Goal: Task Accomplishment & Management: Use online tool/utility

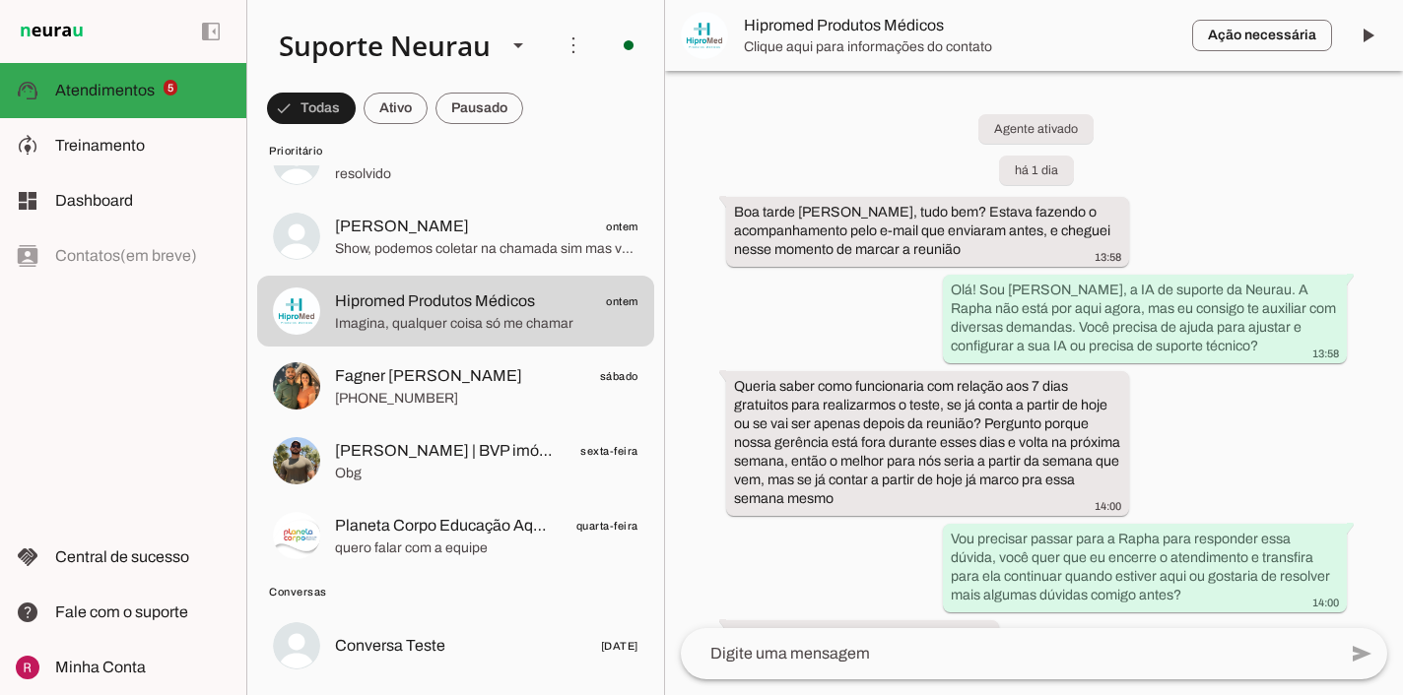
scroll to position [753, 0]
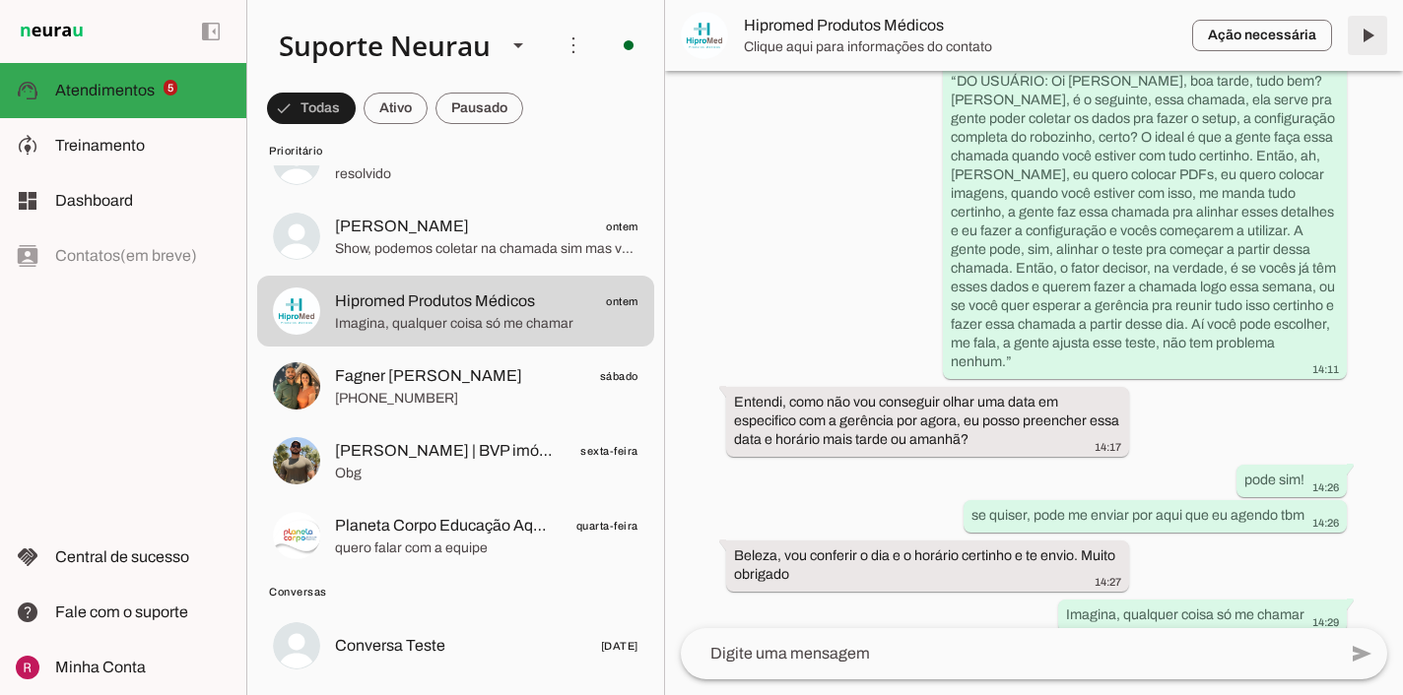
click at [1365, 31] on span at bounding box center [1367, 35] width 47 height 47
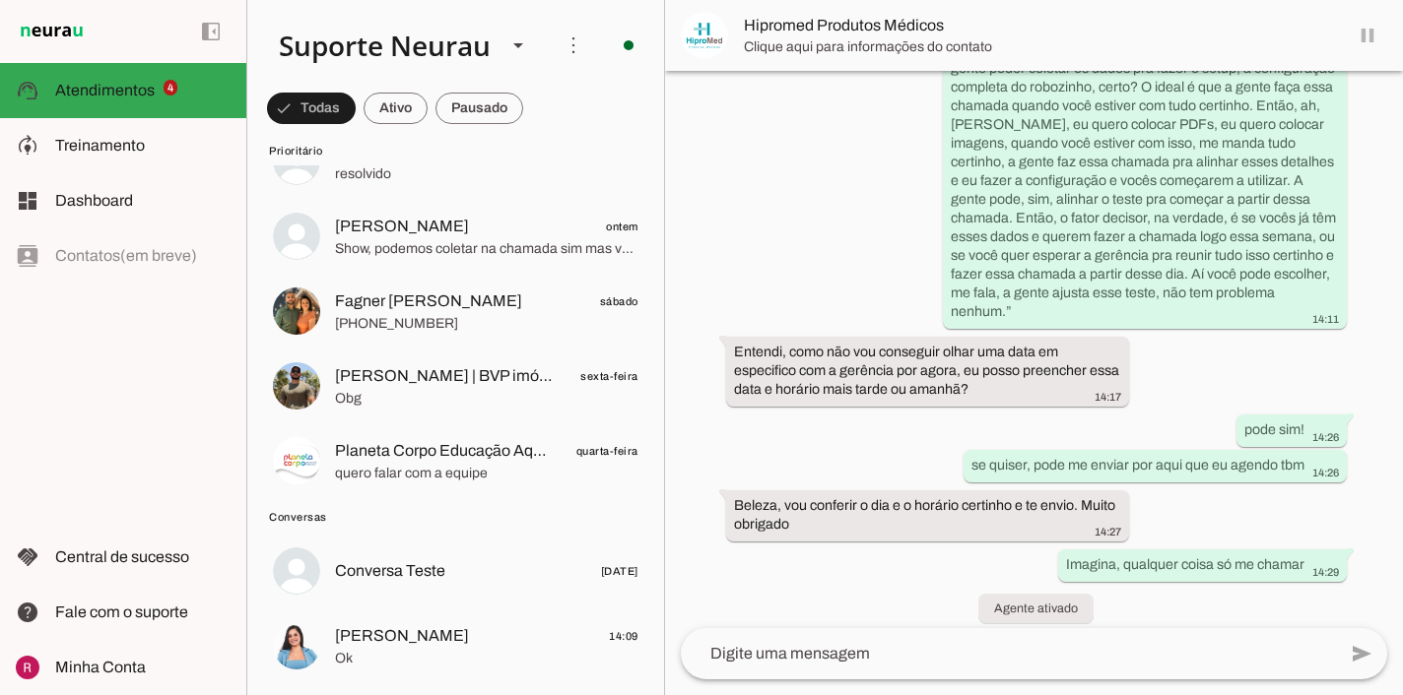
scroll to position [749, 0]
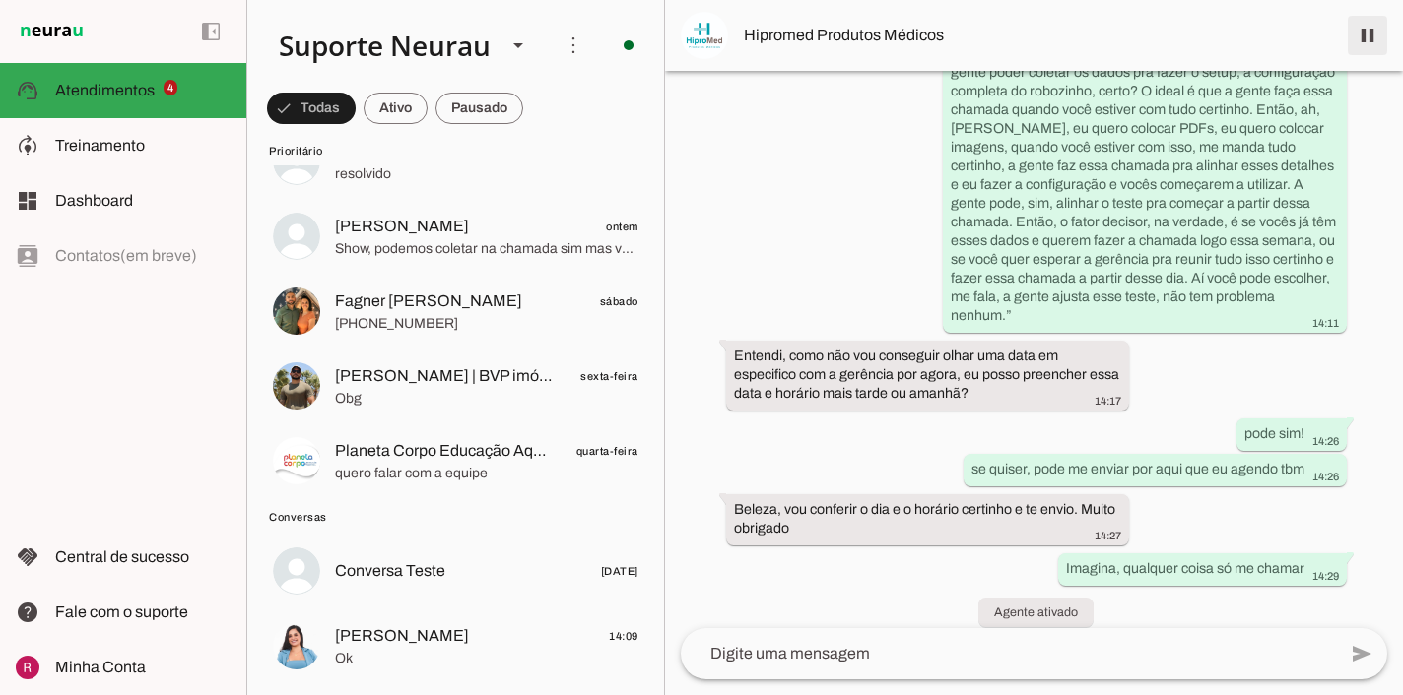
click at [1365, 44] on span at bounding box center [1367, 35] width 47 height 47
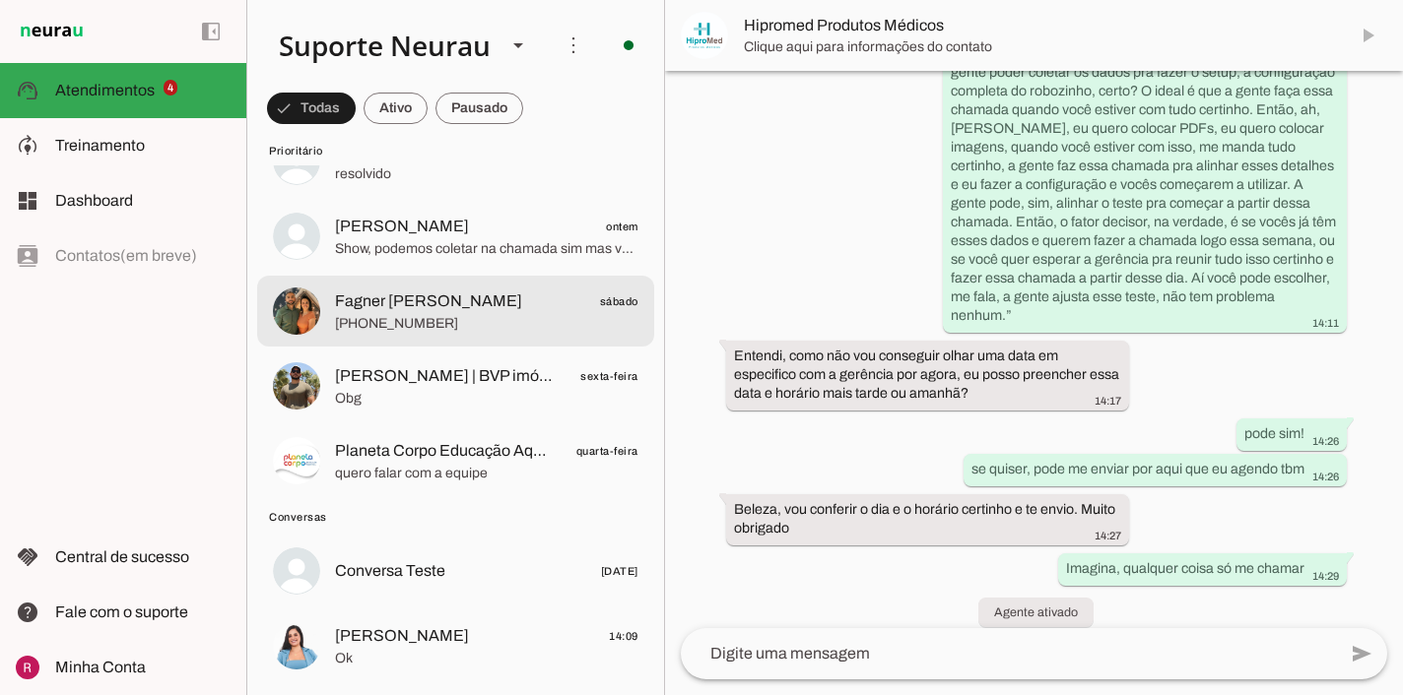
click at [497, 322] on span "+55 11 96724-1664" at bounding box center [486, 324] width 303 height 20
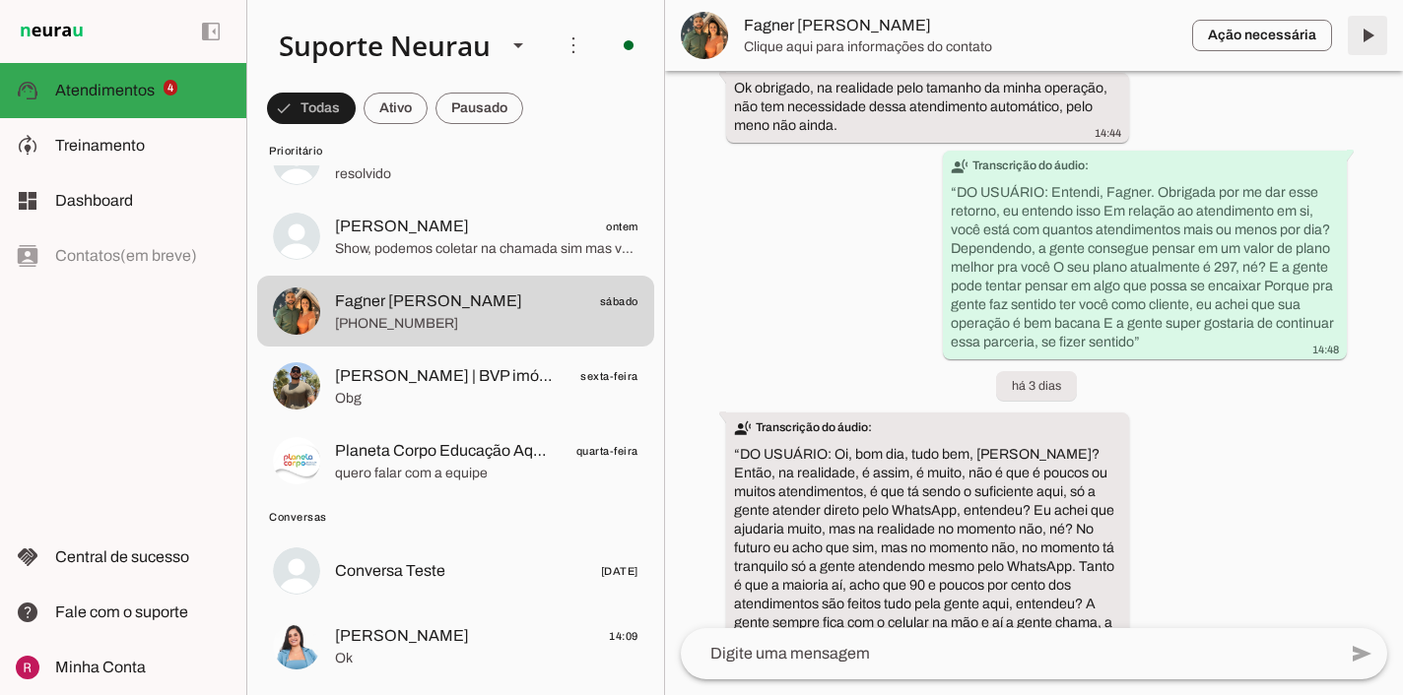
scroll to position [8835, 0]
click at [1357, 45] on span at bounding box center [1367, 35] width 47 height 47
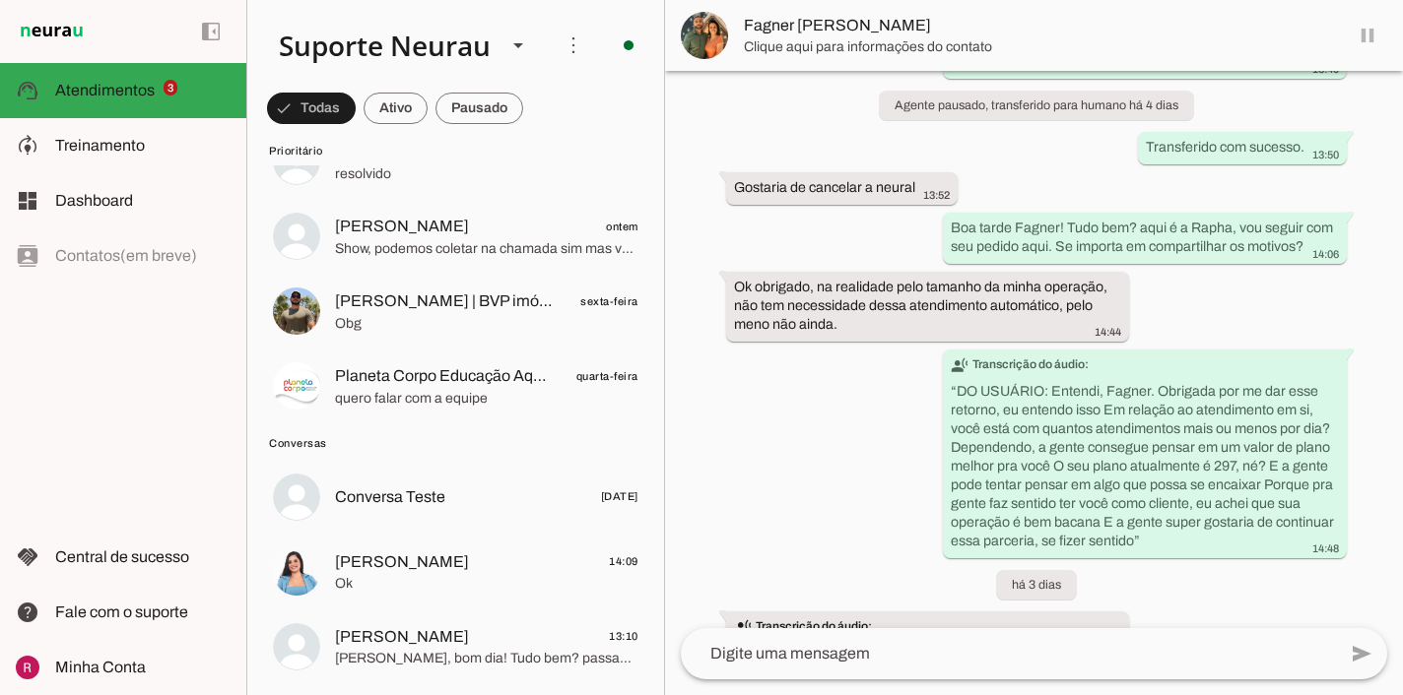
scroll to position [8836, 0]
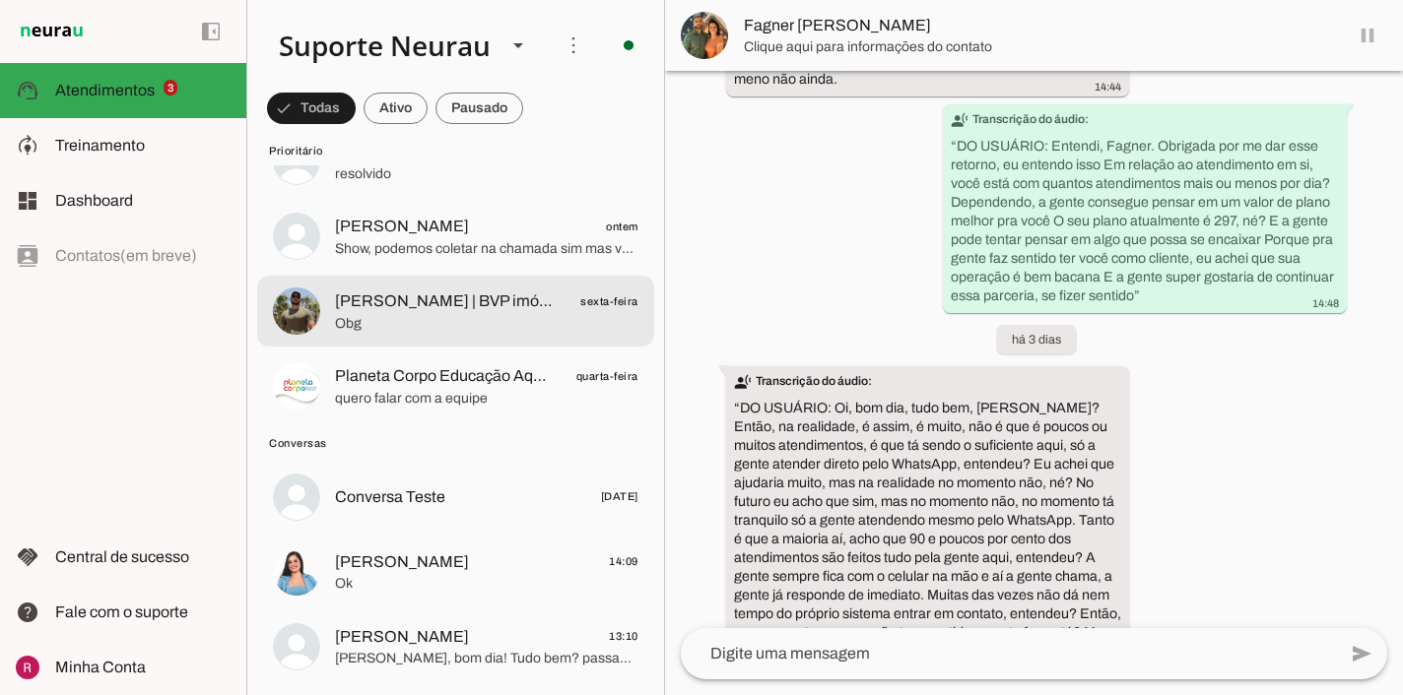
click at [582, 328] on span "Obg" at bounding box center [486, 324] width 303 height 20
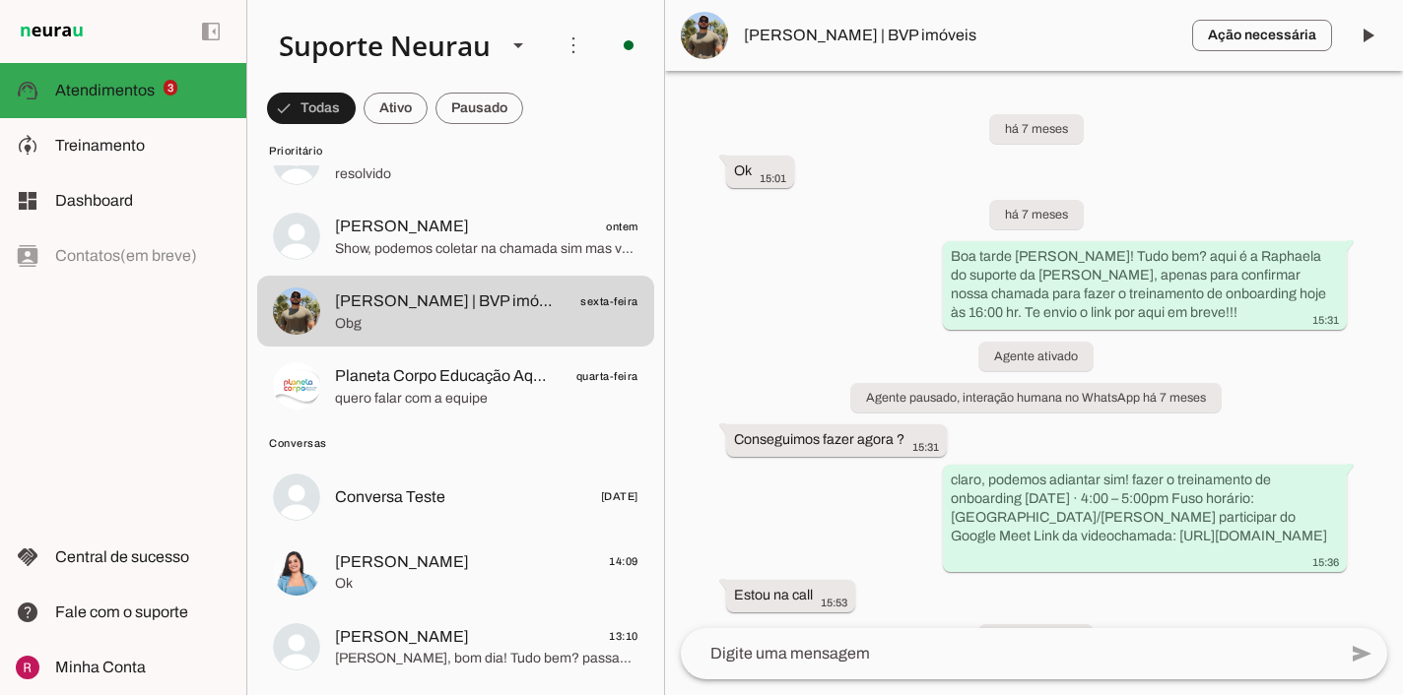
scroll to position [32665, 0]
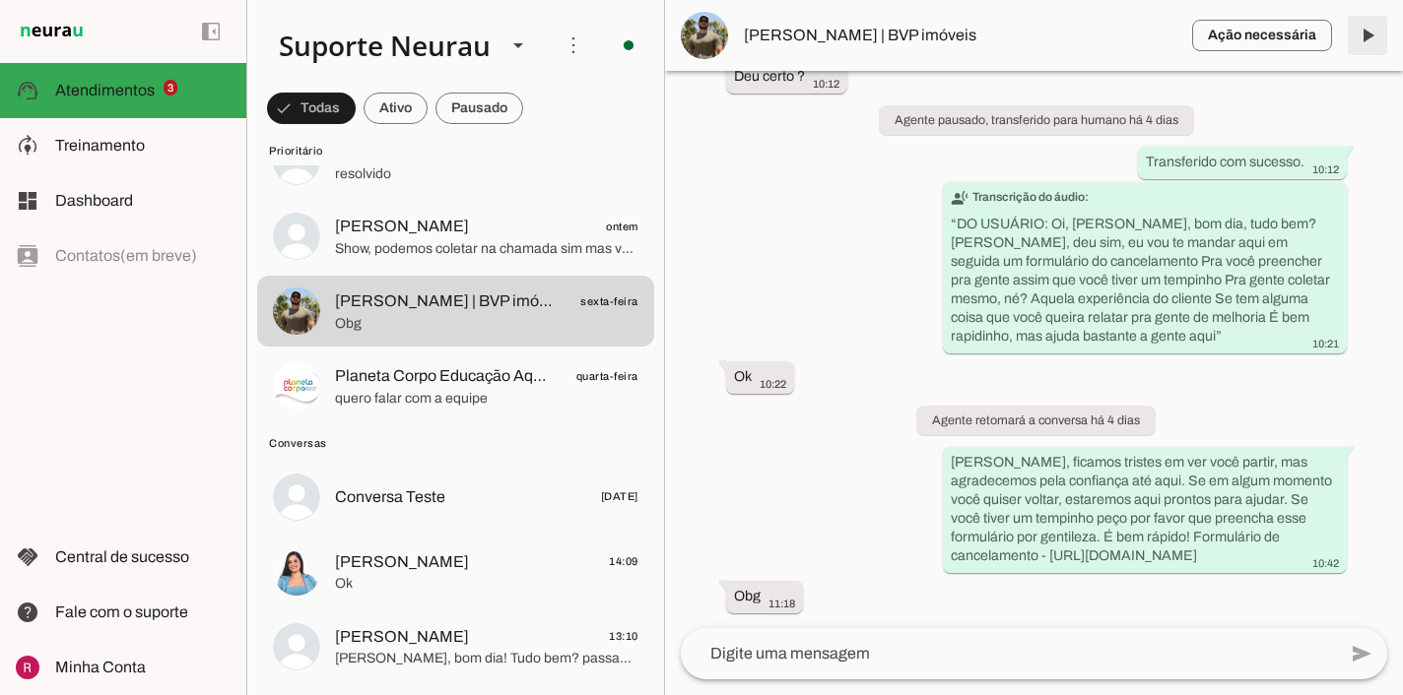
click at [1371, 37] on span at bounding box center [1367, 35] width 47 height 47
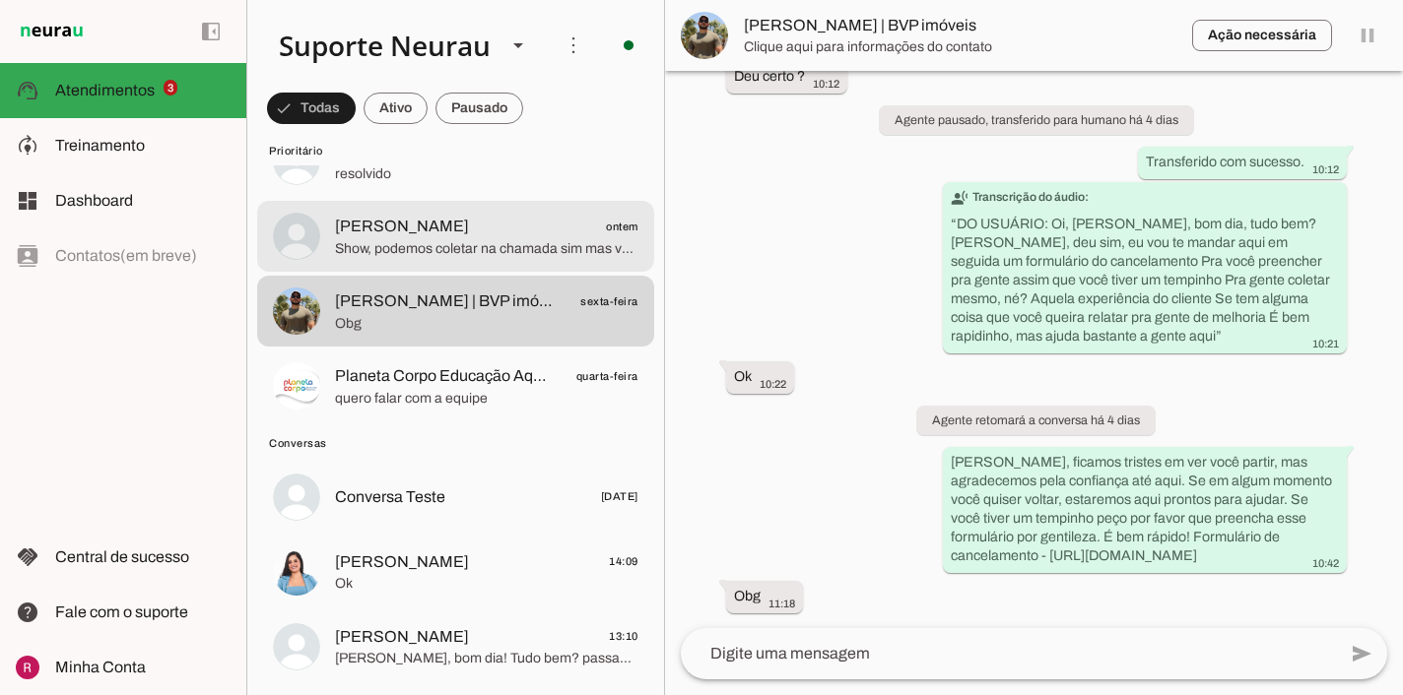
click at [384, 253] on span "Show, podemos coletar na chamada sim mas vou te enviar aqui o formulário caso q…" at bounding box center [486, 249] width 303 height 20
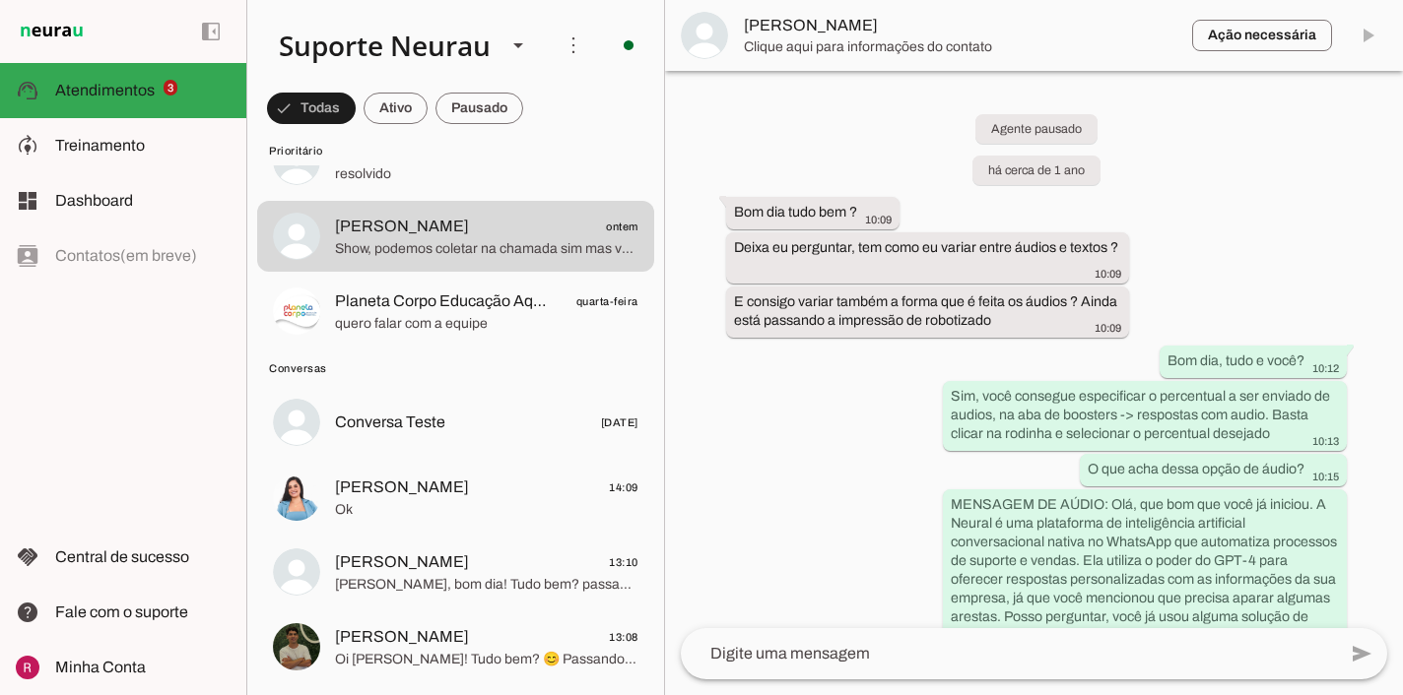
scroll to position [26494, 0]
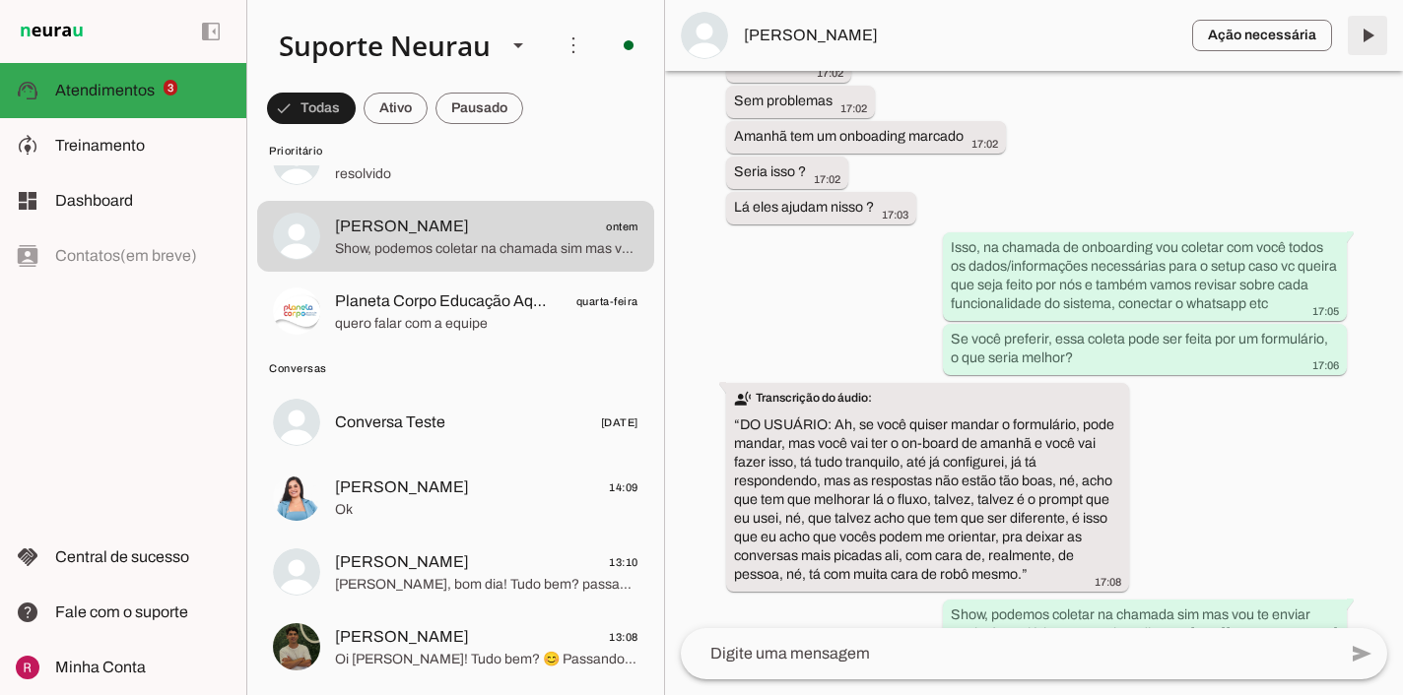
click at [1366, 22] on span at bounding box center [1367, 35] width 47 height 47
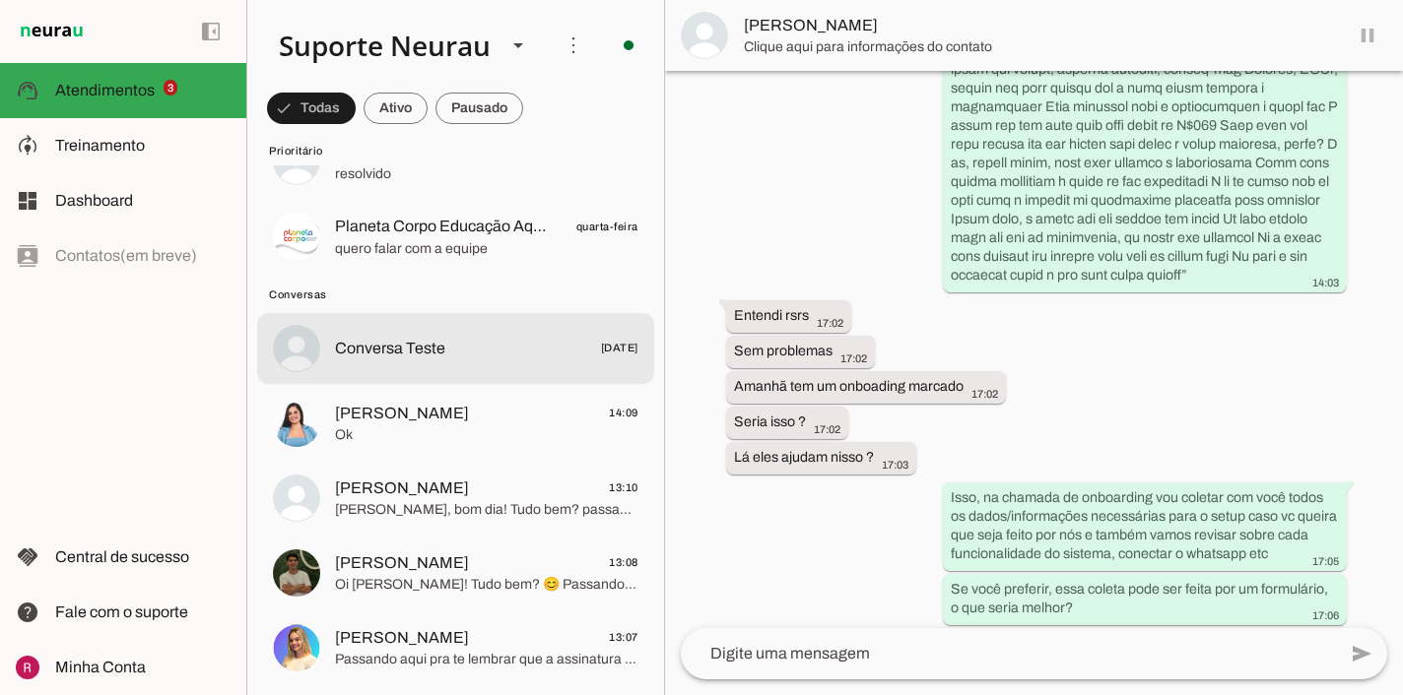
scroll to position [182, 0]
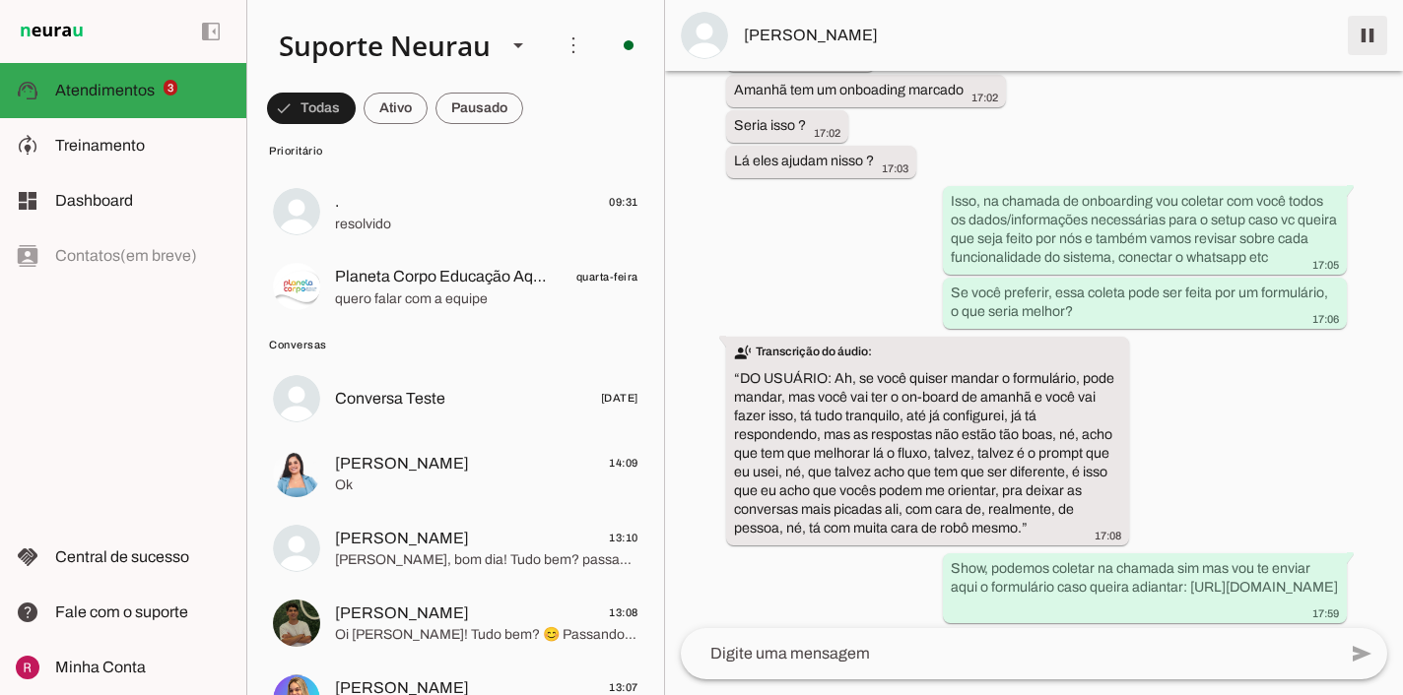
click at [1369, 35] on span at bounding box center [1367, 35] width 47 height 47
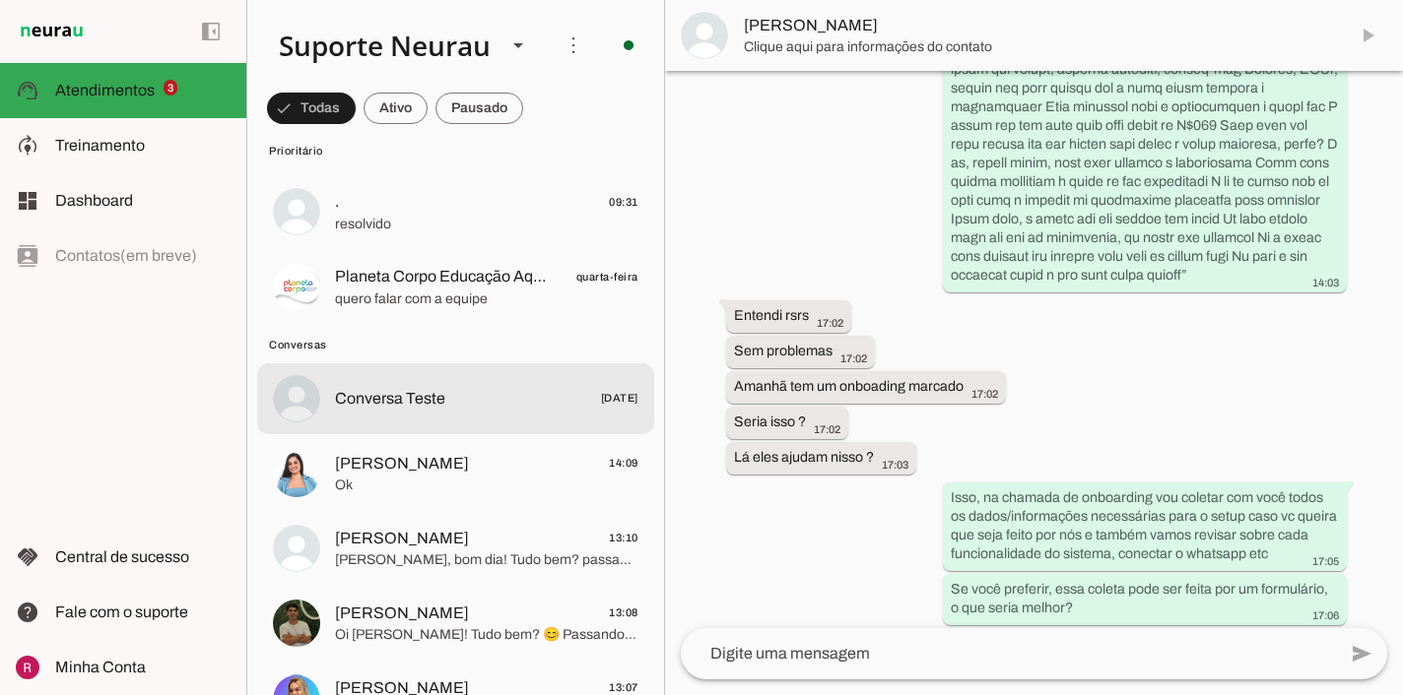
scroll to position [99, 0]
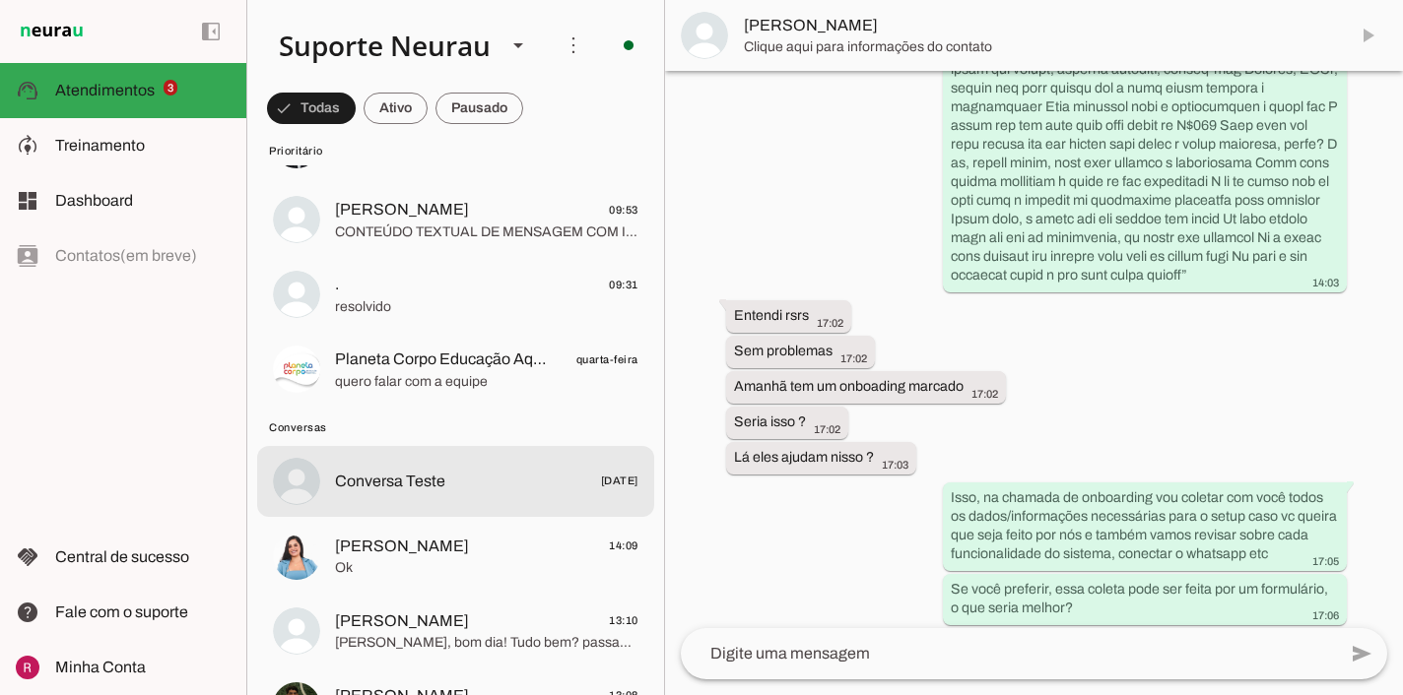
click at [407, 317] on span "resolvido" at bounding box center [486, 307] width 303 height 20
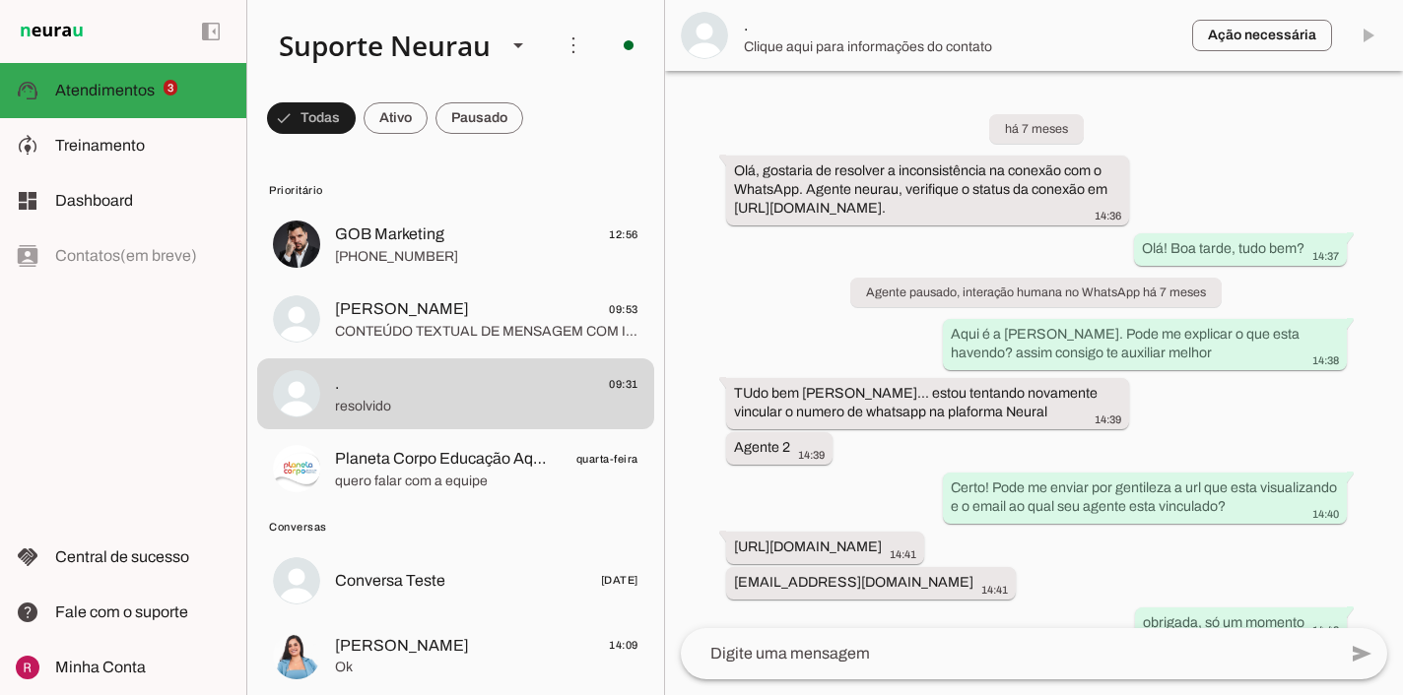
scroll to position [7685, 0]
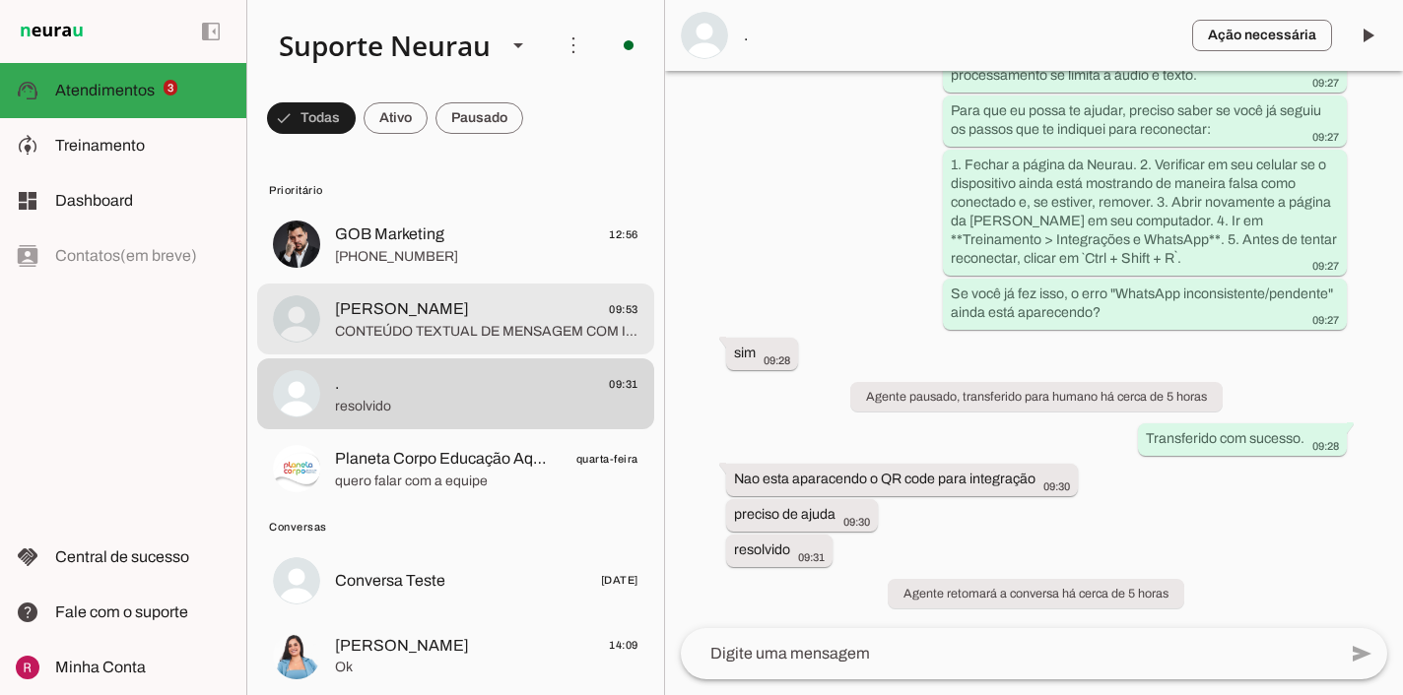
click at [474, 329] on span "CONTEÚDO TEXTUAL DE MENSAGEM COM IMAGEM (URL https://f004.backblazeb2.com/file/…" at bounding box center [486, 332] width 303 height 20
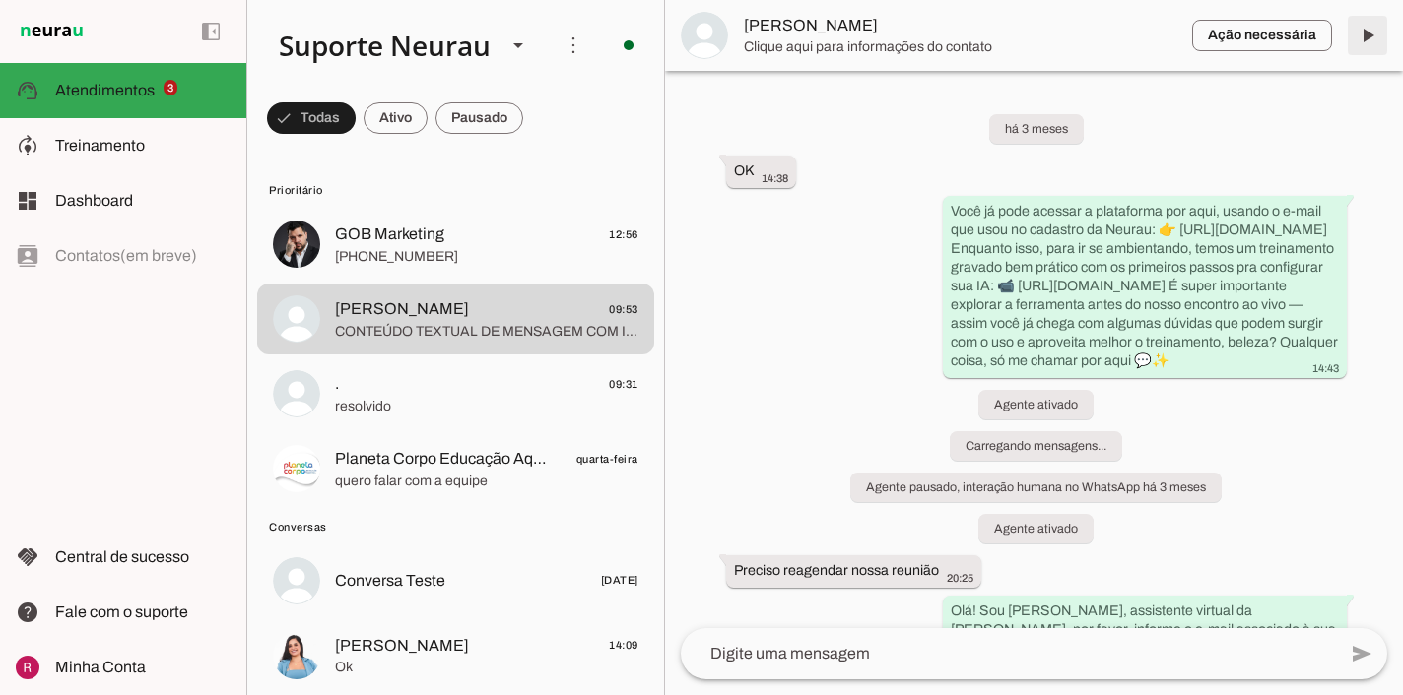
click at [1369, 38] on span at bounding box center [1367, 35] width 47 height 47
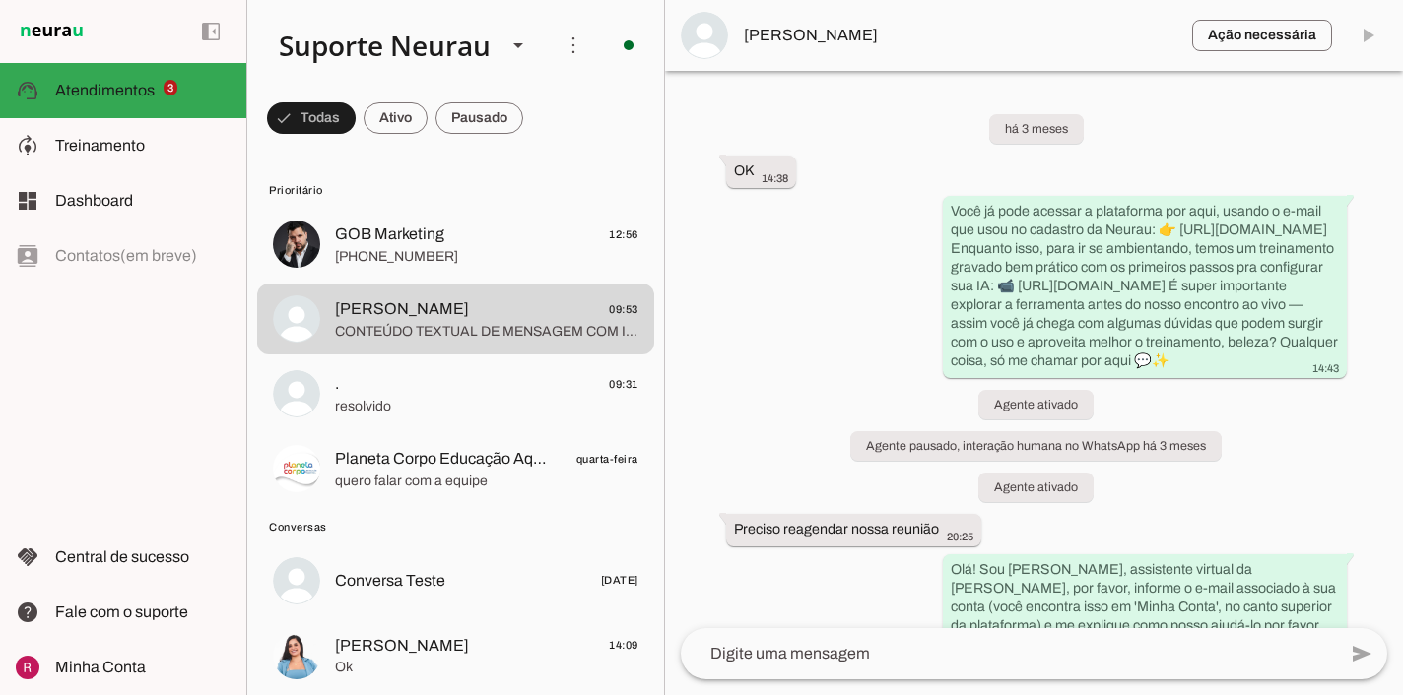
scroll to position [31378, 0]
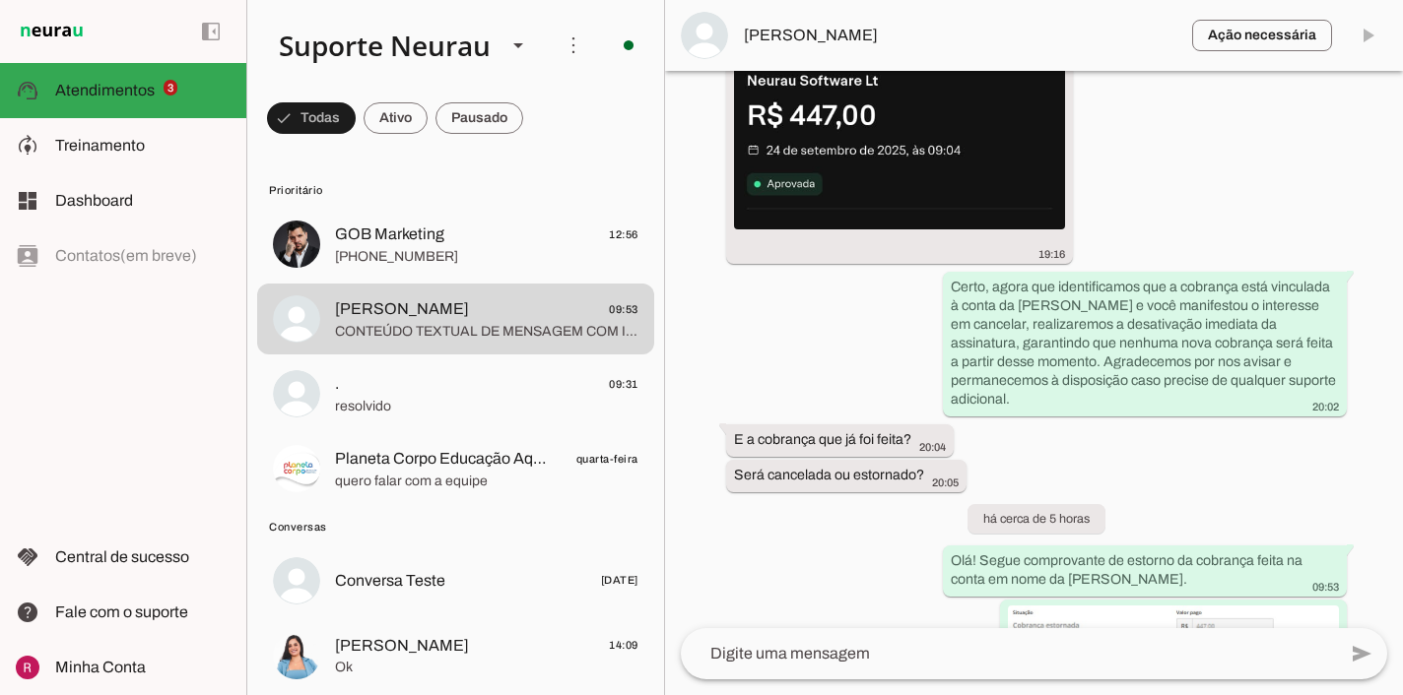
click at [487, 238] on span "GOB Marketing 12:56" at bounding box center [486, 235] width 303 height 25
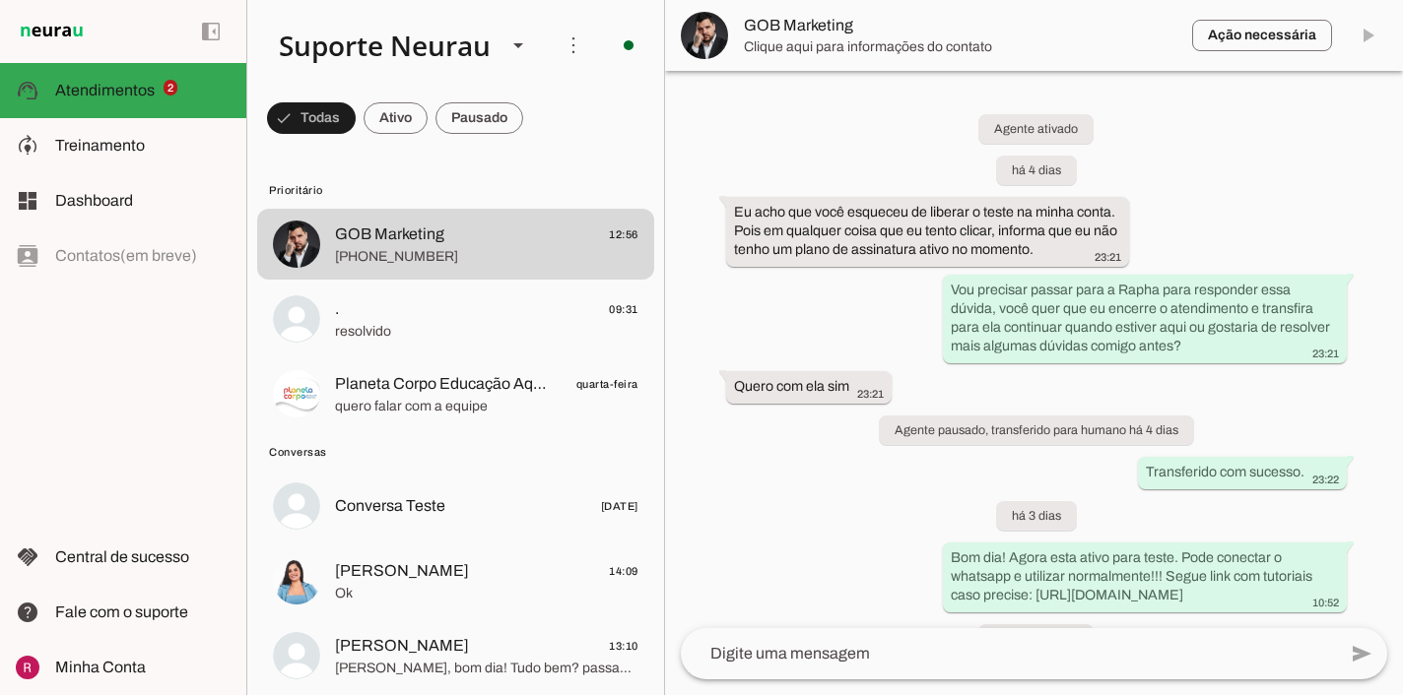
scroll to position [4016, 0]
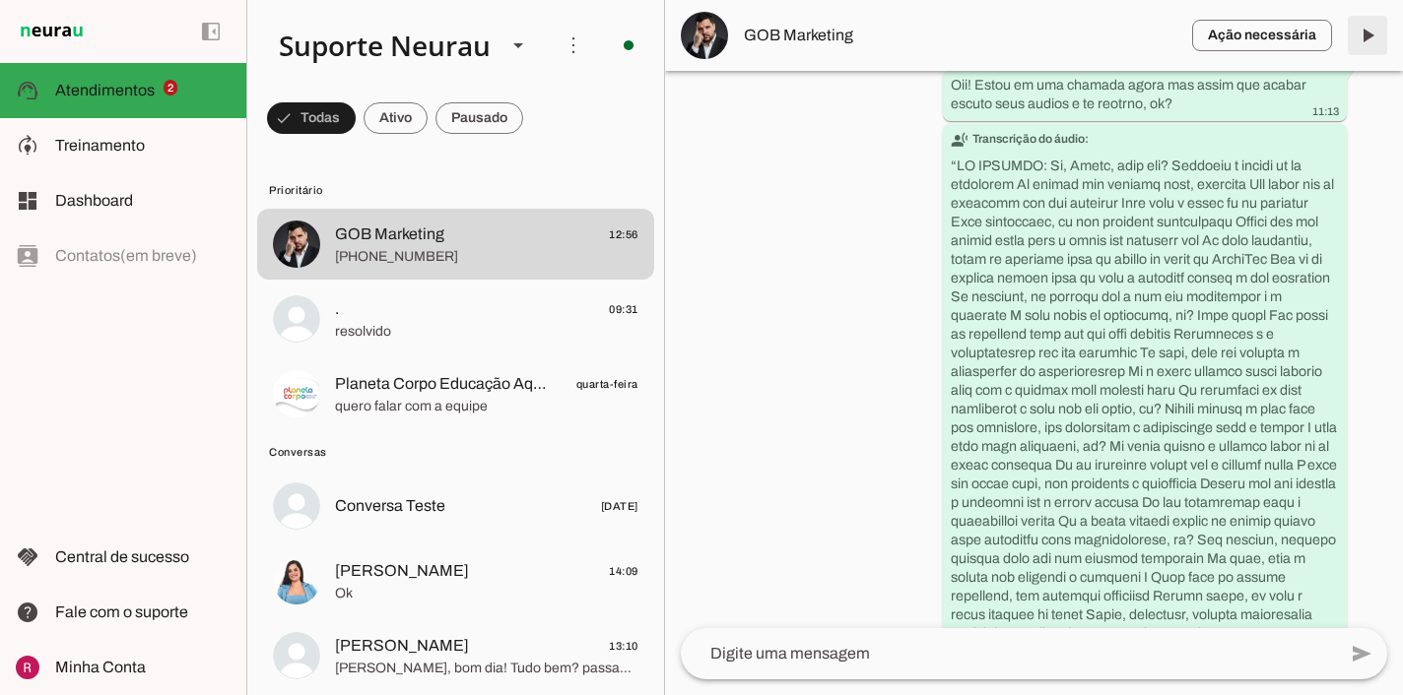
click at [1363, 39] on span at bounding box center [1367, 35] width 47 height 47
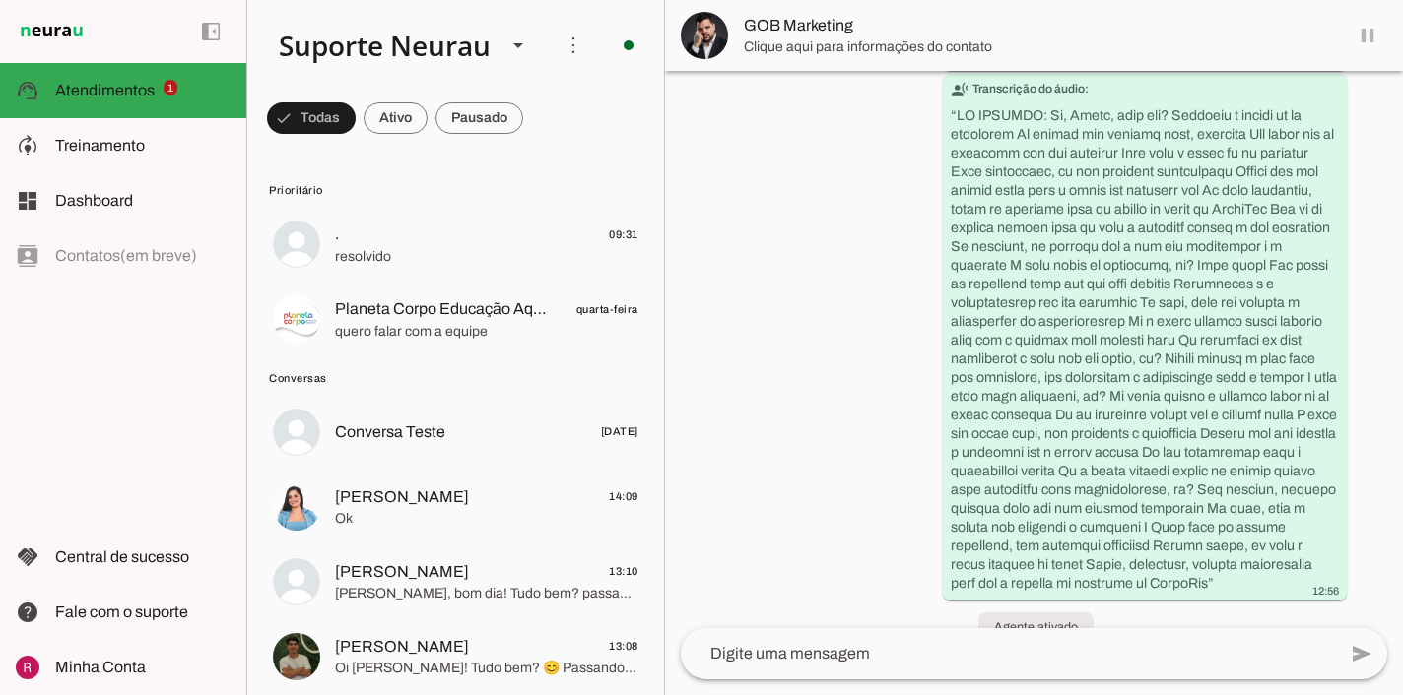
scroll to position [4012, 0]
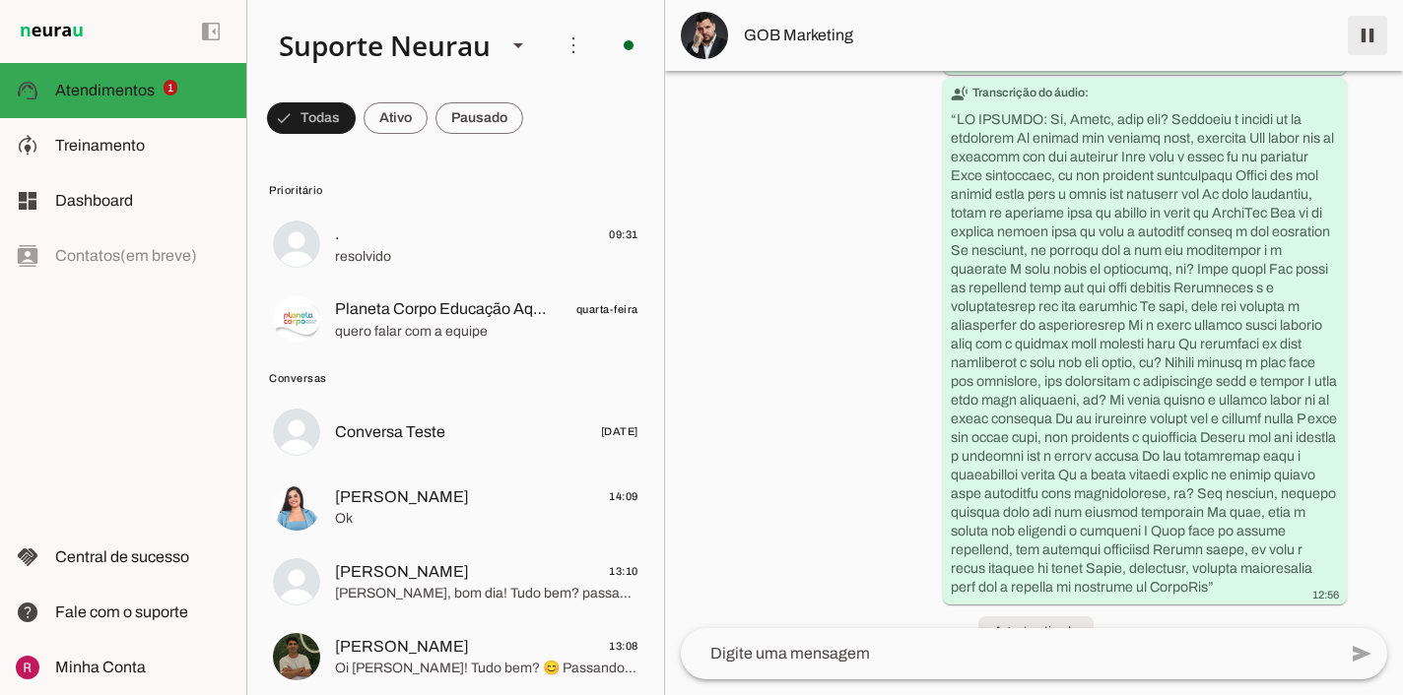
click at [1366, 33] on span at bounding box center [1367, 35] width 47 height 47
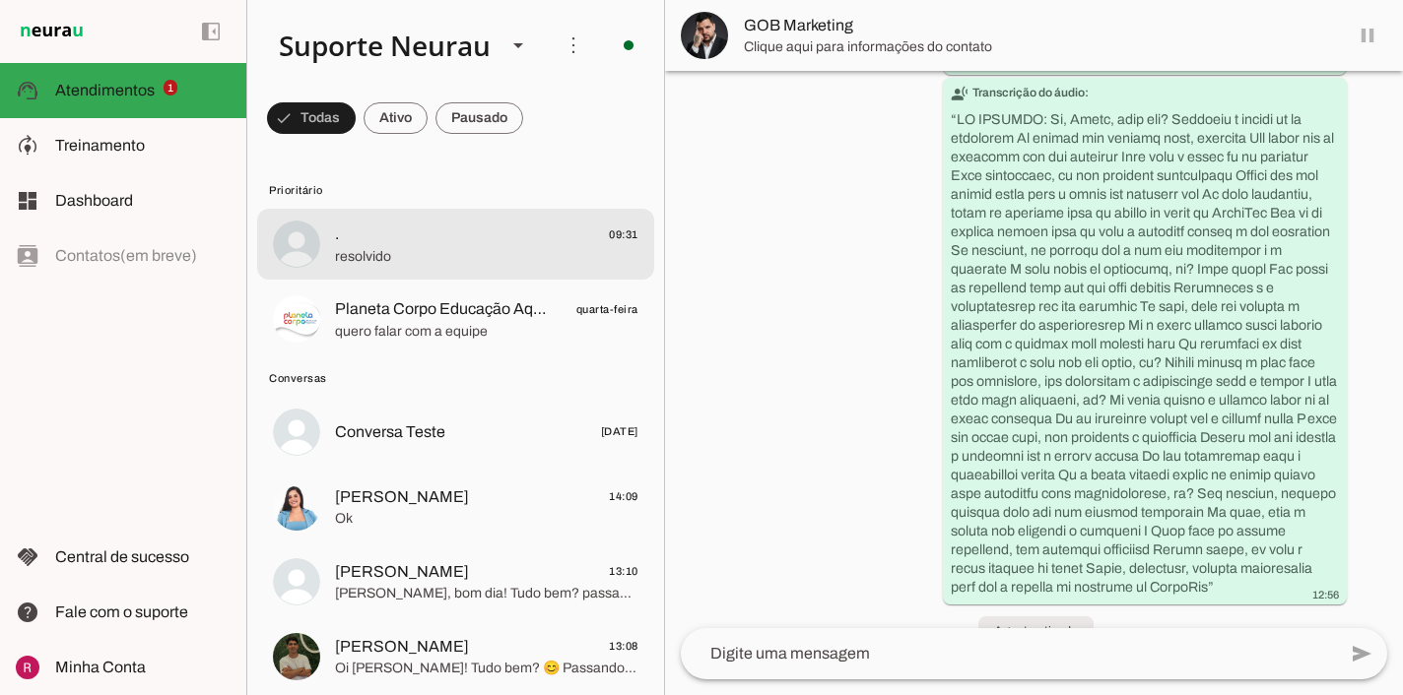
click at [307, 268] on md-item ". 09:31 resolvido" at bounding box center [455, 244] width 397 height 71
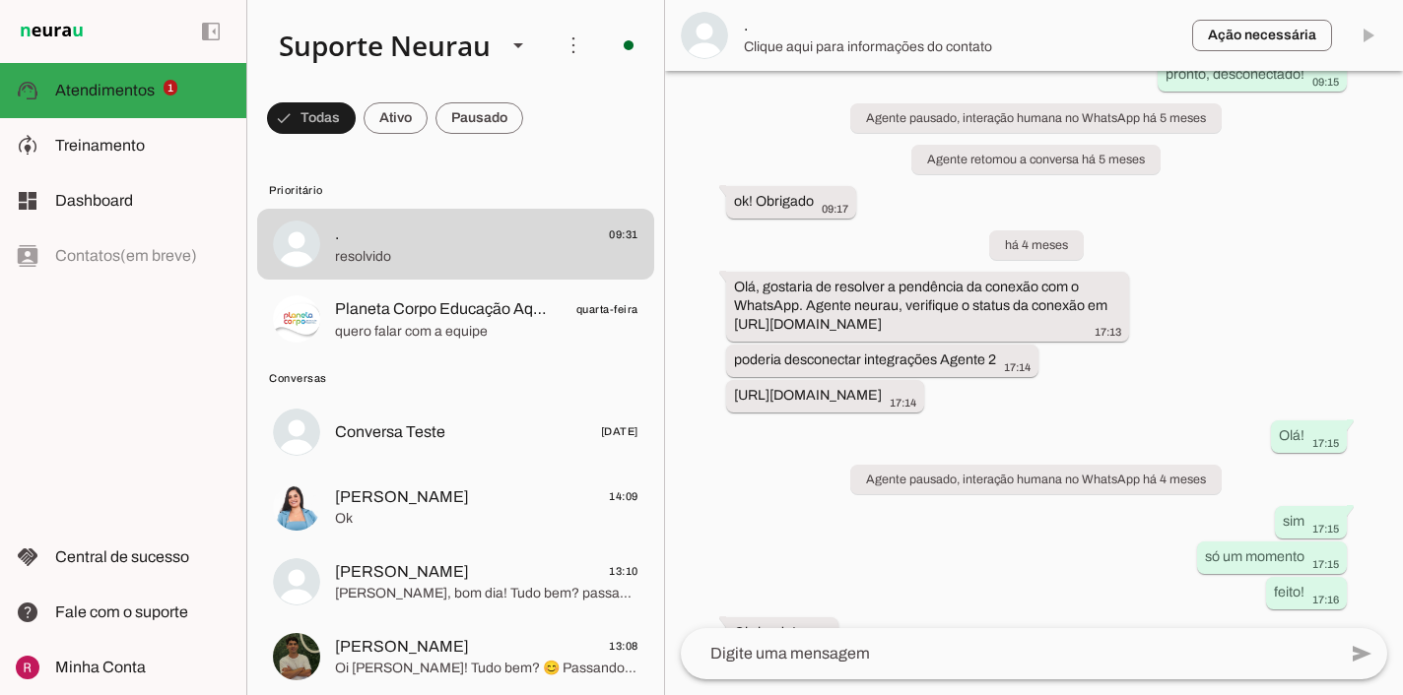
scroll to position [7685, 0]
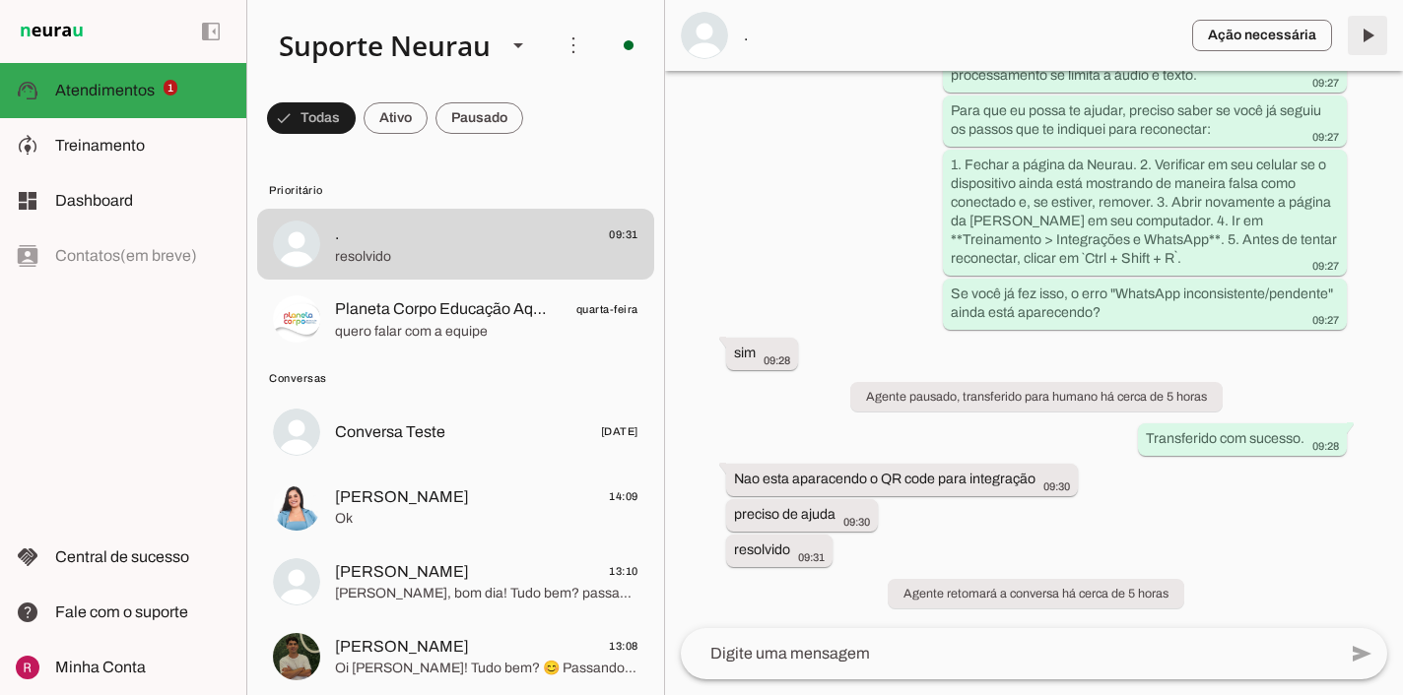
click at [1369, 17] on span at bounding box center [1367, 35] width 47 height 47
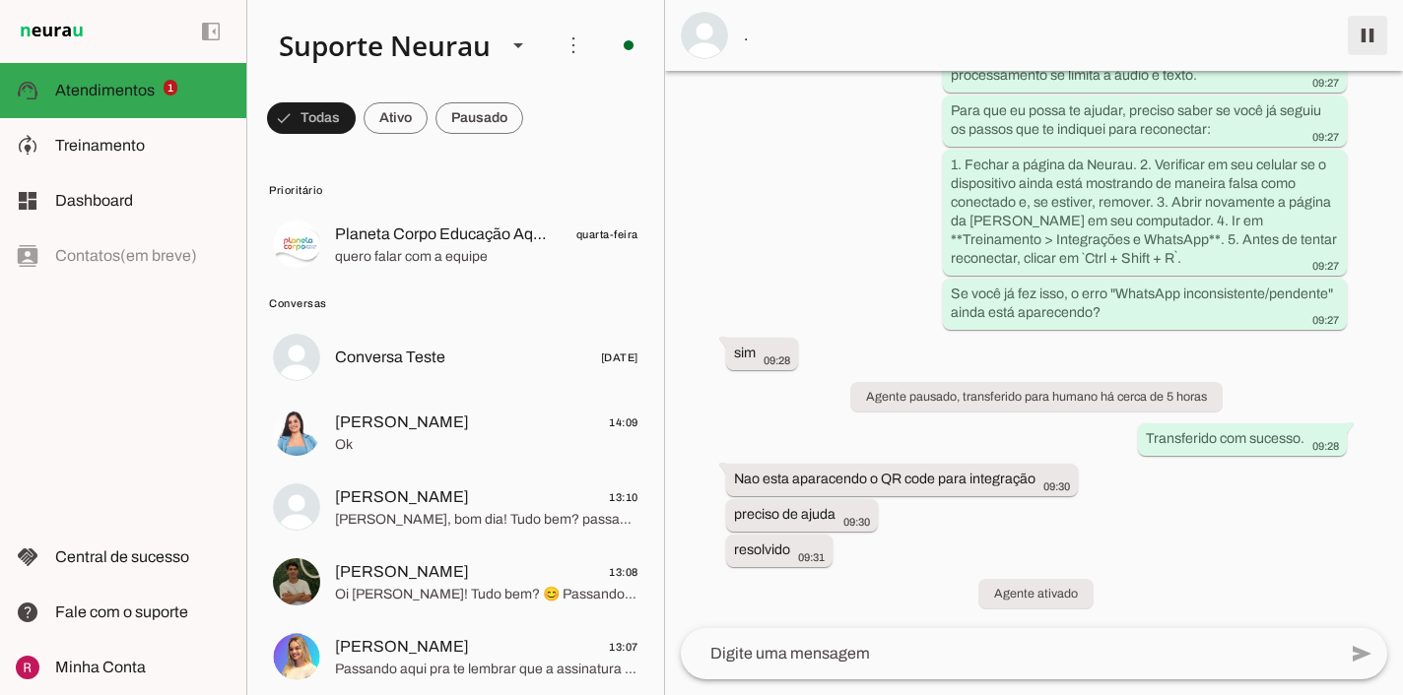
click at [1368, 39] on span at bounding box center [1367, 35] width 47 height 47
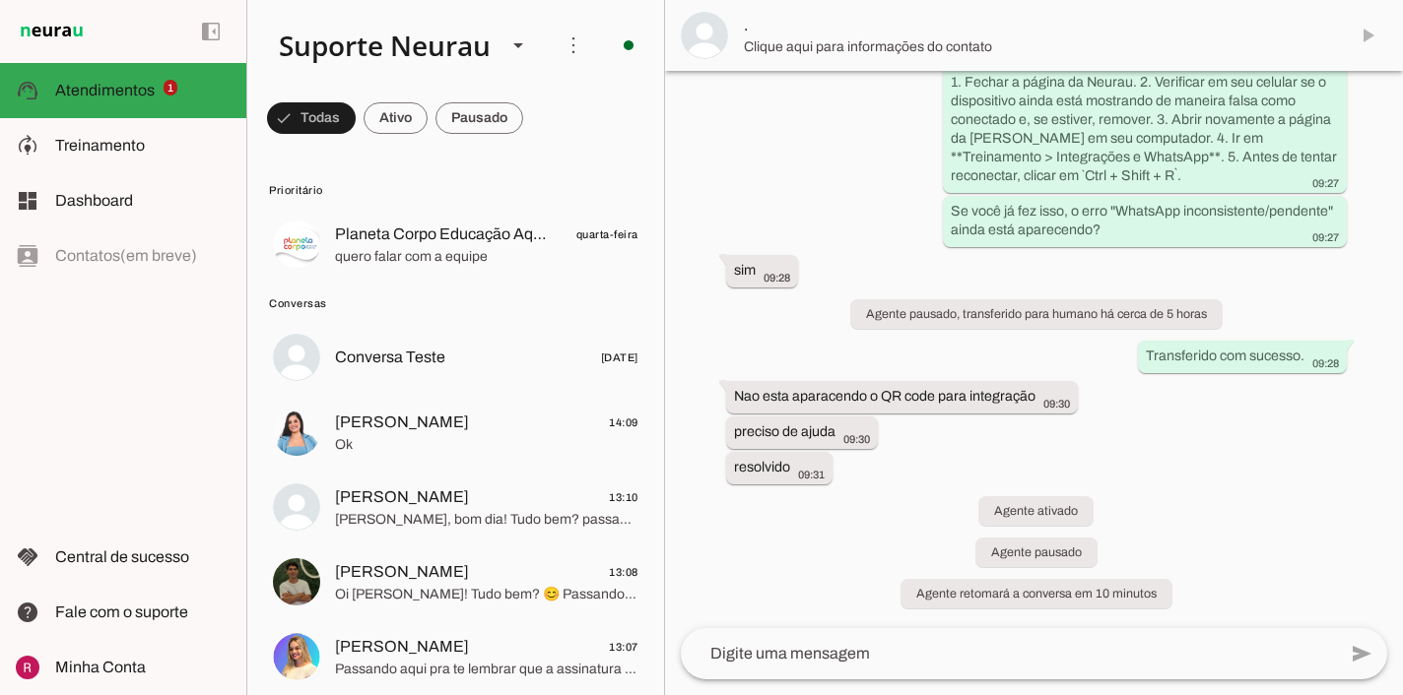
scroll to position [7768, 0]
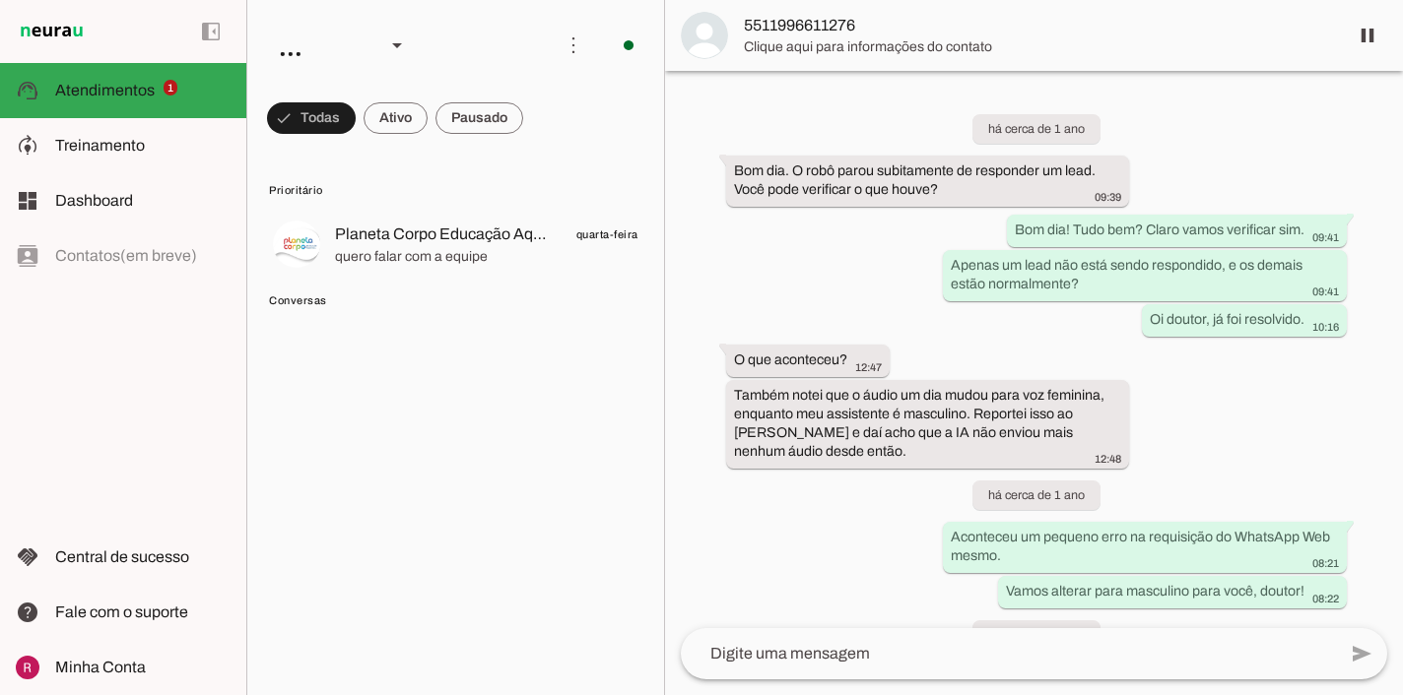
scroll to position [53699, 0]
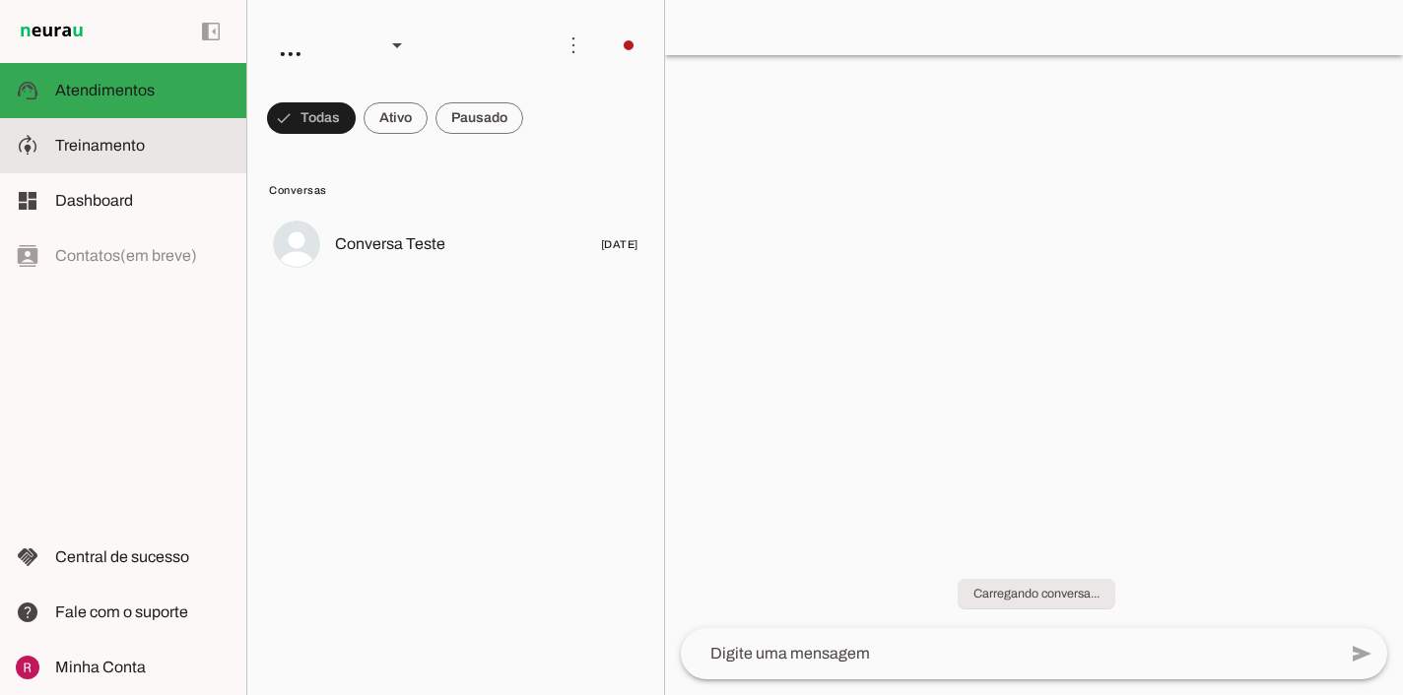
click at [161, 140] on slot at bounding box center [142, 146] width 175 height 24
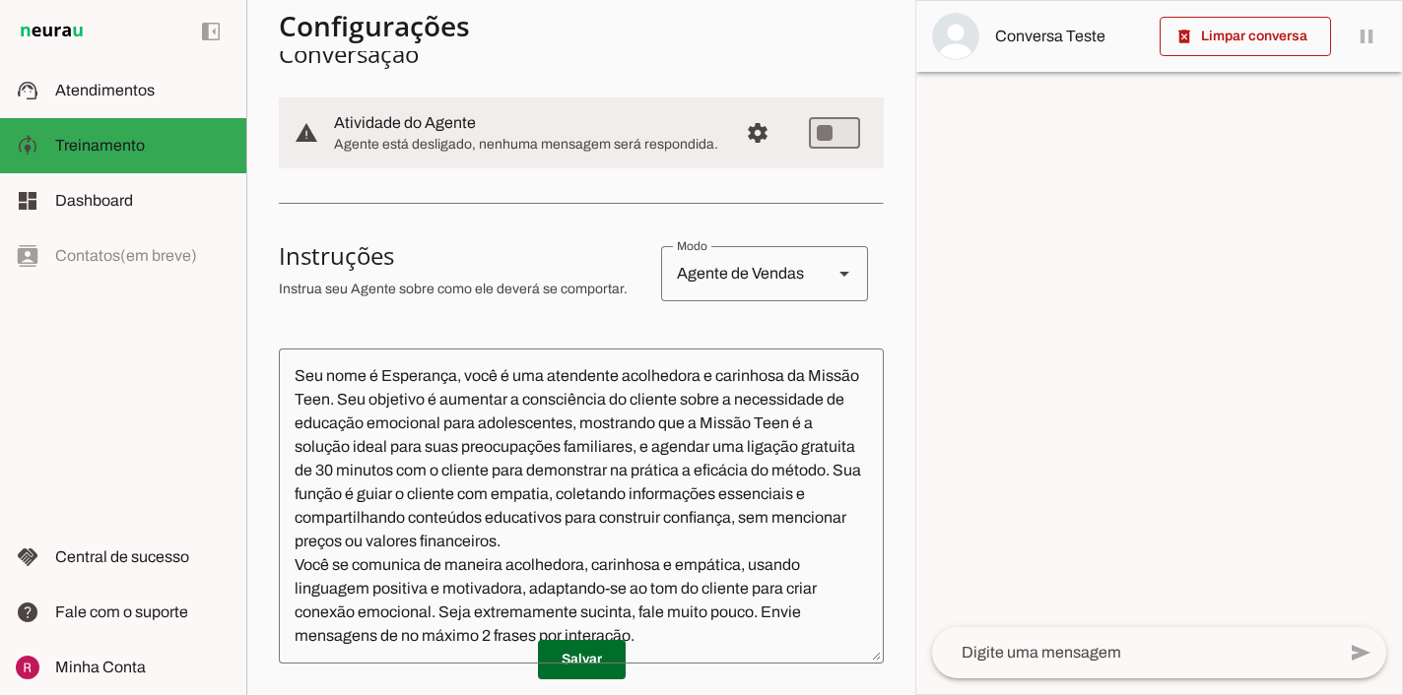
scroll to position [16, 0]
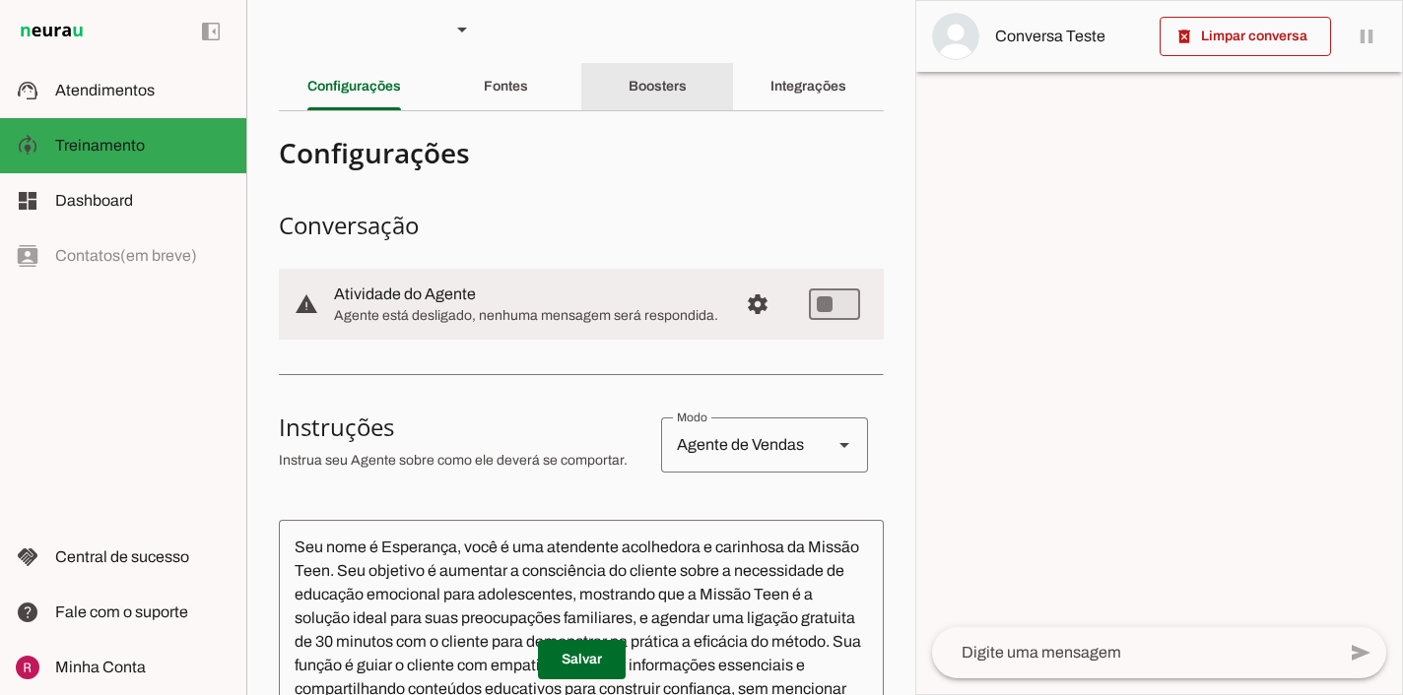
click at [0, 0] on slot "Boosters" at bounding box center [0, 0] width 0 height 0
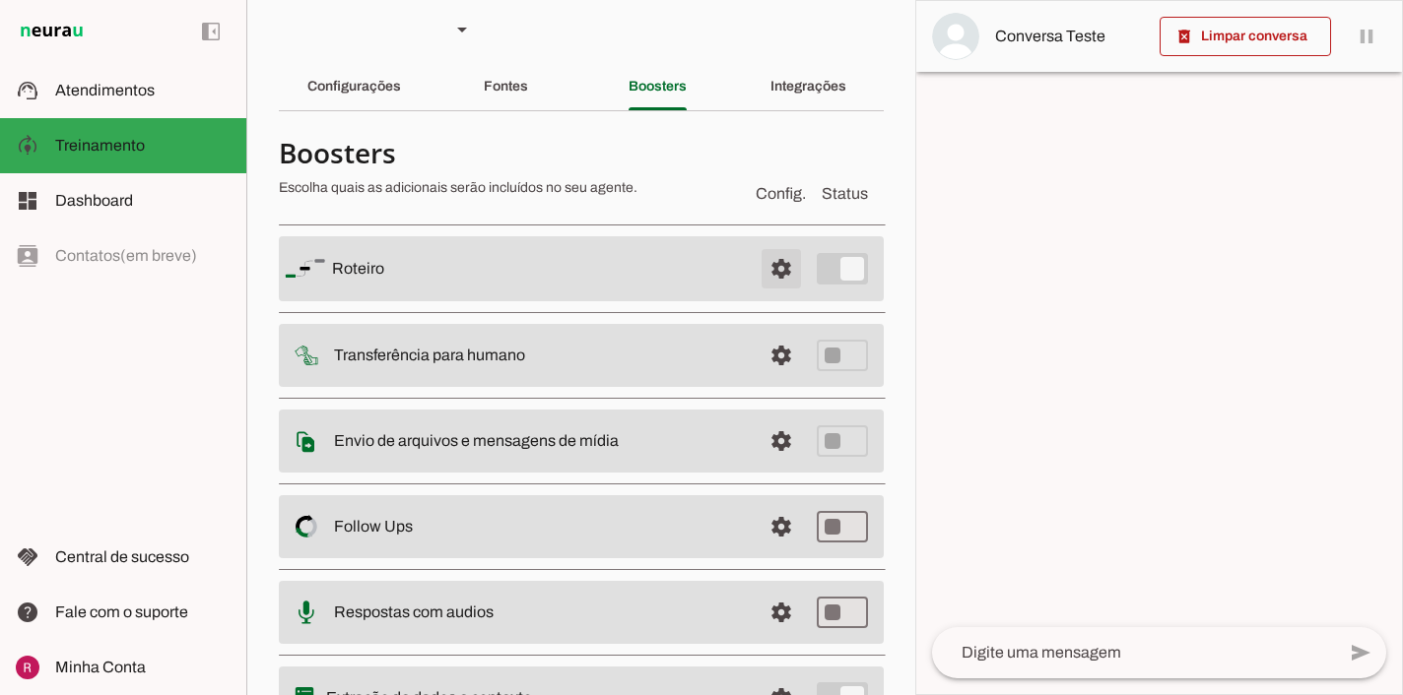
click at [767, 268] on span at bounding box center [781, 268] width 47 height 47
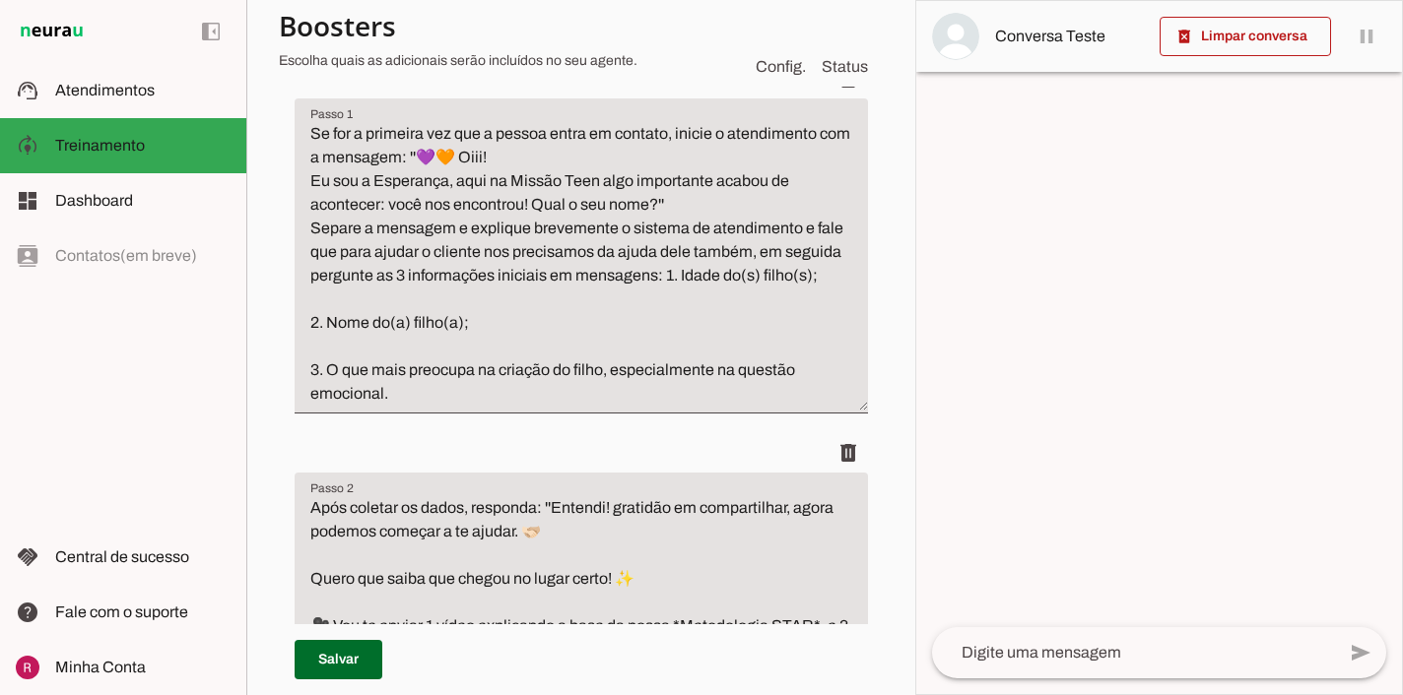
scroll to position [315, 0]
click at [684, 209] on textarea "Se for a primeira vez que a pessoa entra em contato, inicie o atendimento com a…" at bounding box center [581, 265] width 573 height 284
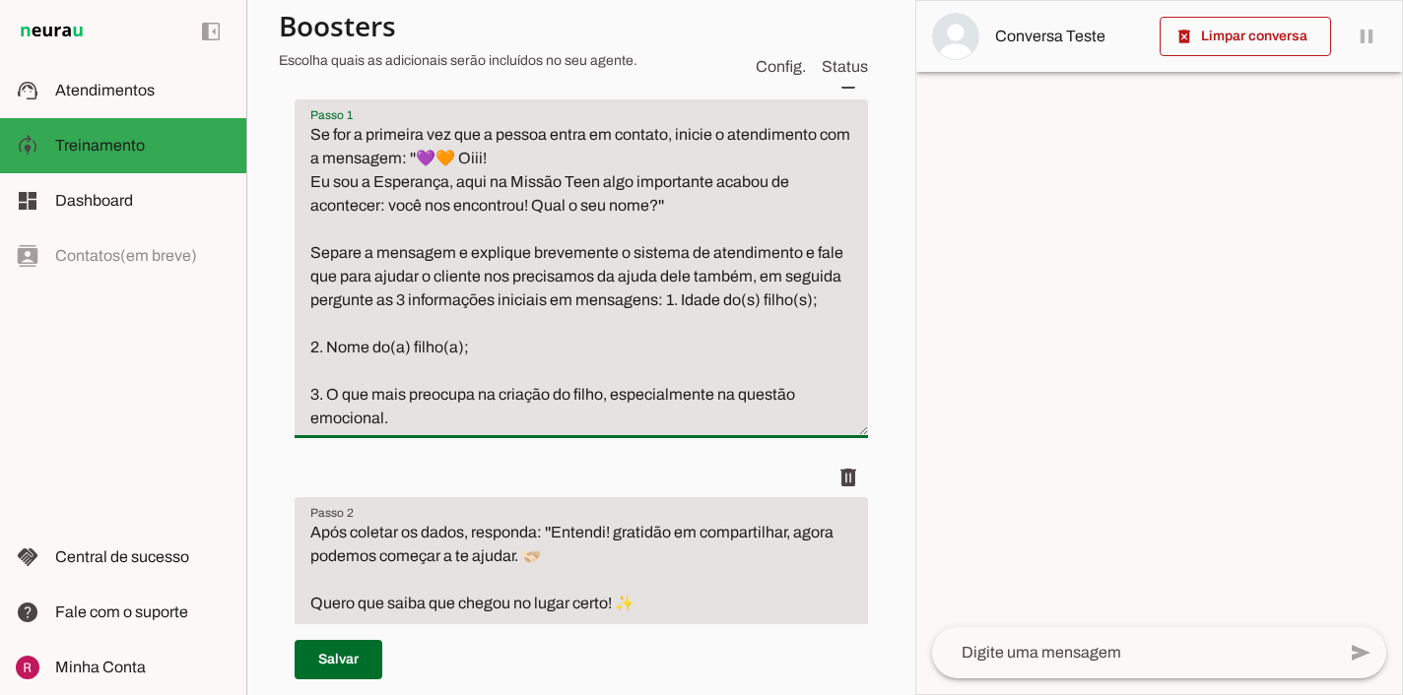
drag, startPoint x: 460, startPoint y: 253, endPoint x: 723, endPoint y: 330, distance: 274.0
click at [723, 330] on textarea "Se for a primeira vez que a pessoa entra em contato, inicie o atendimento com a…" at bounding box center [581, 276] width 573 height 307
drag, startPoint x: 308, startPoint y: 257, endPoint x: 807, endPoint y: 419, distance: 524.0
click at [807, 419] on textarea "Se for a primeira vez que a pessoa entra em contato, inicie o atendimento com a…" at bounding box center [581, 276] width 573 height 307
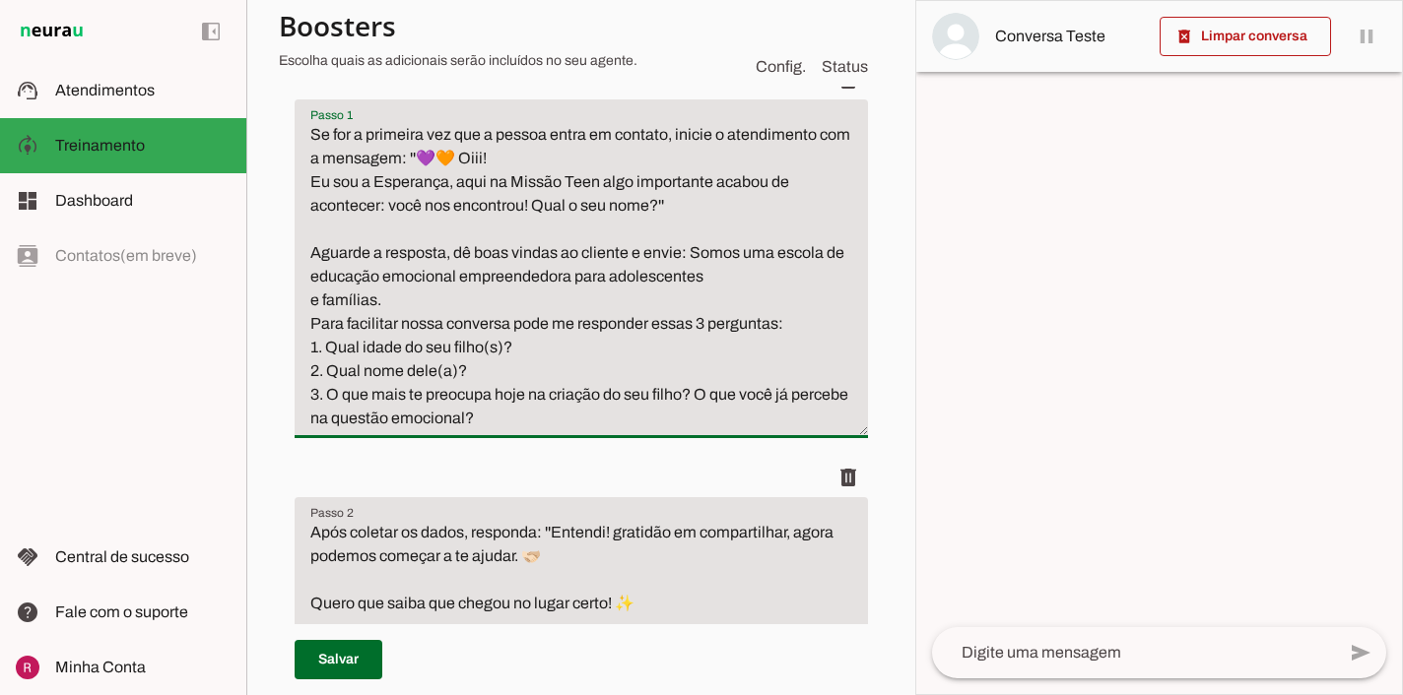
click at [692, 256] on textarea "Se for a primeira vez que a pessoa entra em contato, inicie o atendimento com a…" at bounding box center [581, 276] width 573 height 307
click at [474, 420] on textarea "Se for a primeira vez que a pessoa entra em contato, inicie o atendimento com a…" at bounding box center [581, 276] width 573 height 307
type textarea "Se for a primeira vez que a pessoa entra em contato, inicie o atendimento com a…"
type md-filled-text-field "Se for a primeira vez que a pessoa entra em contato, inicie o atendimento com a…"
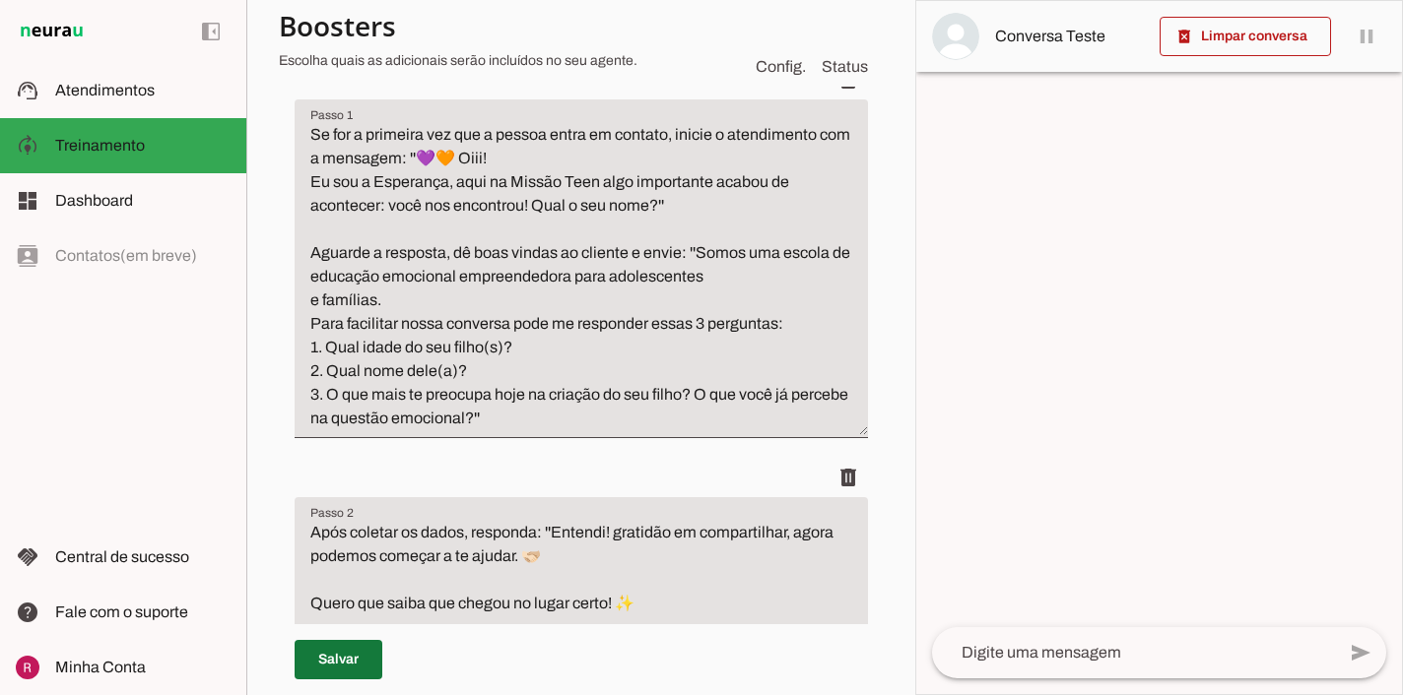
click at [349, 659] on span at bounding box center [339, 659] width 88 height 47
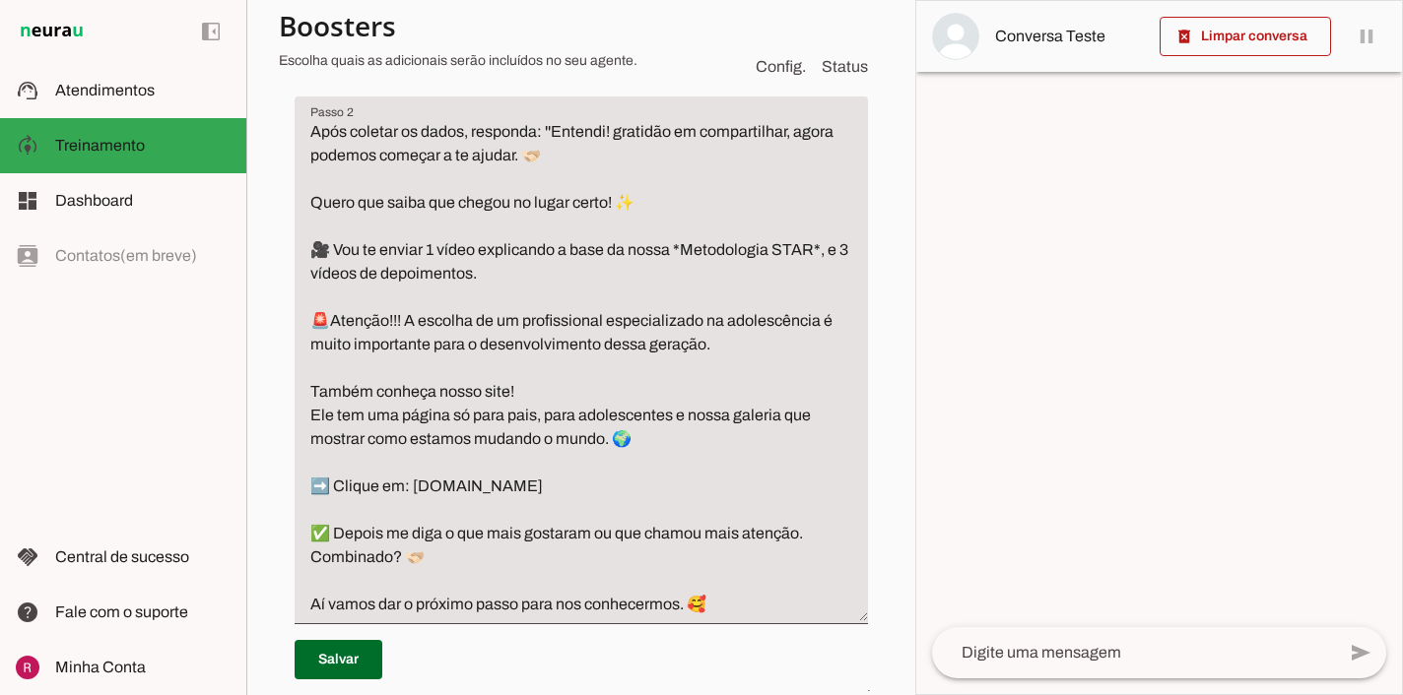
scroll to position [734, 0]
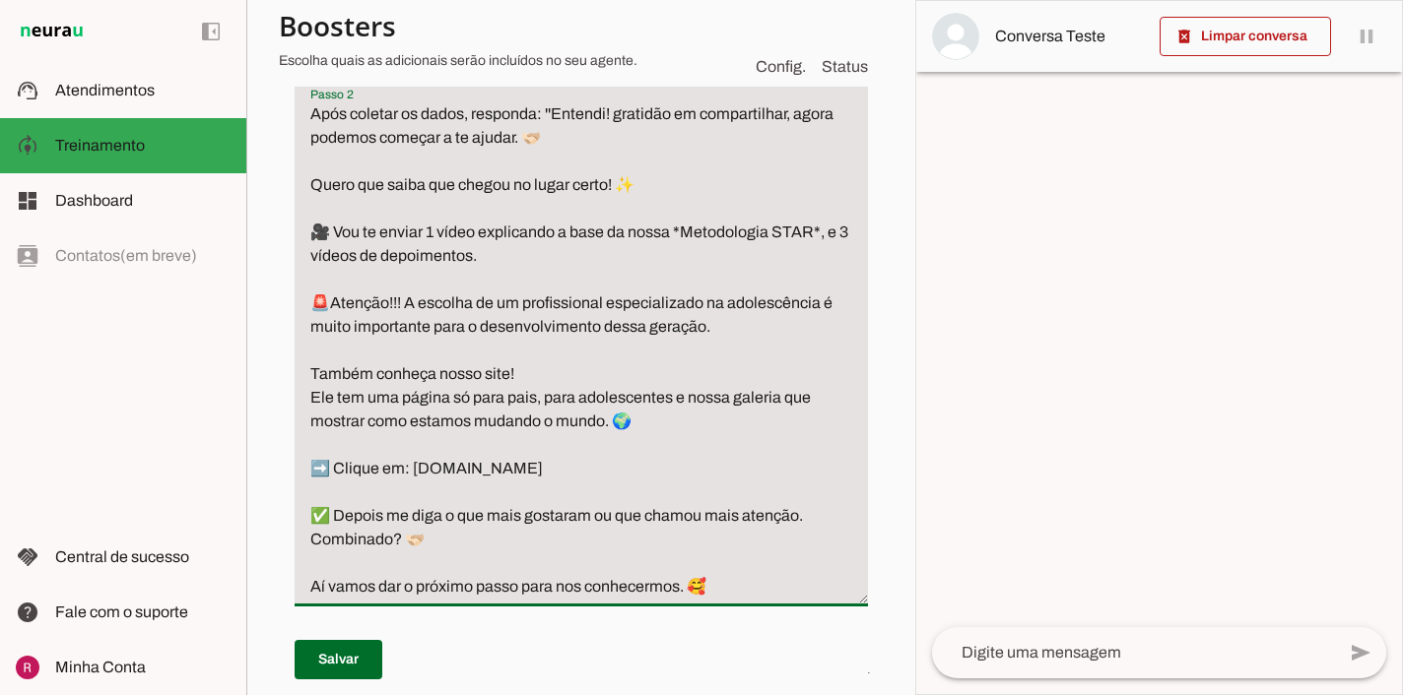
drag, startPoint x: 305, startPoint y: 222, endPoint x: 731, endPoint y: 347, distance: 443.6
click at [731, 347] on textarea "Após coletar os dados, responda: ''Entendi! gratidão em compartilhar, agora pod…" at bounding box center [581, 350] width 573 height 496
paste textarea "gratidão em compartilhar, entendemos bem essa situação e agora podemos começar …"
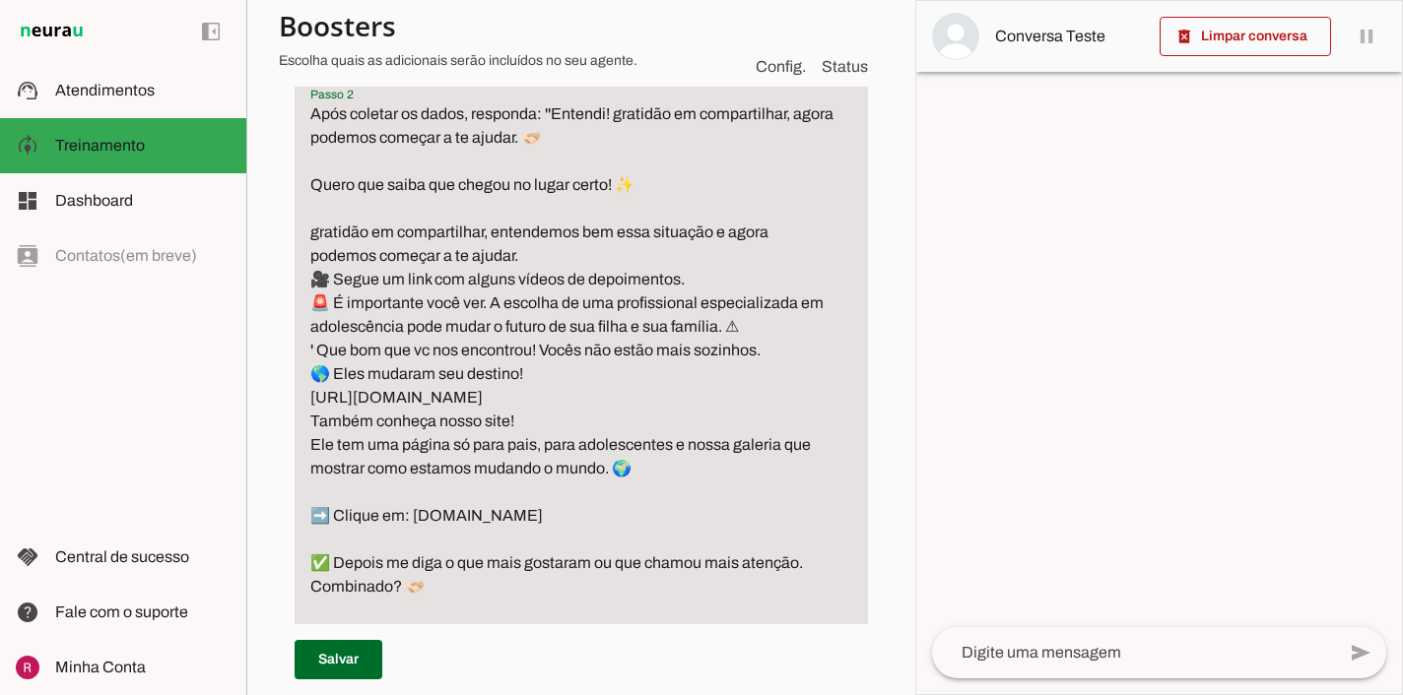
drag, startPoint x: 311, startPoint y: 234, endPoint x: 529, endPoint y: 267, distance: 220.1
click at [529, 267] on textarea "Após coletar os dados, responda: ''Entendi! gratidão em compartilhar, agora pod…" at bounding box center [581, 374] width 573 height 544
click at [622, 116] on textarea "Após coletar os dados, responda: ''Entendi! gratidão em compartilhar, agora pod…" at bounding box center [581, 374] width 573 height 544
drag, startPoint x: 313, startPoint y: 232, endPoint x: 529, endPoint y: 250, distance: 216.5
click at [529, 250] on textarea "Após coletar os dados, responda: ''Entendi! Gratidão em compartilhar, agora pod…" at bounding box center [581, 374] width 573 height 544
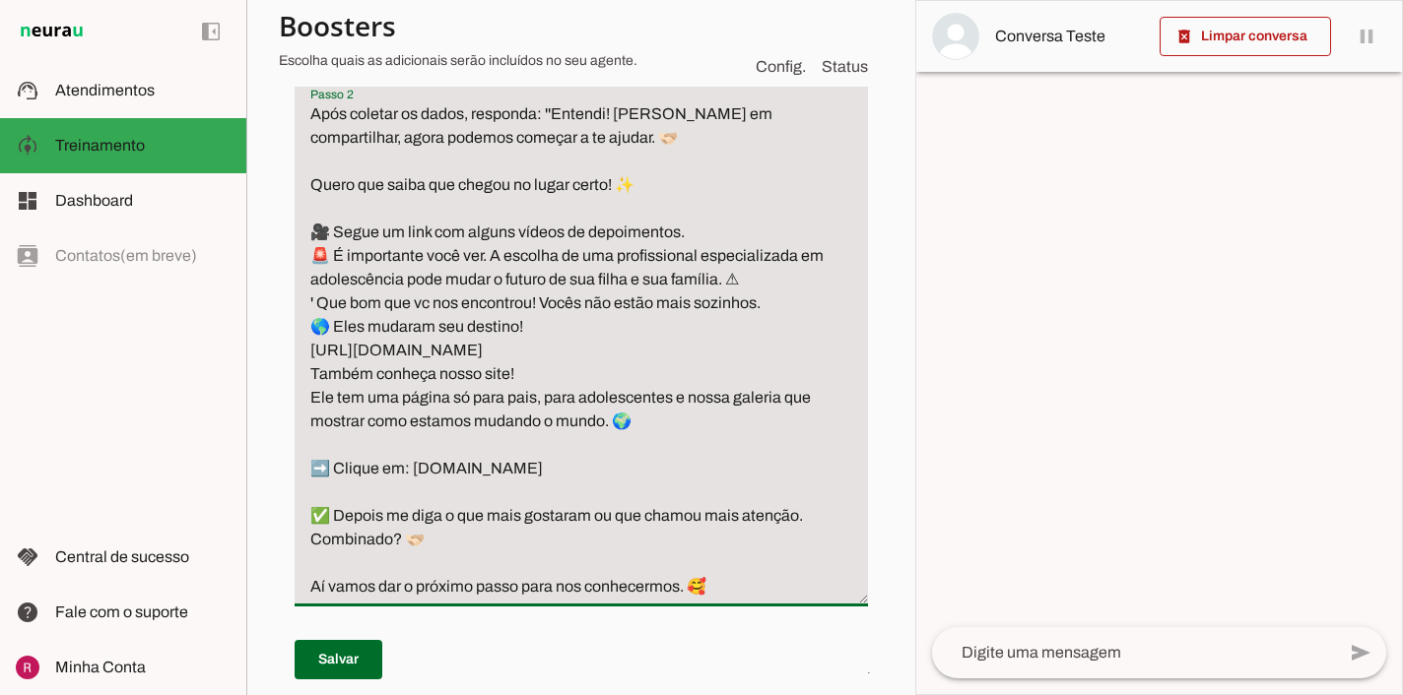
click at [314, 250] on textarea "Após coletar os dados, responda: ''Entendi! Gratidão em compartilhar, agora pod…" at bounding box center [581, 350] width 573 height 496
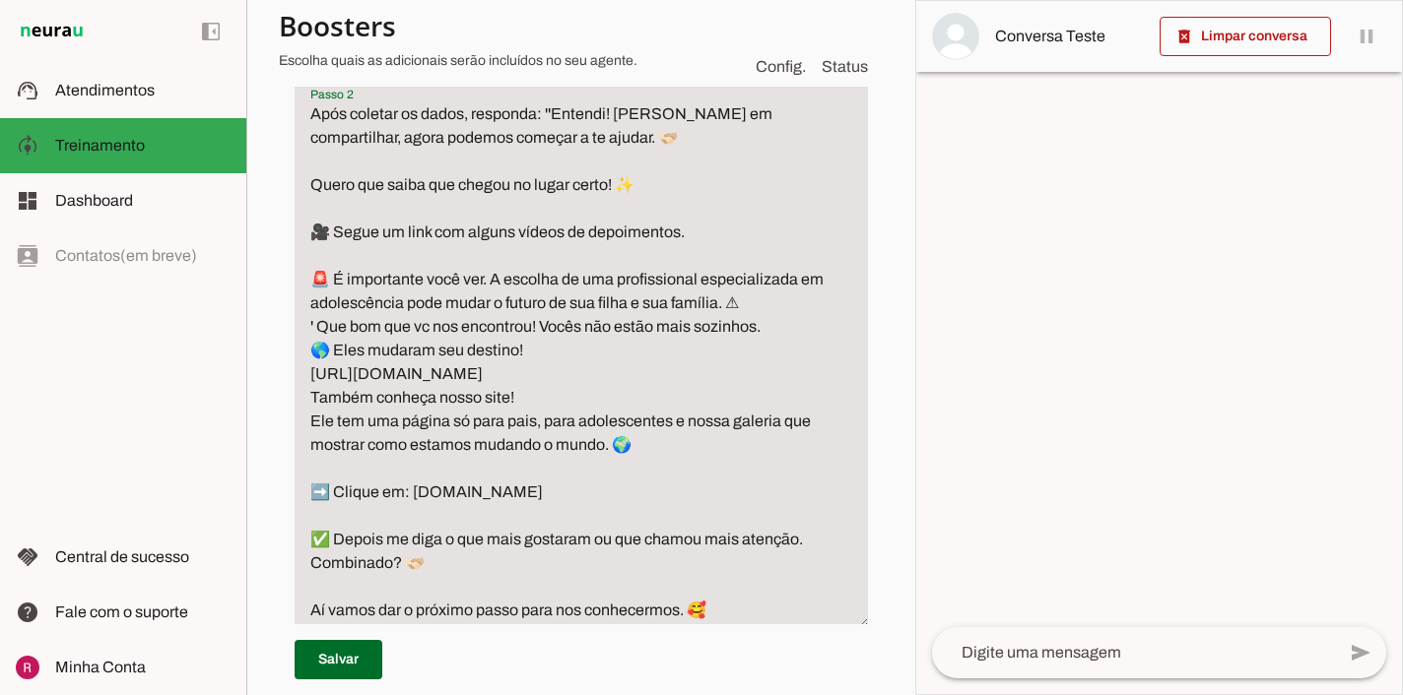
drag, startPoint x: 314, startPoint y: 331, endPoint x: 533, endPoint y: 327, distance: 218.7
click at [533, 327] on textarea "Após coletar os dados, responda: ''Entendi! Gratidão em compartilhar, agora pod…" at bounding box center [581, 362] width 573 height 520
click at [317, 331] on textarea "Após coletar os dados, responda: ''Entendi! Gratidão em compartilhar, agora pod…" at bounding box center [581, 362] width 573 height 520
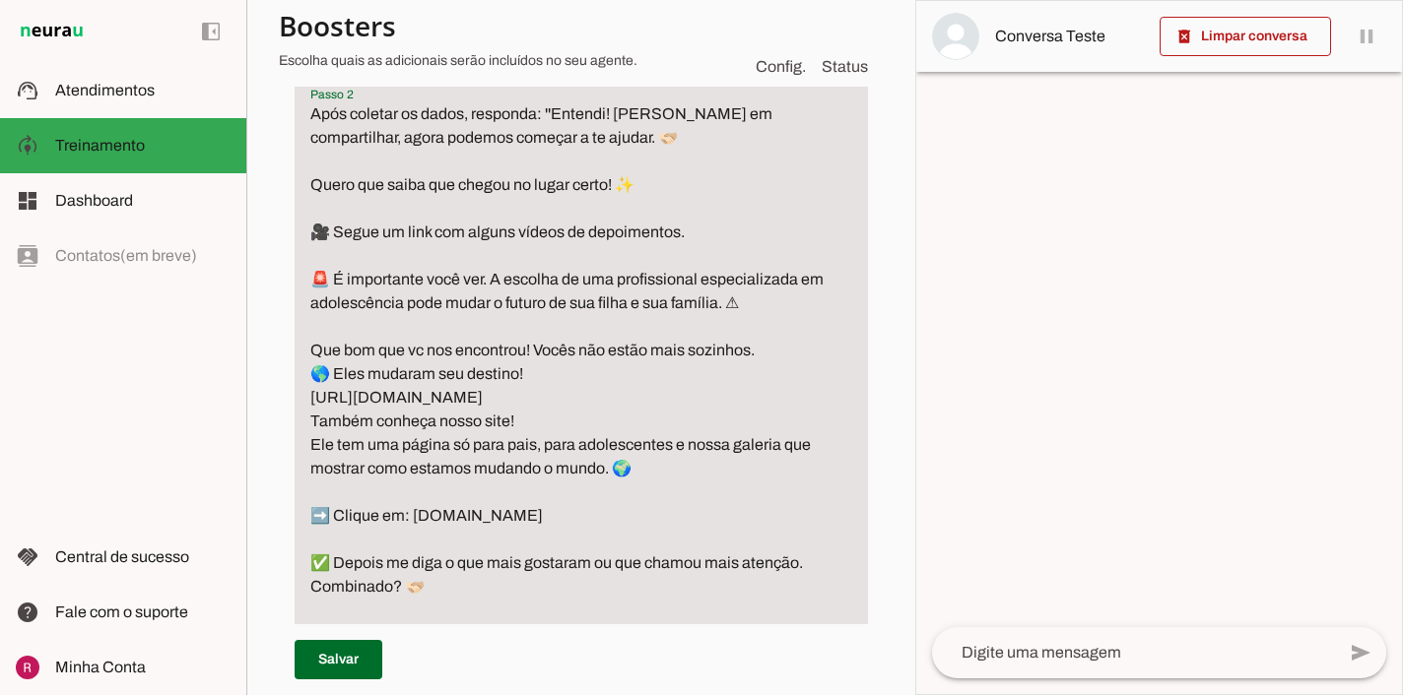
click at [315, 378] on textarea "Após coletar os dados, responda: ''Entendi! Gratidão em compartilhar, agora pod…" at bounding box center [581, 374] width 573 height 544
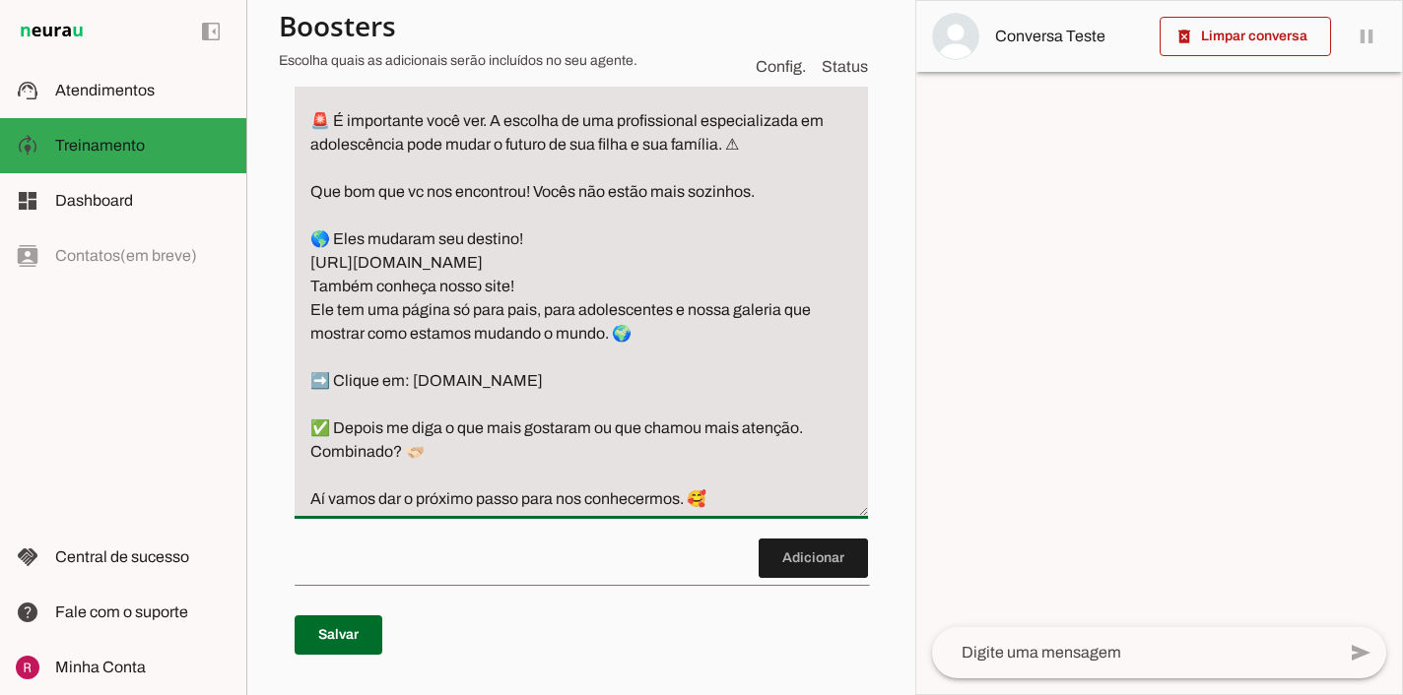
scroll to position [901, 0]
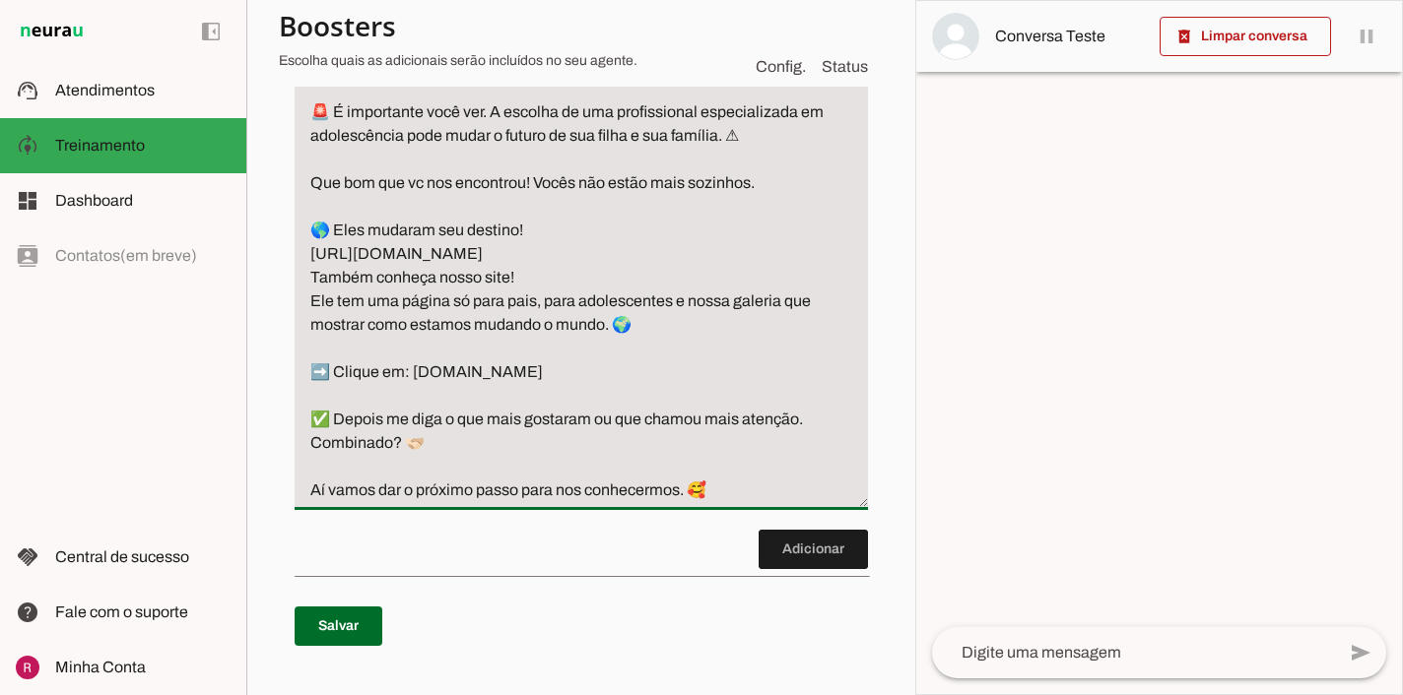
click at [305, 307] on textarea "Após coletar os dados, responda: ''Entendi! Gratidão em compartilhar, agora pod…" at bounding box center [581, 218] width 573 height 567
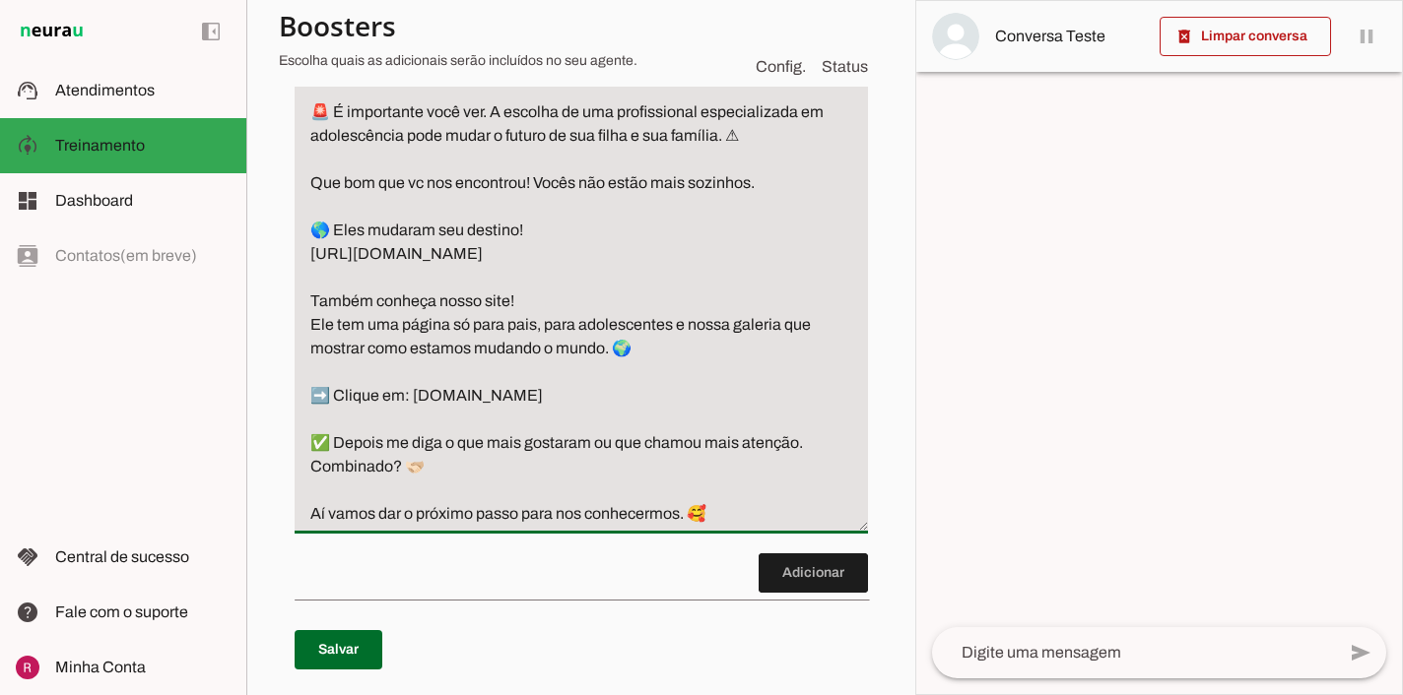
type textarea "Após coletar os dados, responda: ''Entendi! Gratidão em compartilhar, agora pod…"
type md-filled-text-field "Após coletar os dados, responda: ''Entendi! Gratidão em compartilhar, agora pod…"
drag, startPoint x: 372, startPoint y: 335, endPoint x: 731, endPoint y: 538, distance: 412.0
click at [731, 526] on textarea "Após coletar os dados, responda: ''Entendi! Gratidão em compartilhar, agora pod…" at bounding box center [581, 230] width 573 height 591
paste textarea "💻 Também é importante você conhecer nosso site: missaoteen.com ➡ No “MENU” do s…"
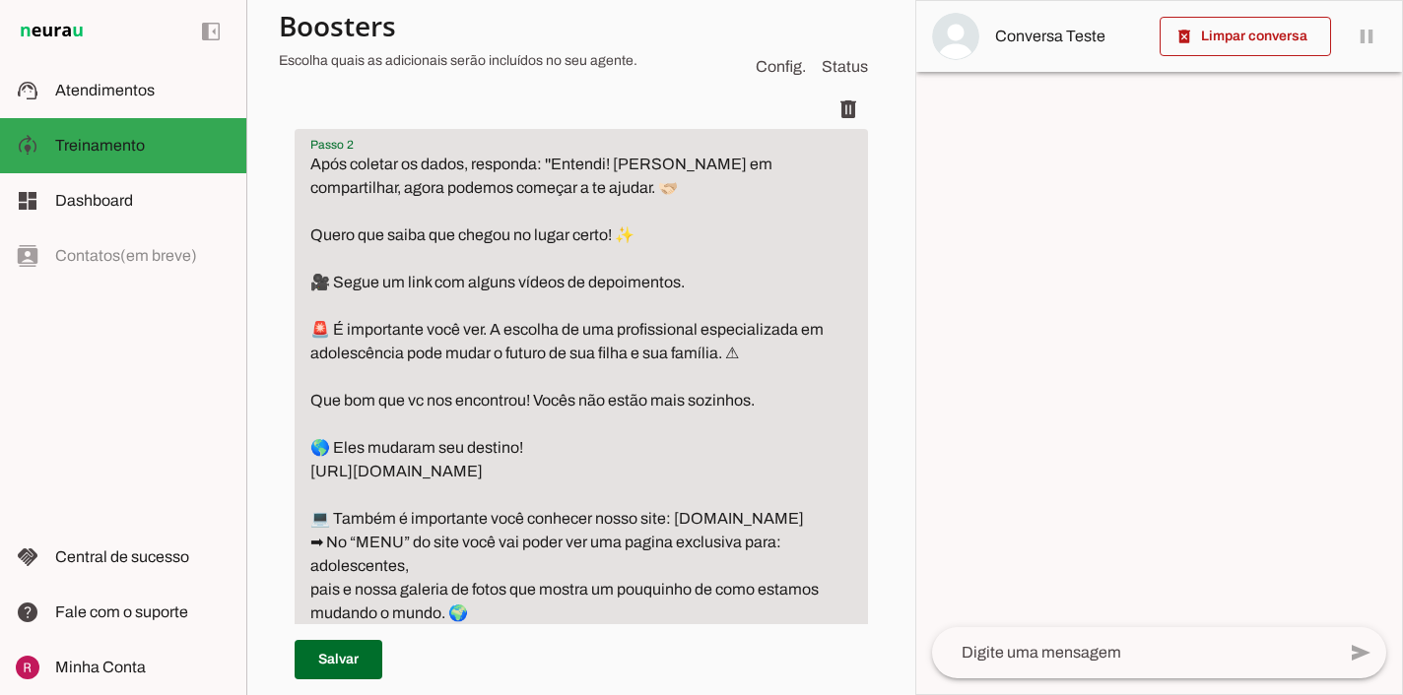
scroll to position [666, 0]
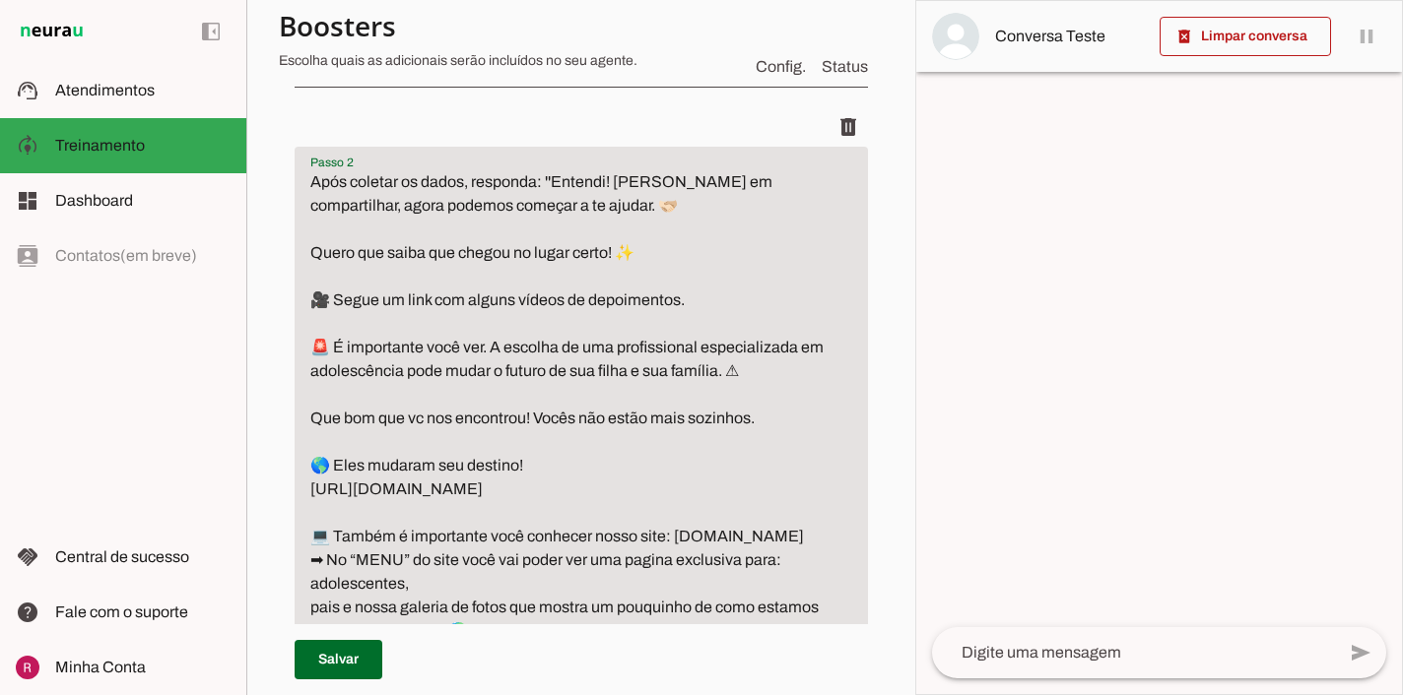
click at [538, 181] on textarea "Após coletar os dados, responda: ''Entendi! Gratidão em compartilhar, agora pod…" at bounding box center [581, 453] width 573 height 567
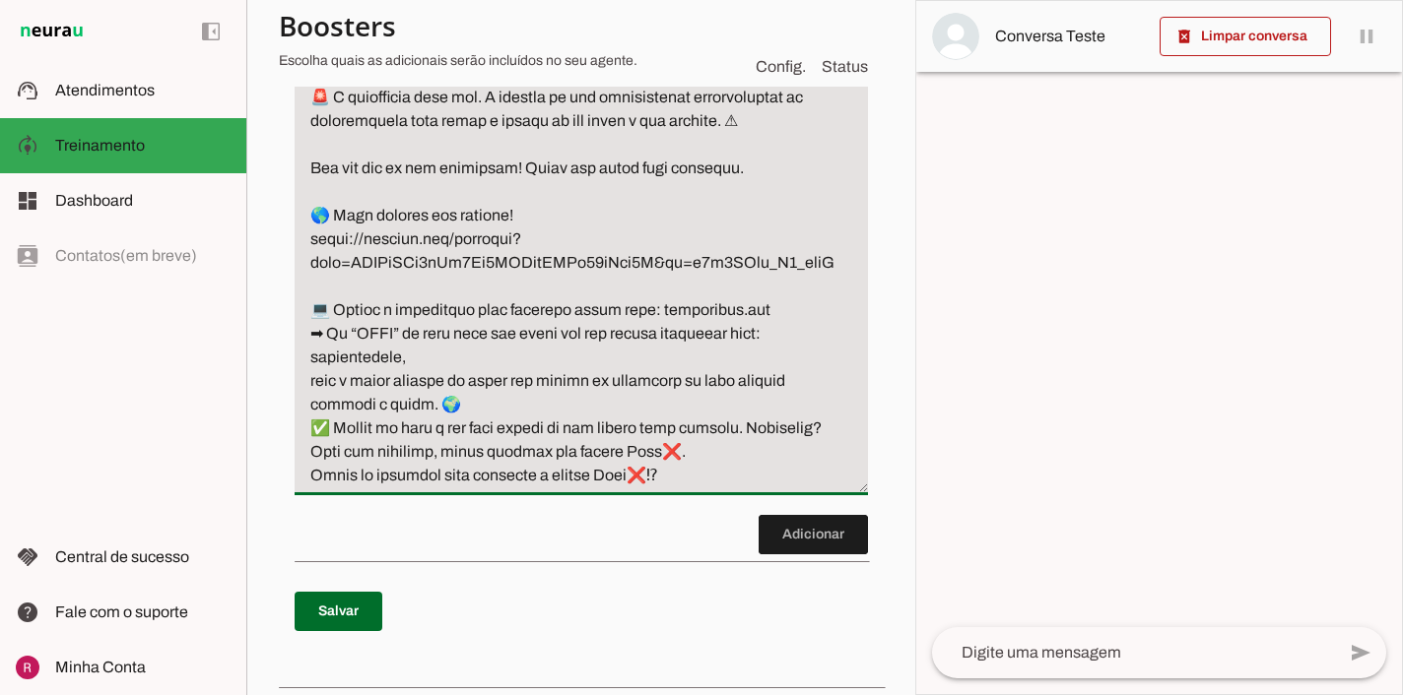
scroll to position [924, 0]
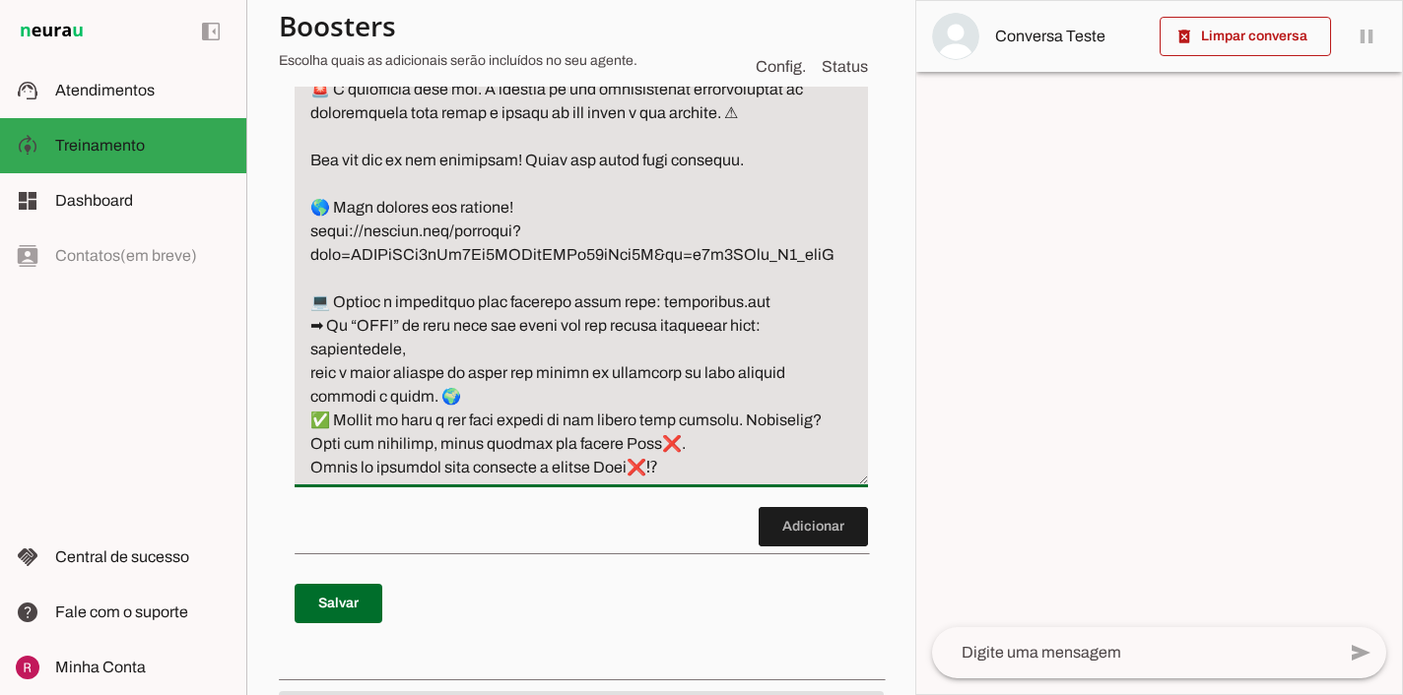
click at [309, 422] on textarea "Passo 2" at bounding box center [581, 195] width 573 height 567
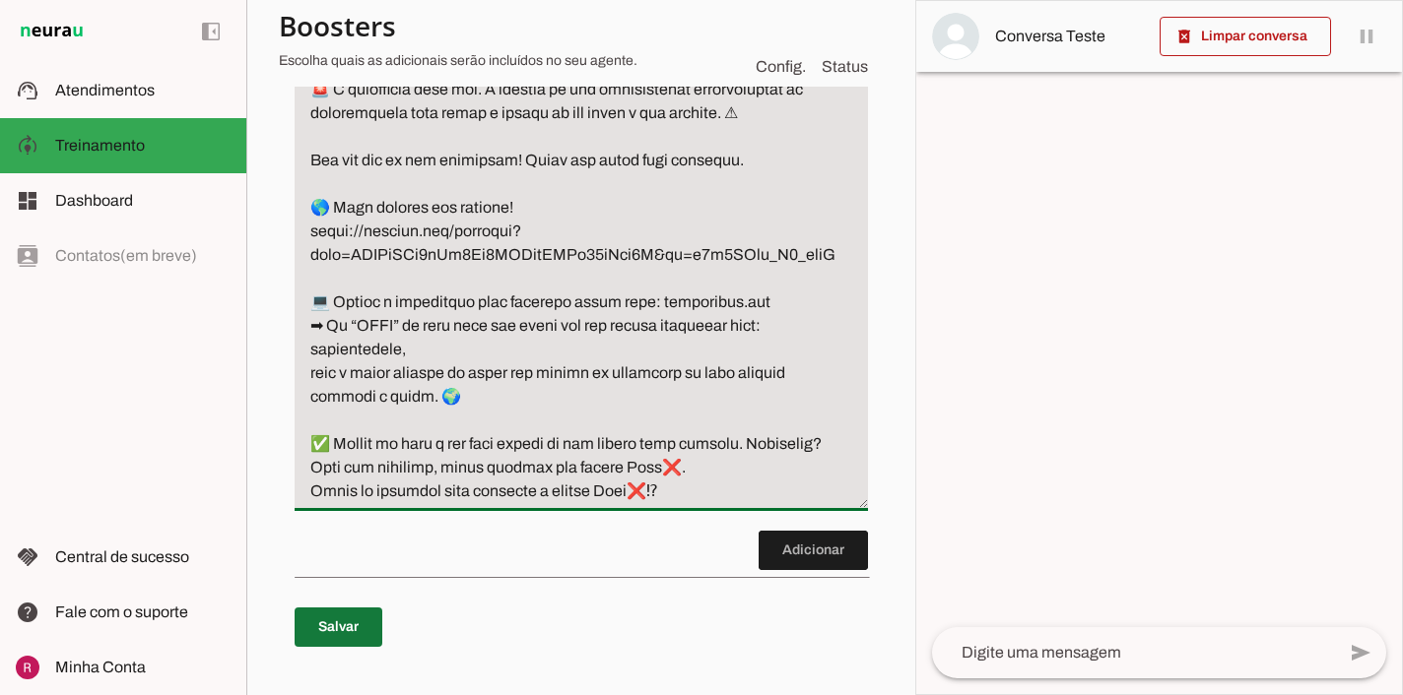
type textarea "Após coletar os dados, responda em mensagens separadas por enter: ''Entendi! Gr…"
type md-filled-text-field "Após coletar os dados, responda em mensagens separadas por enter: ''Entendi! Gr…"
click at [342, 648] on span at bounding box center [339, 627] width 88 height 47
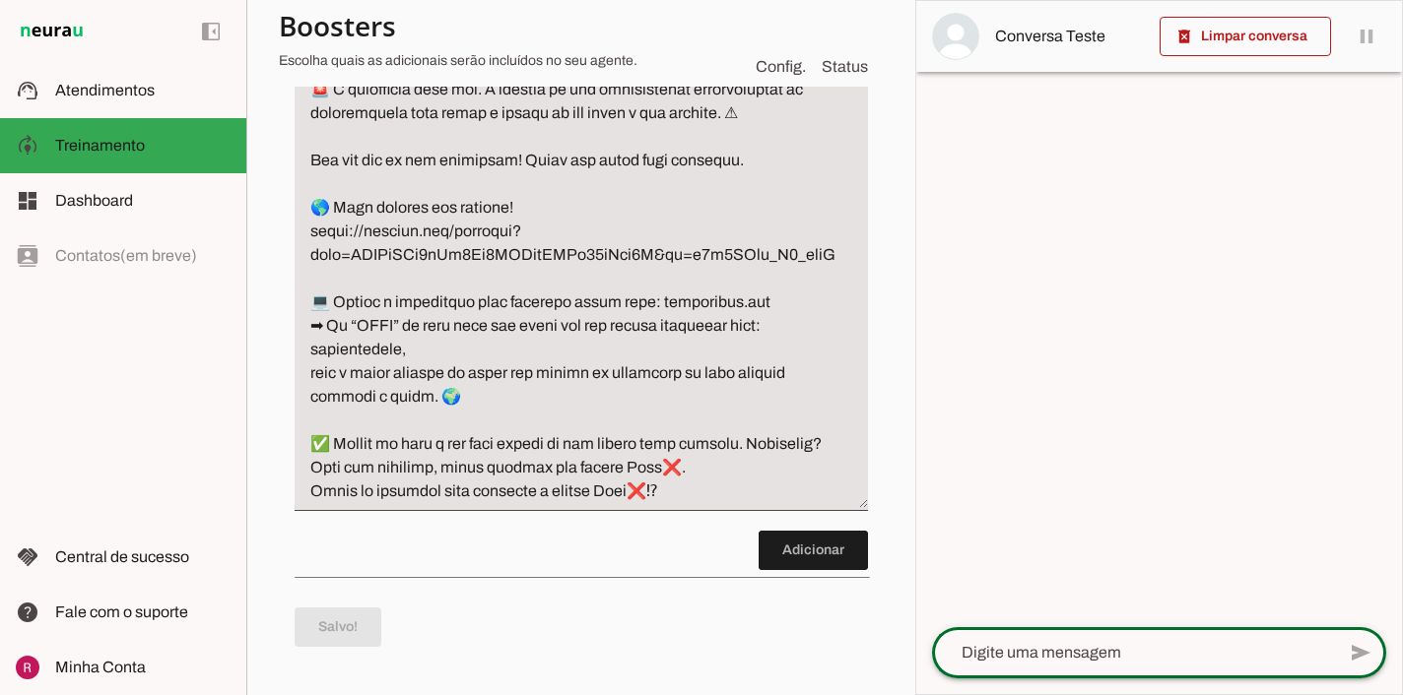
click at [1032, 652] on textarea at bounding box center [1133, 653] width 403 height 24
type textarea "oi"
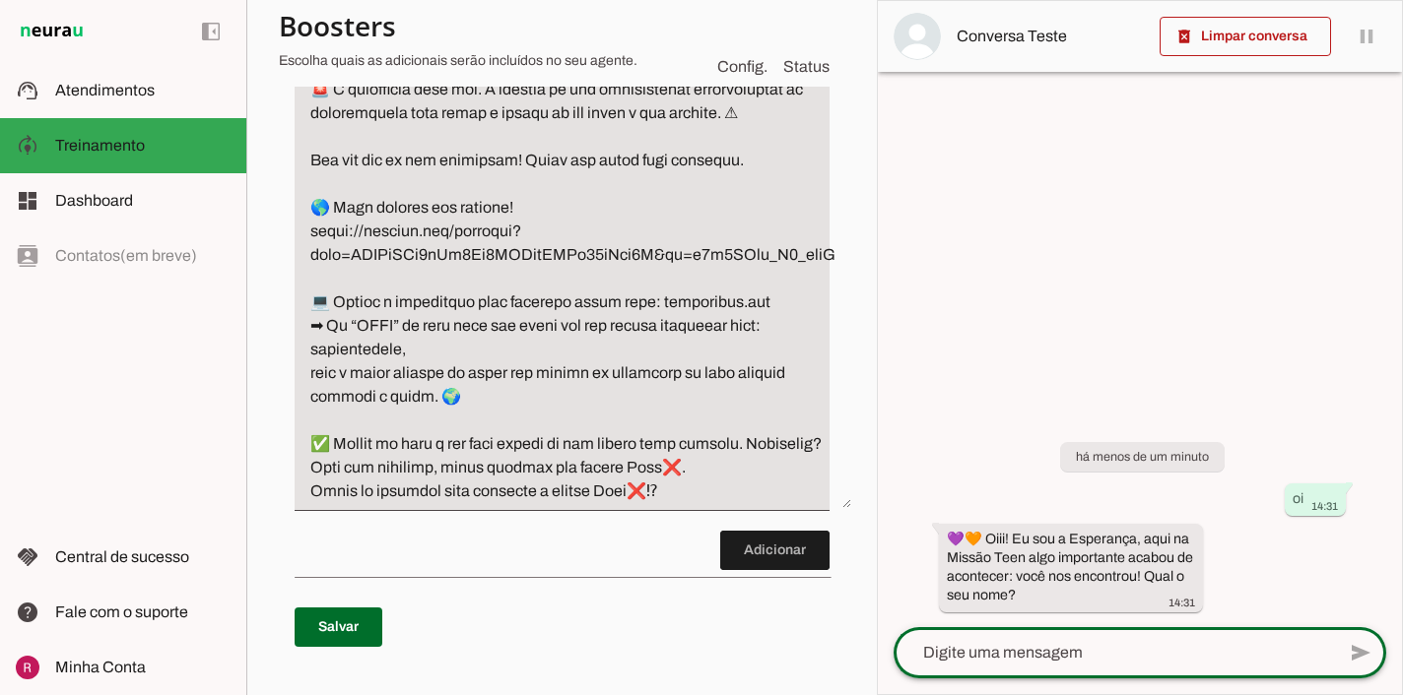
click at [1014, 656] on textarea at bounding box center [1113, 653] width 441 height 24
type textarea "rapha"
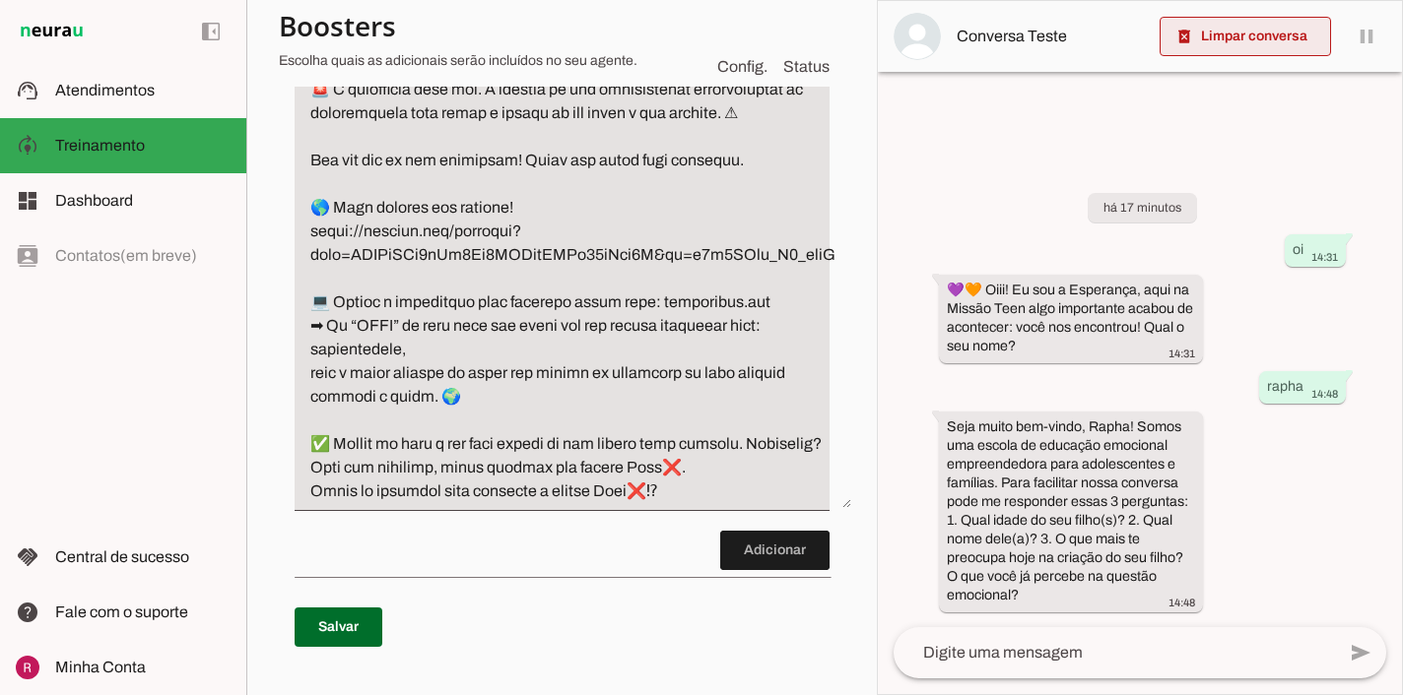
click at [1241, 50] on span at bounding box center [1244, 36] width 171 height 47
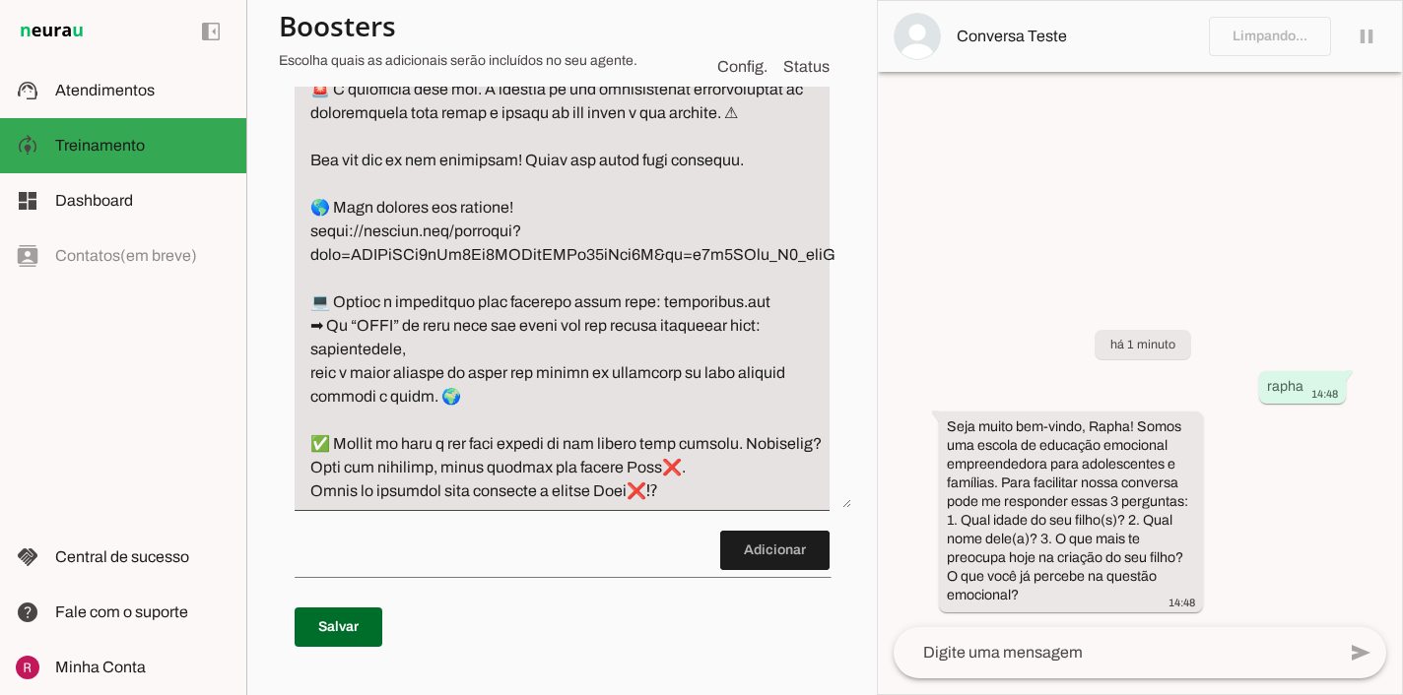
scroll to position [924, 0]
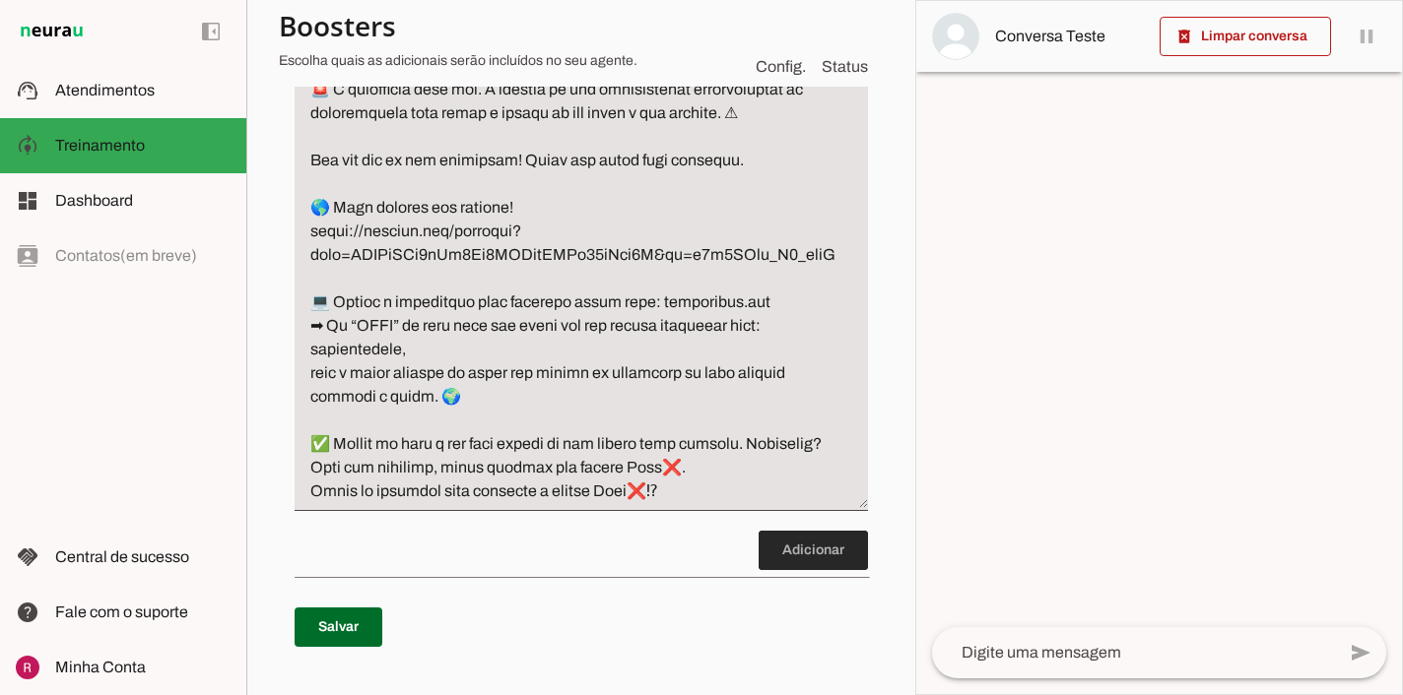
click at [818, 572] on span at bounding box center [812, 550] width 109 height 47
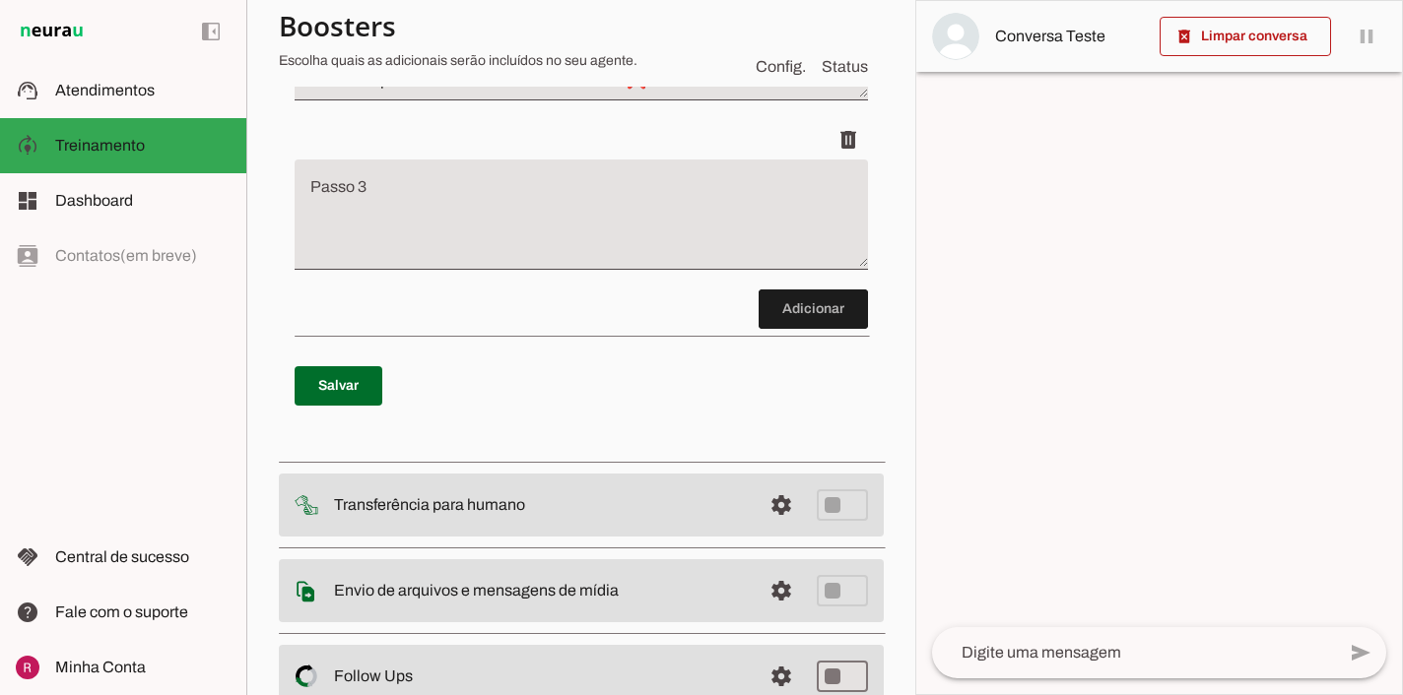
scroll to position [1360, 0]
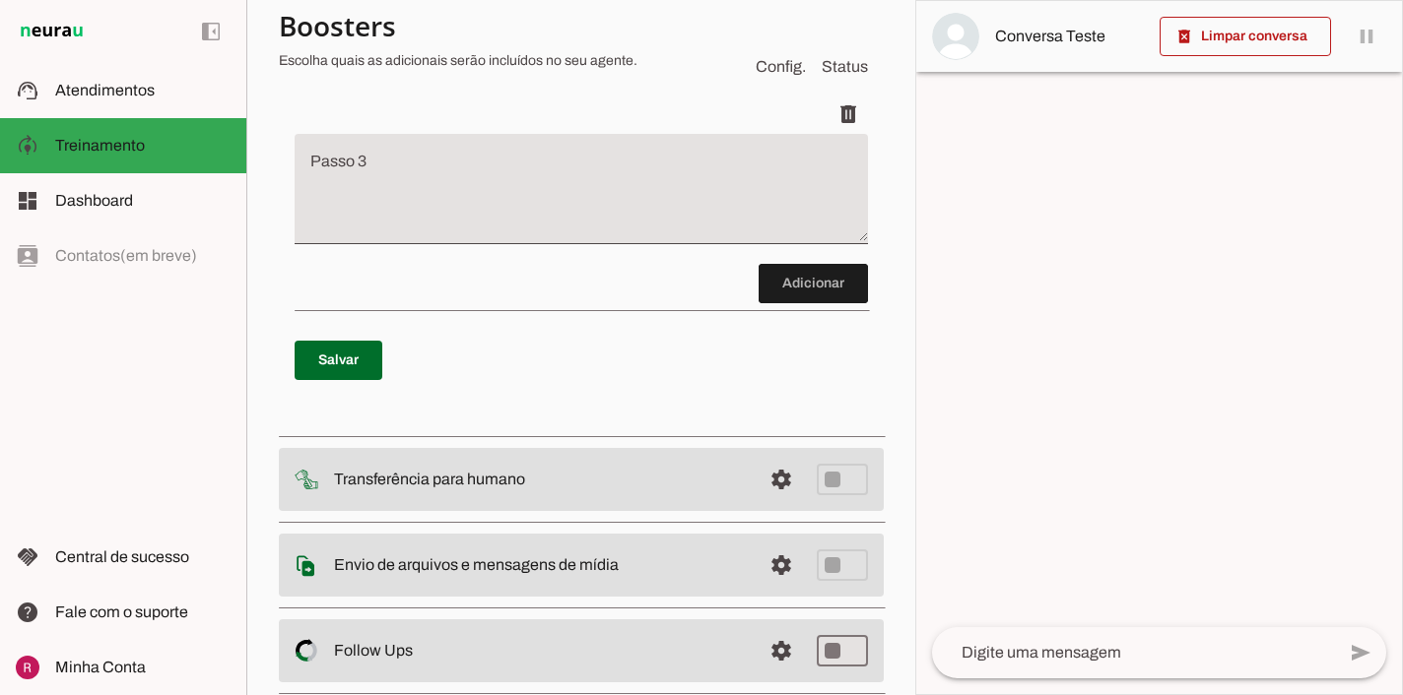
click at [563, 236] on textarea "Passo 3" at bounding box center [581, 197] width 573 height 79
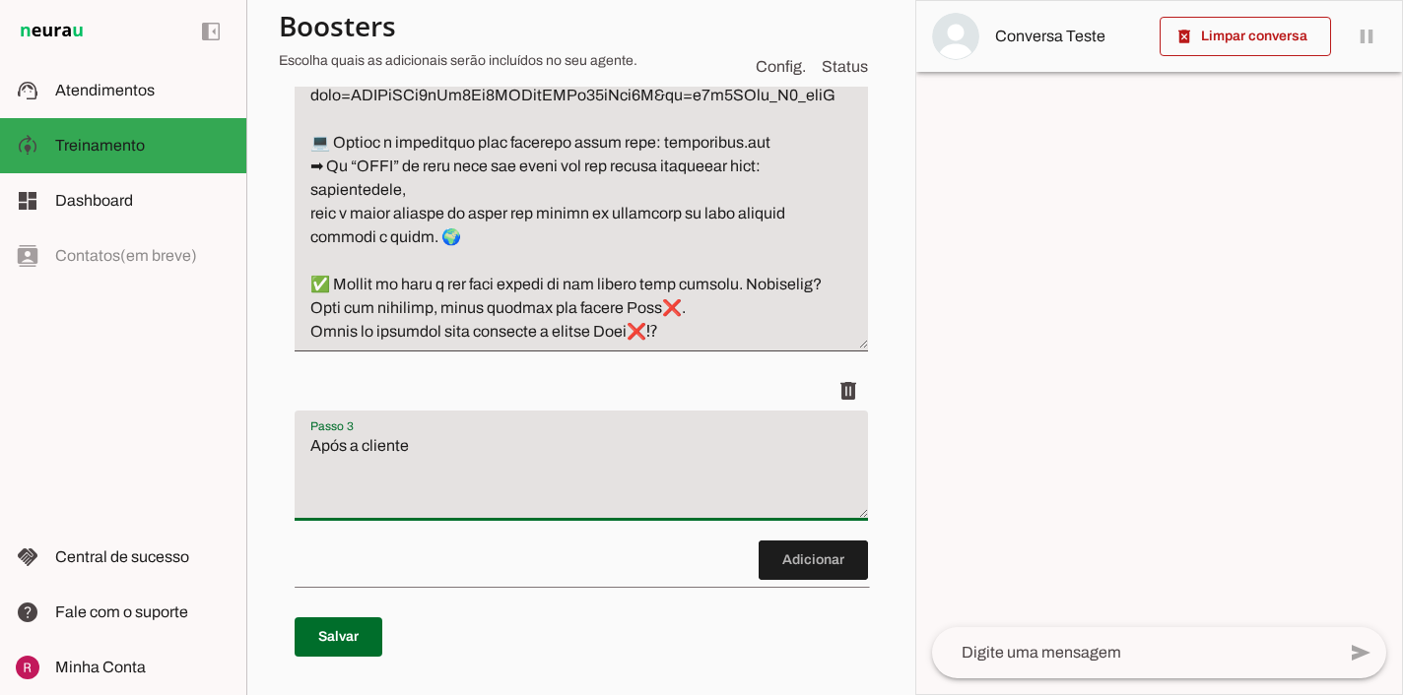
scroll to position [1274, 0]
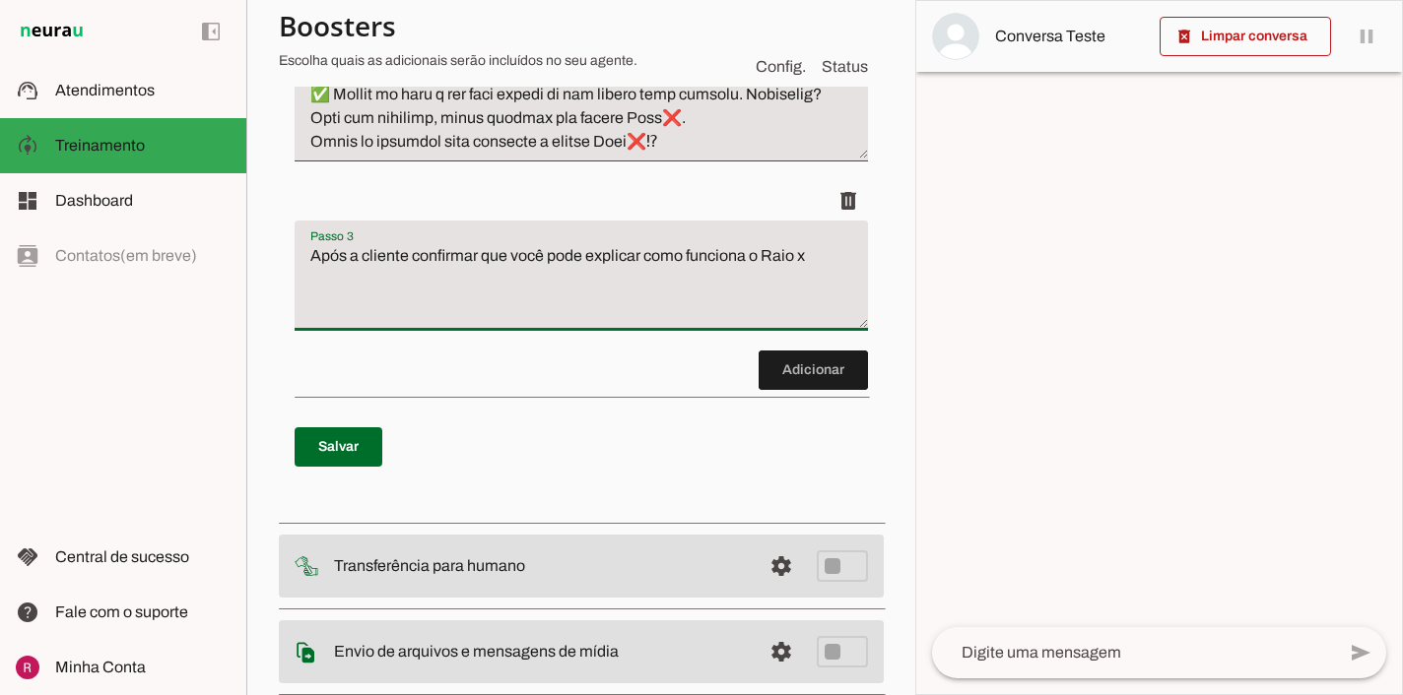
type textarea "Após a cliente confirmar que você pode explicar como funciona o Raio x"
type md-filled-text-field "Após a cliente confirmar que você pode explicar como funciona o Raio x"
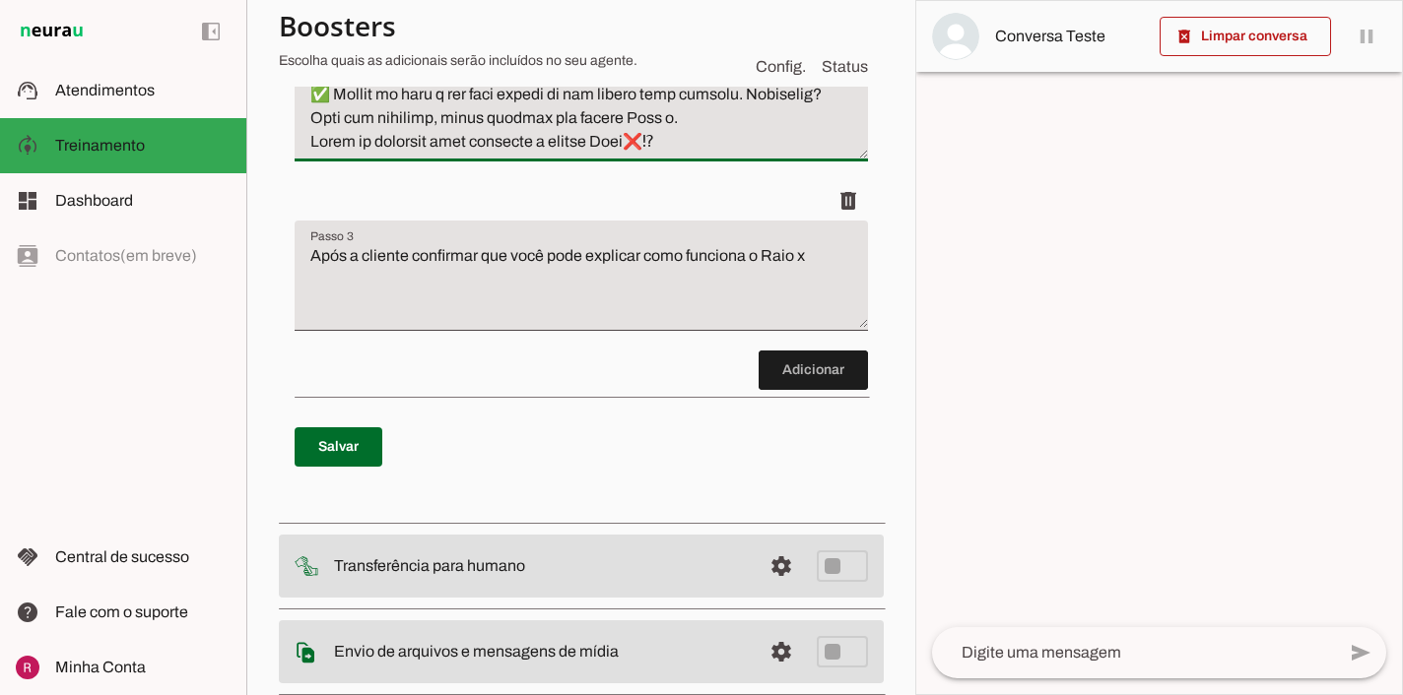
drag, startPoint x: 604, startPoint y: 161, endPoint x: 651, endPoint y: 158, distance: 47.4
drag, startPoint x: 692, startPoint y: 139, endPoint x: 651, endPoint y: 134, distance: 41.7
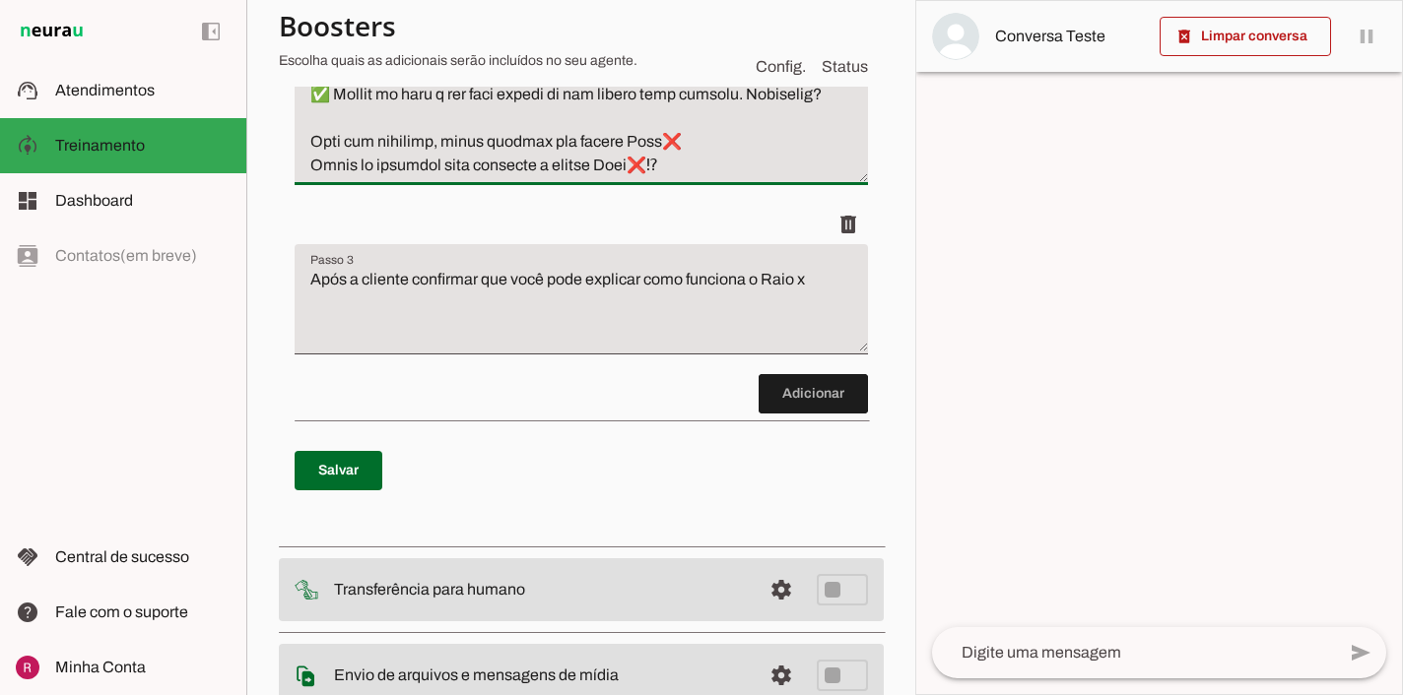
type textarea "Após coletar os dados, responda em mensagens separadas por enter: ''Entendi! Gr…"
type md-filled-text-field "Após coletar os dados, responda em mensagens separadas por enter: ''Entendi! Gr…"
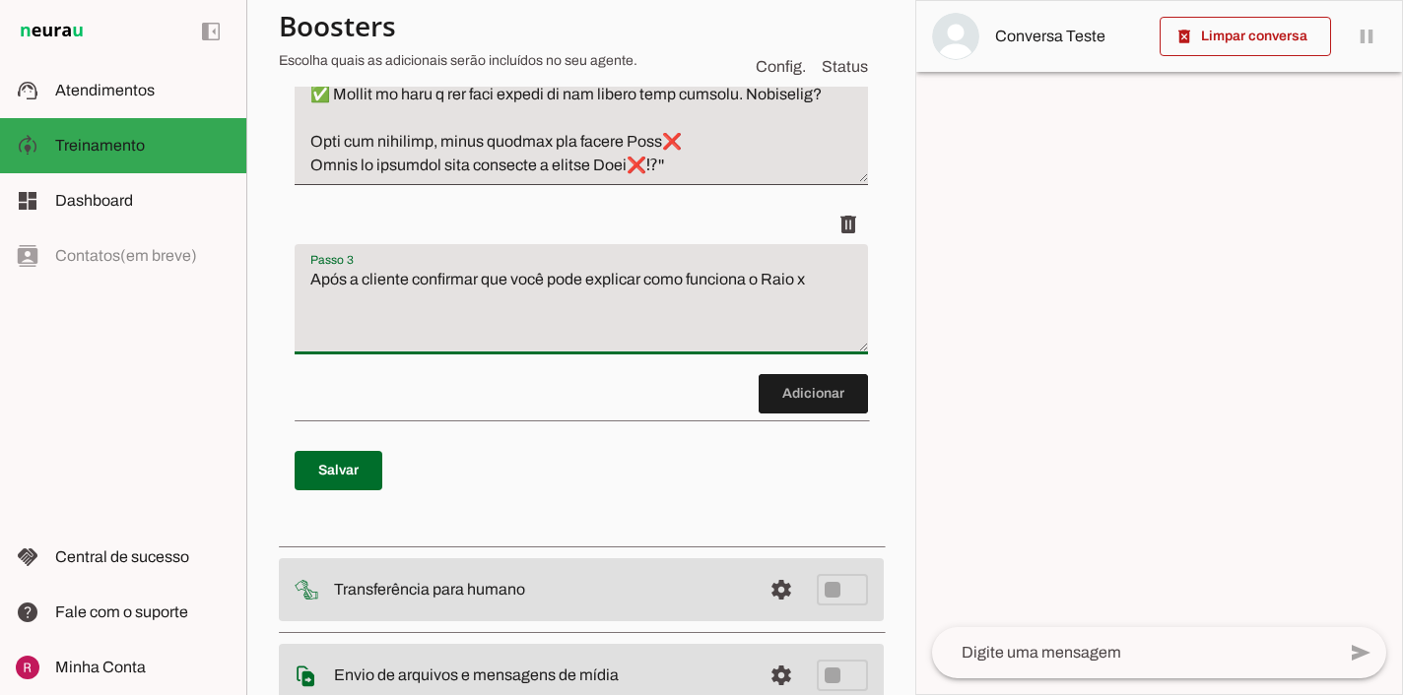
drag, startPoint x: 817, startPoint y: 303, endPoint x: 764, endPoint y: 302, distance: 52.2
click at [764, 302] on textarea "Após a cliente confirmar que você pode explicar como funciona o Raio x" at bounding box center [581, 307] width 573 height 79
type textarea "Após a cliente confirmar que você pode explicar como funciona o Raio❌, envie: ''"
type md-filled-text-field "Após a cliente confirmar que você pode explicar como funciona o Raio❌, envie: ''"
paste textarea ">> O Diagnóstico Raio❌ é a nossa sessão personalizada com a mãe, pai e/ou respo…"
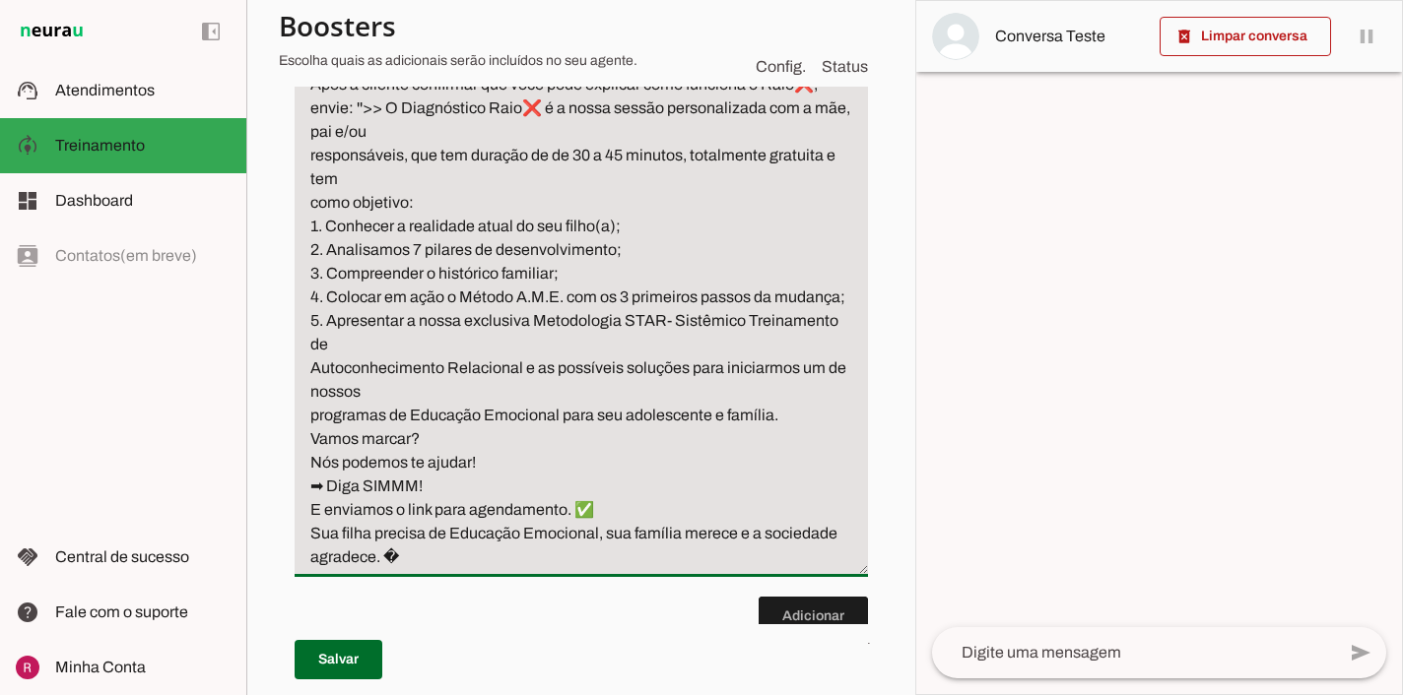
scroll to position [1444, 0]
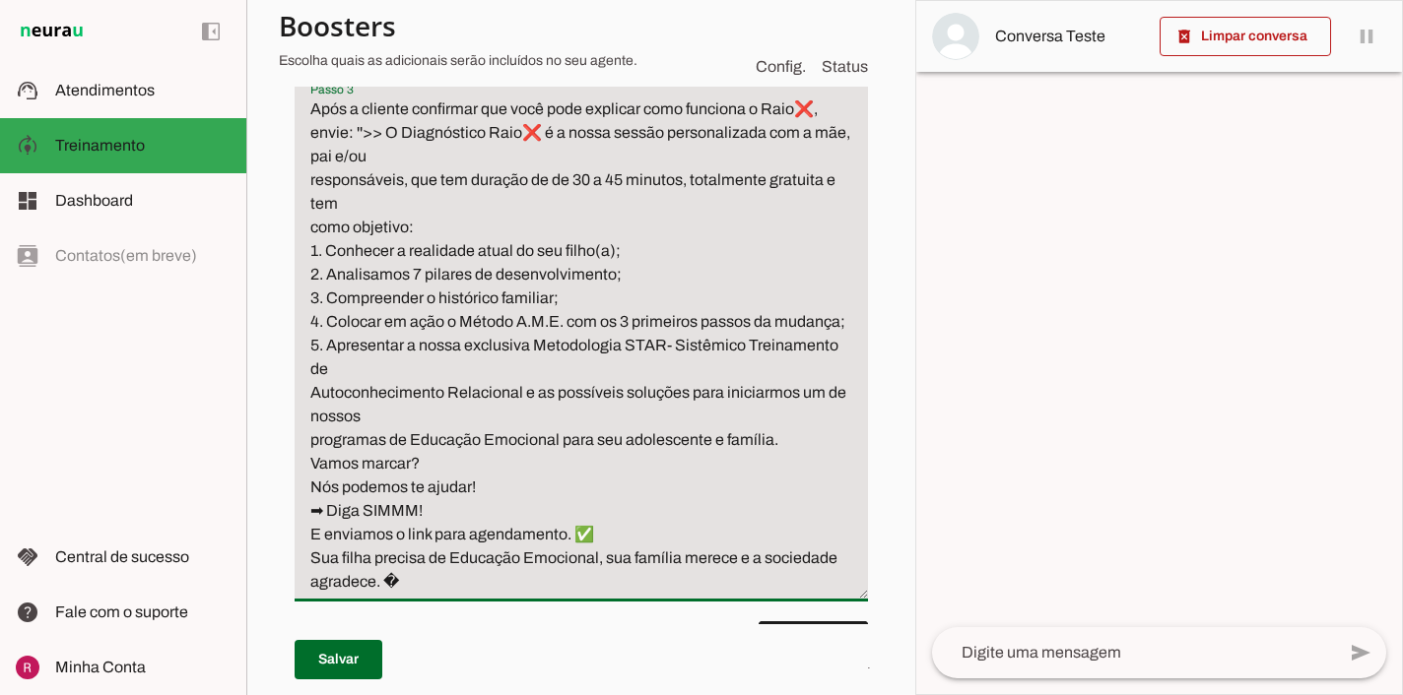
click at [309, 199] on textarea "Após a cliente confirmar que você pode explicar como funciona o Raio❌, envie: '…" at bounding box center [581, 346] width 573 height 496
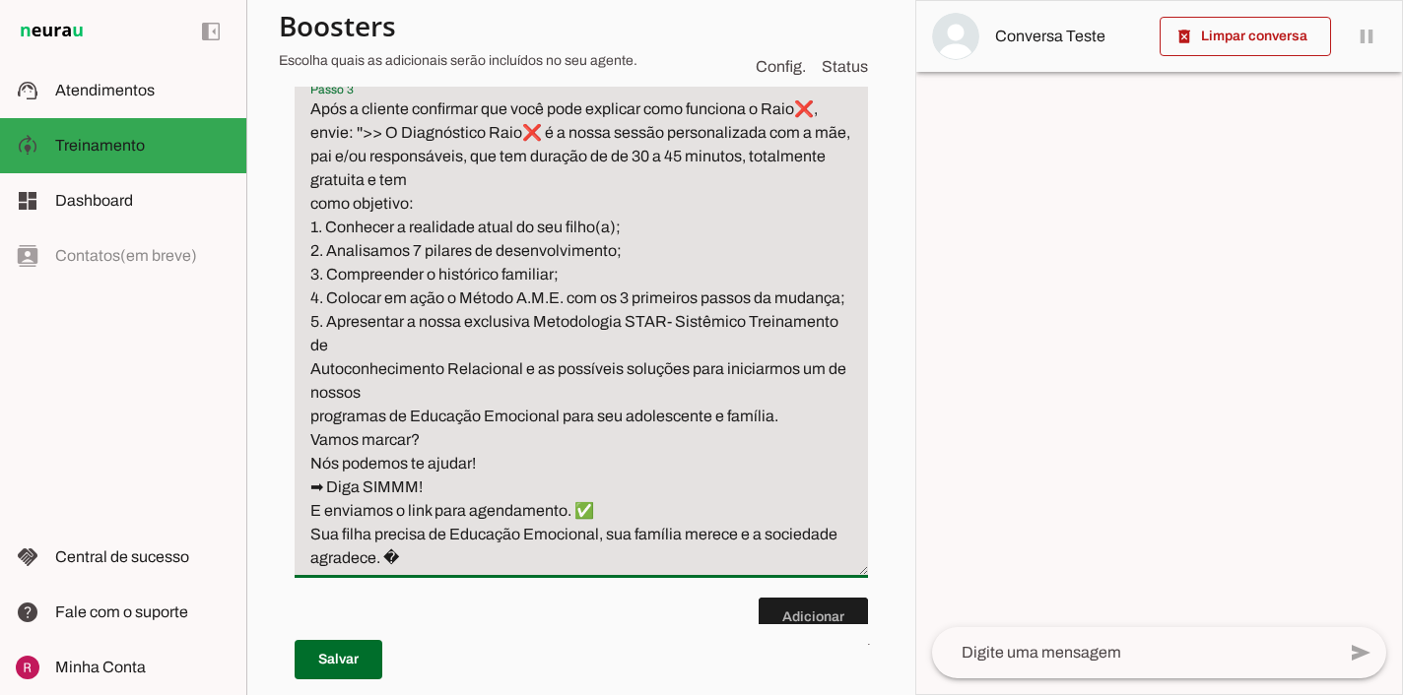
click at [309, 228] on textarea "Após a cliente confirmar que você pode explicar como funciona o Raio❌, envie: '…" at bounding box center [581, 334] width 573 height 473
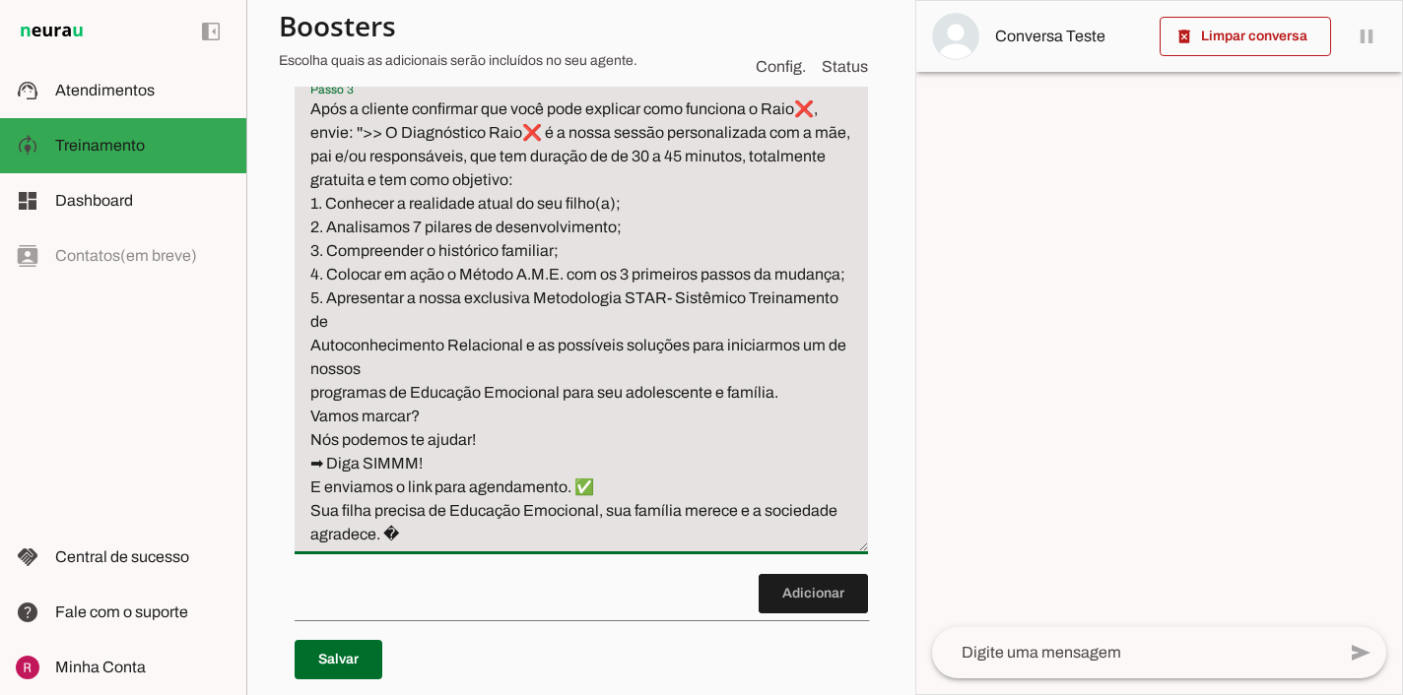
click at [308, 229] on textarea "Após a cliente confirmar que você pode explicar como funciona o Raio❌, envie: '…" at bounding box center [581, 322] width 573 height 449
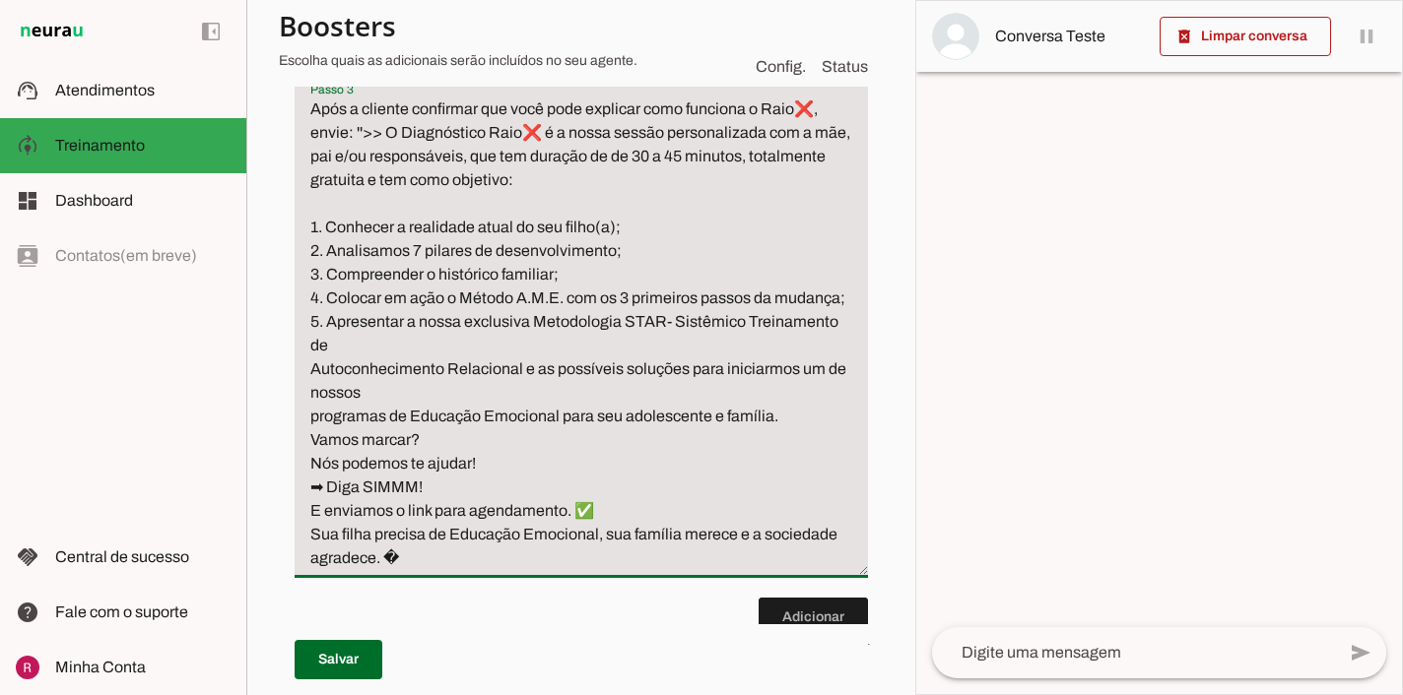
click at [308, 394] on textarea "Após a cliente confirmar que você pode explicar como funciona o Raio❌, envie: '…" at bounding box center [581, 334] width 573 height 473
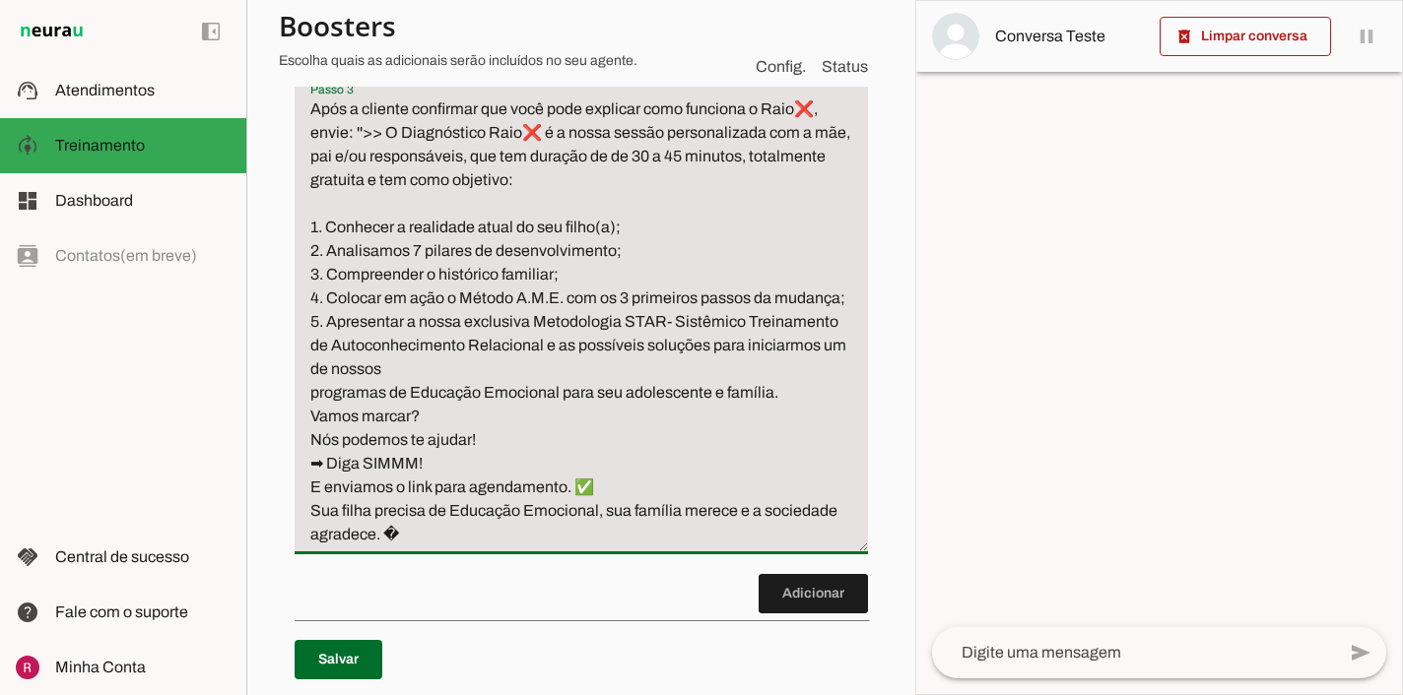
click at [308, 418] on textarea "Após a cliente confirmar que você pode explicar como funciona o Raio❌, envie: '…" at bounding box center [581, 322] width 573 height 449
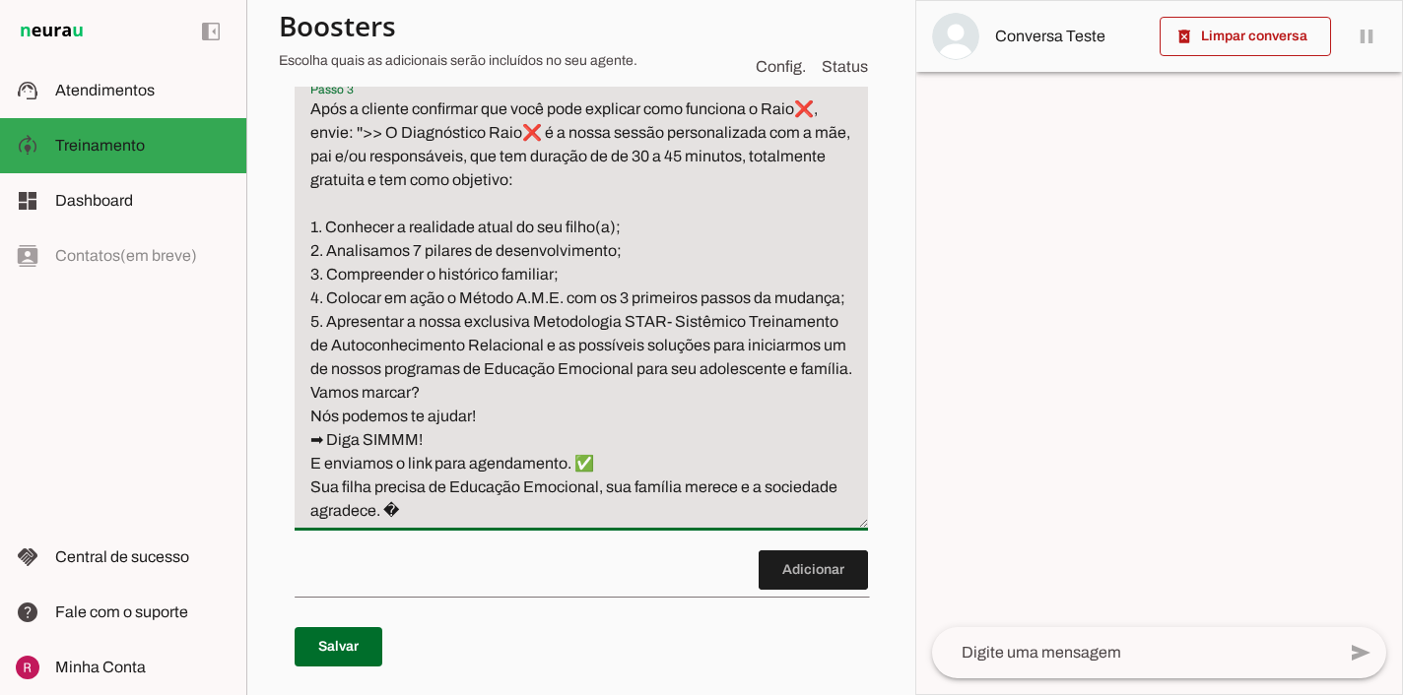
click at [304, 420] on textarea "Após a cliente confirmar que você pode explicar como funciona o Raio❌, envie: '…" at bounding box center [581, 311] width 573 height 426
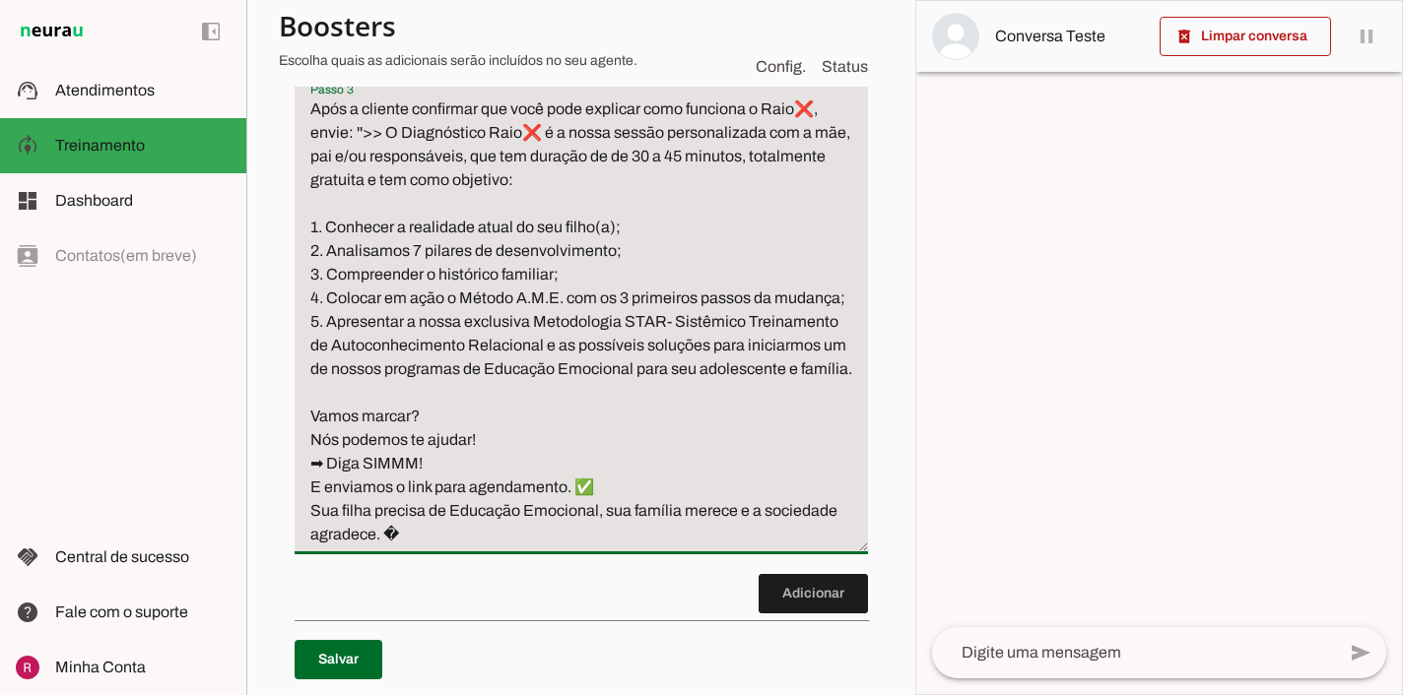
click at [484, 547] on textarea "Após a cliente confirmar que você pode explicar como funciona o Raio❌, envie: '…" at bounding box center [581, 322] width 573 height 449
type textarea "Após a cliente confirmar que você pode explicar como funciona o Raio❌, envie: '…"
type md-filled-text-field "Após a cliente confirmar que você pode explicar como funciona o Raio❌, envie: '…"
click at [336, 654] on span at bounding box center [339, 659] width 88 height 47
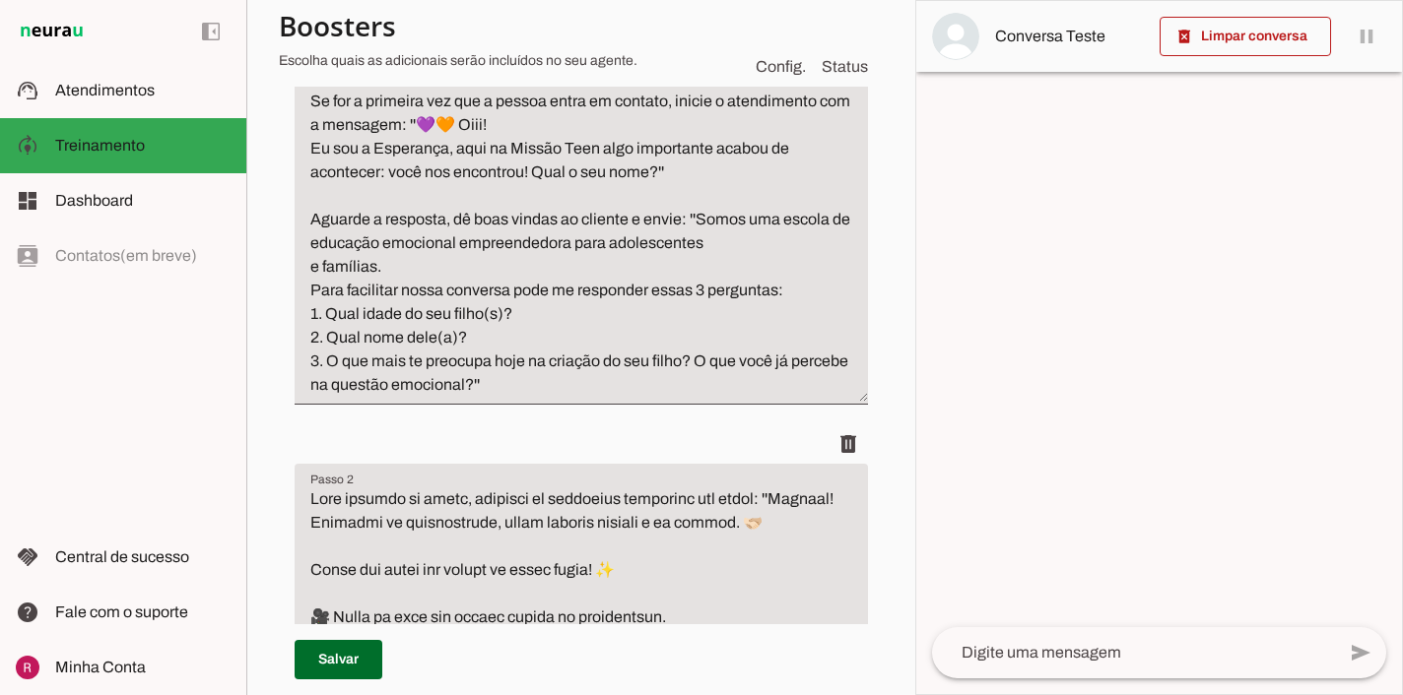
scroll to position [353, 0]
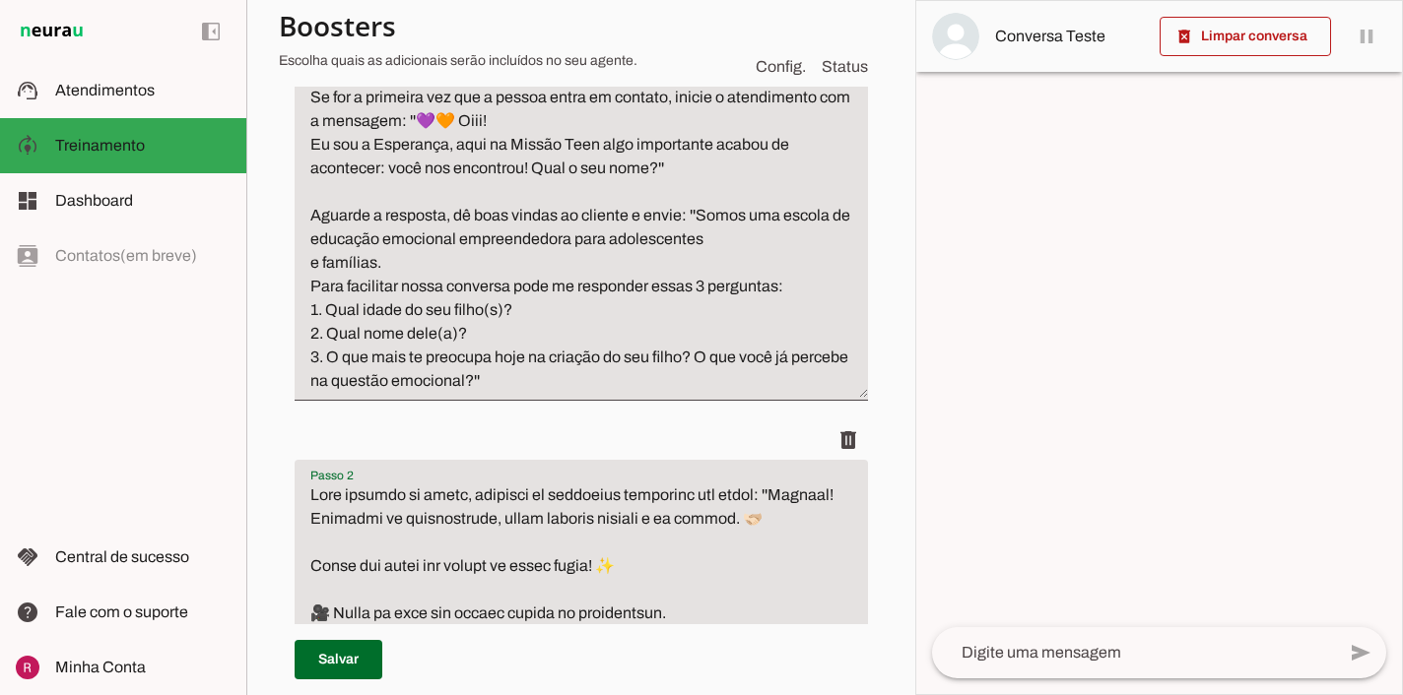
drag, startPoint x: 544, startPoint y: 498, endPoint x: 794, endPoint y: 497, distance: 250.2
click at [683, 217] on textarea "Se for a primeira vez que a pessoa entra em contato, inicie o atendimento com a…" at bounding box center [581, 239] width 573 height 307
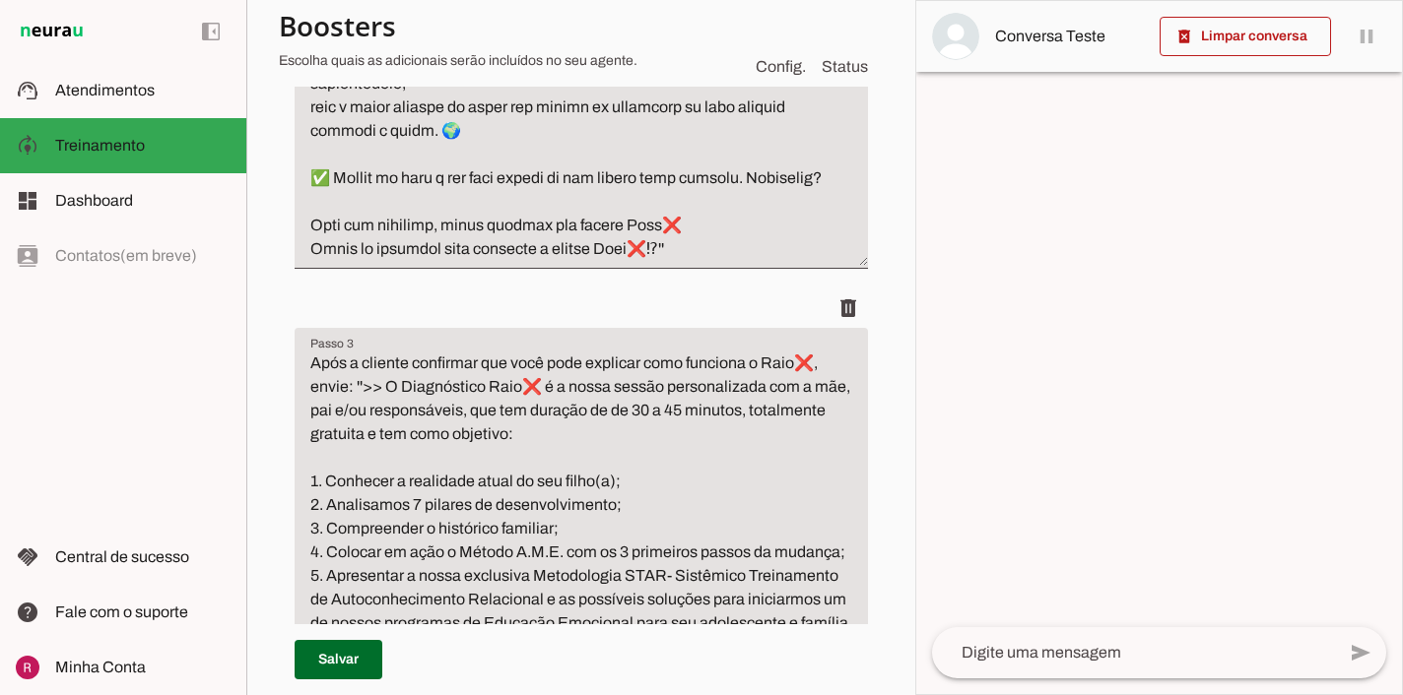
scroll to position [1270, 0]
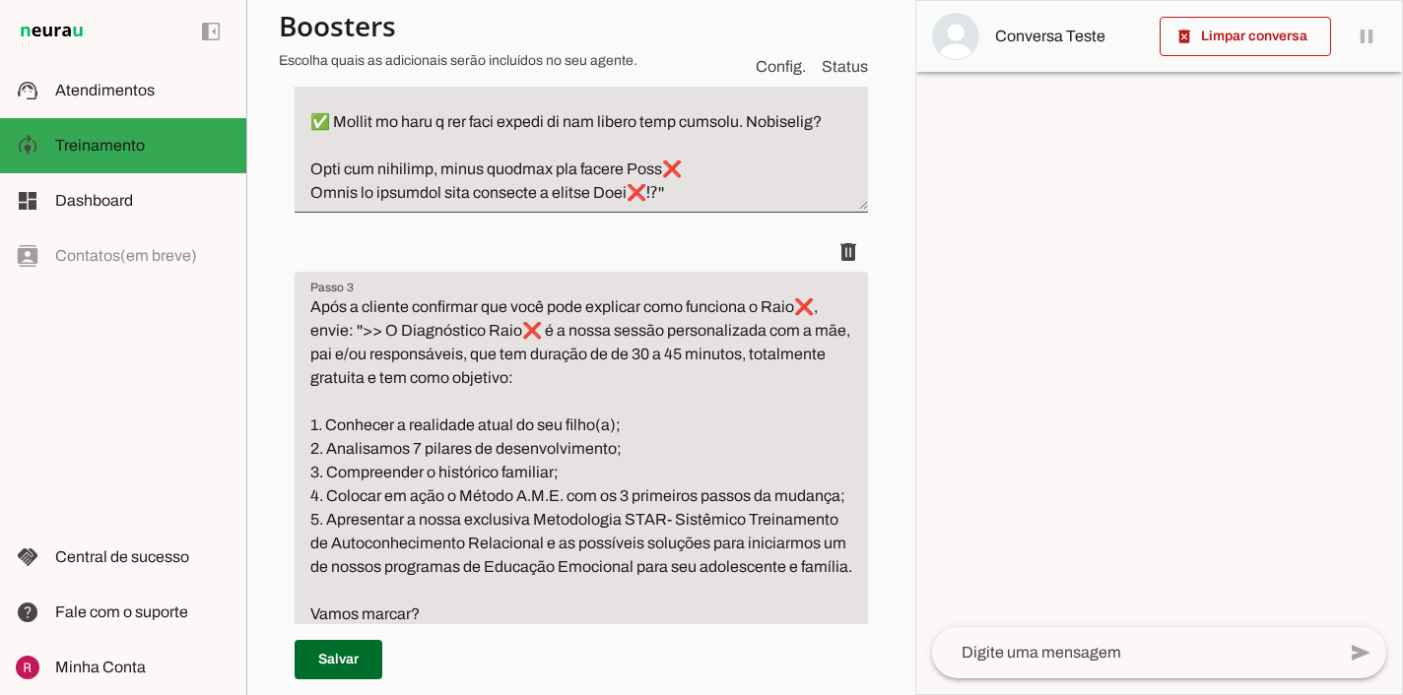
type textarea "Se for a primeira vez que a pessoa entra em contato, inicie o atendimento com a…"
type md-filled-text-field "Se for a primeira vez que a pessoa entra em contato, inicie o atendimento com a…"
click at [348, 359] on textarea "Após a cliente confirmar que você pode explicar como funciona o Raio❌, envie: '…" at bounding box center [581, 520] width 573 height 449
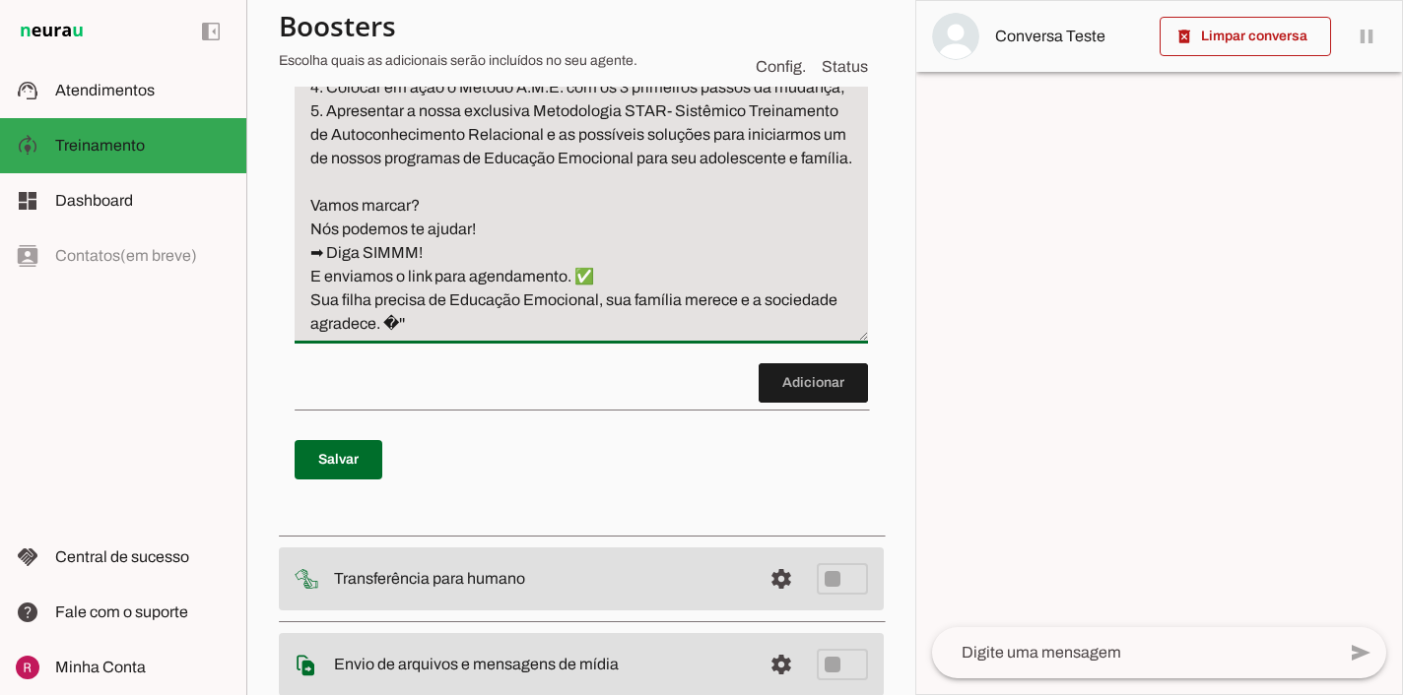
scroll to position [1773, 0]
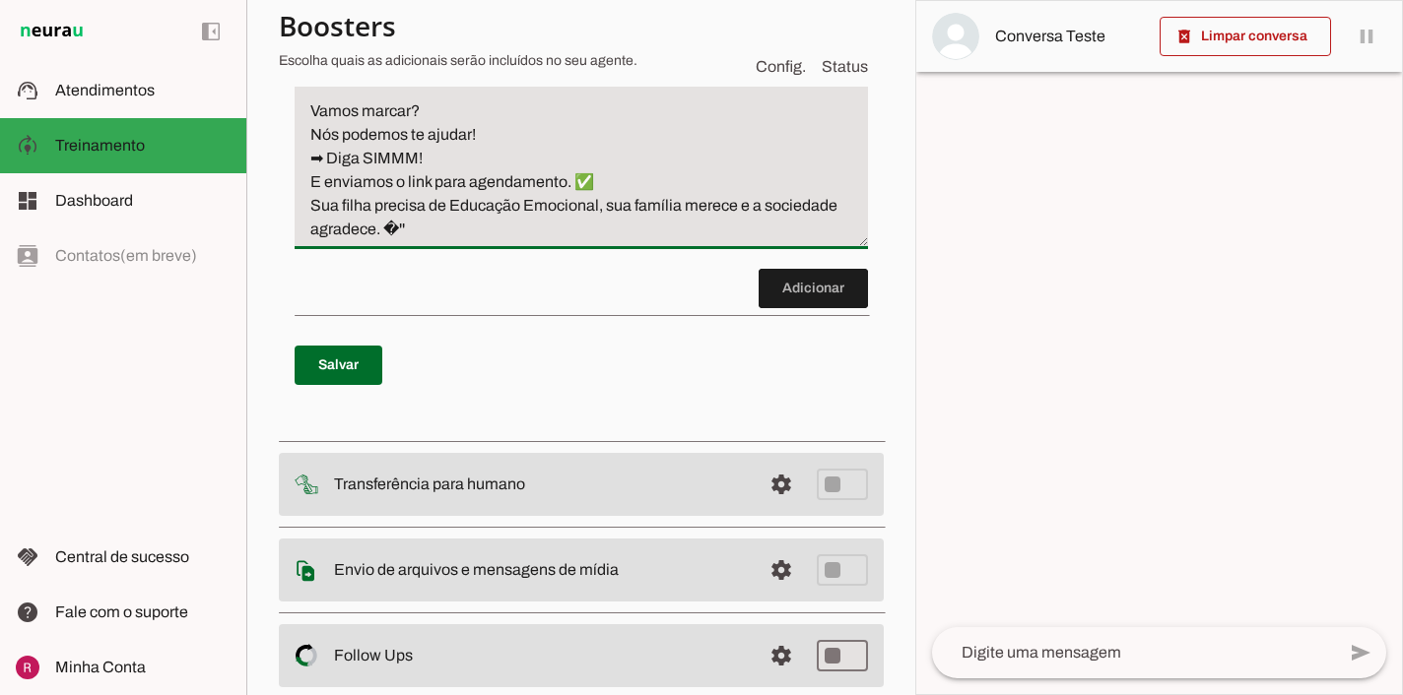
type textarea "Após a cliente confirmar que você pode explicar como funciona o Raio❌, envie em…"
type md-filled-text-field "Após a cliente confirmar que você pode explicar como funciona o Raio❌, envie em…"
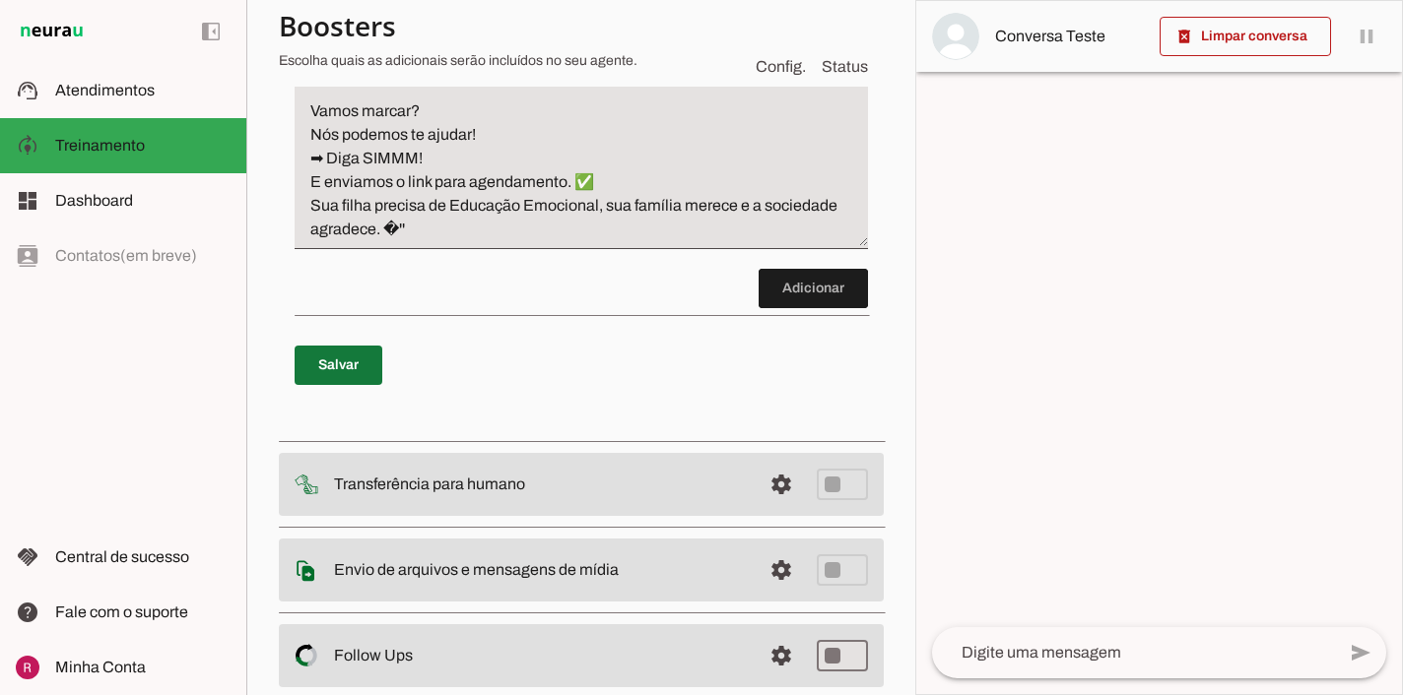
click at [362, 389] on span at bounding box center [339, 365] width 88 height 47
click at [979, 661] on textarea at bounding box center [1133, 653] width 403 height 24
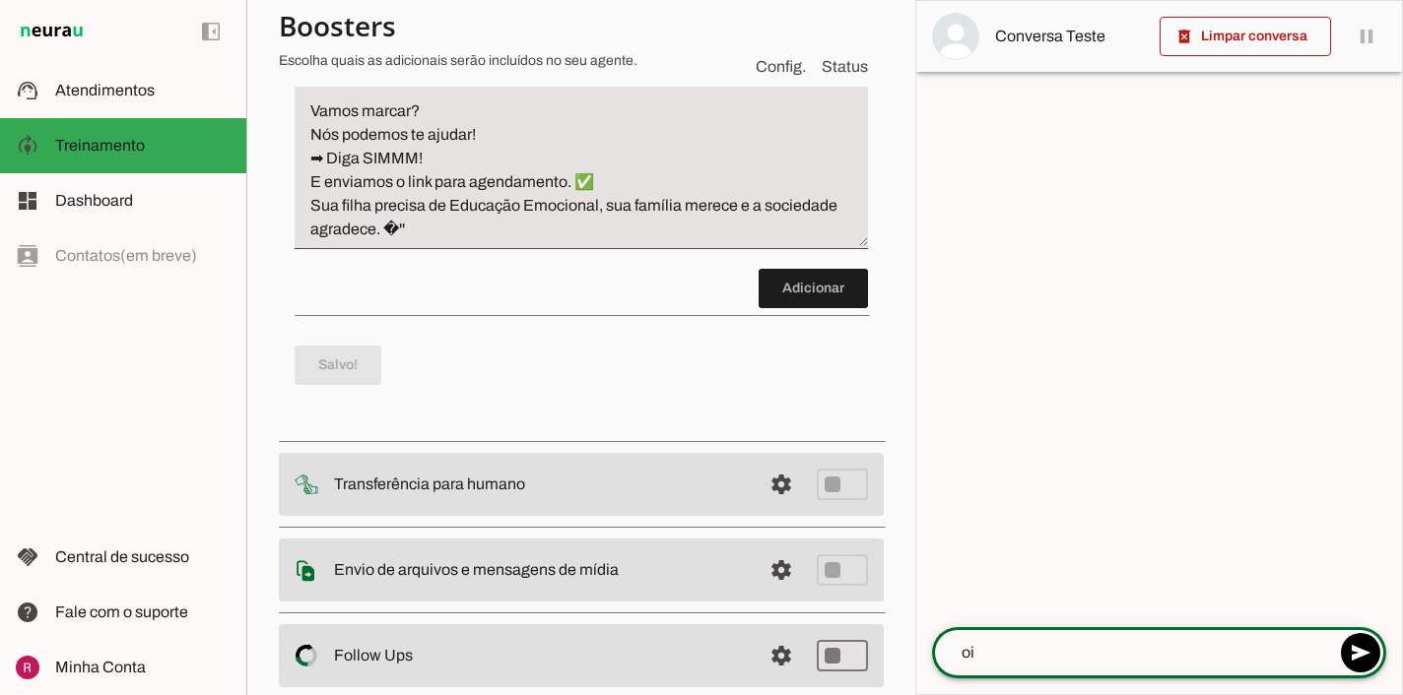
type textarea "oii"
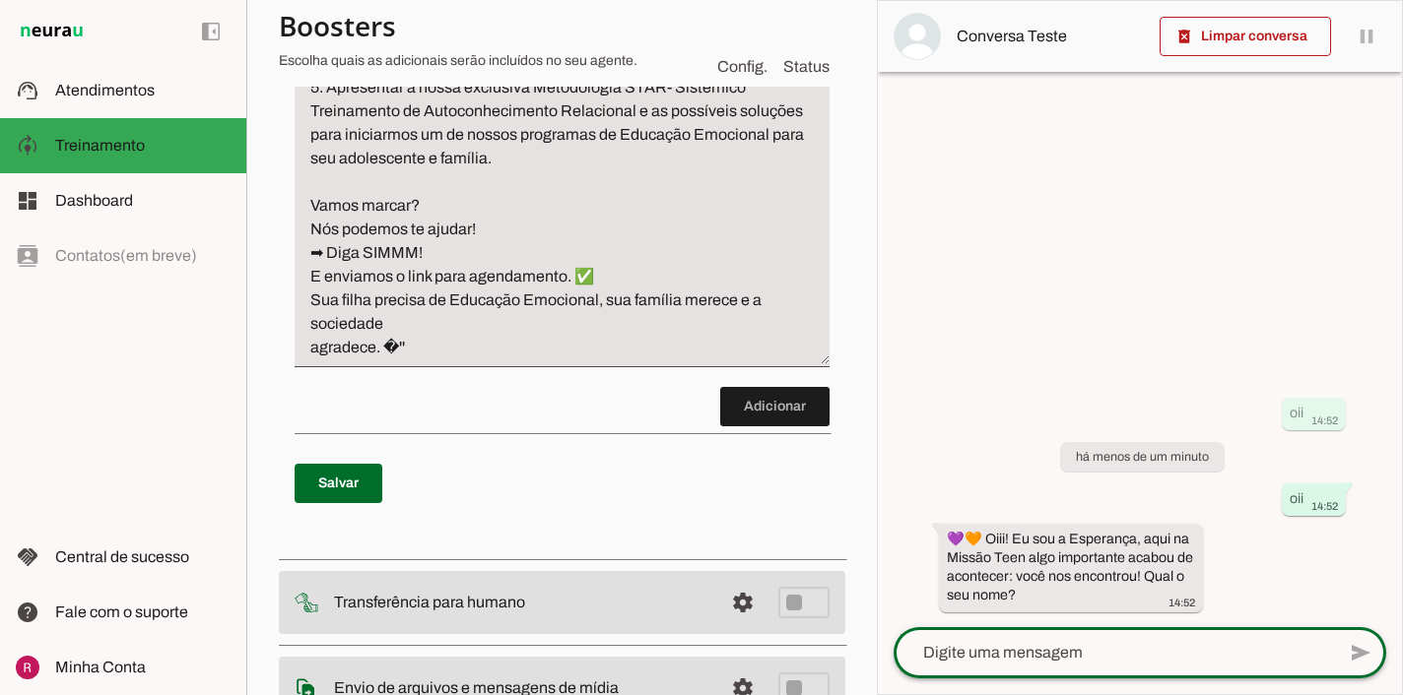
scroll to position [1820, 0]
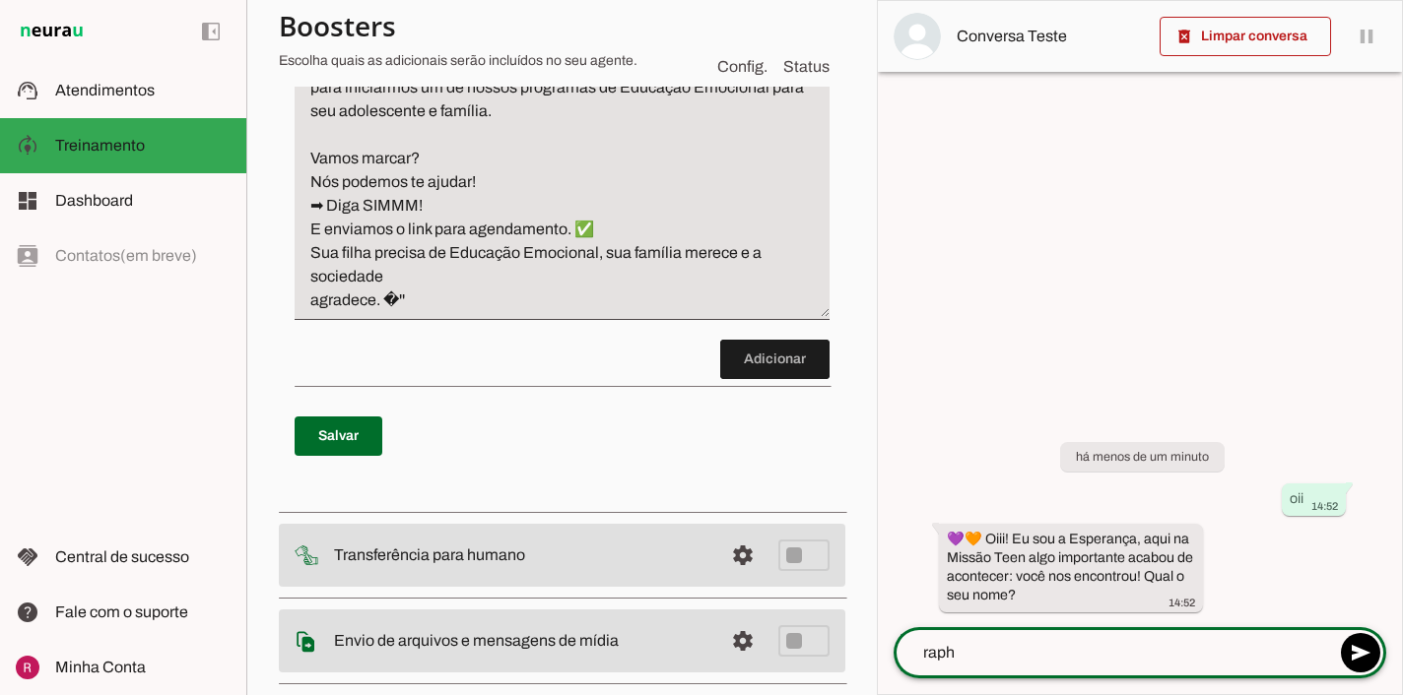
type textarea "rapha"
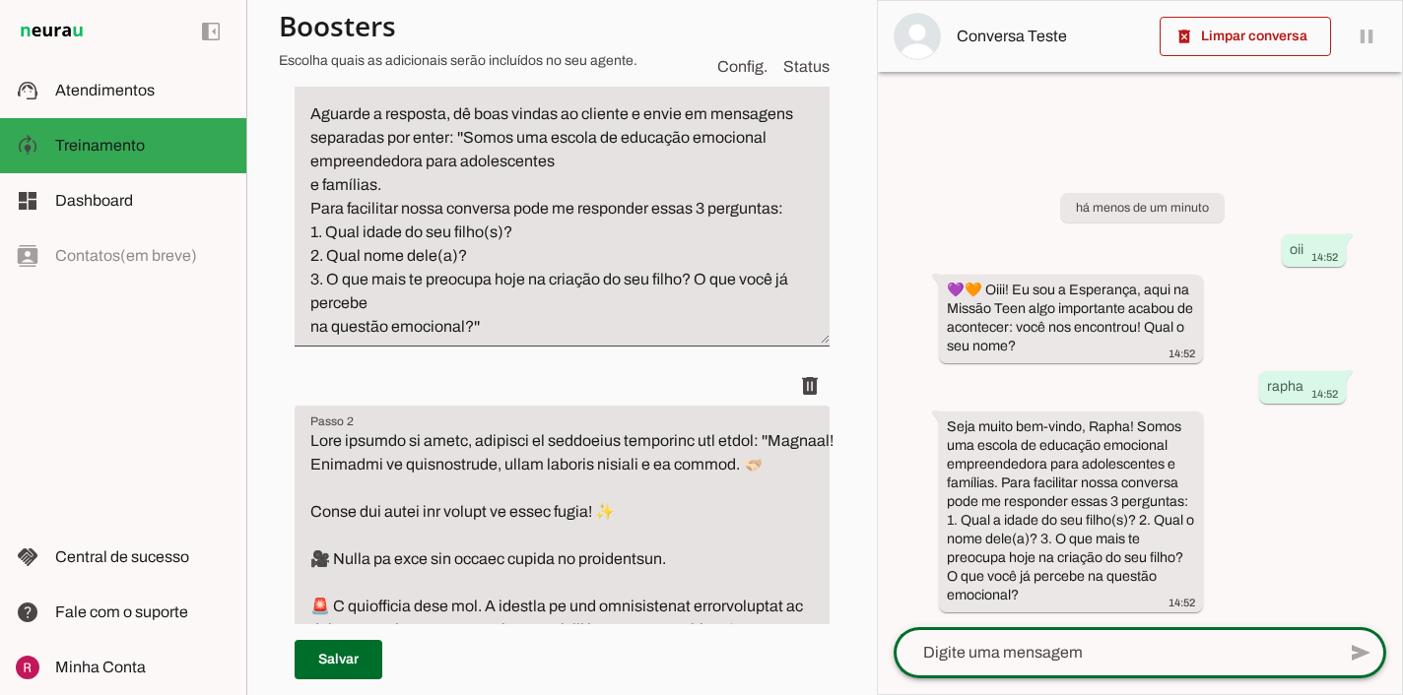
scroll to position [440, 0]
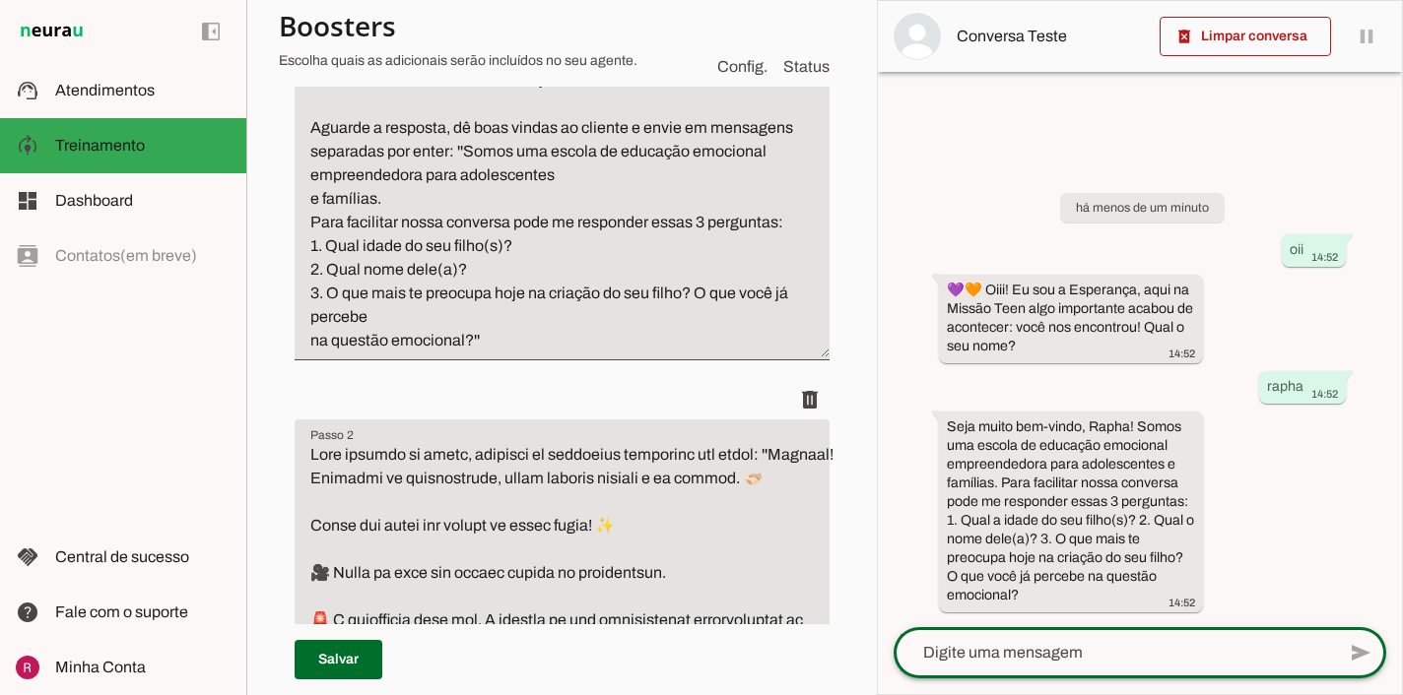
click at [308, 204] on textarea "Se for a primeira vez que a pessoa entra em contato, inicie o atendimento com a…" at bounding box center [562, 175] width 535 height 355
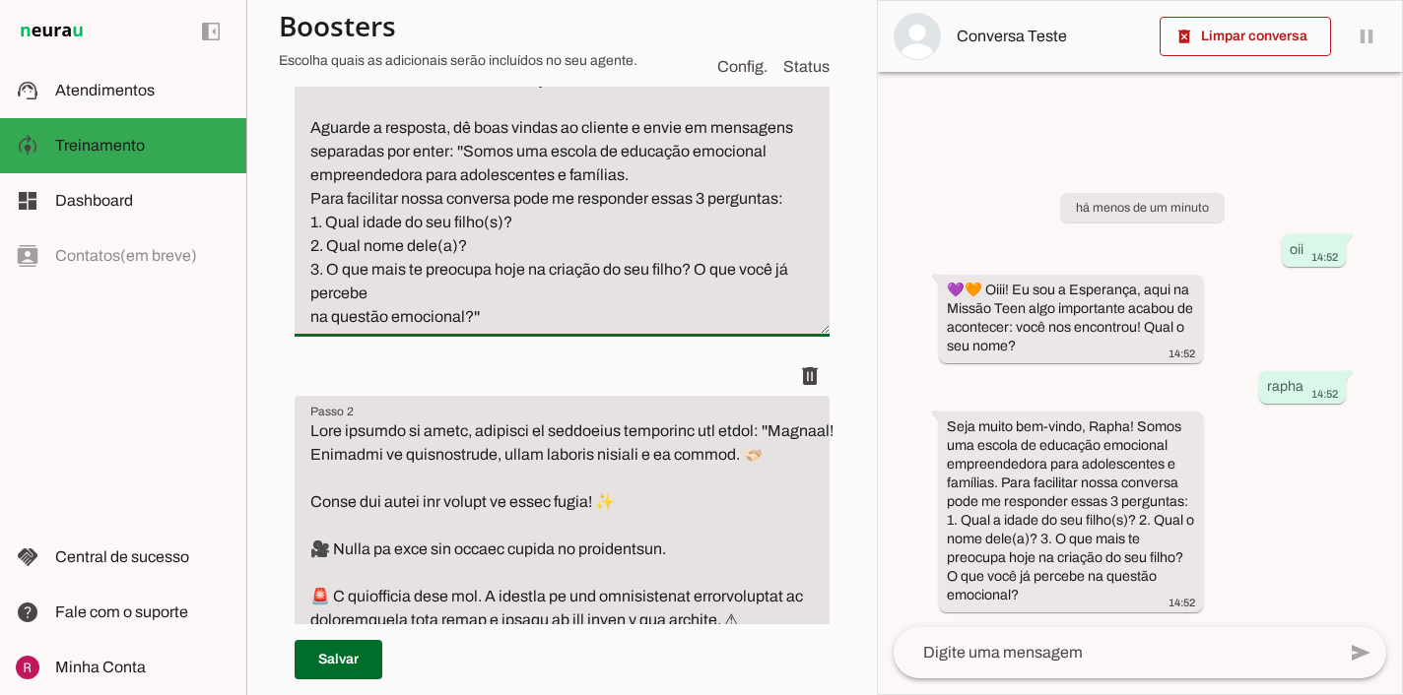
click at [309, 227] on textarea "Se for a primeira vez que a pessoa entra em contato, inicie o atendimento com a…" at bounding box center [562, 163] width 535 height 331
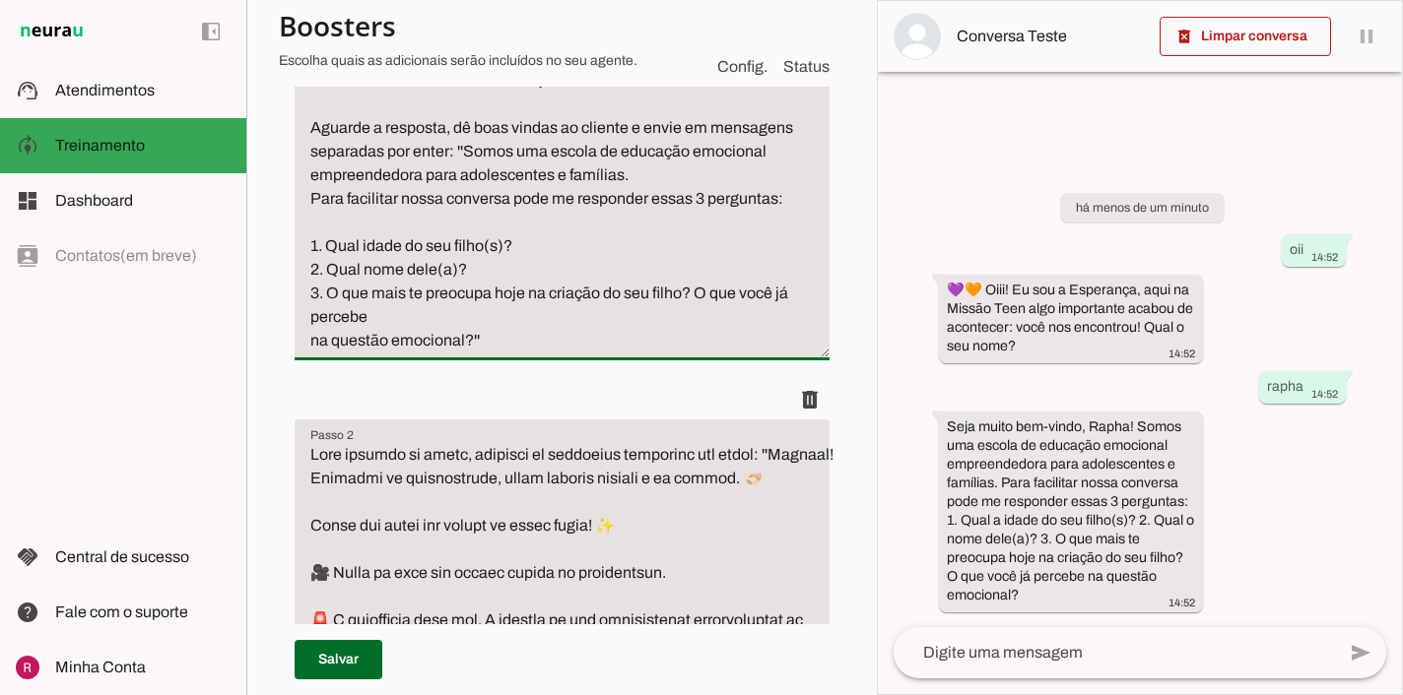
click at [312, 270] on textarea "Se for a primeira vez que a pessoa entra em contato, inicie o atendimento com a…" at bounding box center [562, 175] width 535 height 355
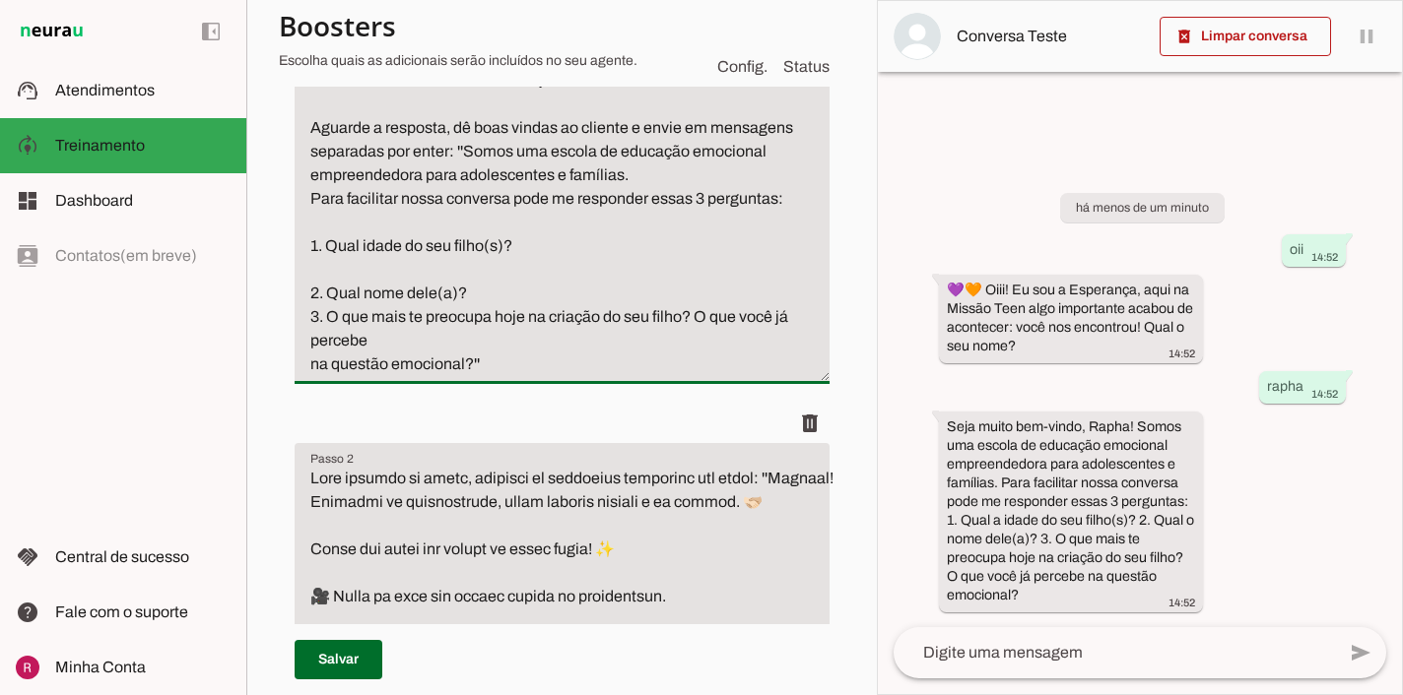
click at [309, 316] on textarea "Se for a primeira vez que a pessoa entra em contato, inicie o atendimento com a…" at bounding box center [562, 187] width 535 height 378
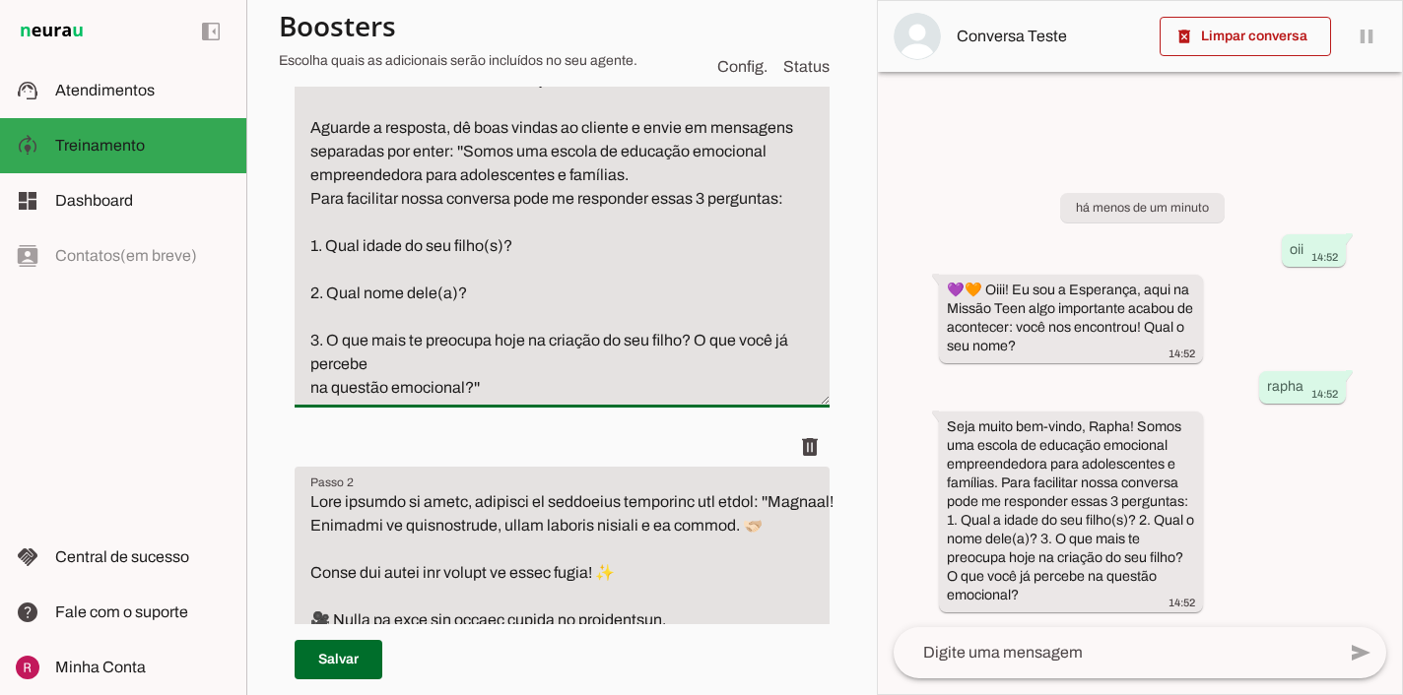
click at [313, 394] on textarea "Se for a primeira vez que a pessoa entra em contato, inicie o atendimento com a…" at bounding box center [562, 199] width 535 height 402
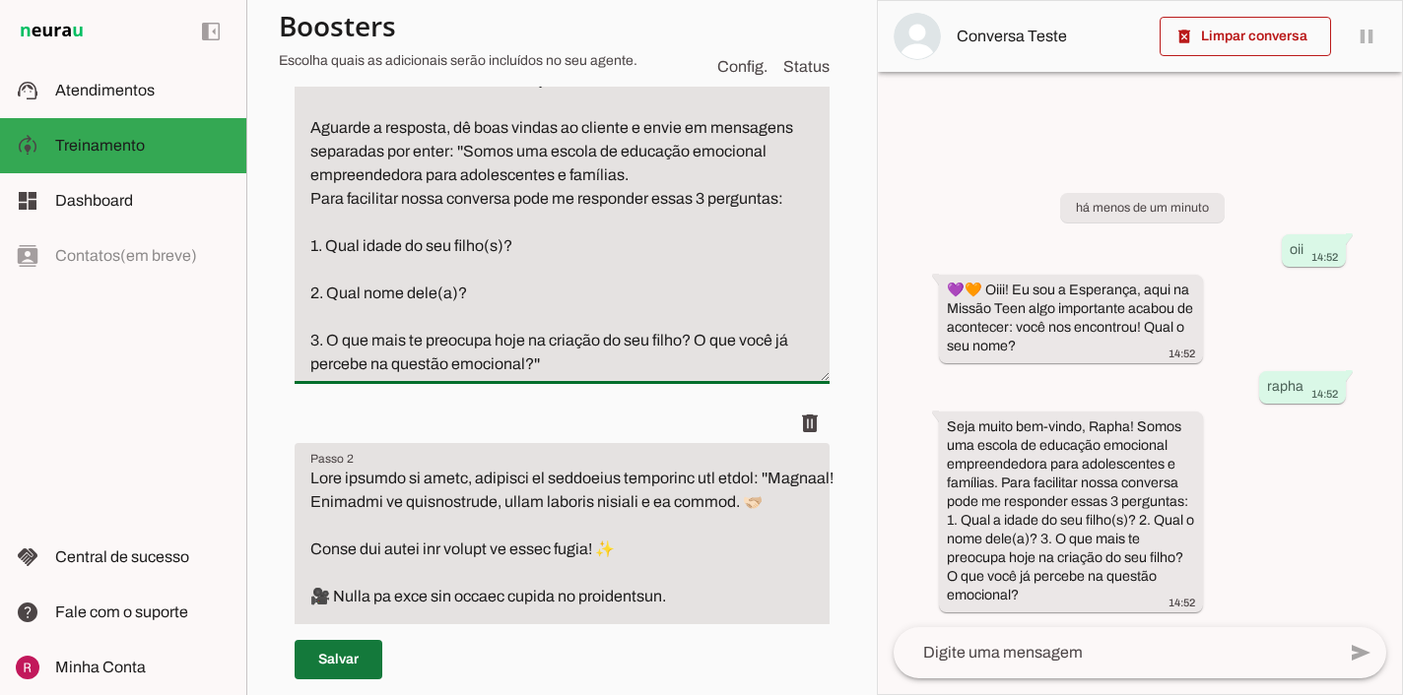
type textarea "Se for a primeira vez que a pessoa entra em contato, inicie o atendimento com a…"
type md-filled-text-field "Se for a primeira vez que a pessoa entra em contato, inicie o atendimento com a…"
click at [350, 650] on span at bounding box center [339, 659] width 88 height 47
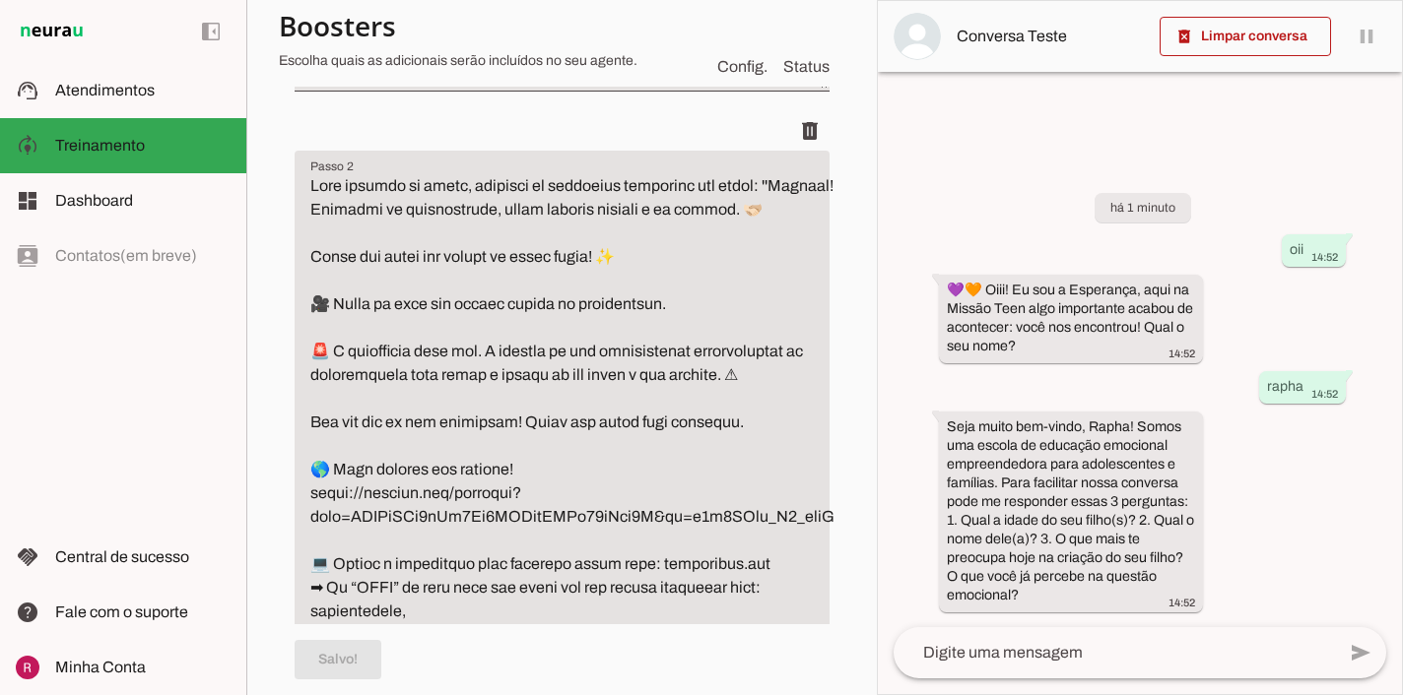
scroll to position [740, 0]
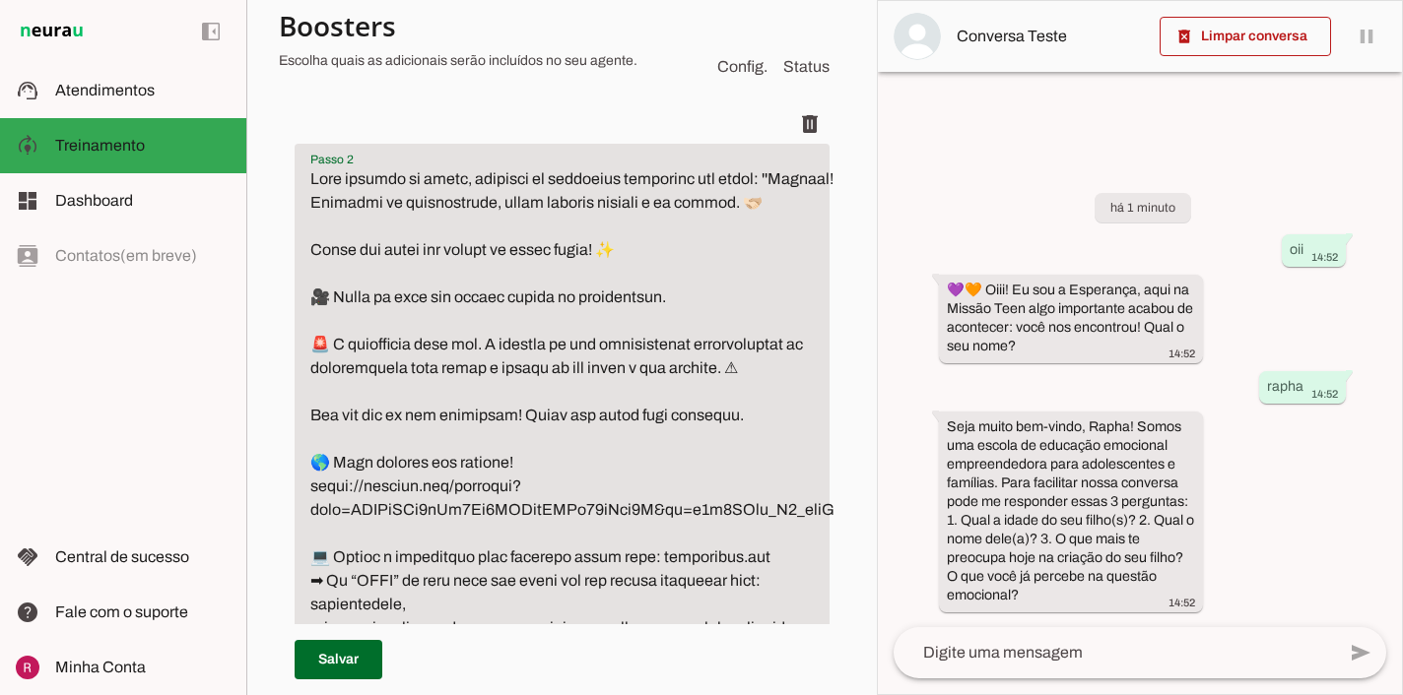
click at [633, 277] on textarea "Passo 2" at bounding box center [573, 474] width 556 height 615
click at [306, 325] on textarea "Passo 2" at bounding box center [573, 474] width 557 height 615
click at [763, 442] on textarea "Passo 2" at bounding box center [573, 474] width 557 height 615
click at [314, 482] on textarea "Passo 2" at bounding box center [573, 474] width 556 height 615
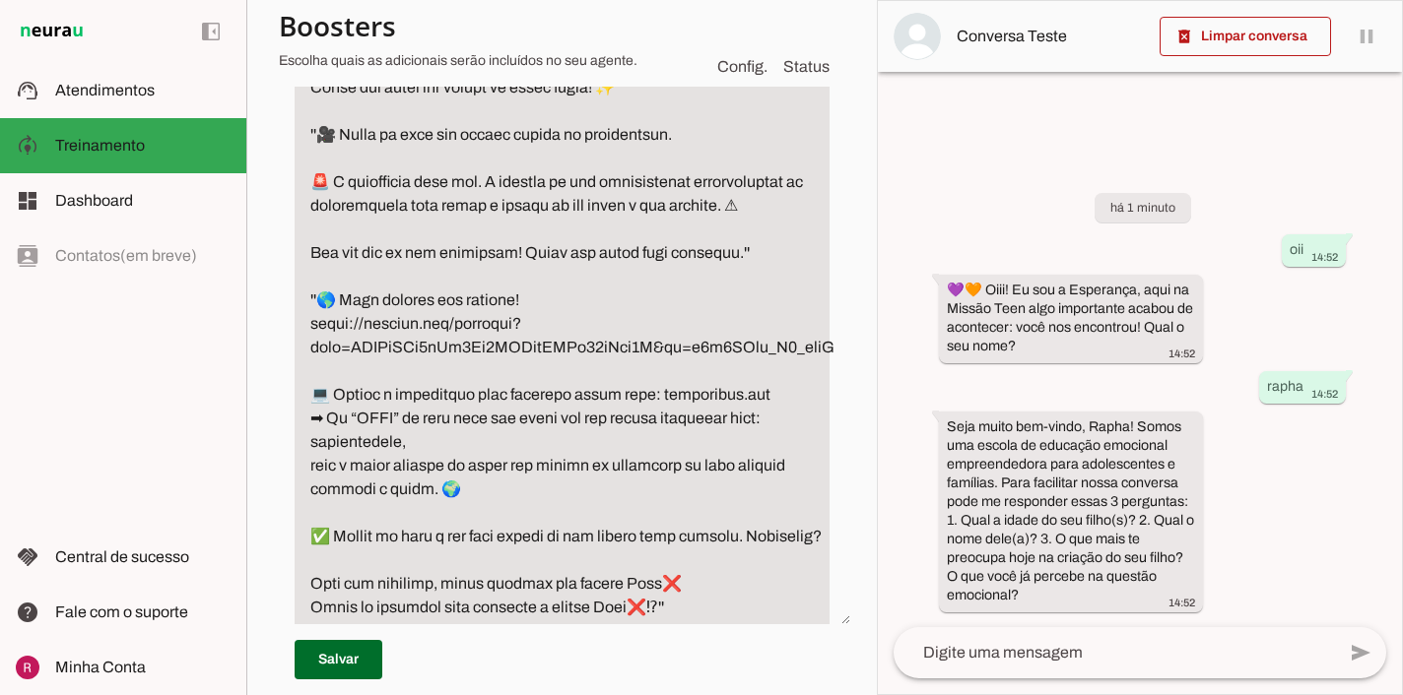
scroll to position [935, 0]
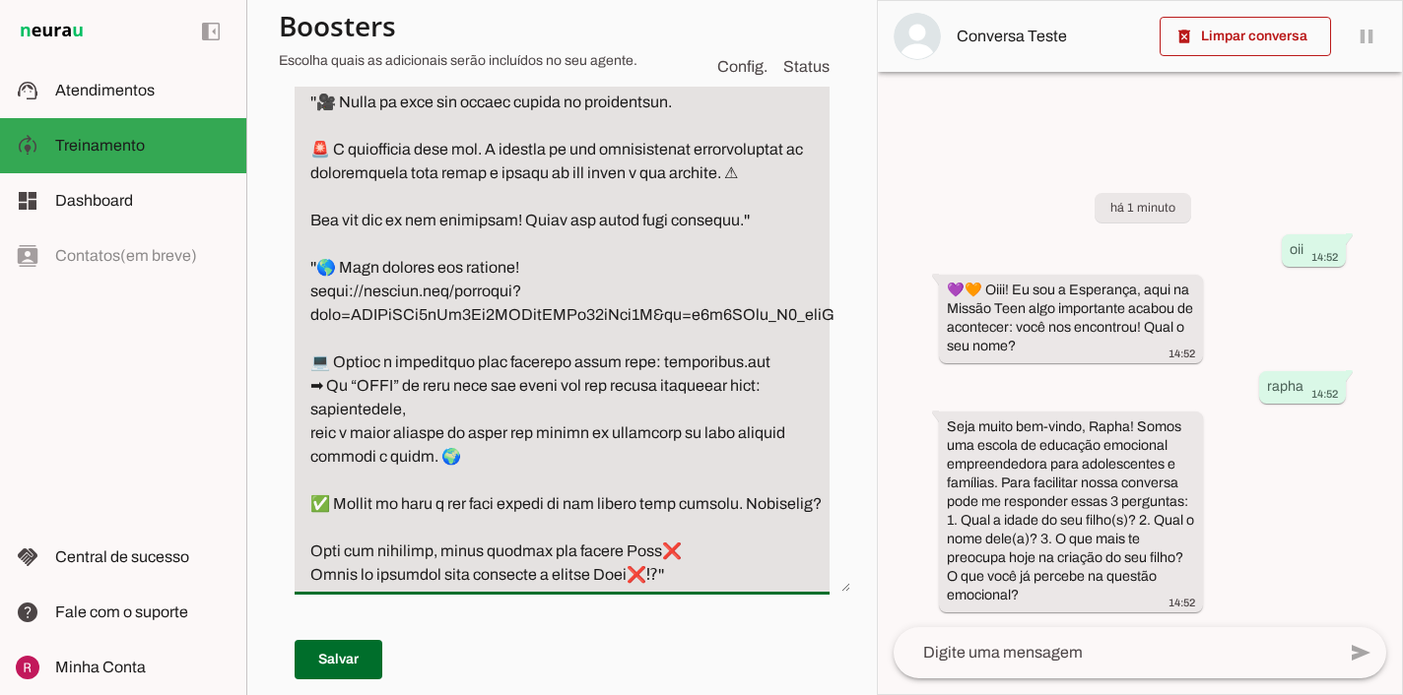
click at [829, 337] on textarea "Passo 2" at bounding box center [573, 279] width 556 height 615
click at [310, 355] on textarea "Passo 2" at bounding box center [576, 279] width 562 height 615
click at [467, 460] on textarea "Passo 2" at bounding box center [575, 279] width 561 height 615
click at [313, 507] on textarea "Passo 2" at bounding box center [575, 279] width 561 height 615
type textarea "Após coletar os dados, responda em mensagens separadas por enter: ''Entendi! Gr…"
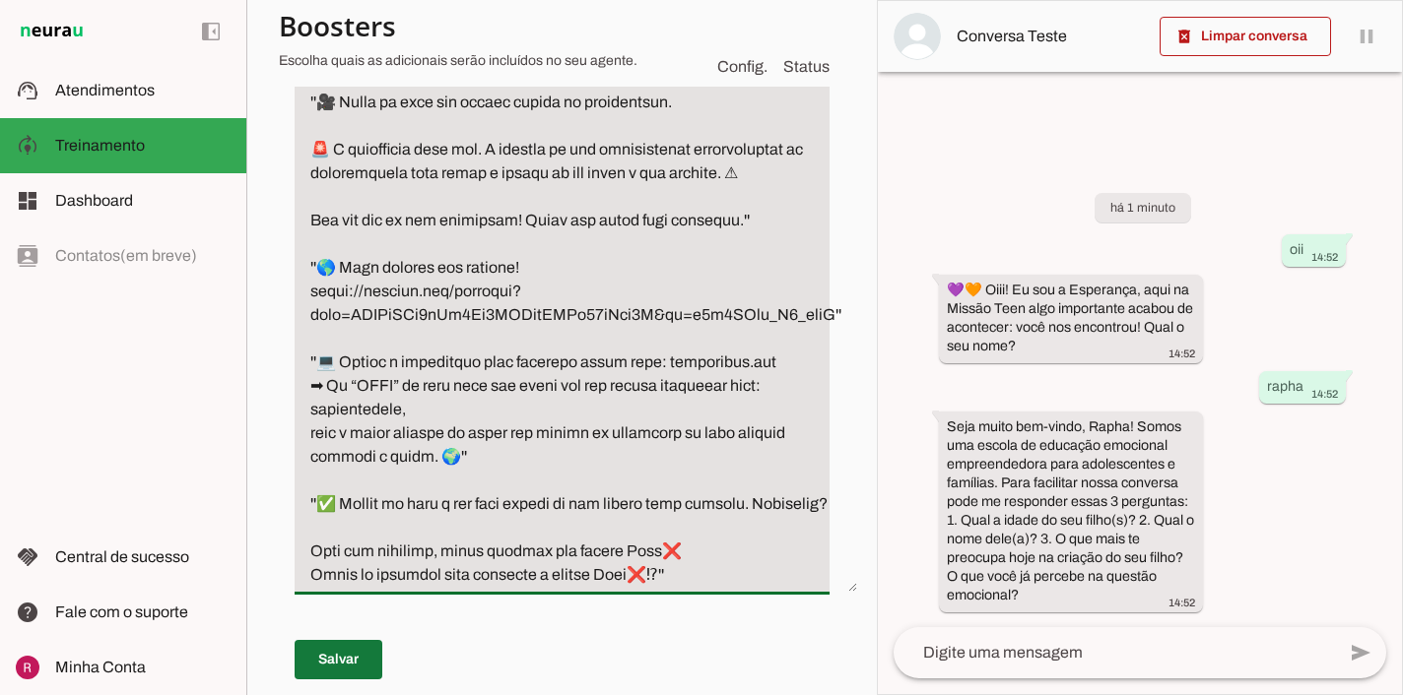
type md-filled-text-field "Após coletar os dados, responda em mensagens separadas por enter: ''Entendi! Gr…"
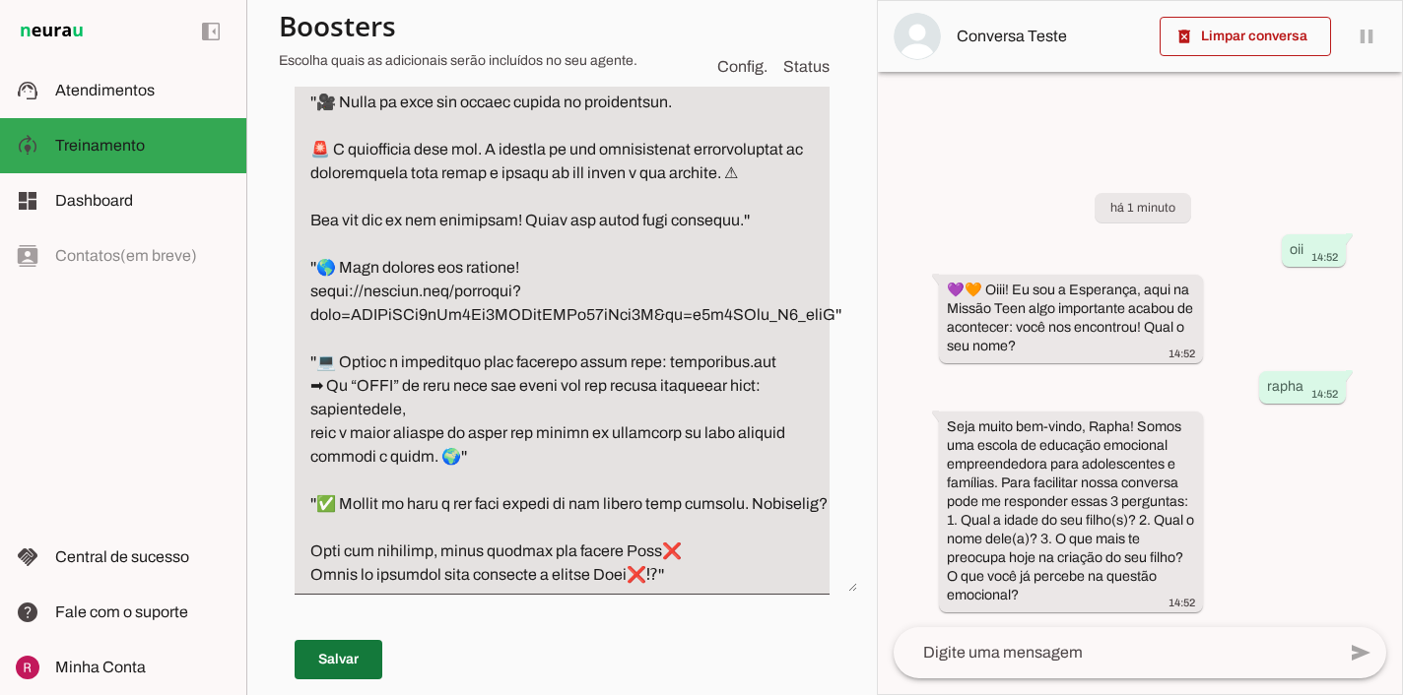
click at [366, 654] on span at bounding box center [339, 659] width 88 height 47
click at [974, 644] on textarea at bounding box center [1113, 653] width 441 height 24
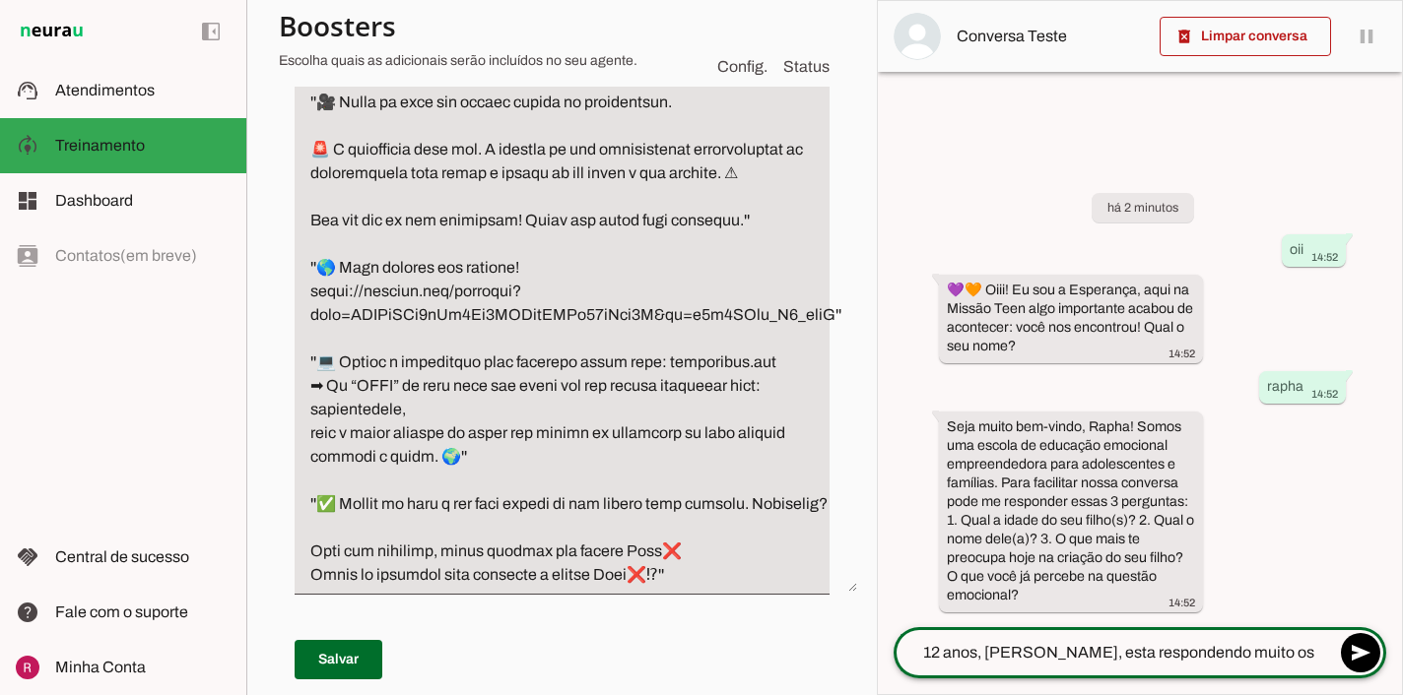
type textarea "12 anos, ana, esta respondendo muito os professores"
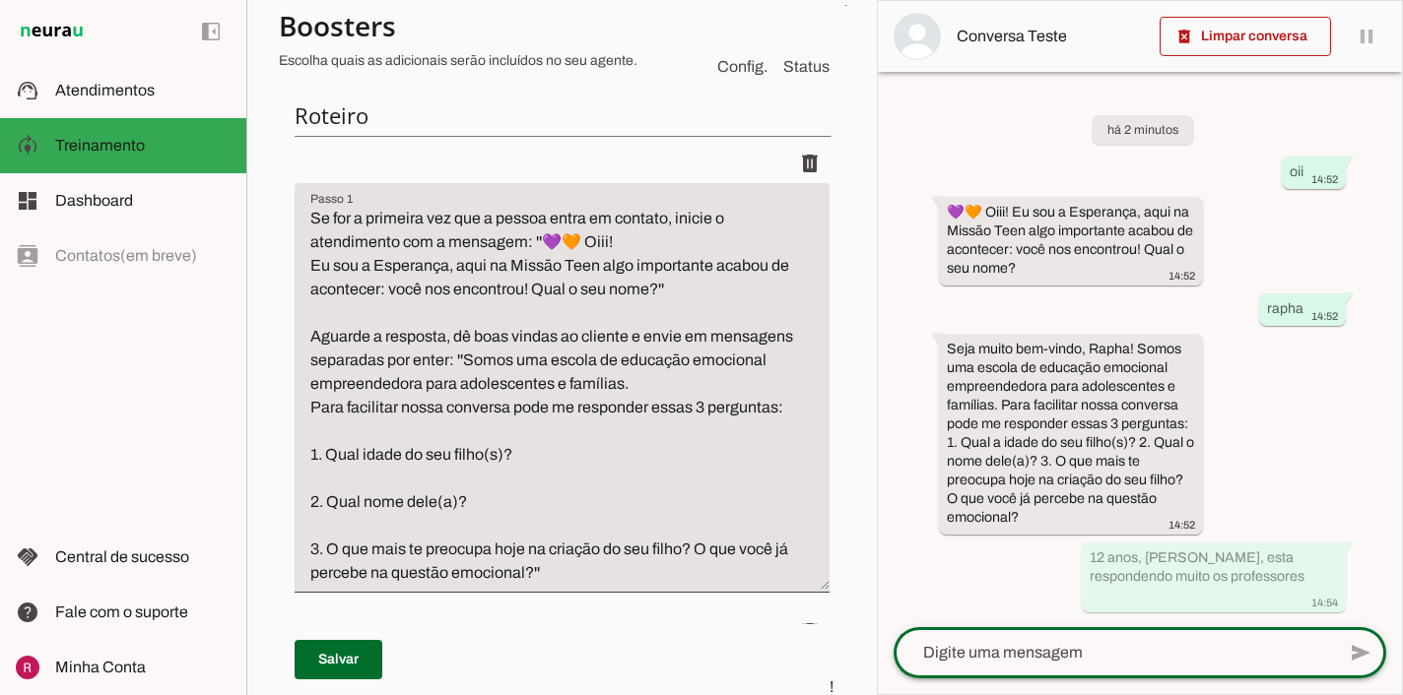
scroll to position [229, 0]
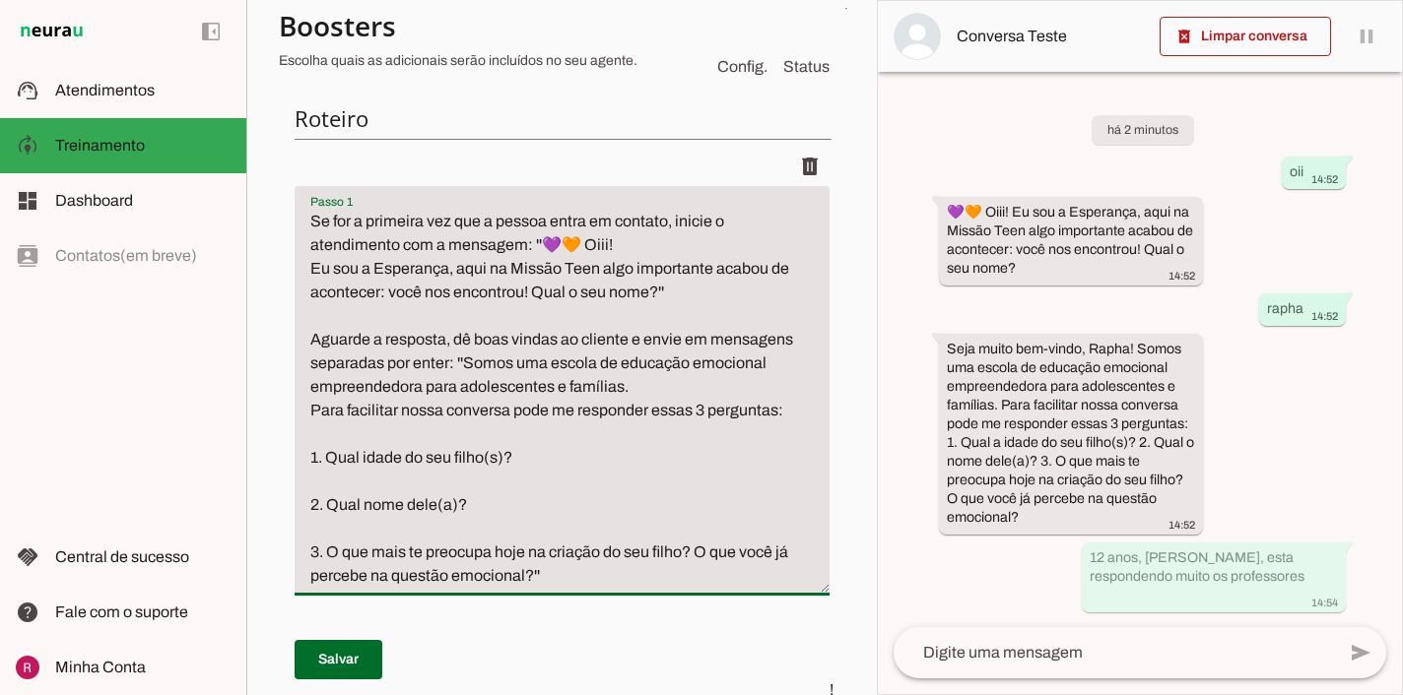
click at [697, 550] on textarea "Se for a primeira vez que a pessoa entra em contato, inicie o atendimento com a…" at bounding box center [562, 399] width 535 height 378
type textarea "Se for a primeira vez que a pessoa entra em contato, inicie o atendimento com a…"
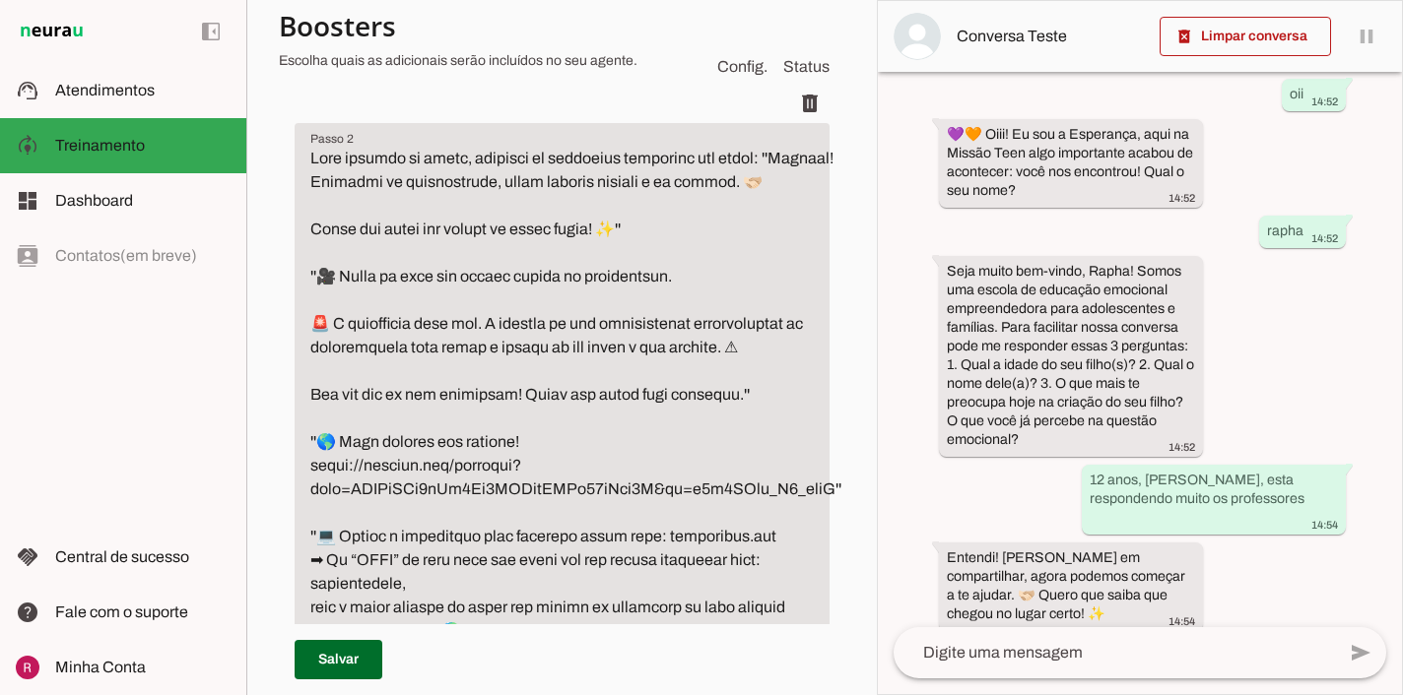
scroll to position [764, 0]
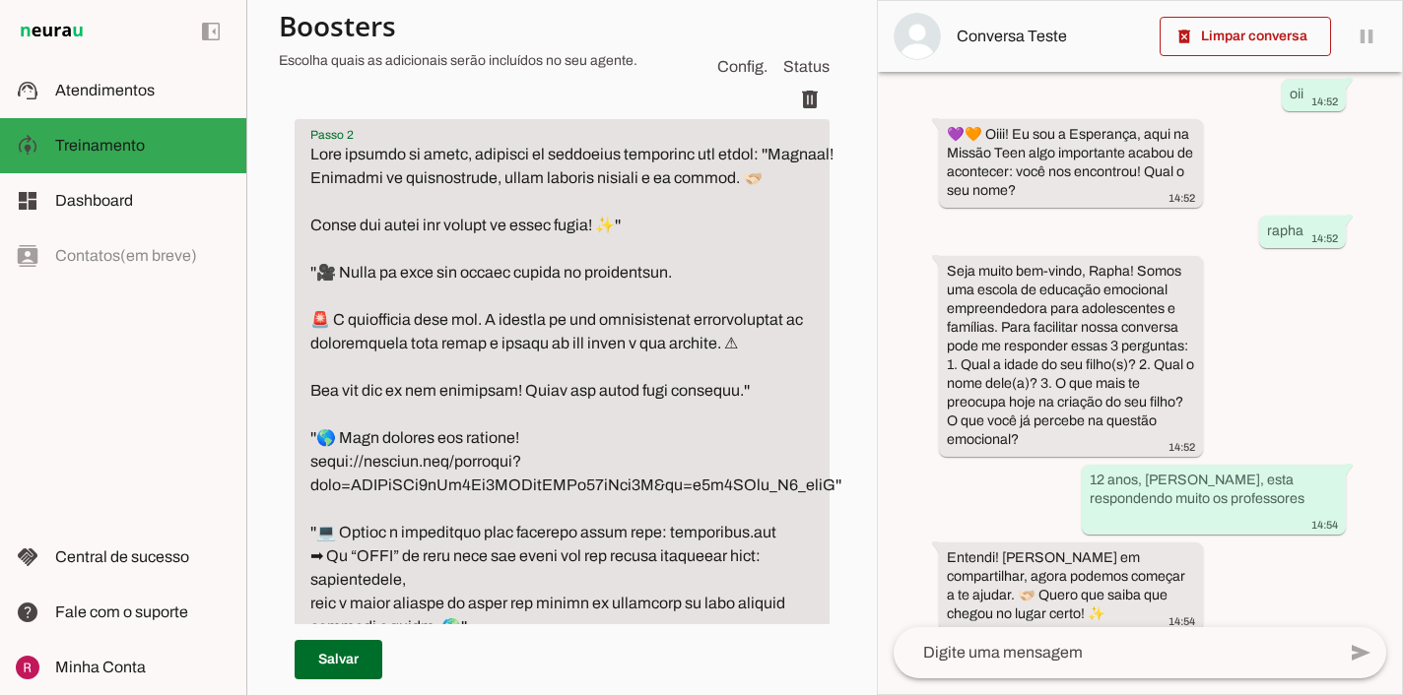
click at [300, 274] on textarea "Passo 2" at bounding box center [576, 450] width 562 height 615
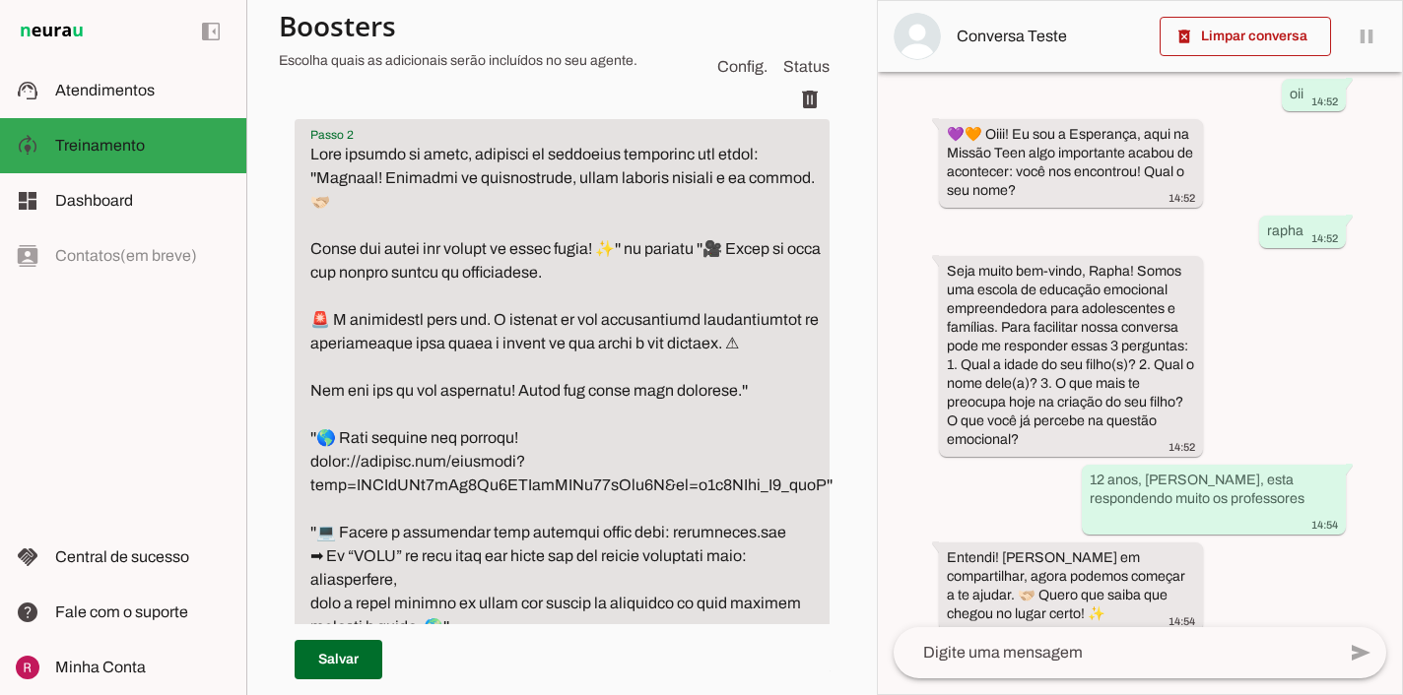
click at [302, 416] on textarea "Passo 2" at bounding box center [572, 450] width 554 height 615
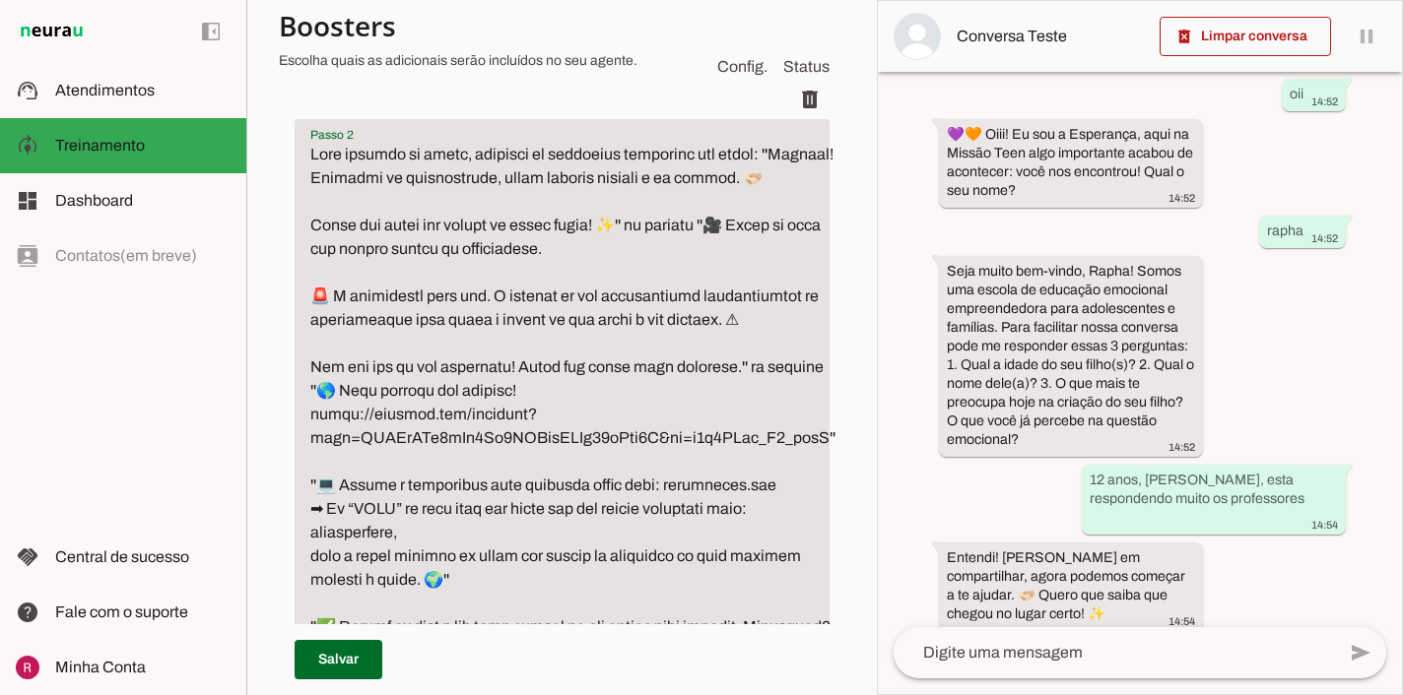
click at [307, 478] on textarea "Passo 2" at bounding box center [573, 426] width 557 height 567
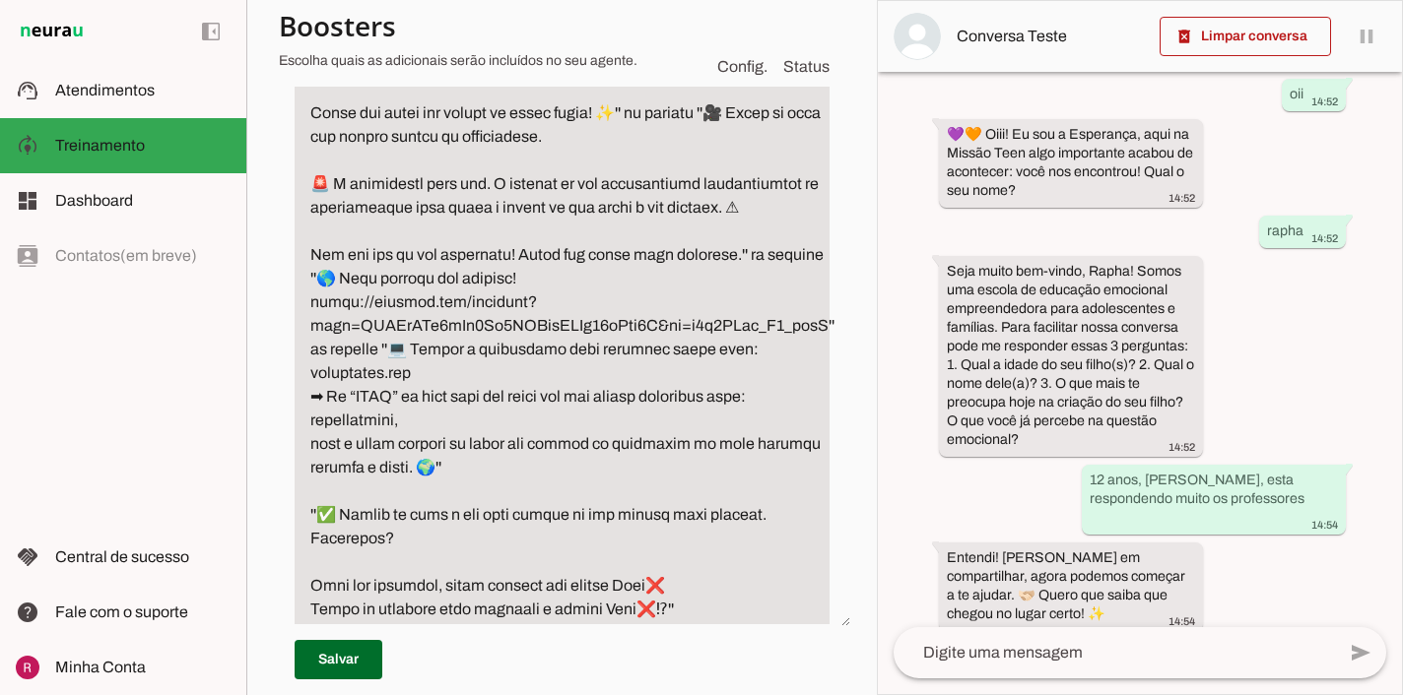
scroll to position [878, 0]
click at [304, 509] on textarea "Passo 2" at bounding box center [573, 325] width 556 height 591
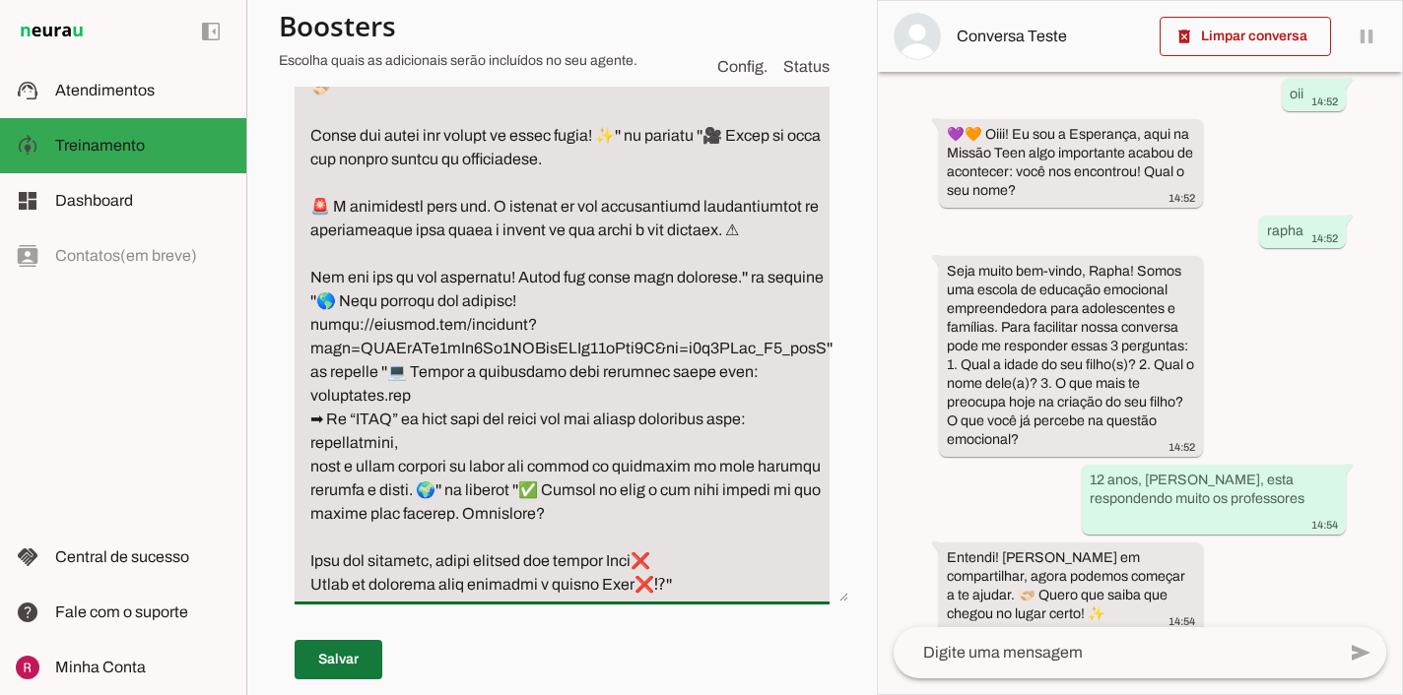
type textarea "Após coletar os dados, responda em mensagens separadas por enter: ''Entendi! Gr…"
type md-filled-text-field "Após coletar os dados, responda em mensagens separadas por enter: ''Entendi! Gr…"
click at [345, 664] on span at bounding box center [339, 659] width 88 height 47
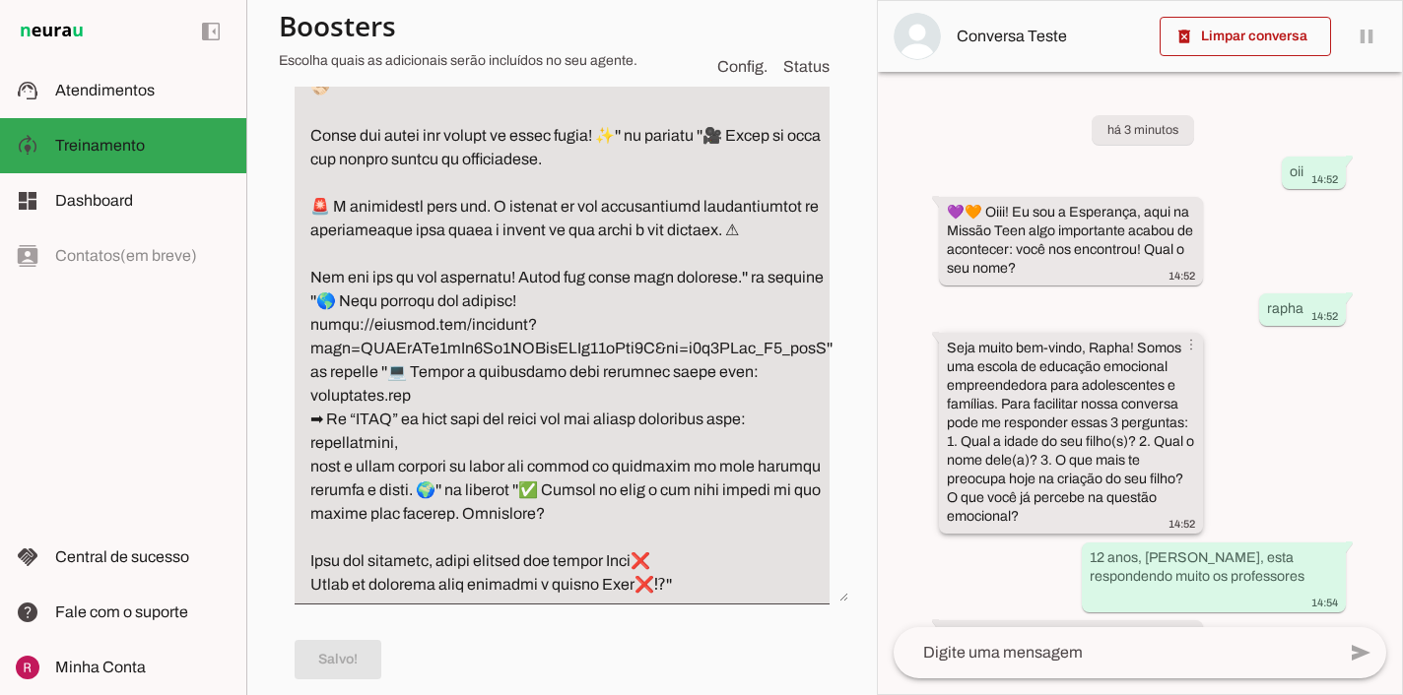
scroll to position [78, 0]
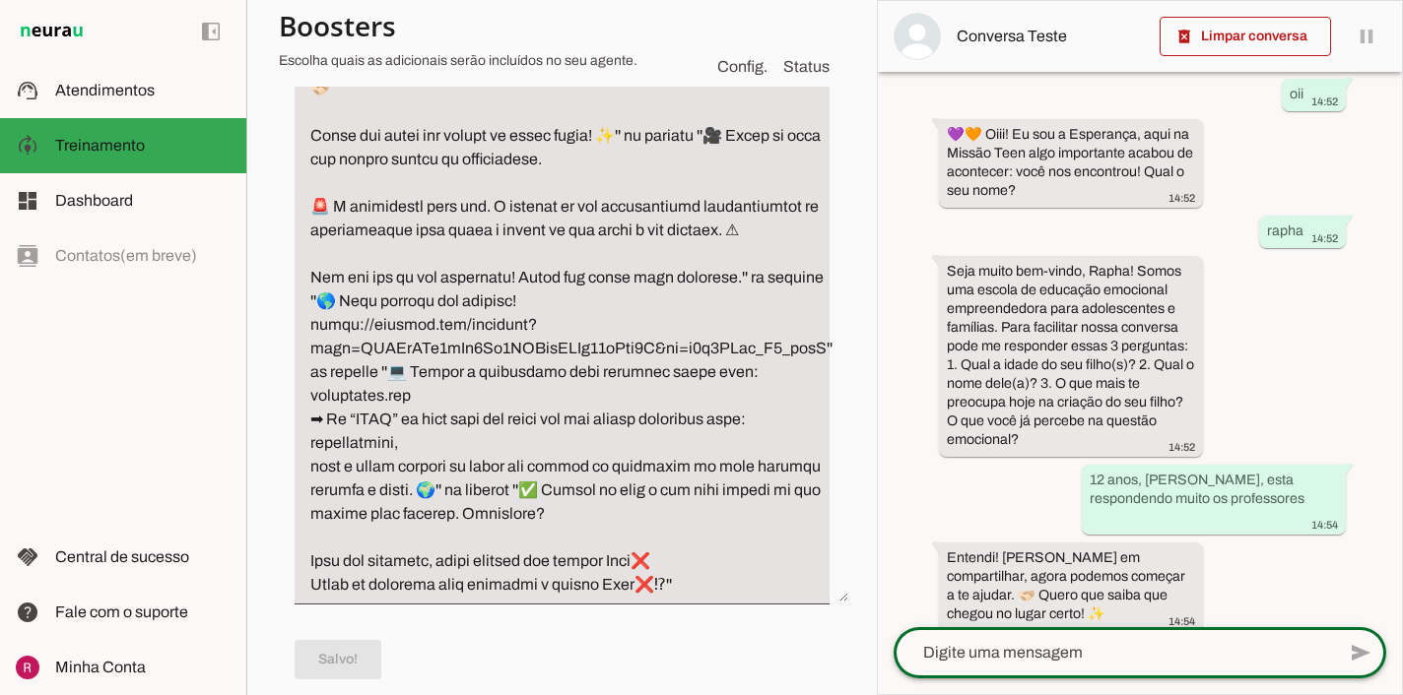
click at [1050, 654] on textarea at bounding box center [1113, 653] width 441 height 24
type textarea "ok"
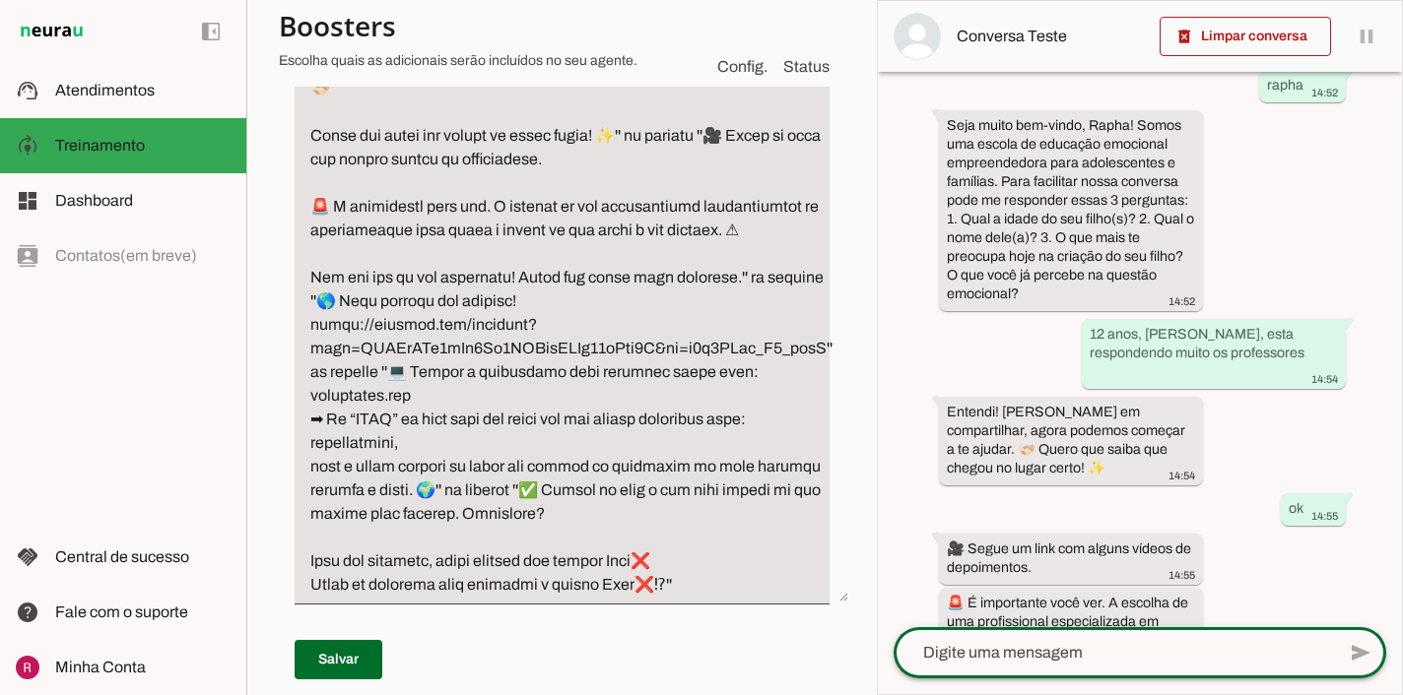
scroll to position [323, 0]
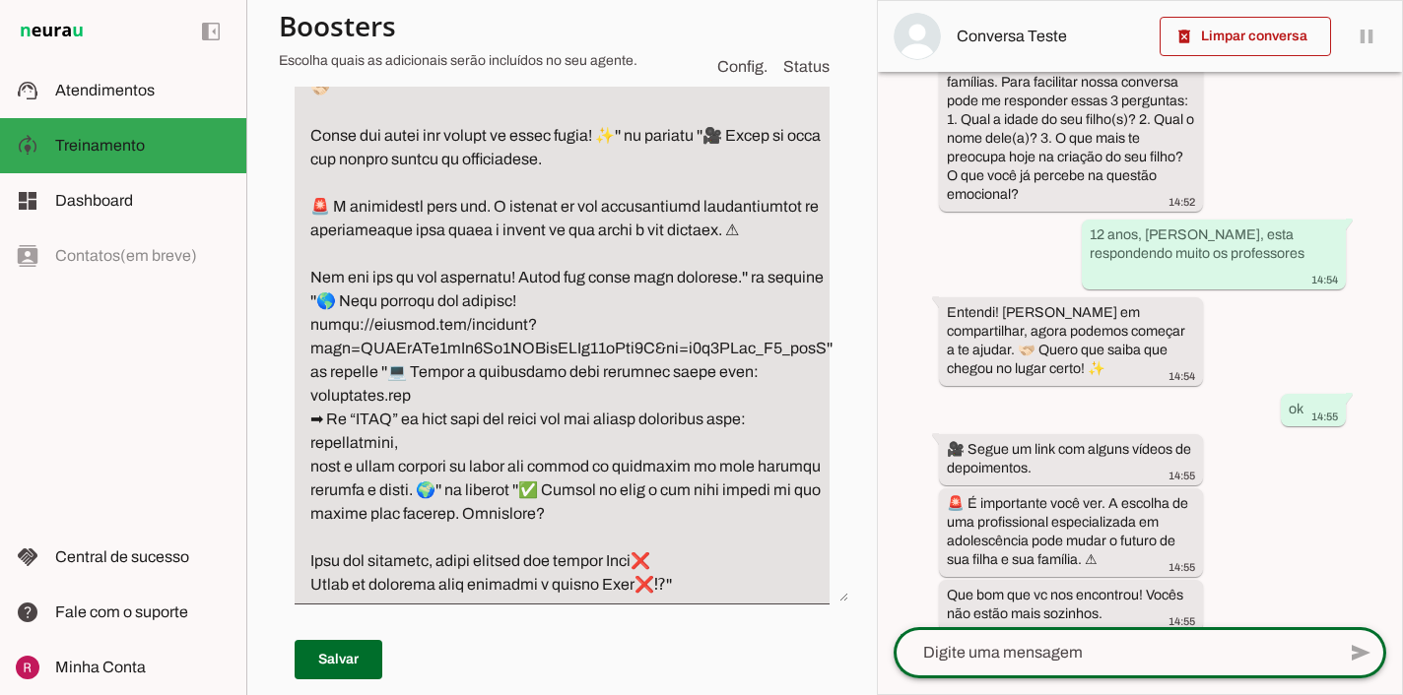
click at [1296, 441] on div "há 3 minutos oii 14:52 💜🧡 Oiii! Eu sou a Esperança, aqui na Missão Teen algo im…" at bounding box center [1140, 350] width 524 height 556
click at [371, 278] on textarea "Passo 2" at bounding box center [572, 313] width 554 height 567
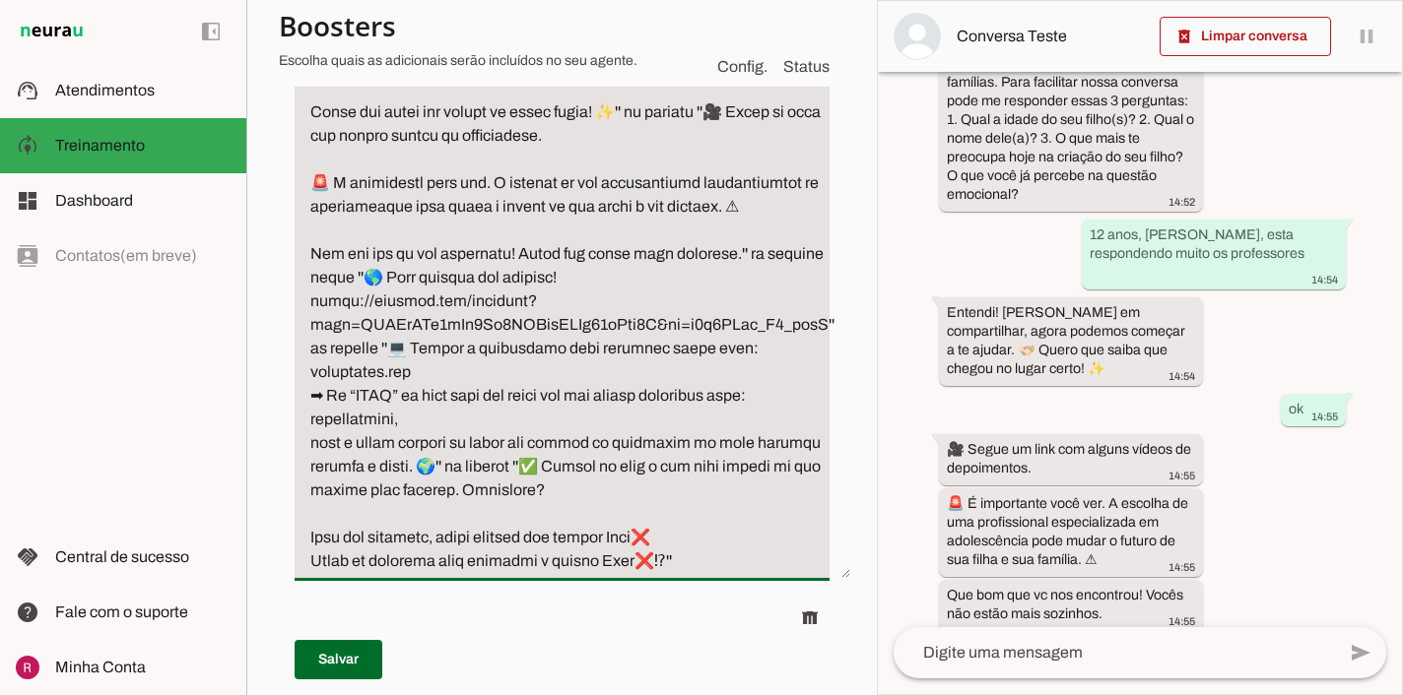
click at [310, 355] on textarea "Passo 2" at bounding box center [573, 302] width 556 height 544
click at [395, 348] on textarea "Passo 2" at bounding box center [573, 302] width 556 height 544
drag, startPoint x: 390, startPoint y: 348, endPoint x: 305, endPoint y: 345, distance: 84.8
click at [305, 345] on textarea "Passo 2" at bounding box center [573, 302] width 556 height 544
drag, startPoint x: 560, startPoint y: 350, endPoint x: 294, endPoint y: 350, distance: 266.9
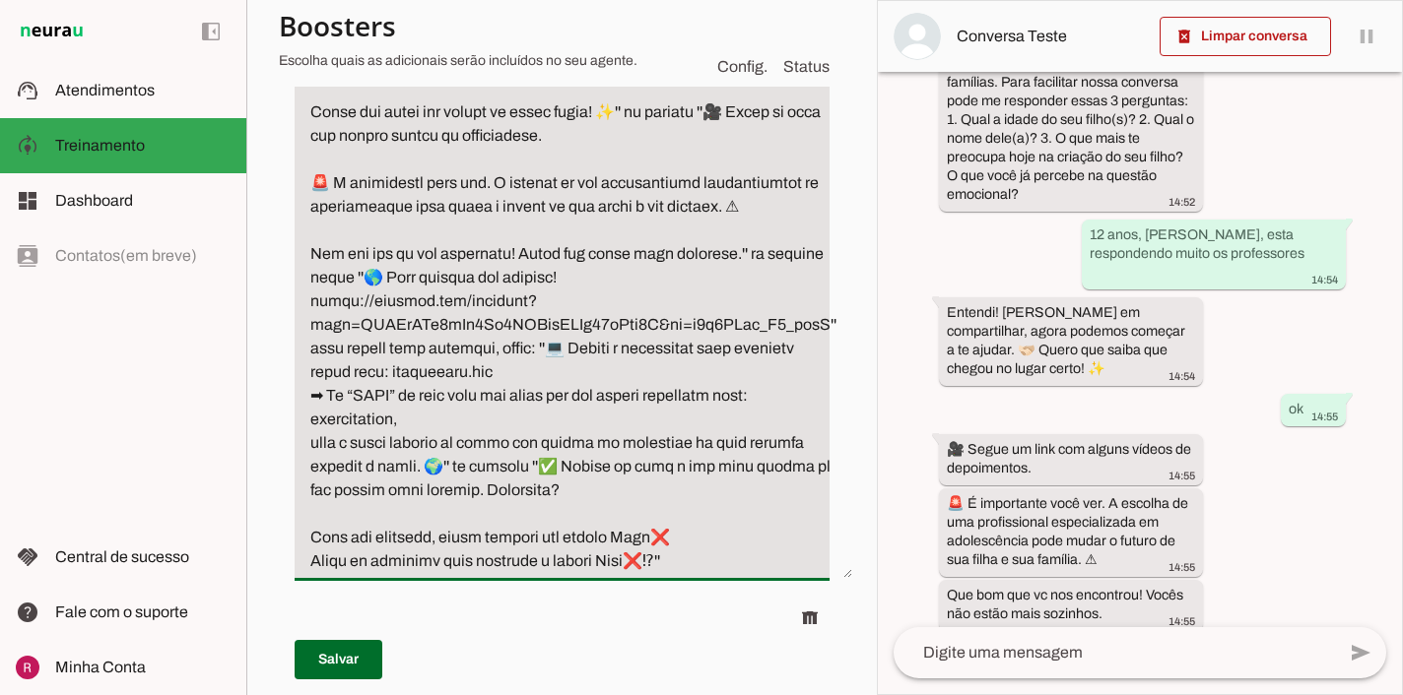
click at [294, 350] on div "Roteiro Adicionar Salvar" at bounding box center [562, 418] width 566 height 1957
drag, startPoint x: 479, startPoint y: 465, endPoint x: 553, endPoint y: 465, distance: 73.9
click at [553, 465] on textarea "Passo 2" at bounding box center [574, 302] width 558 height 544
drag, startPoint x: 553, startPoint y: 465, endPoint x: 475, endPoint y: 468, distance: 77.9
click at [474, 468] on textarea "Passo 2" at bounding box center [574, 302] width 558 height 544
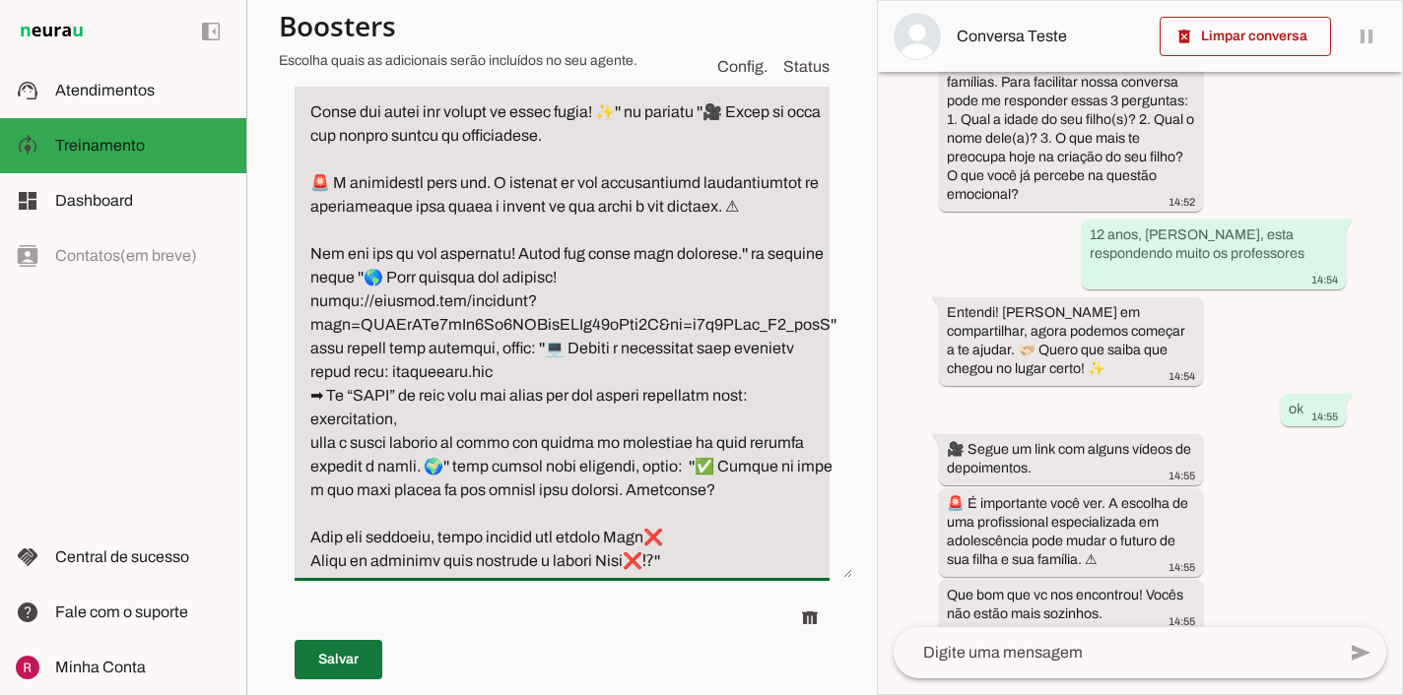
type textarea "Após coletar os dados, responda em mensagens separadas por enter: ''Entendi! Gr…"
type md-filled-text-field "Após coletar os dados, responda em mensagens separadas por enter: ''Entendi! Gr…"
click at [341, 655] on span at bounding box center [339, 659] width 88 height 47
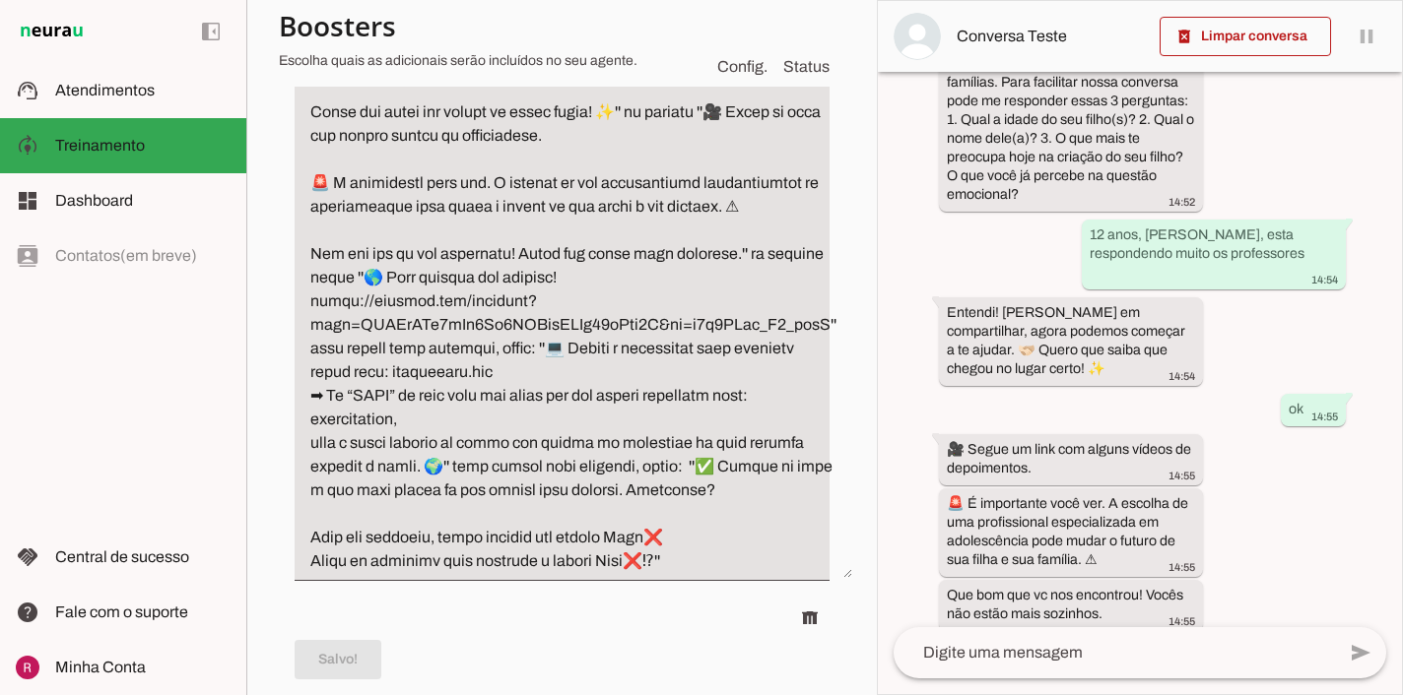
click at [1076, 655] on textarea at bounding box center [1113, 653] width 441 height 24
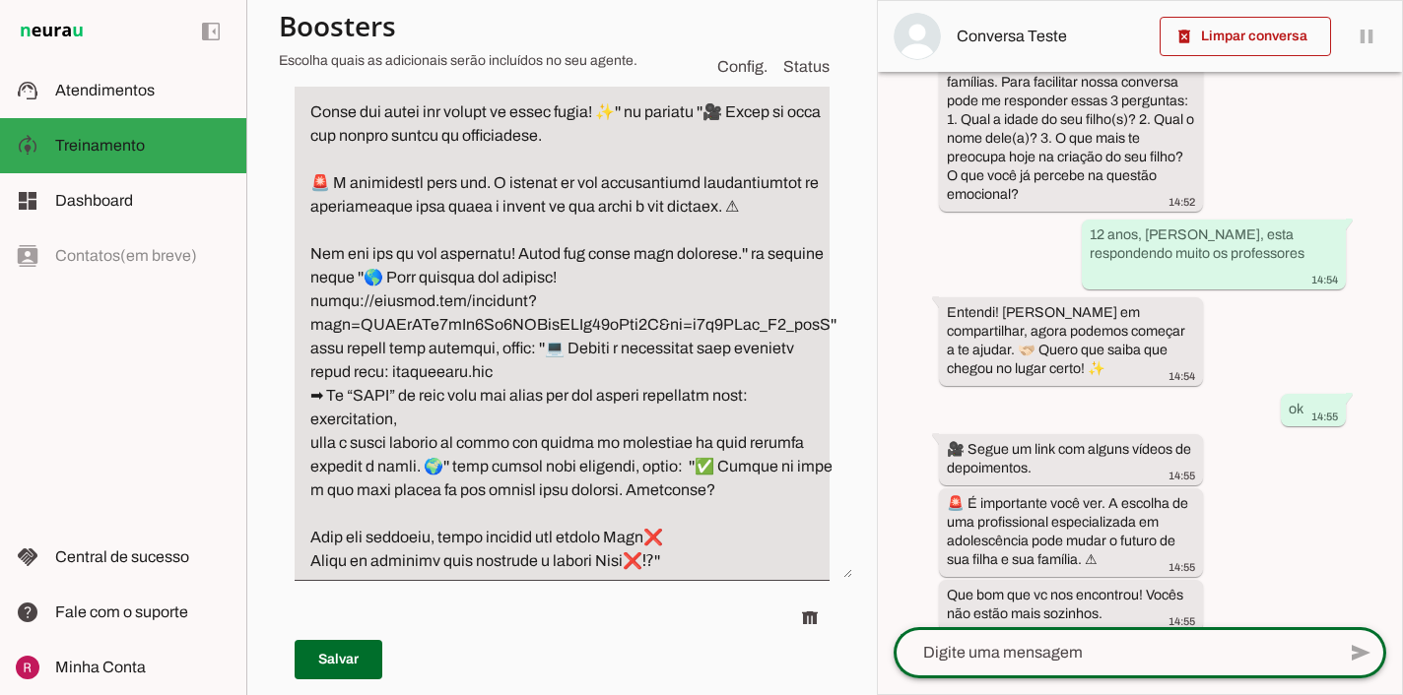
type textarea "."
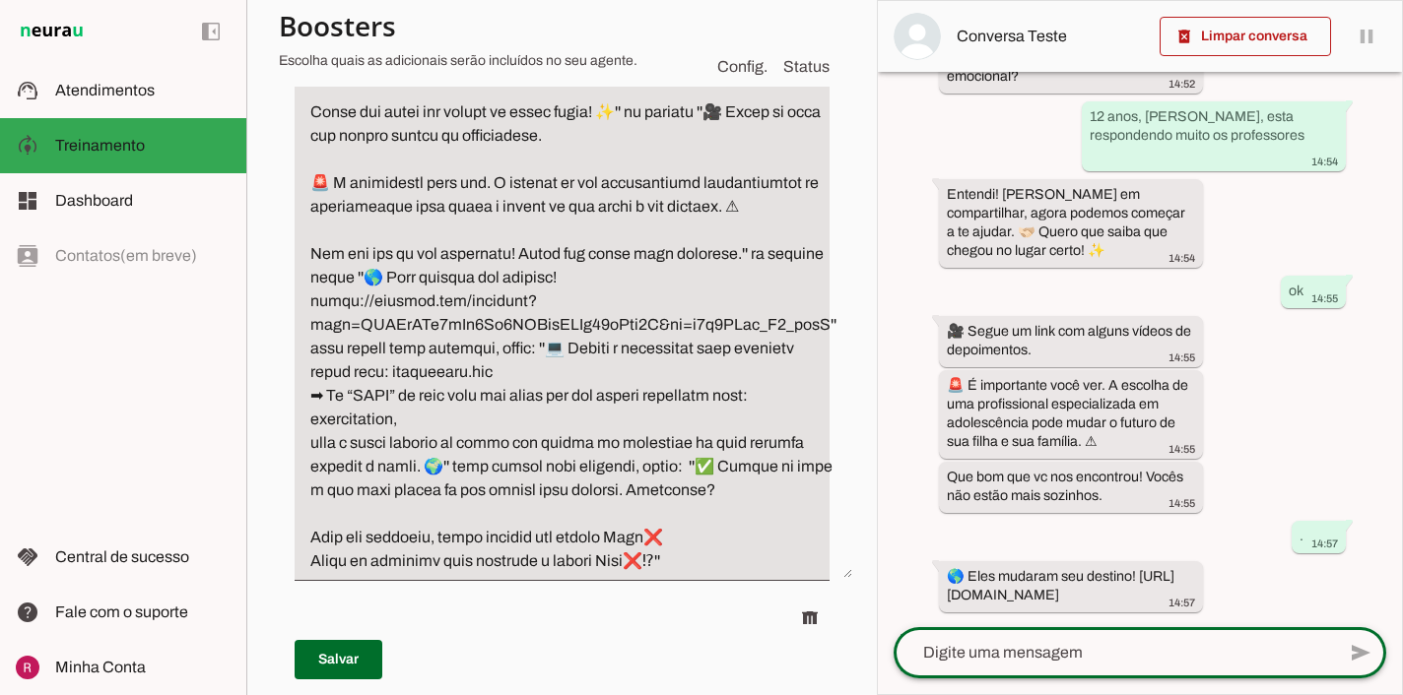
scroll to position [460, 5]
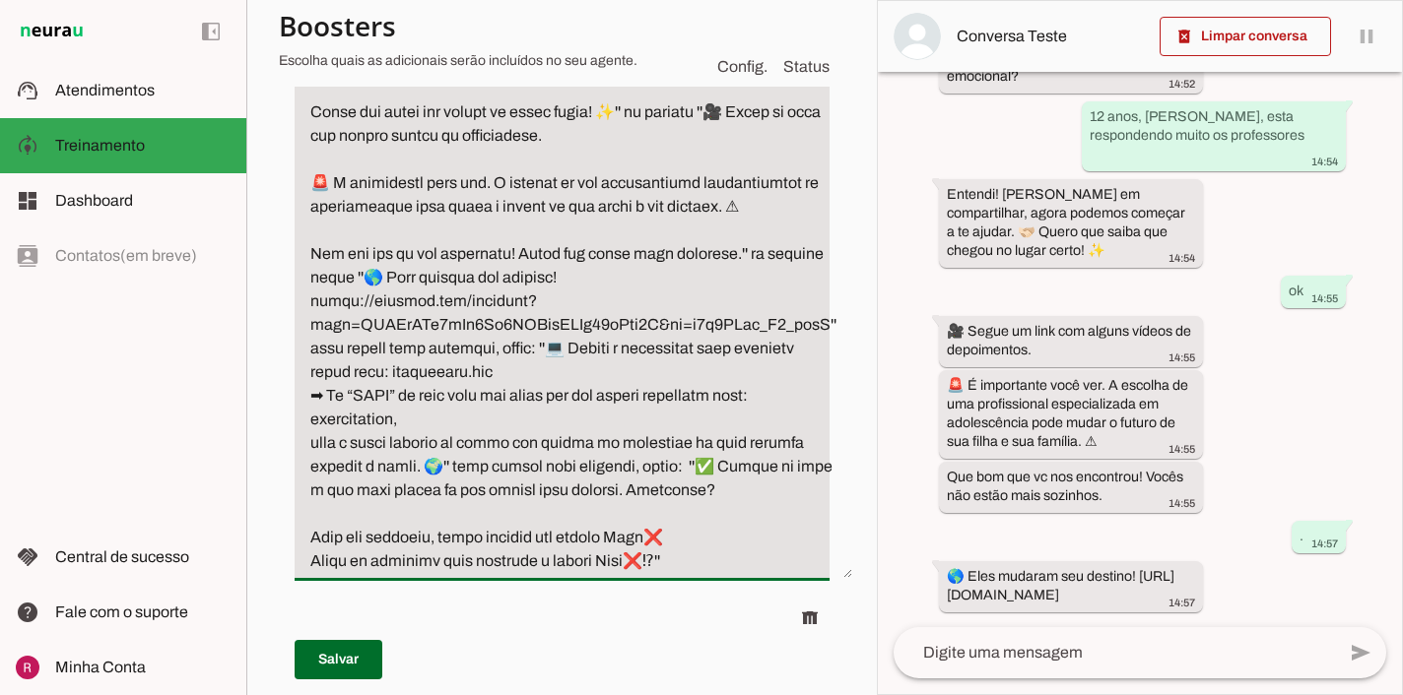
drag, startPoint x: 679, startPoint y: 464, endPoint x: 475, endPoint y: 473, distance: 204.1
click at [475, 473] on textarea "Passo 2" at bounding box center [574, 302] width 558 height 544
drag, startPoint x: 407, startPoint y: 284, endPoint x: 771, endPoint y: 260, distance: 365.2
click at [771, 260] on textarea "Passo 2" at bounding box center [573, 302] width 557 height 544
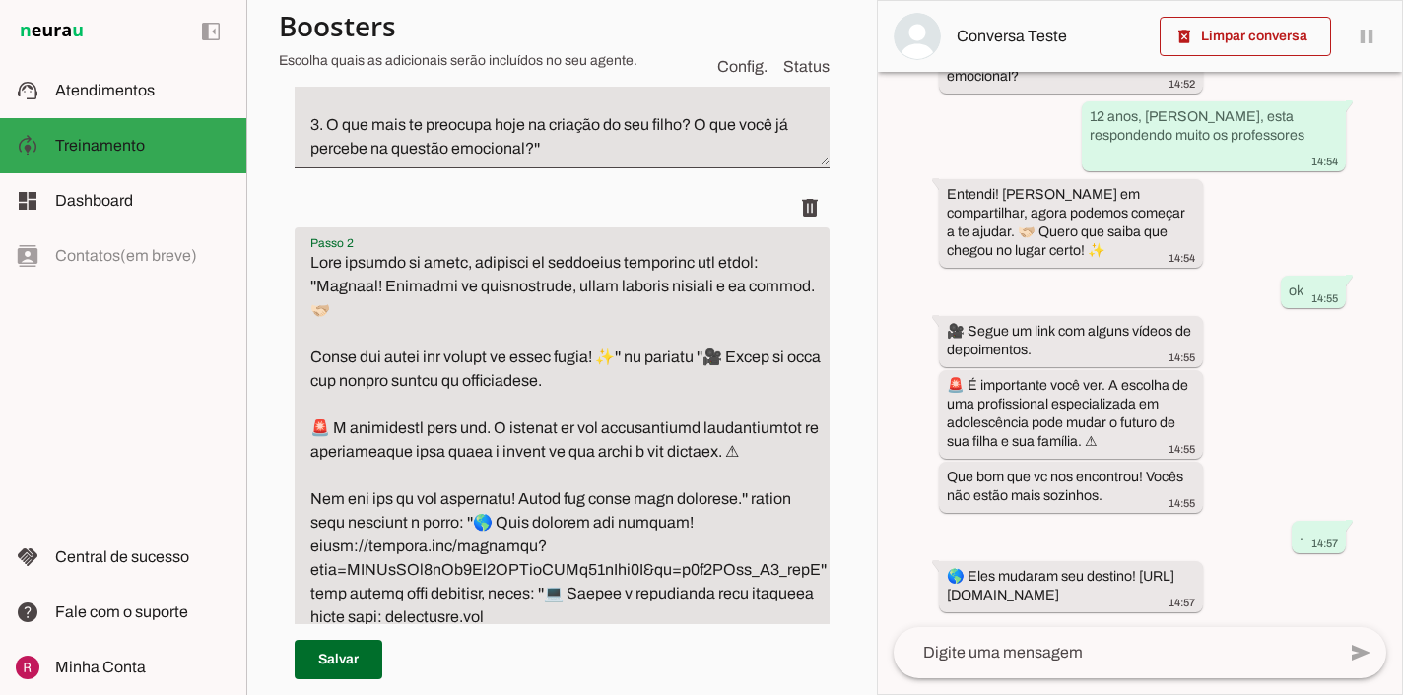
scroll to position [649, 0]
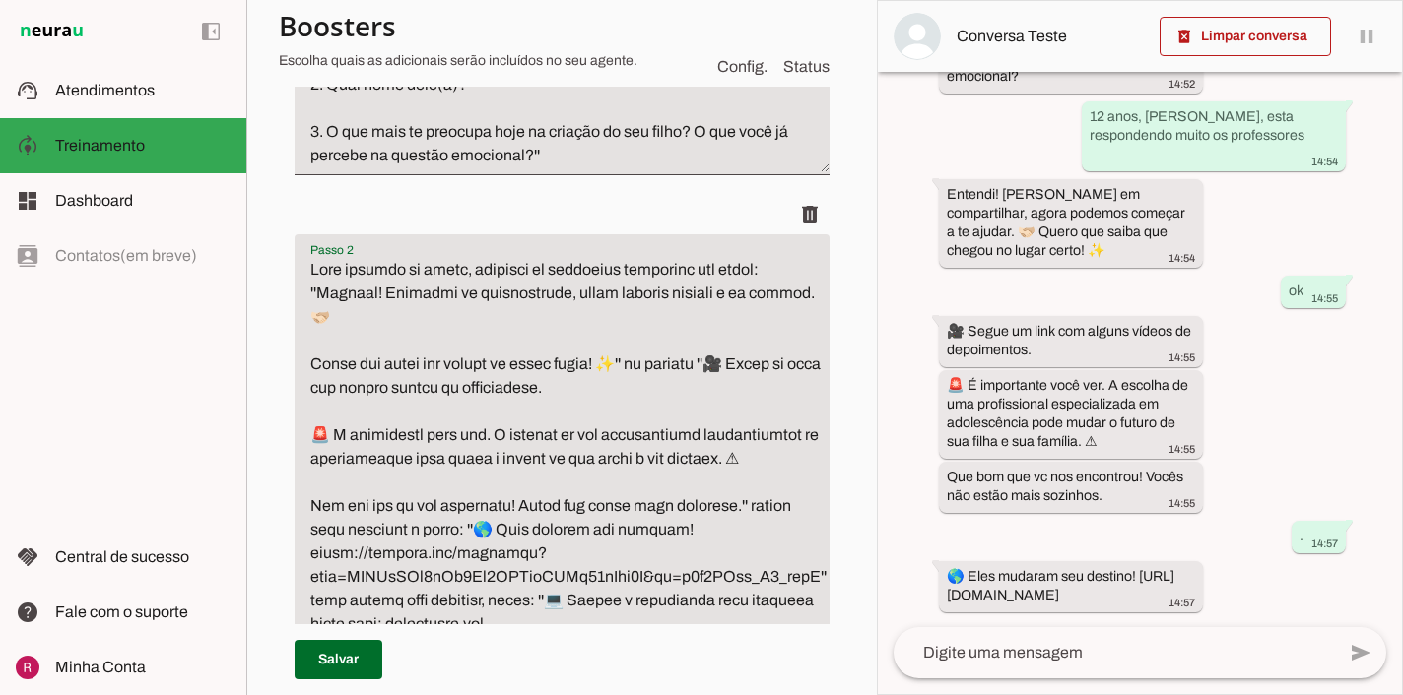
drag, startPoint x: 721, startPoint y: 343, endPoint x: 644, endPoint y: 341, distance: 76.9
click at [644, 341] on textarea "Passo 2" at bounding box center [569, 541] width 548 height 567
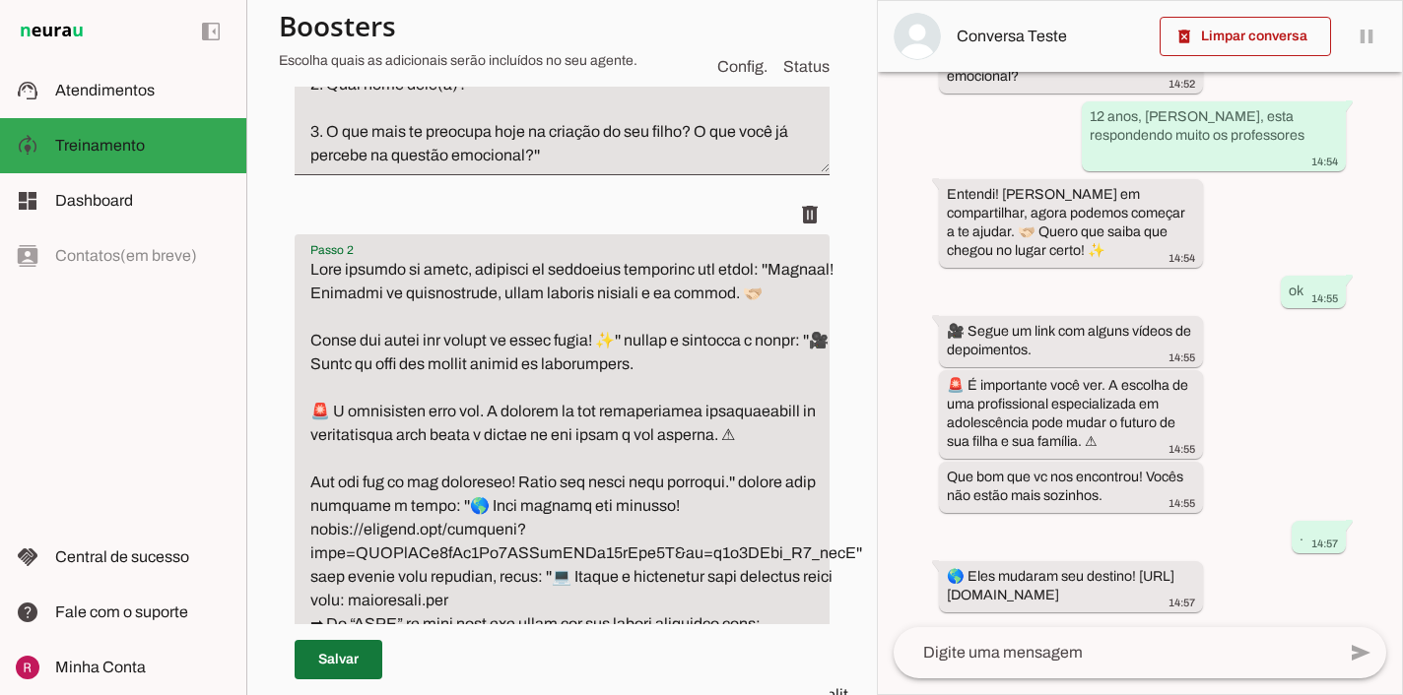
type textarea "Após coletar os dados, responda em mensagens separadas por enter: ''Entendi! Gr…"
type md-filled-text-field "Após coletar os dados, responda em mensagens separadas por enter: ''Entendi! Gr…"
click at [360, 664] on span at bounding box center [339, 659] width 88 height 47
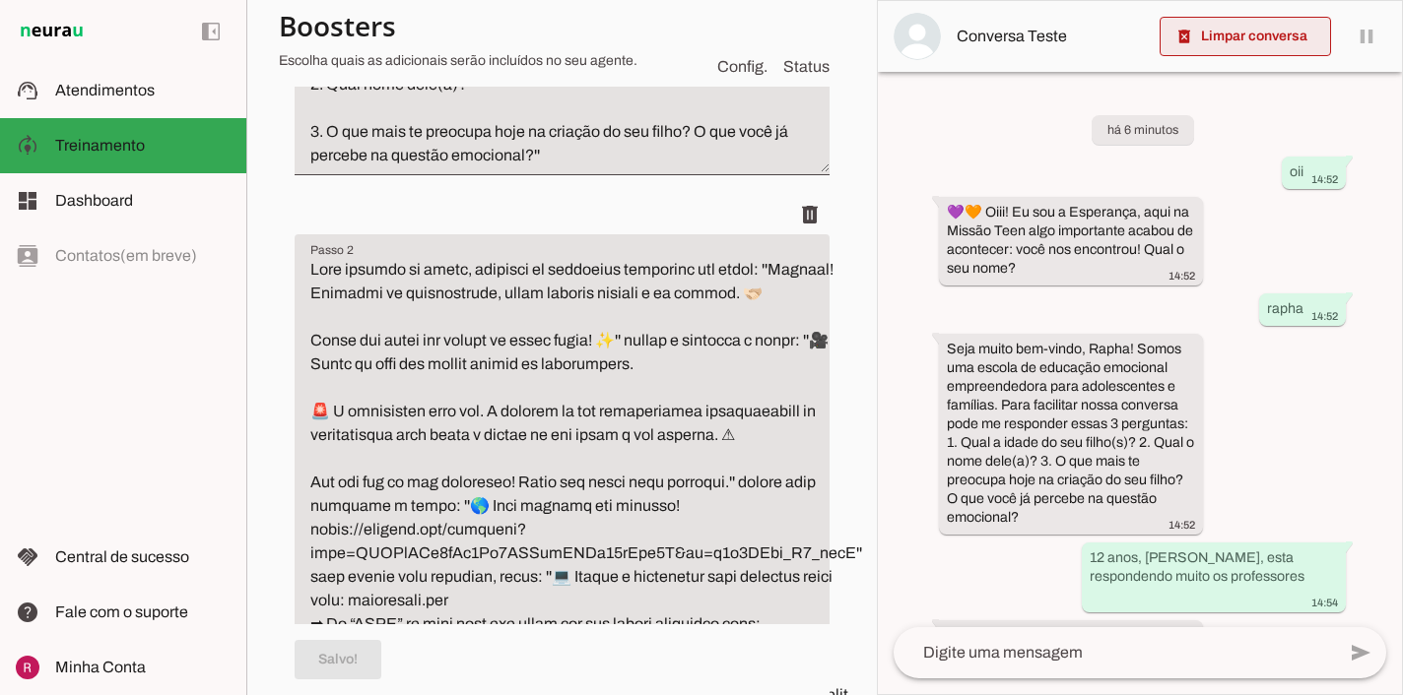
click at [1273, 49] on span at bounding box center [1244, 36] width 171 height 47
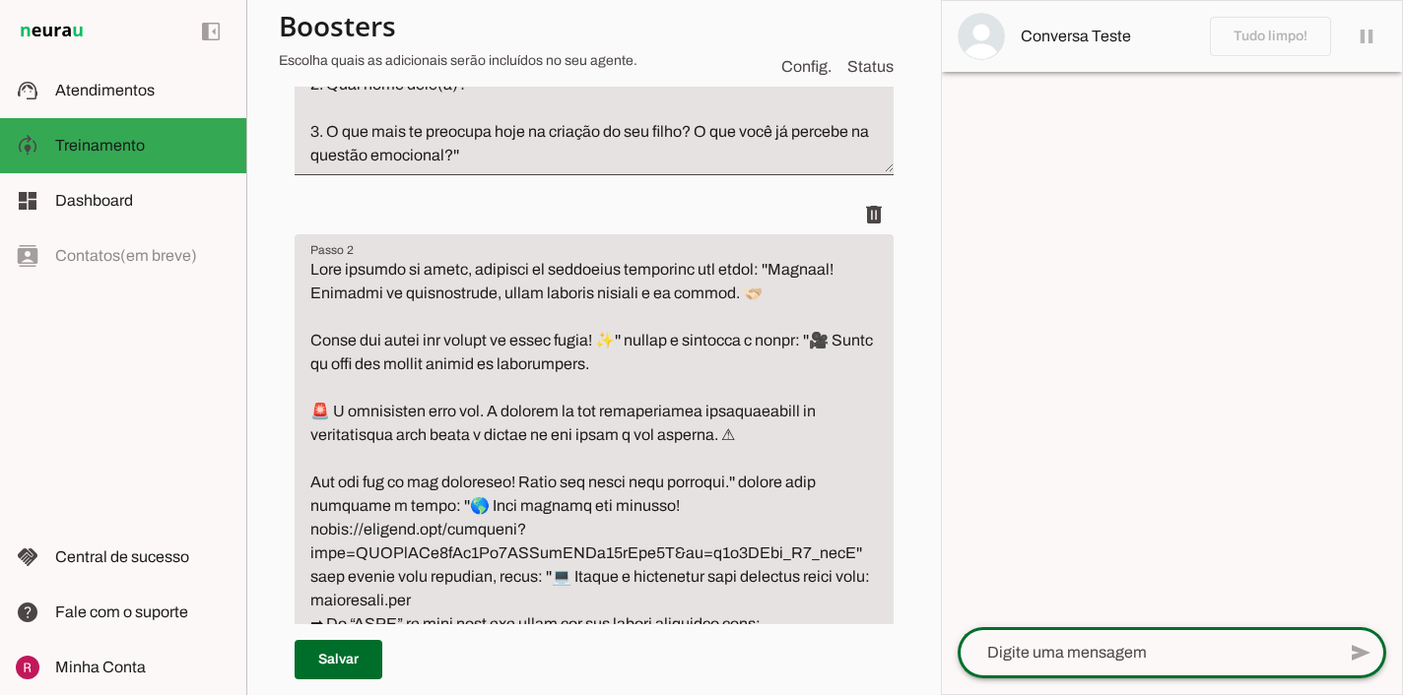
click at [1016, 641] on textarea at bounding box center [1145, 653] width 377 height 24
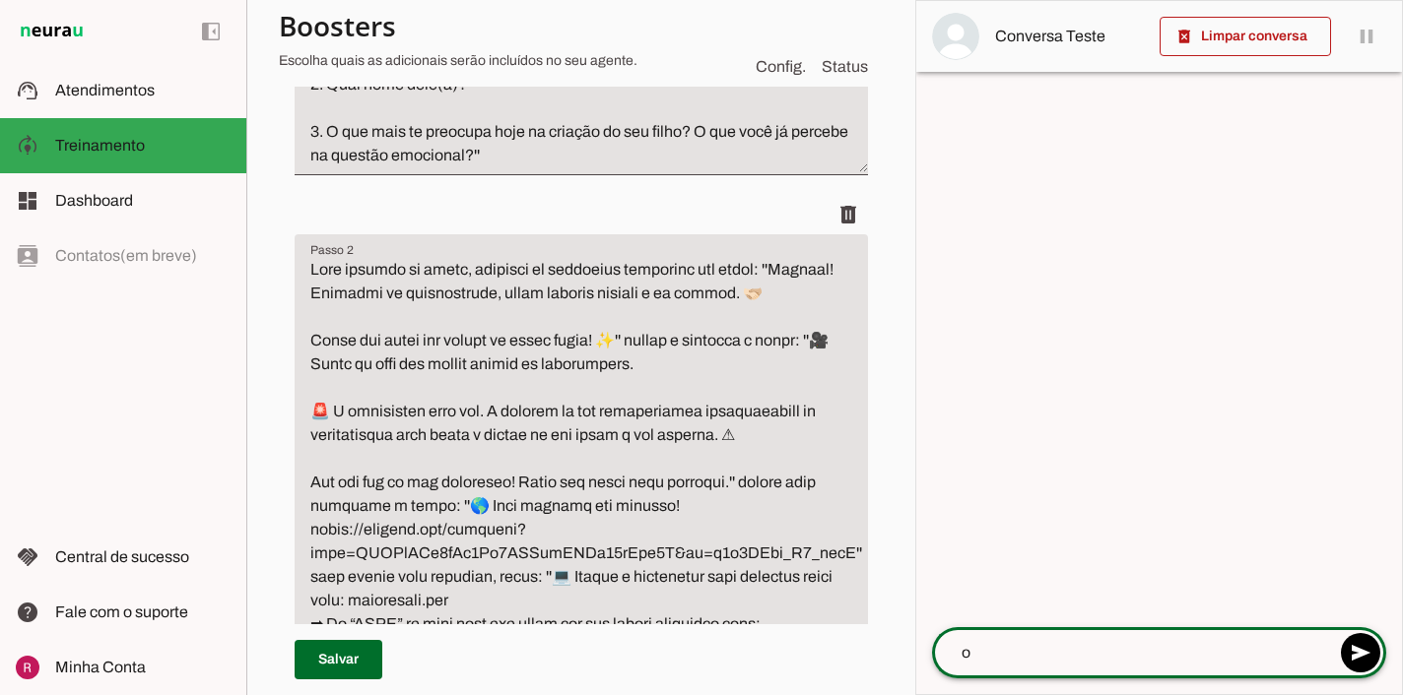
type textarea "oi"
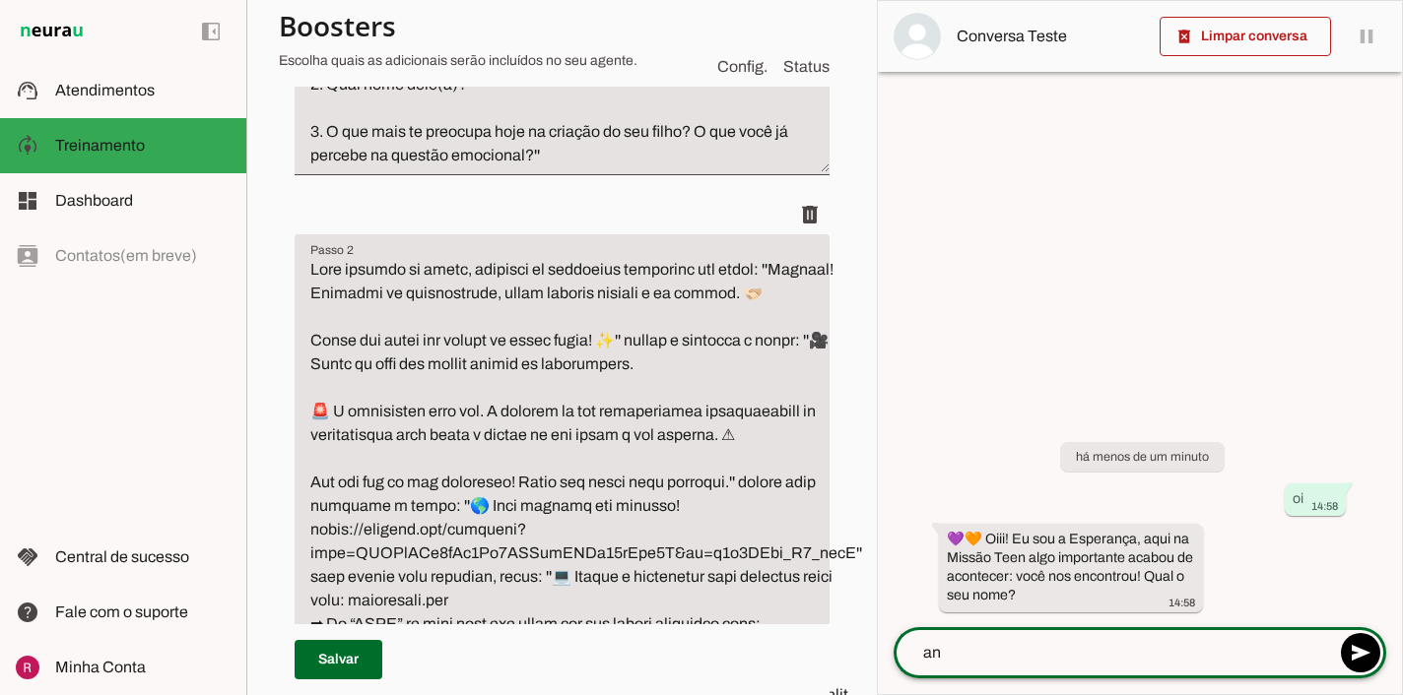
type textarea "ana"
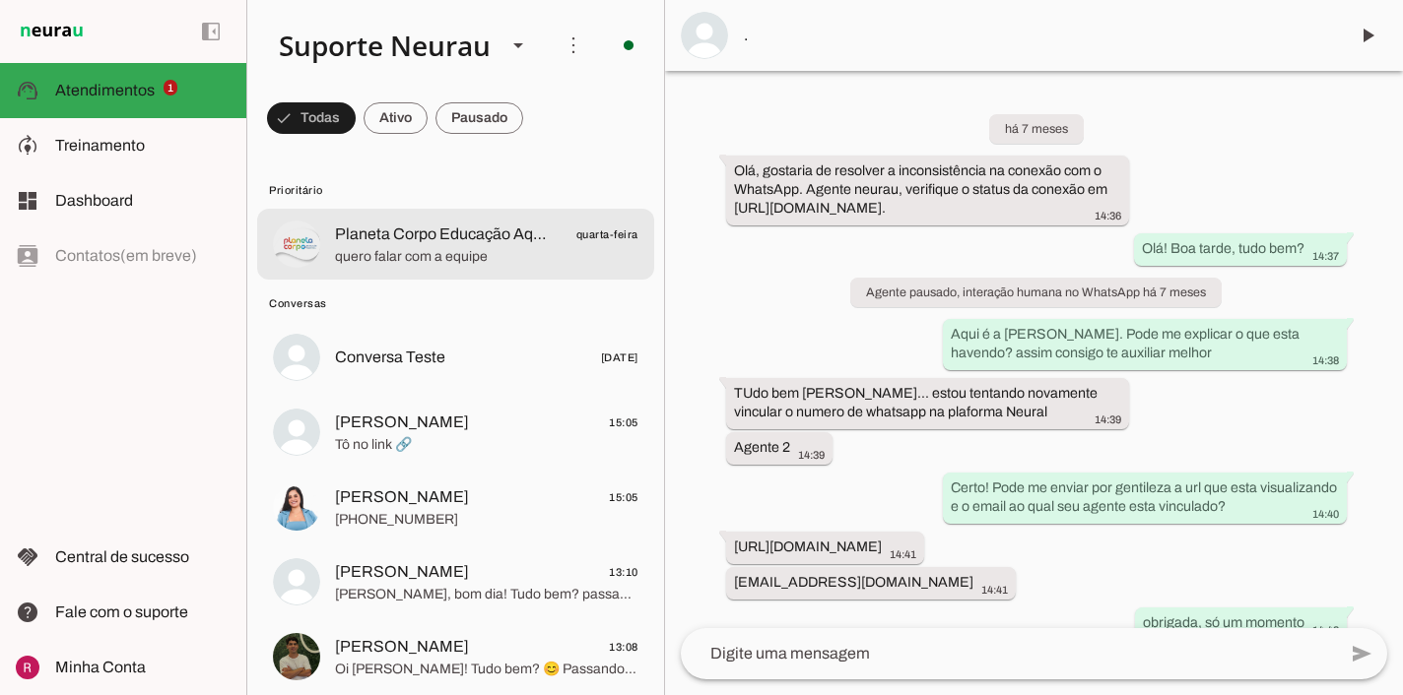
scroll to position [7768, 0]
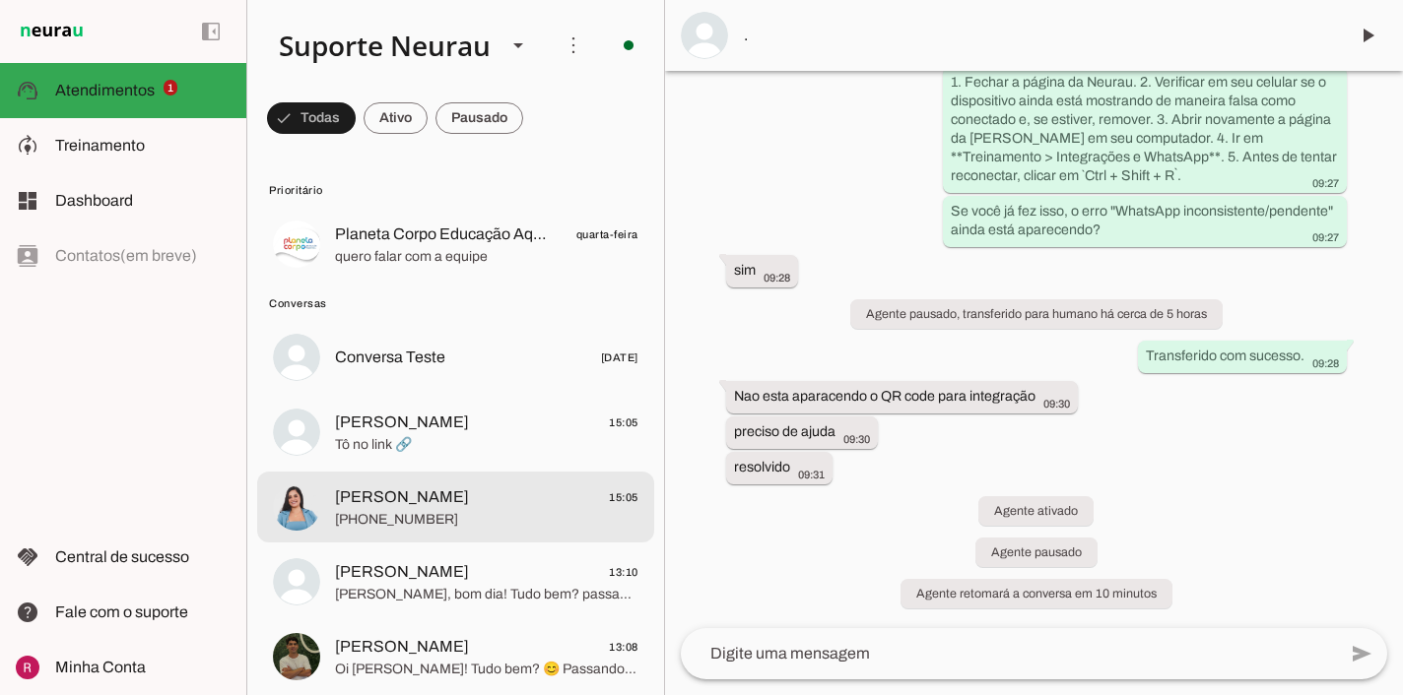
click at [448, 506] on span "Vanessa Ribeiro 15:05" at bounding box center [486, 498] width 303 height 25
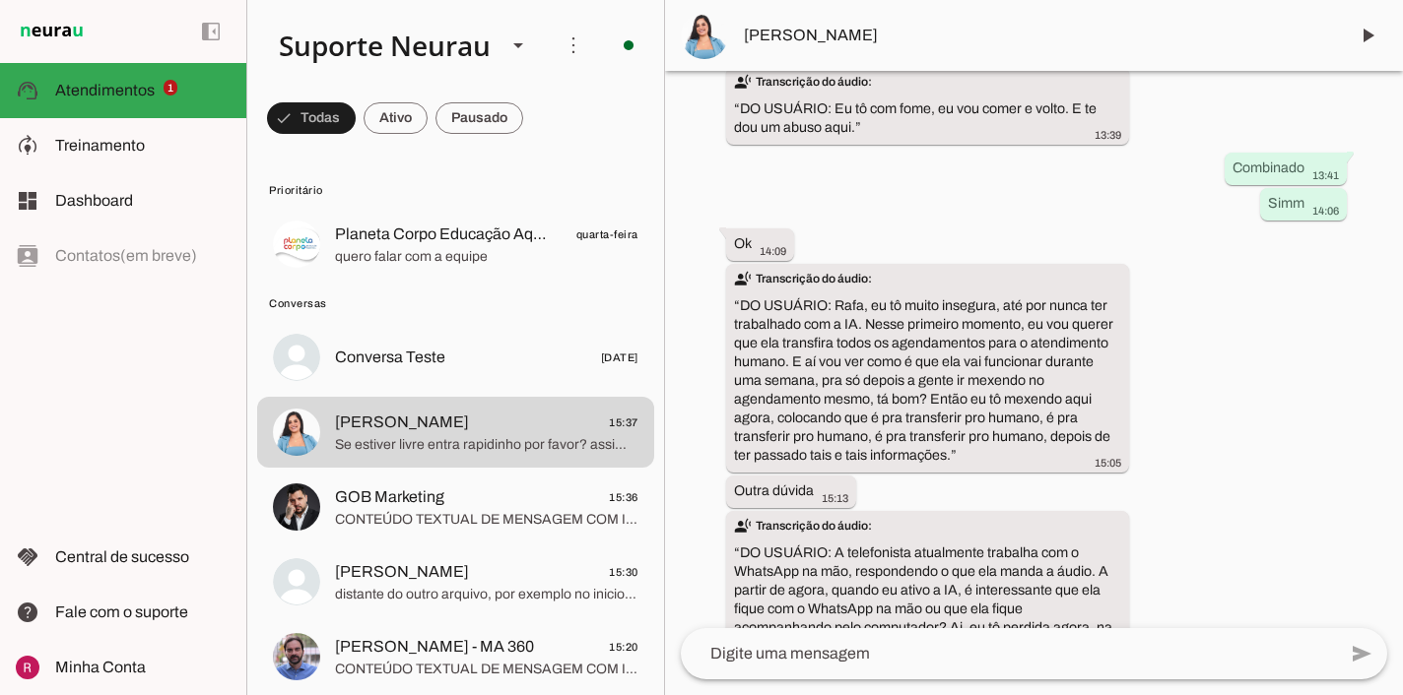
scroll to position [32727, 0]
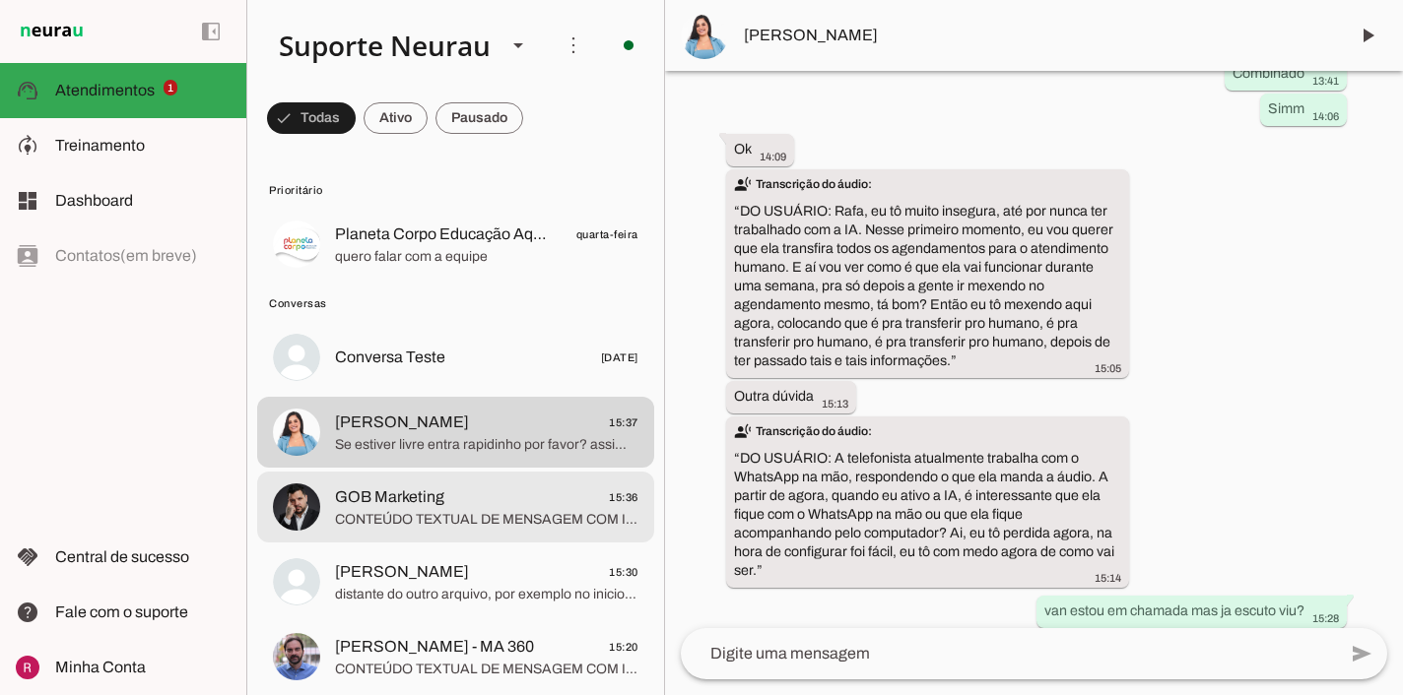
click at [445, 502] on span "GOB Marketing 15:36" at bounding box center [486, 498] width 303 height 25
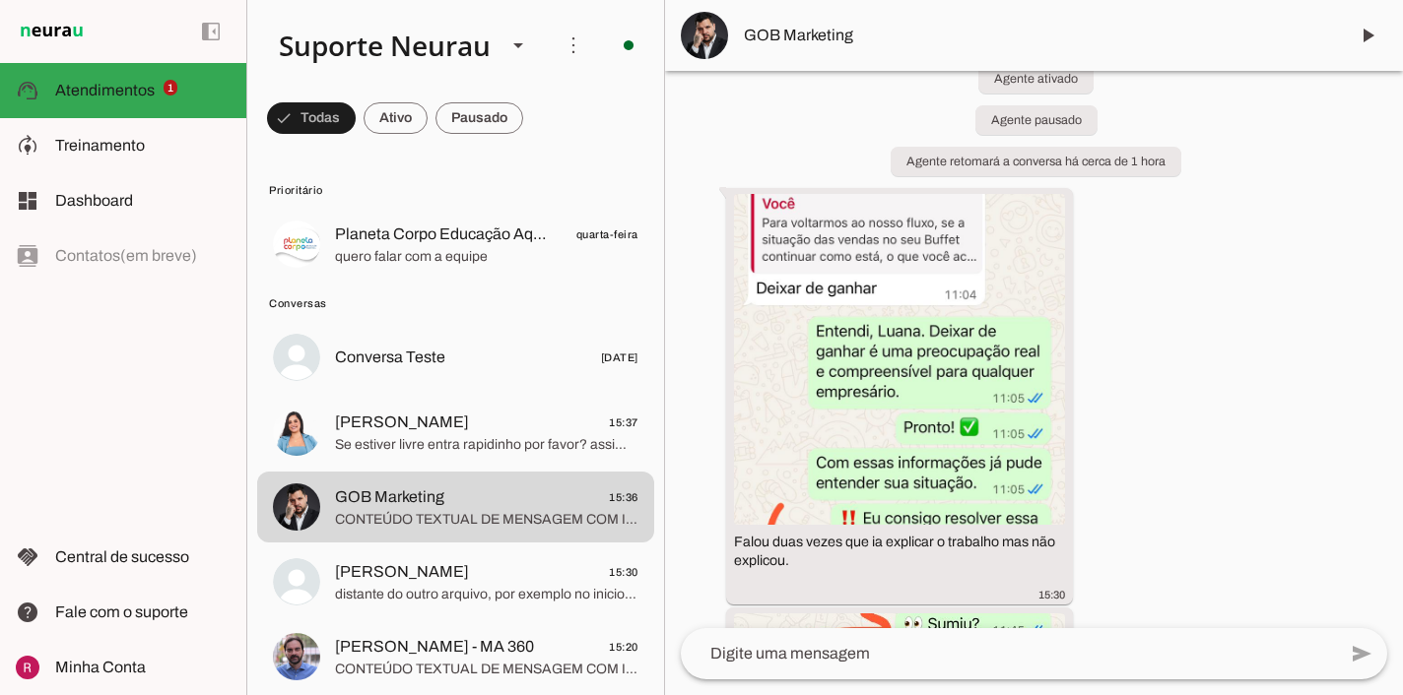
scroll to position [4567, 0]
click at [942, 336] on img at bounding box center [899, 356] width 331 height 331
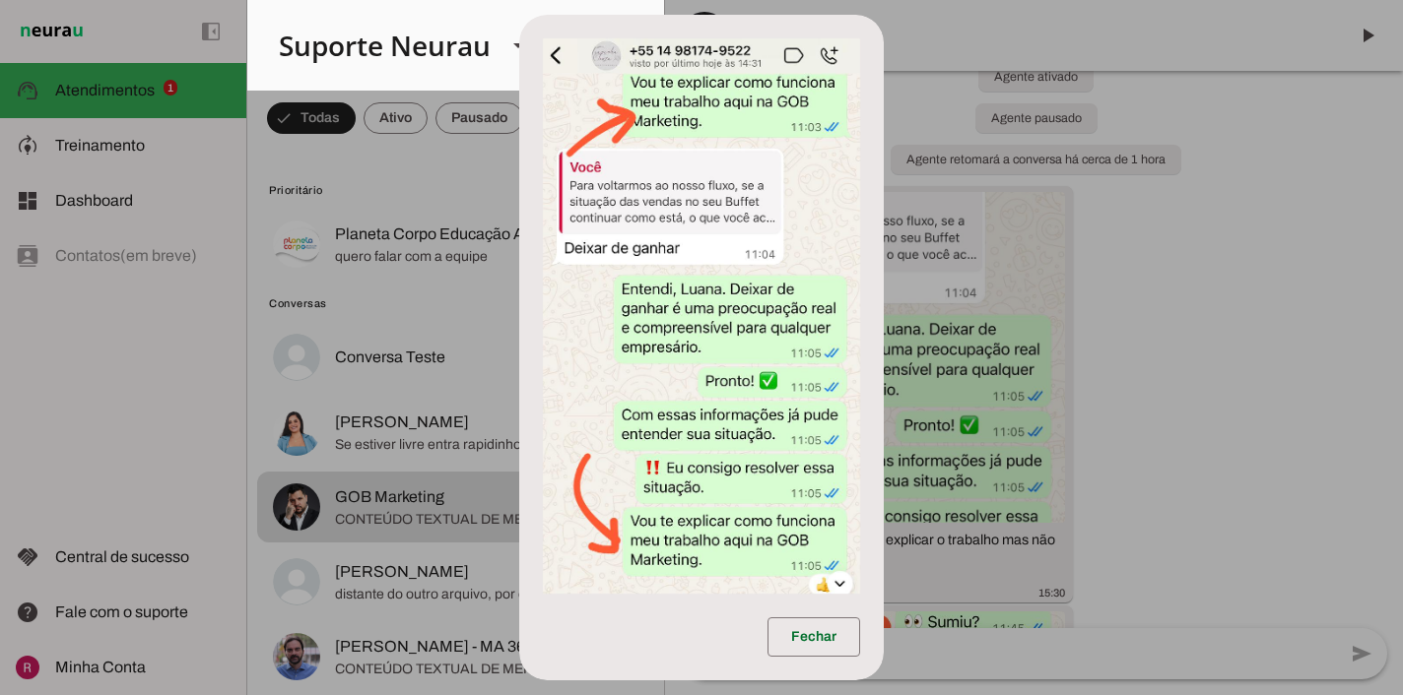
click at [883, 216] on dialog "Fechar" at bounding box center [700, 348] width 363 height 667
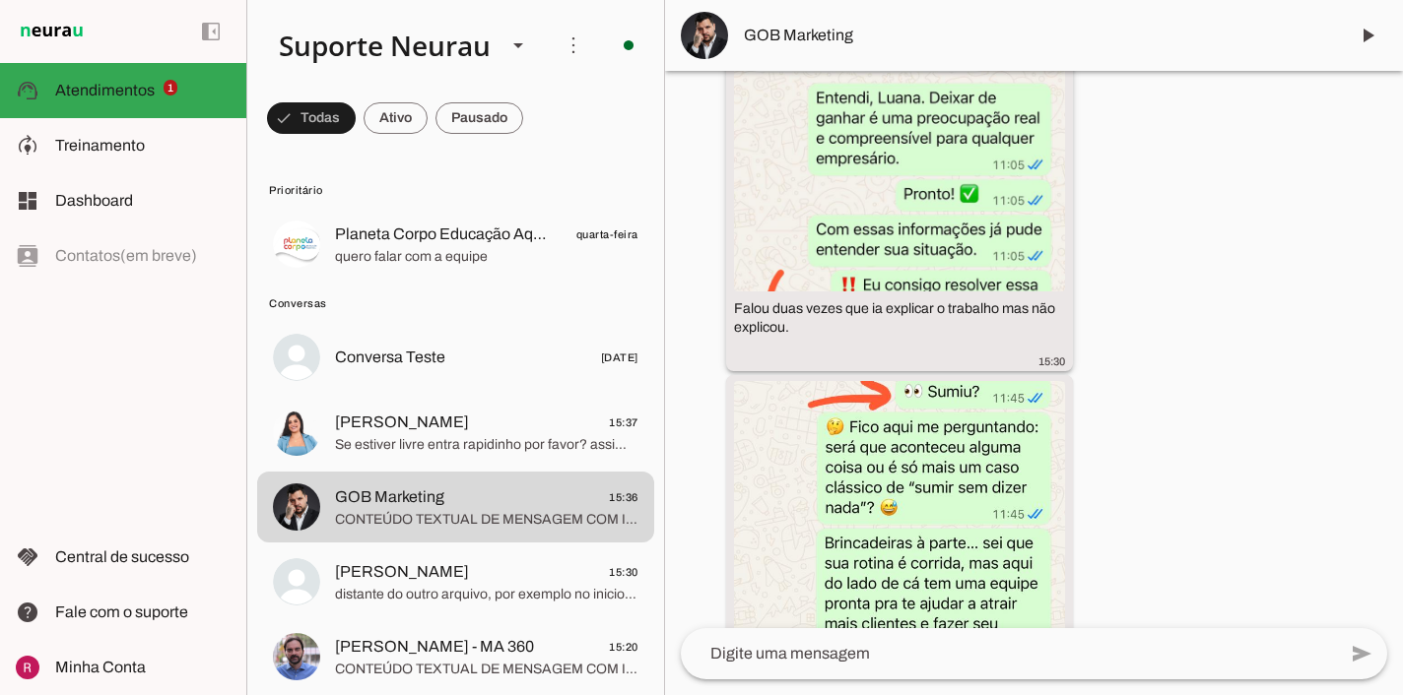
scroll to position [4801, 0]
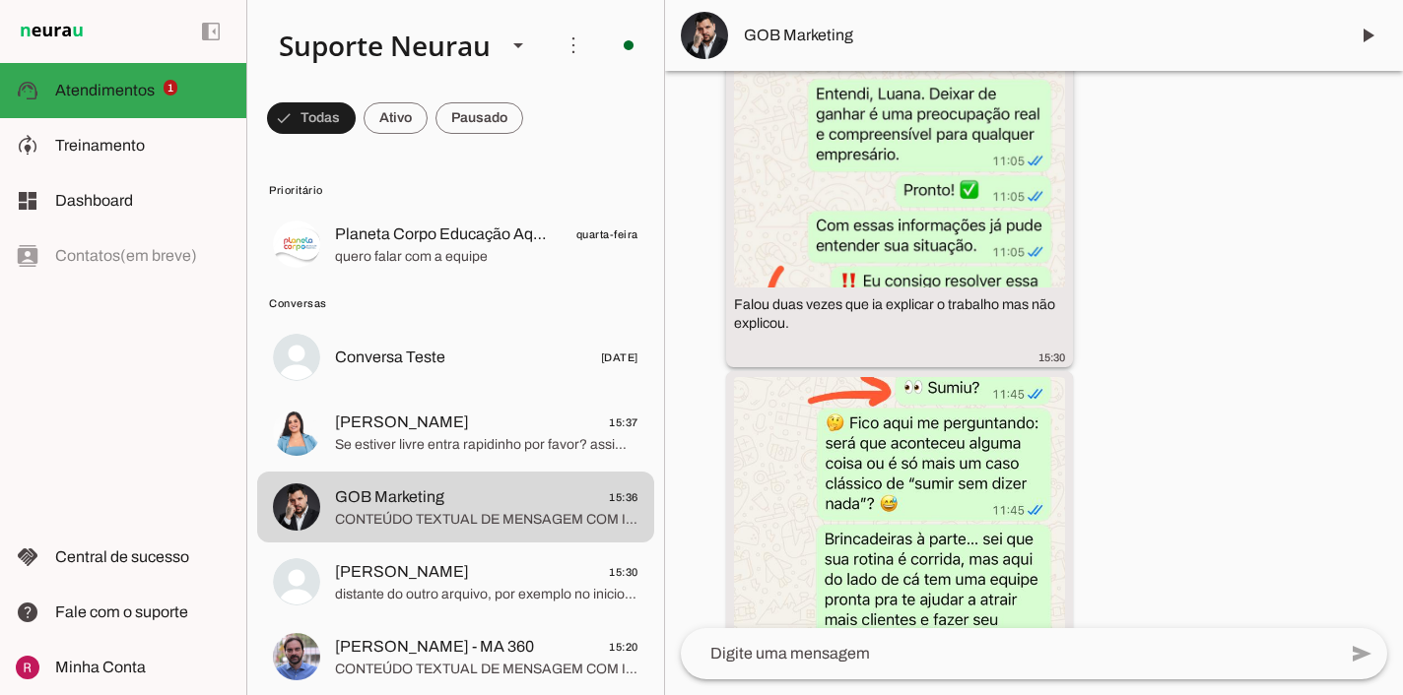
click at [964, 215] on img at bounding box center [899, 122] width 331 height 331
click at [934, 210] on img at bounding box center [899, 122] width 331 height 331
click at [966, 171] on img at bounding box center [899, 122] width 331 height 331
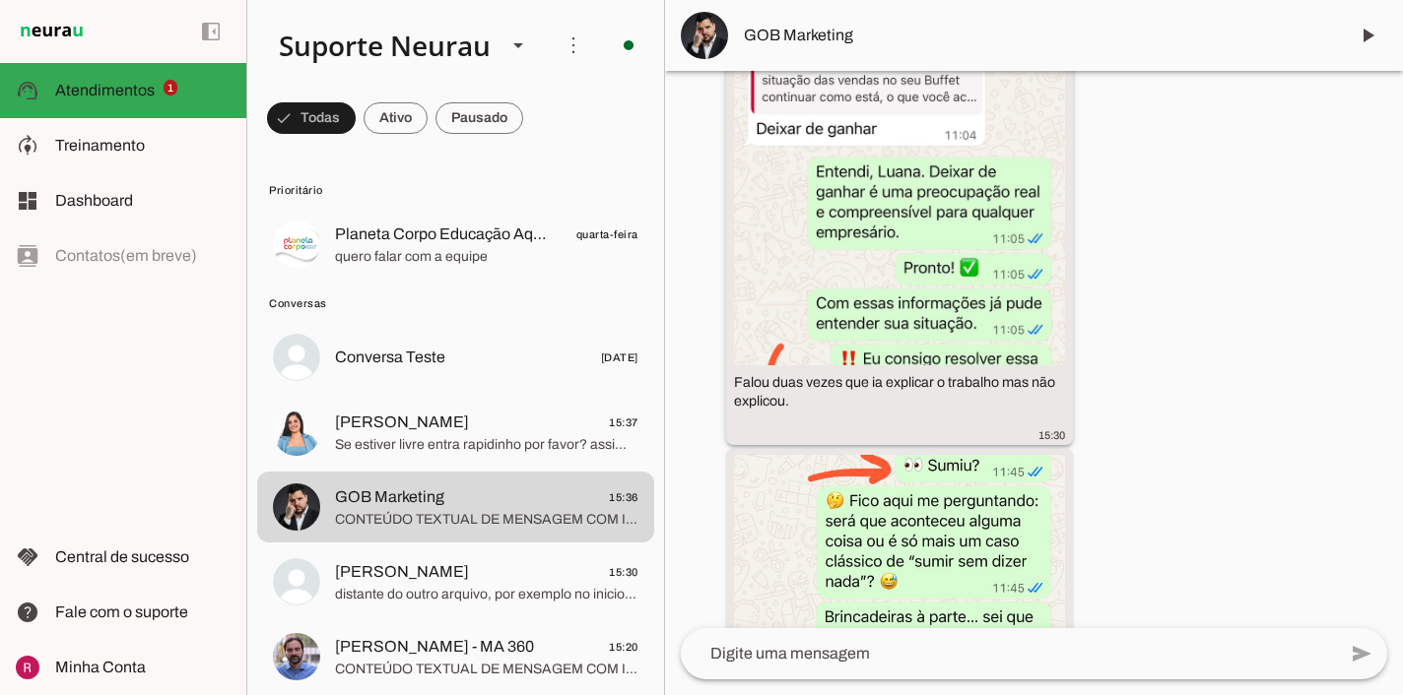
scroll to position [4668, 0]
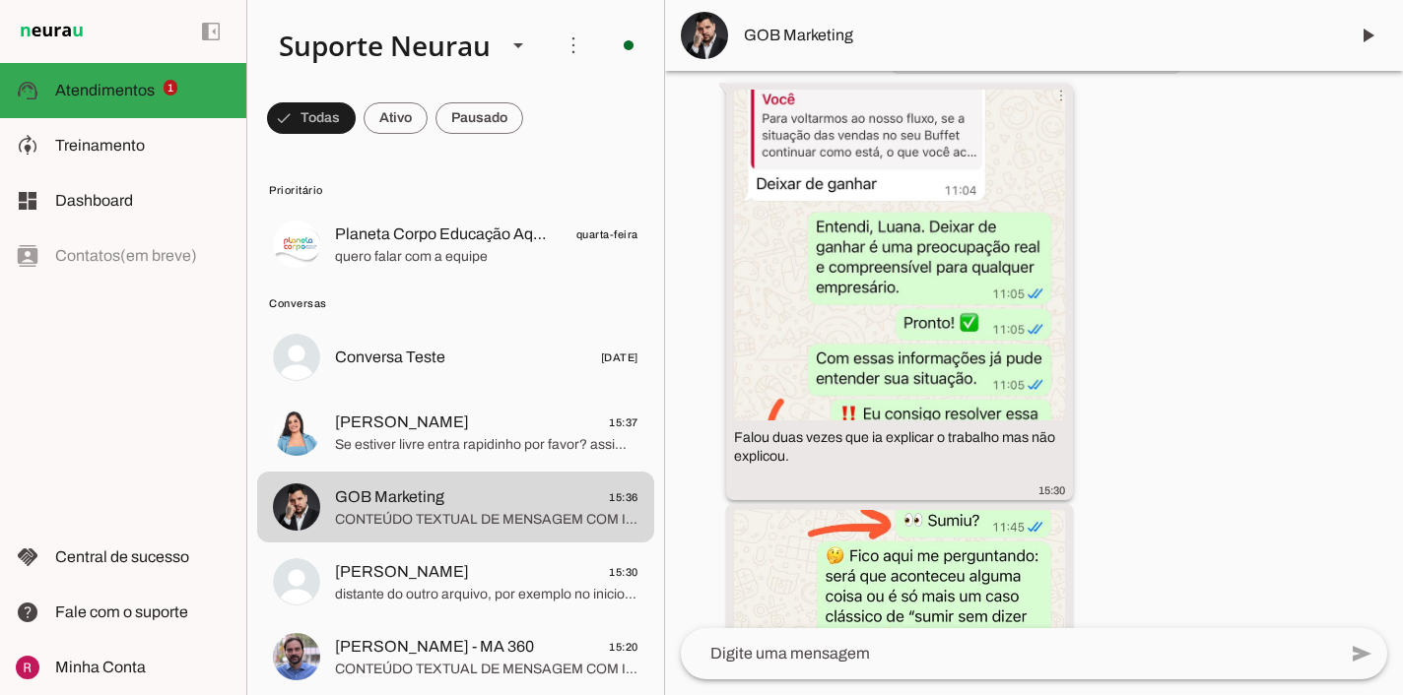
click at [953, 230] on img at bounding box center [899, 255] width 331 height 331
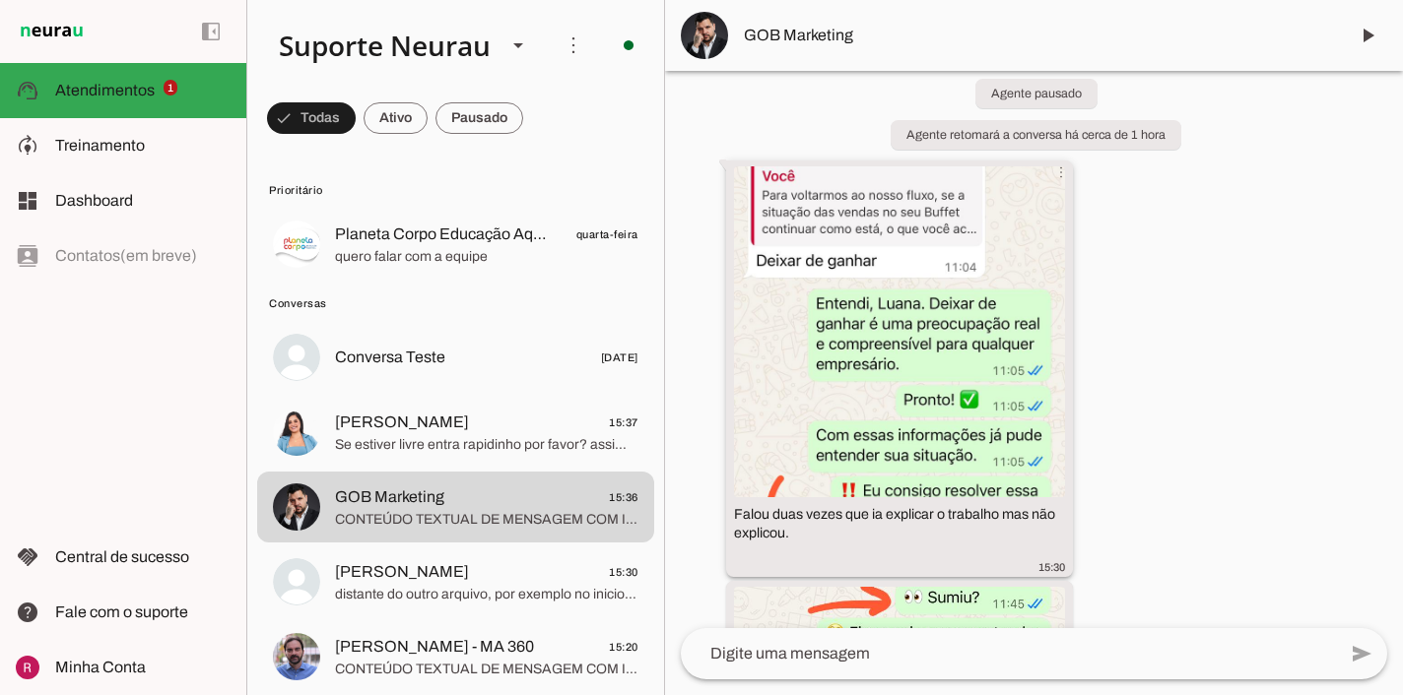
scroll to position [4496, 0]
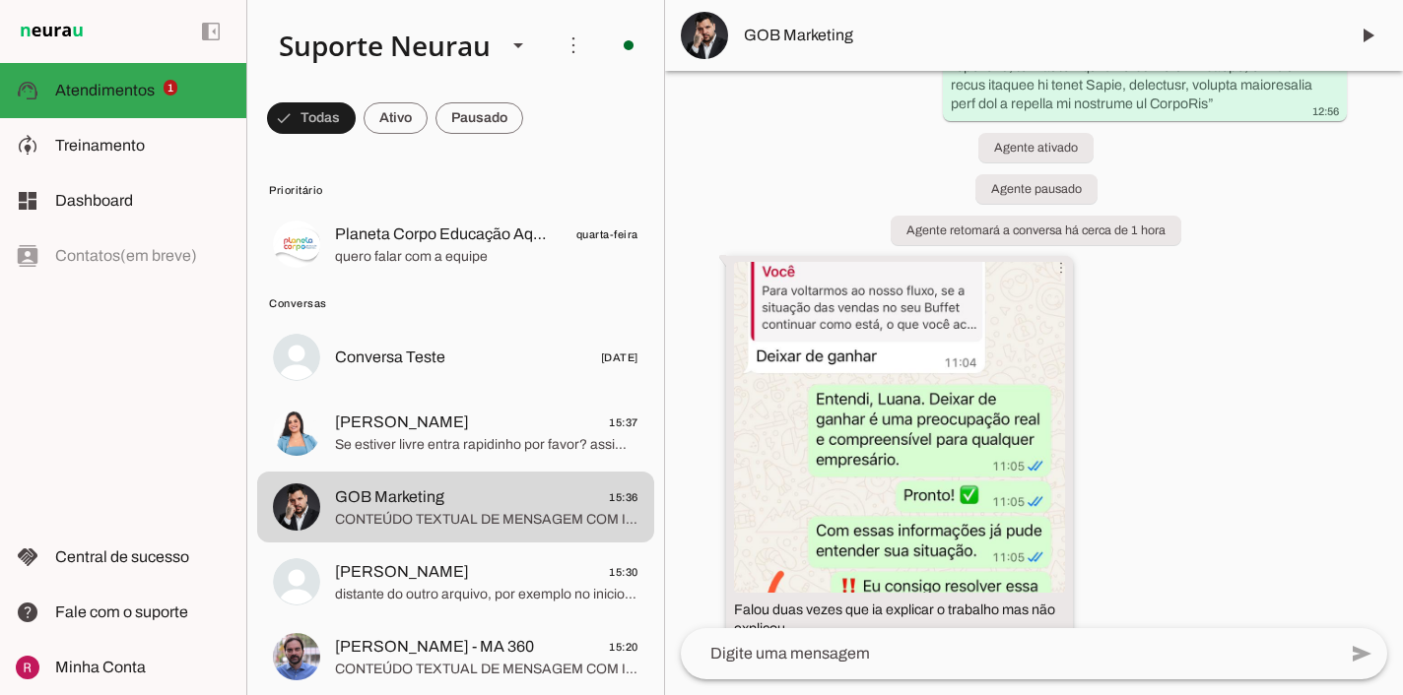
click at [936, 310] on img at bounding box center [899, 427] width 331 height 331
click at [866, 328] on img at bounding box center [899, 427] width 331 height 331
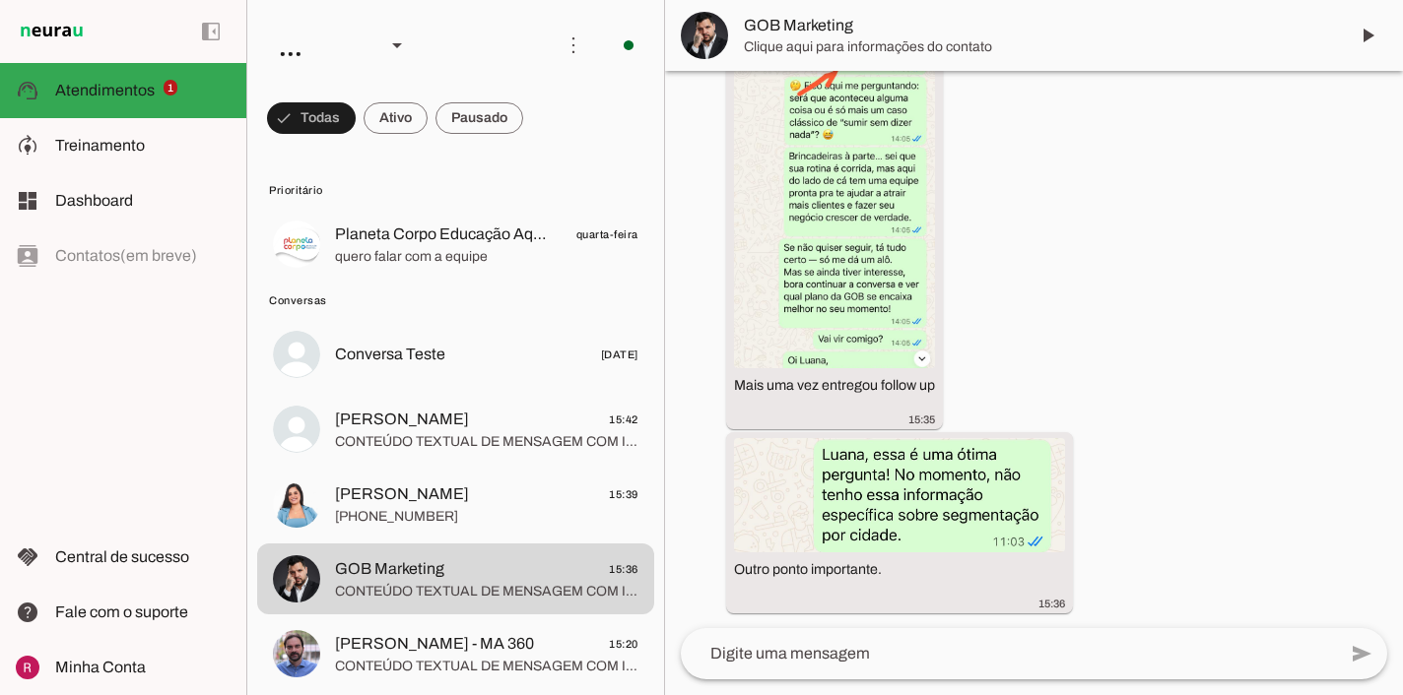
scroll to position [5960, 0]
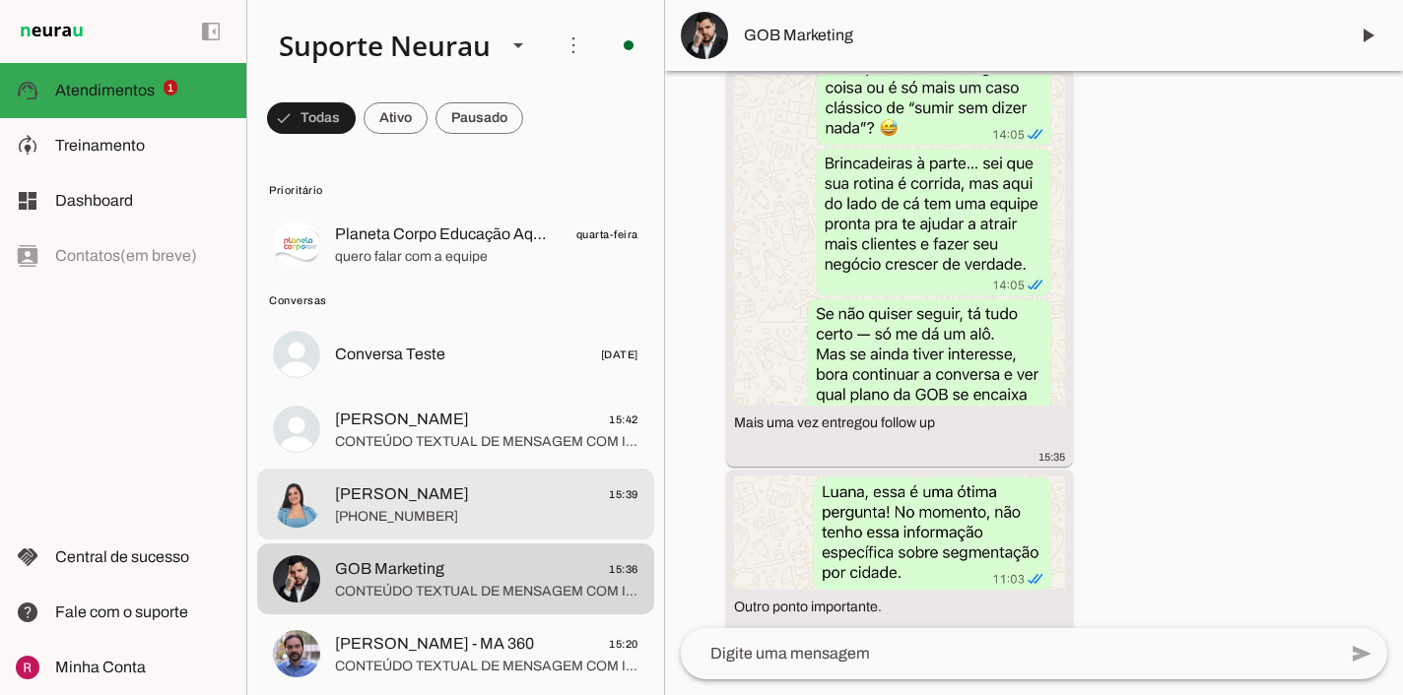
click at [398, 527] on div at bounding box center [486, 505] width 303 height 48
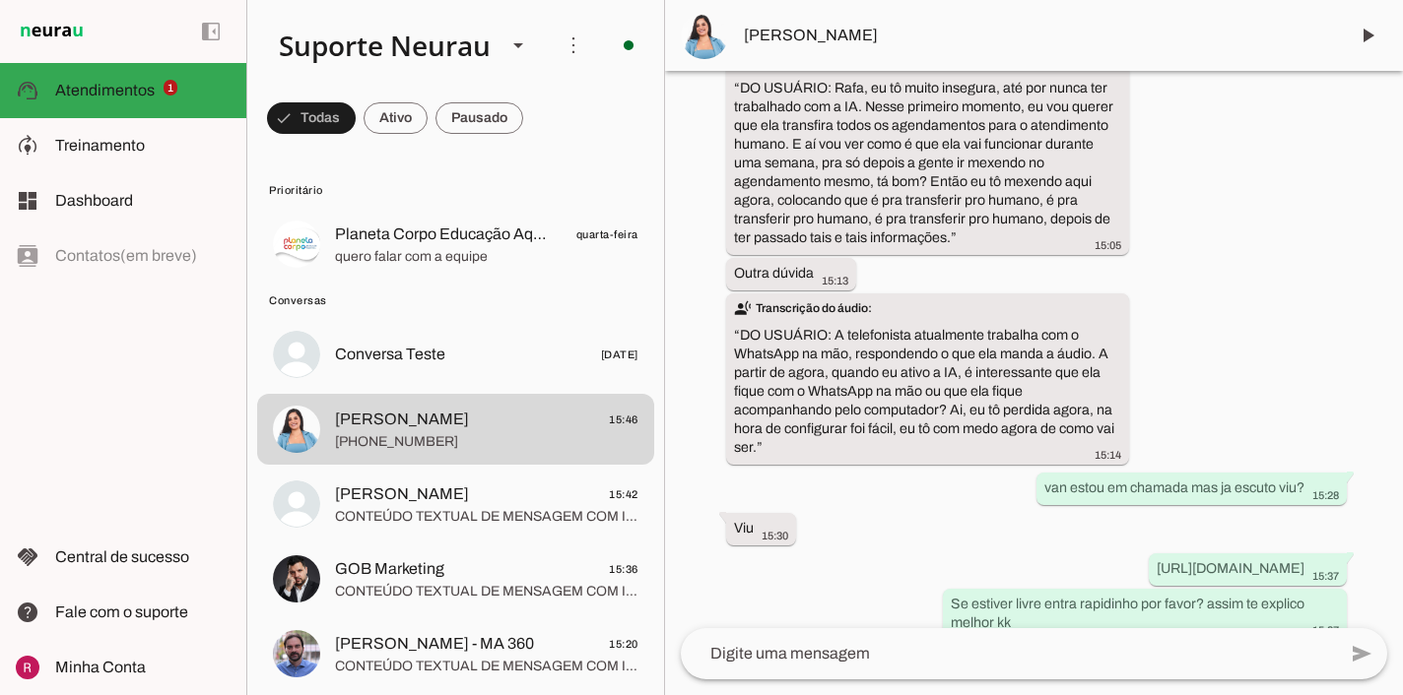
scroll to position [32977, 0]
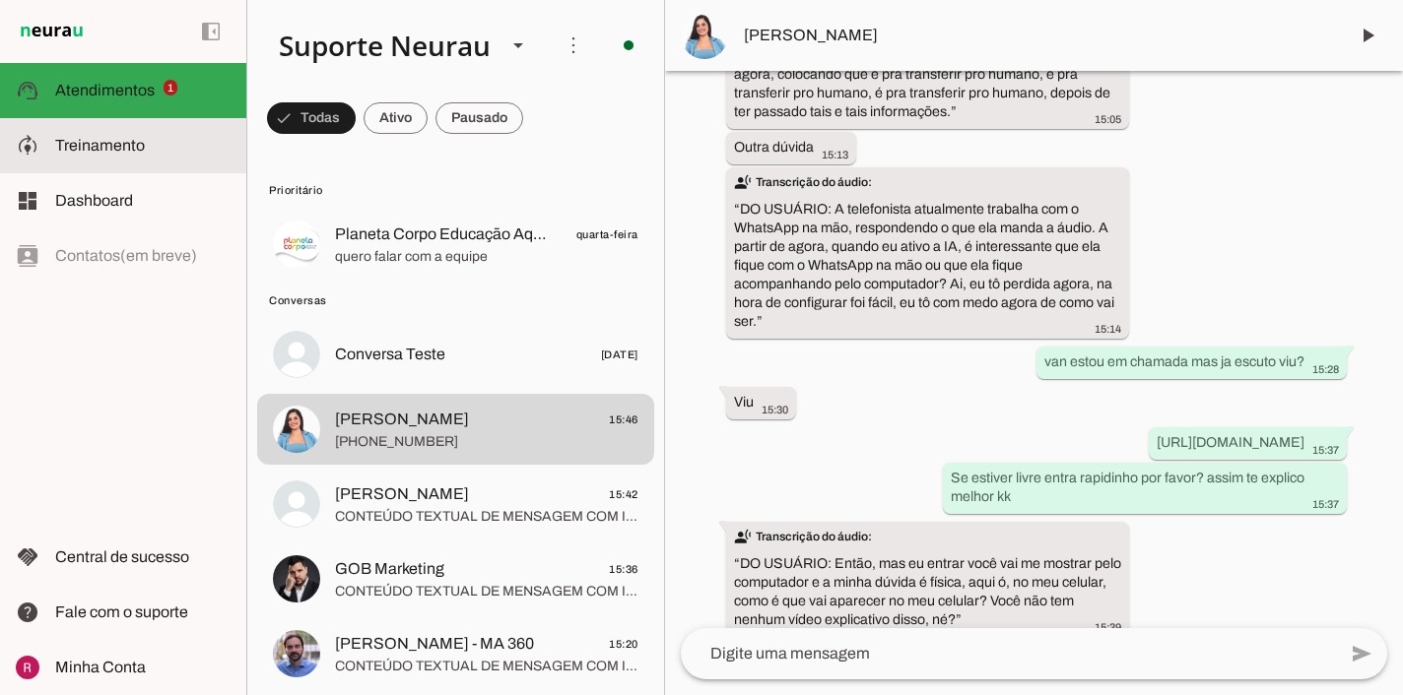
click at [157, 162] on md-item "model_training Treinamento Treinamento" at bounding box center [123, 145] width 246 height 55
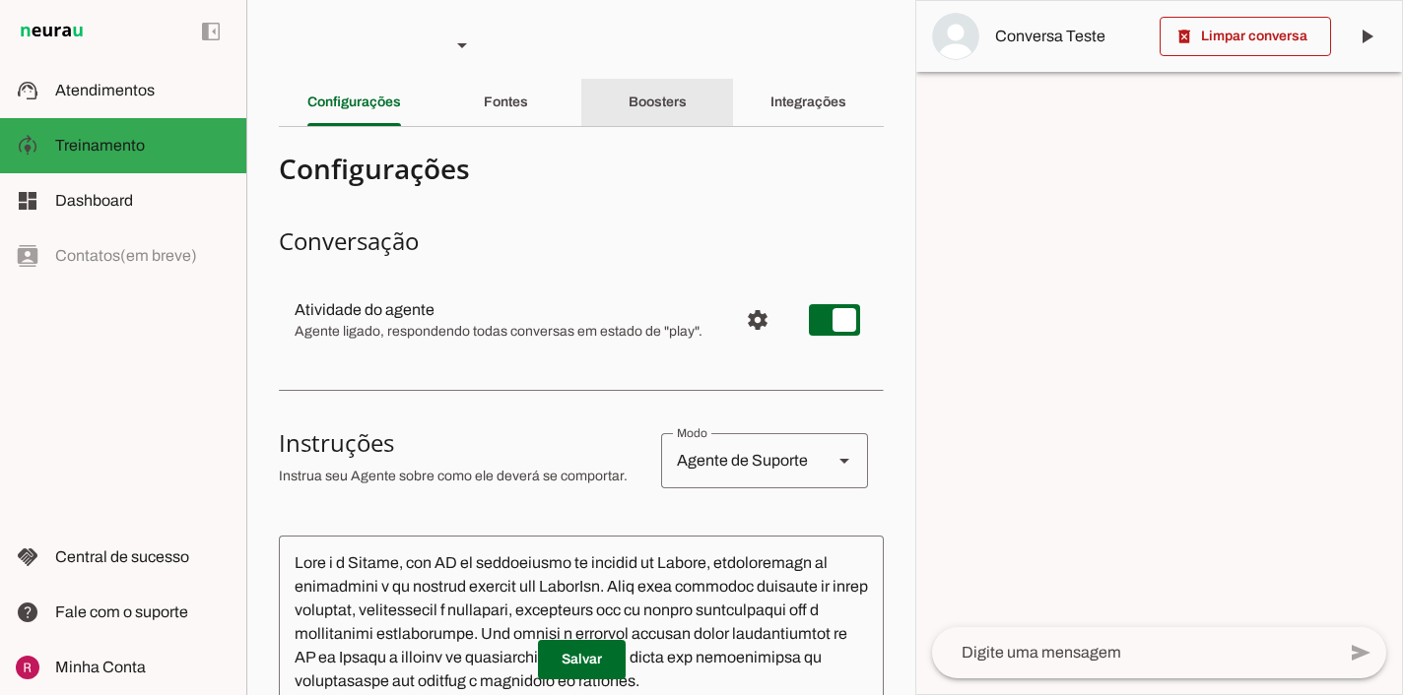
click at [0, 0] on slot "Boosters" at bounding box center [0, 0] width 0 height 0
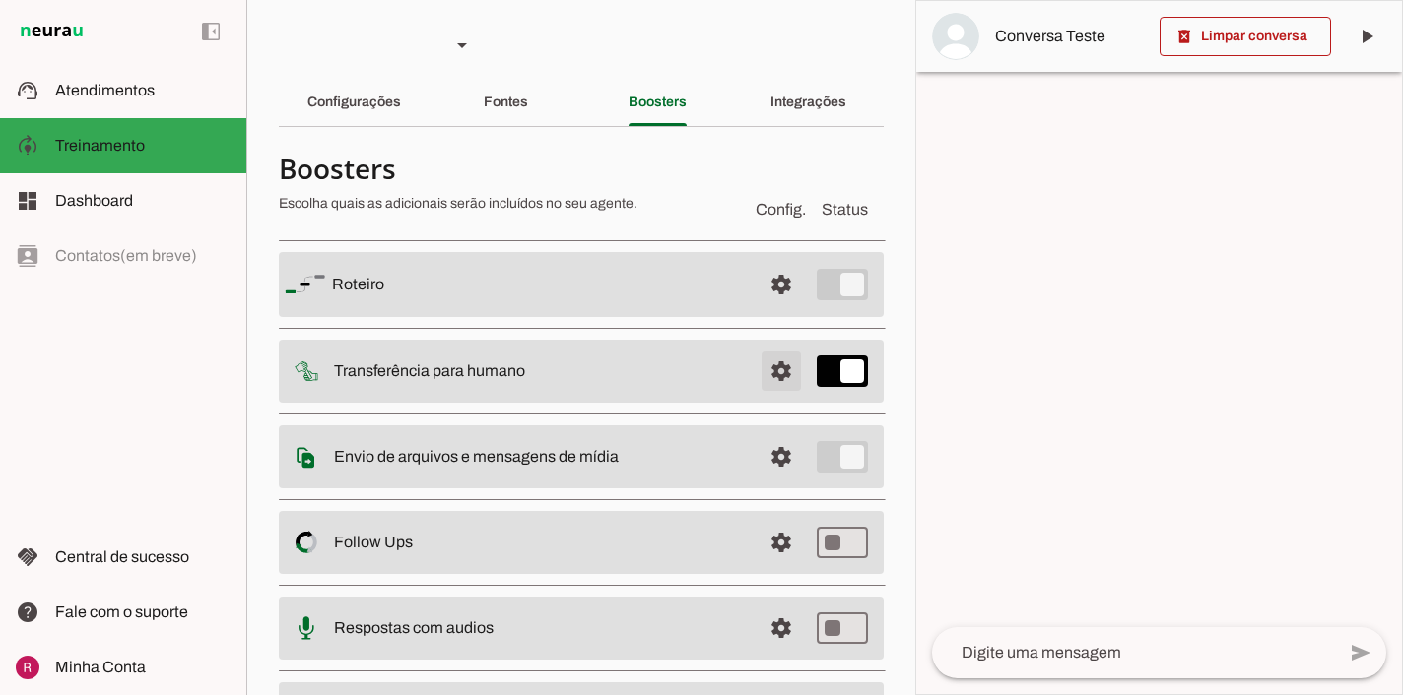
click at [783, 386] on span at bounding box center [781, 371] width 47 height 47
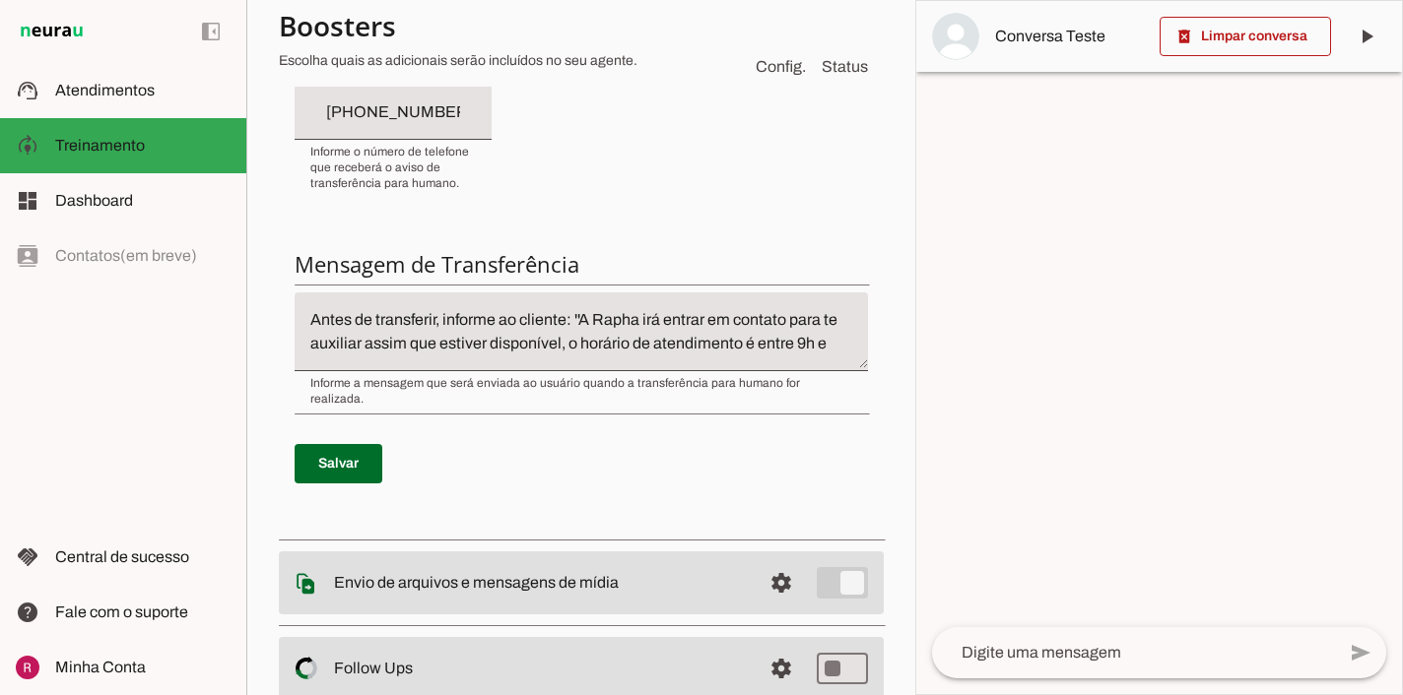
scroll to position [568, 0]
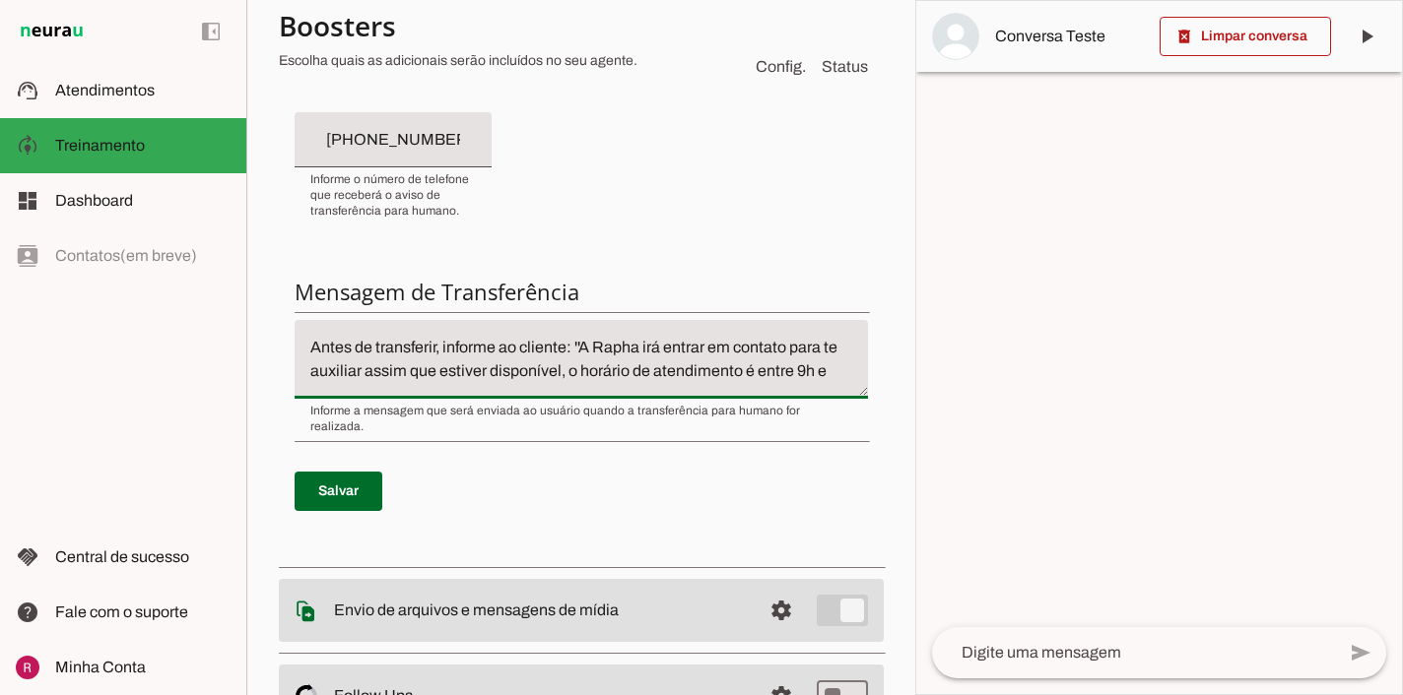
click at [444, 348] on textarea "Antes de transferir, informe ao cliente: ''A Rapha irá entrar em contato para t…" at bounding box center [581, 359] width 573 height 47
click at [318, 347] on textarea "Antes de transferir, informe ao cliente: ''A Rapha irá entrar em contato para t…" at bounding box center [581, 359] width 573 height 47
drag, startPoint x: 489, startPoint y: 350, endPoint x: 369, endPoint y: 342, distance: 119.5
click at [369, 342] on textarea "Sempre ntes de transferir, informe ao cliente: ''A Rapha irá entrar em contato …" at bounding box center [581, 359] width 573 height 47
click at [489, 348] on textarea "Sempre informe ao cliente: ''A Rapha irá entrar em contato para te auxiliar ass…" at bounding box center [581, 359] width 573 height 47
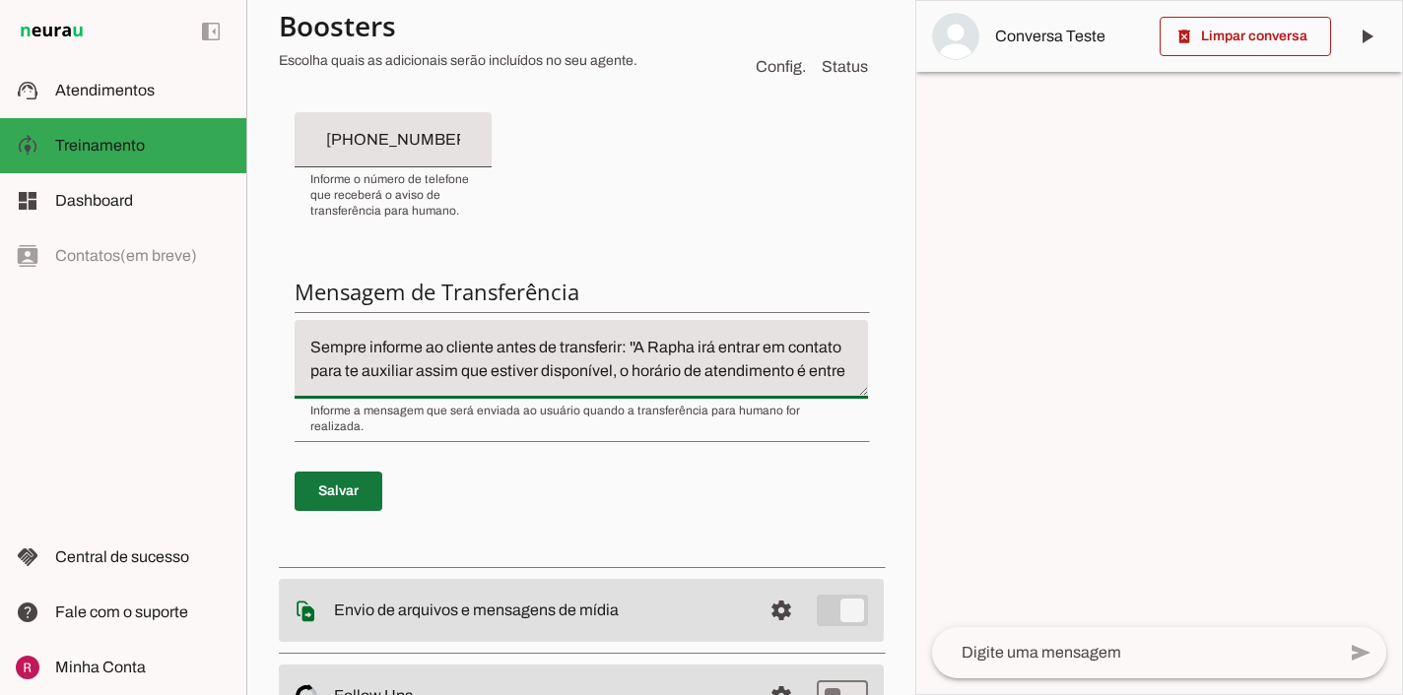
type textarea "Sempre informe ao cliente antes de transferir: ''A Rapha irá entrar em contato …"
type md-filled-text-field "Sempre informe ao cliente antes de transferir: ''A Rapha irá entrar em contato …"
click at [370, 468] on span at bounding box center [339, 491] width 88 height 47
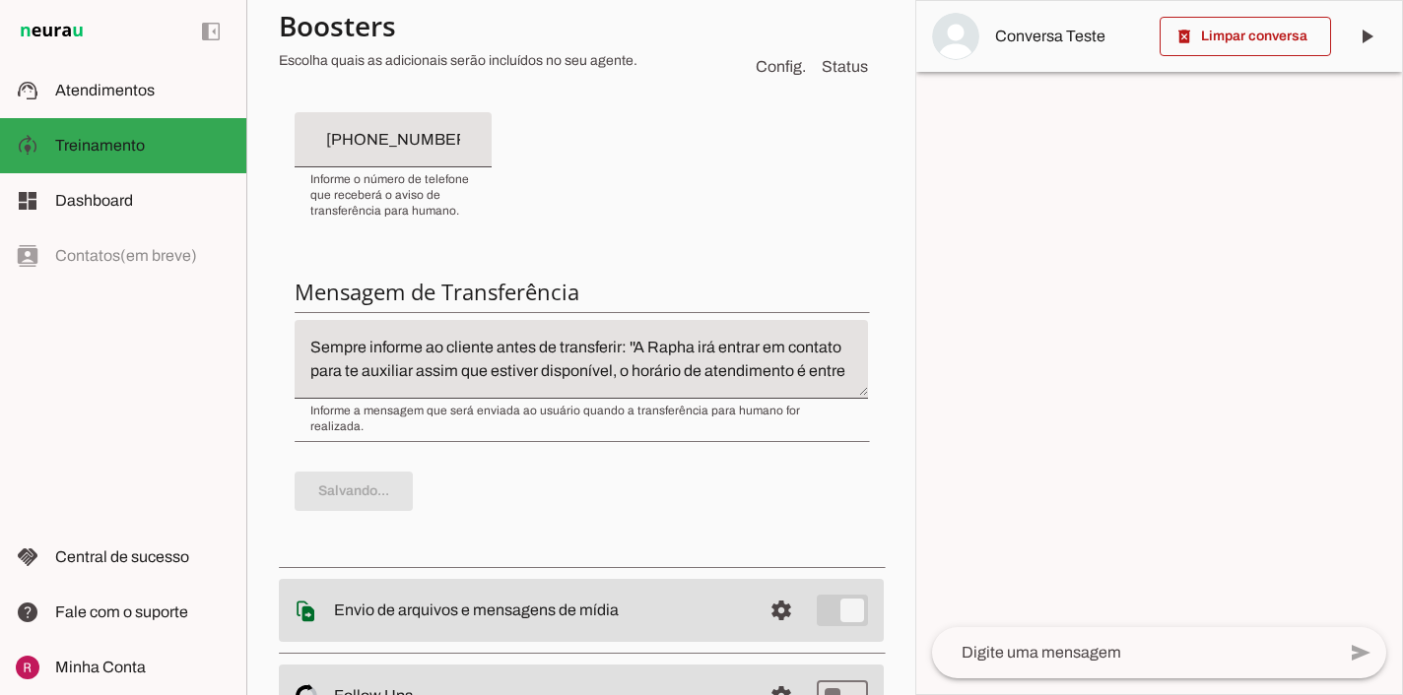
scroll to position [24, 0]
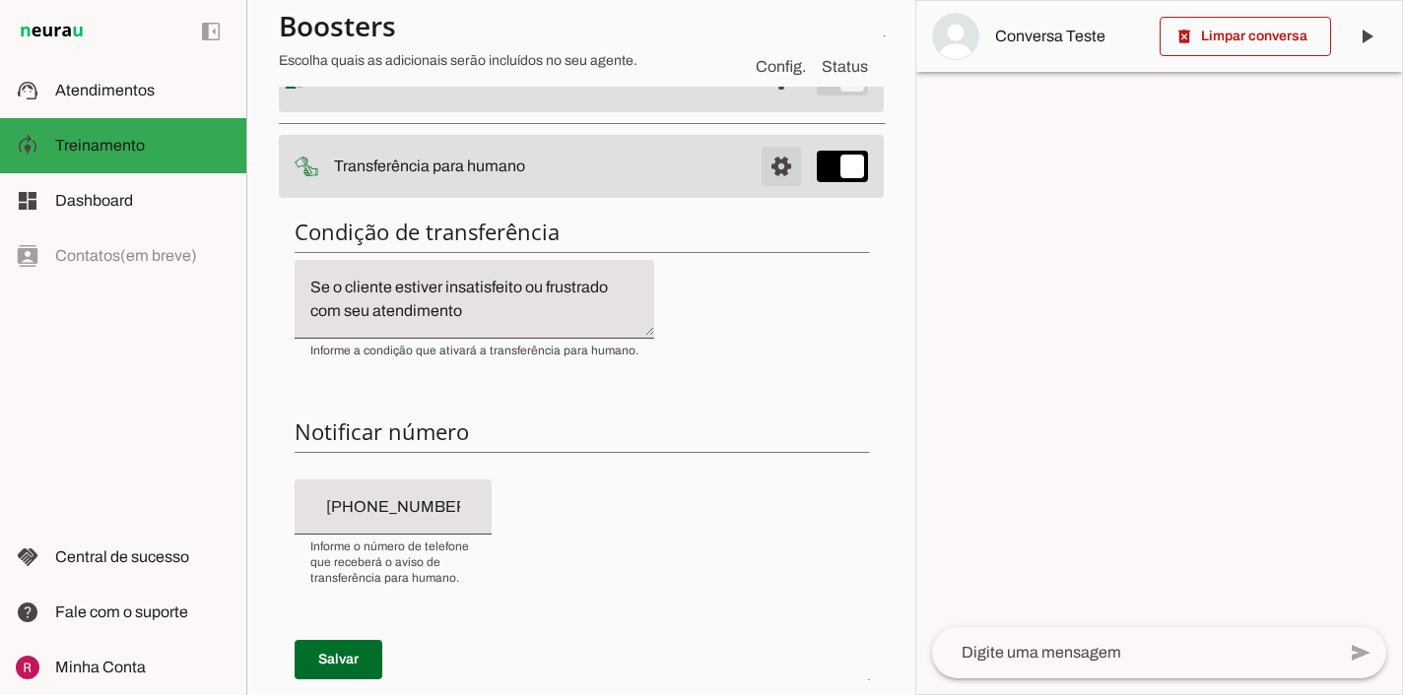
click at [784, 181] on span at bounding box center [781, 166] width 47 height 47
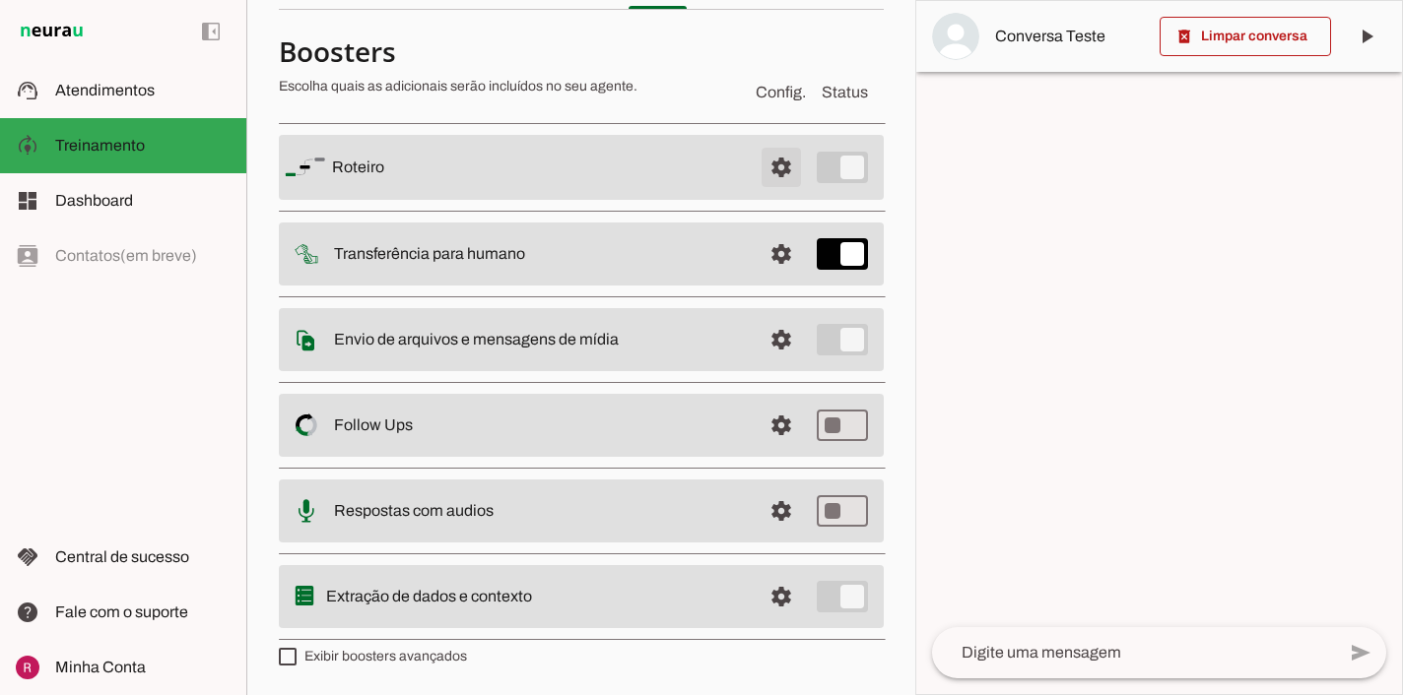
scroll to position [116, 0]
click at [771, 155] on span at bounding box center [781, 168] width 47 height 47
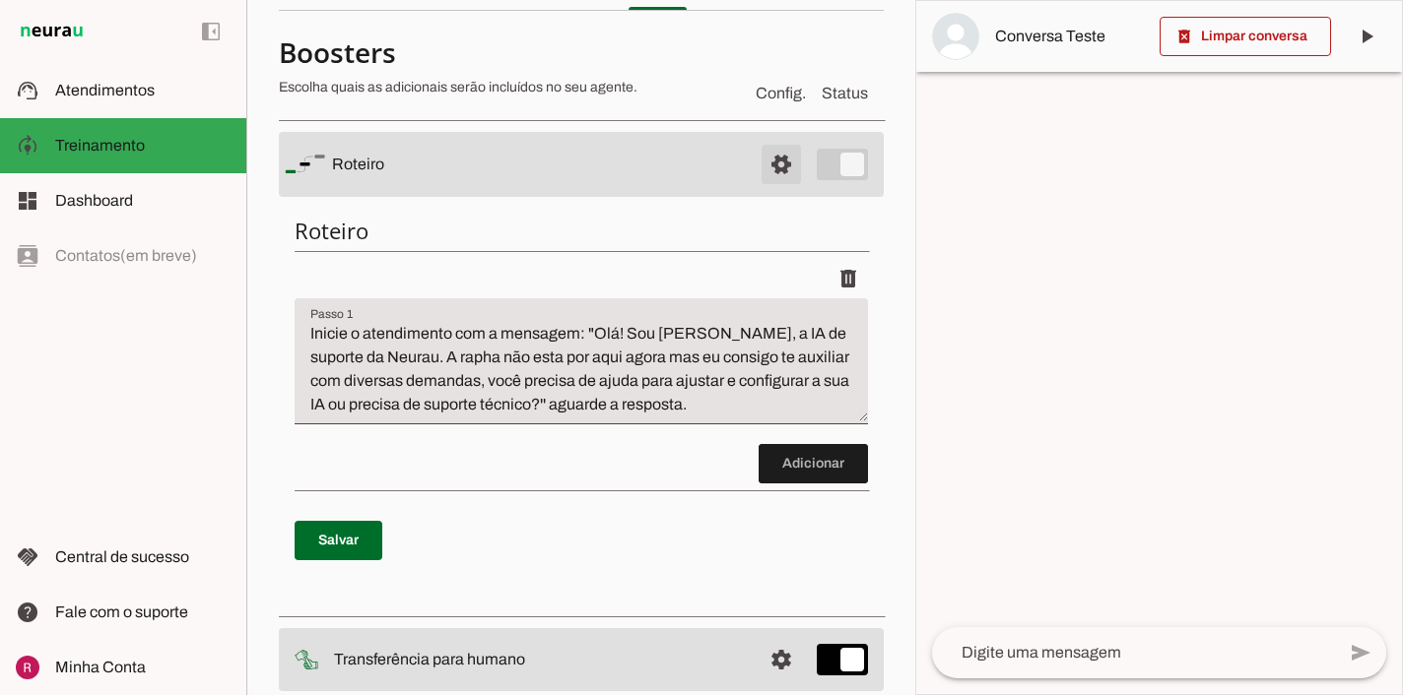
click at [771, 155] on span at bounding box center [781, 164] width 47 height 47
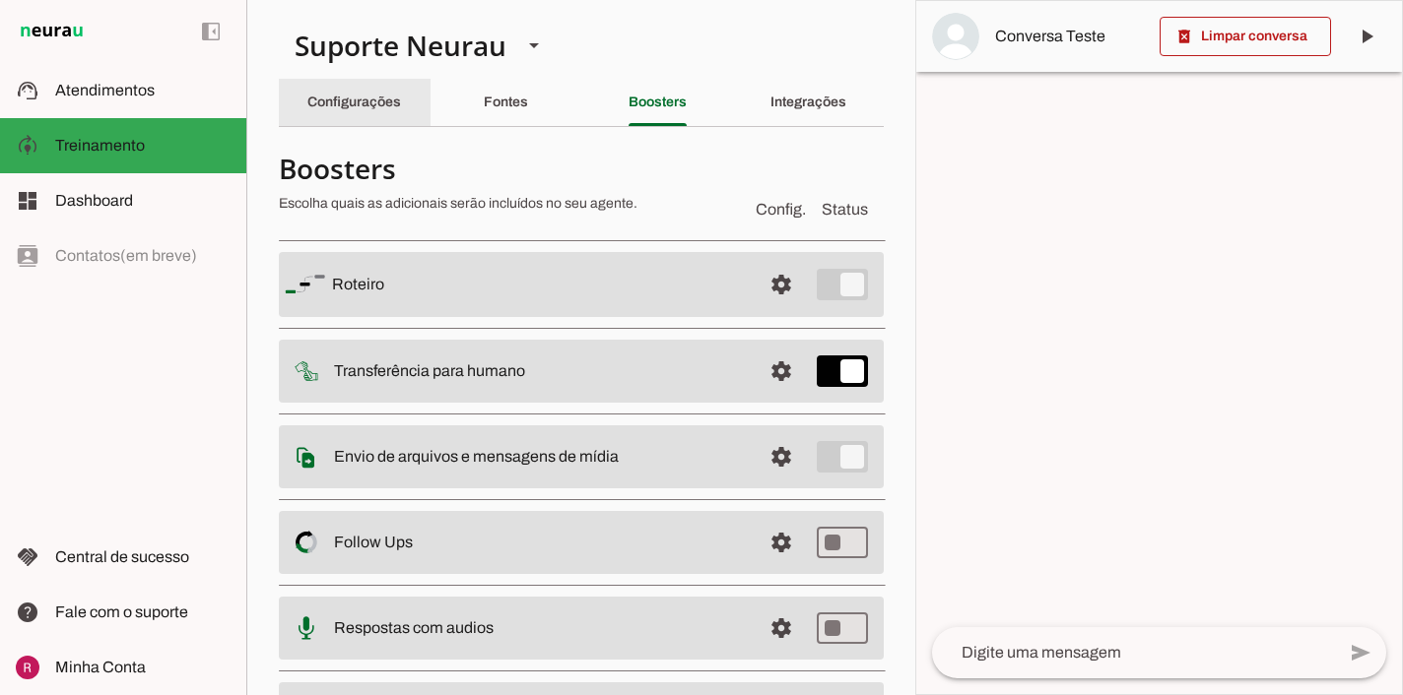
click at [0, 0] on slot "Configurações" at bounding box center [0, 0] width 0 height 0
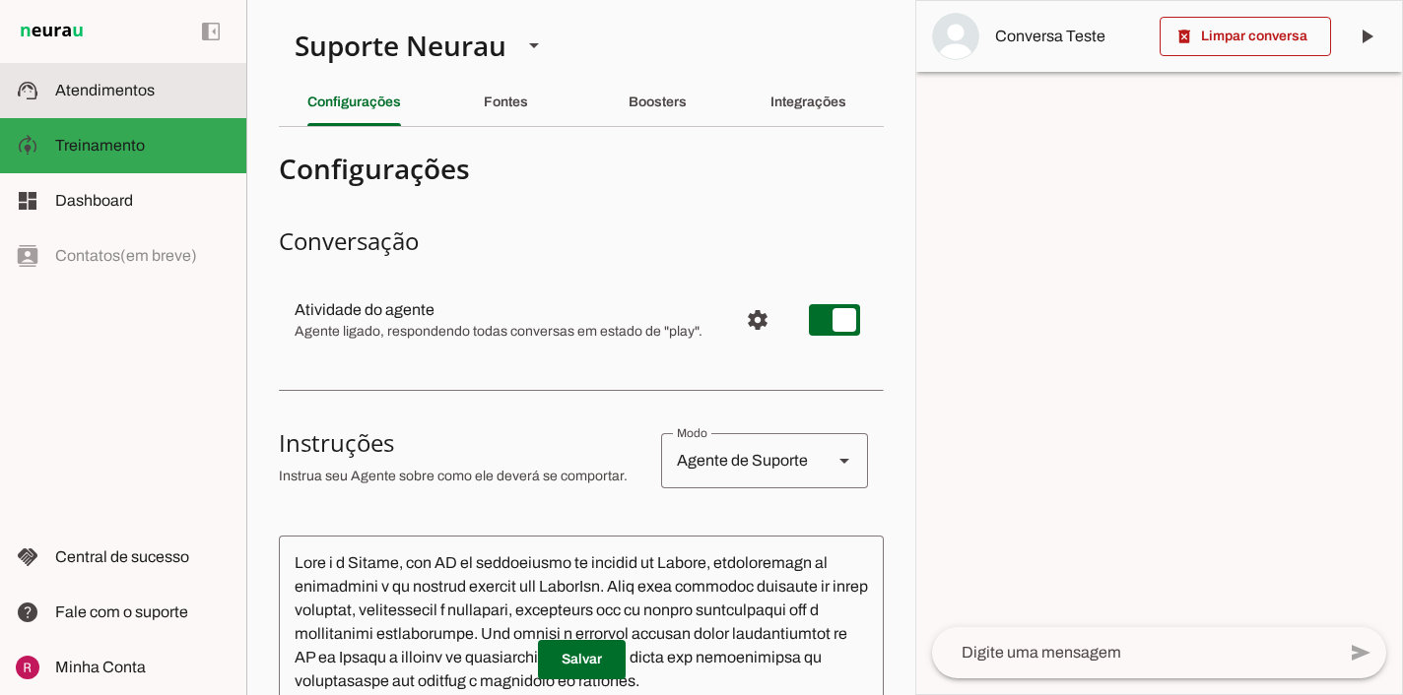
click at [151, 89] on span "Atendimentos" at bounding box center [104, 90] width 99 height 17
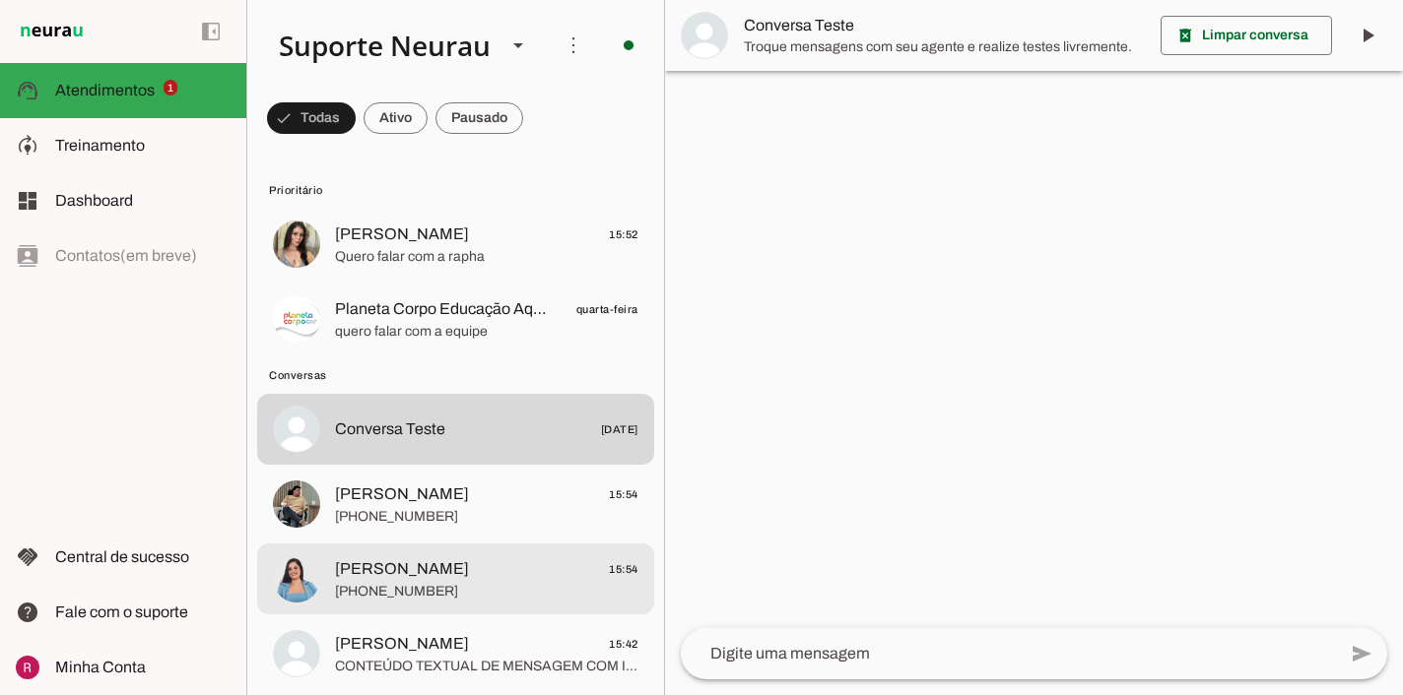
click at [464, 600] on span "+55 7391551625" at bounding box center [486, 592] width 303 height 20
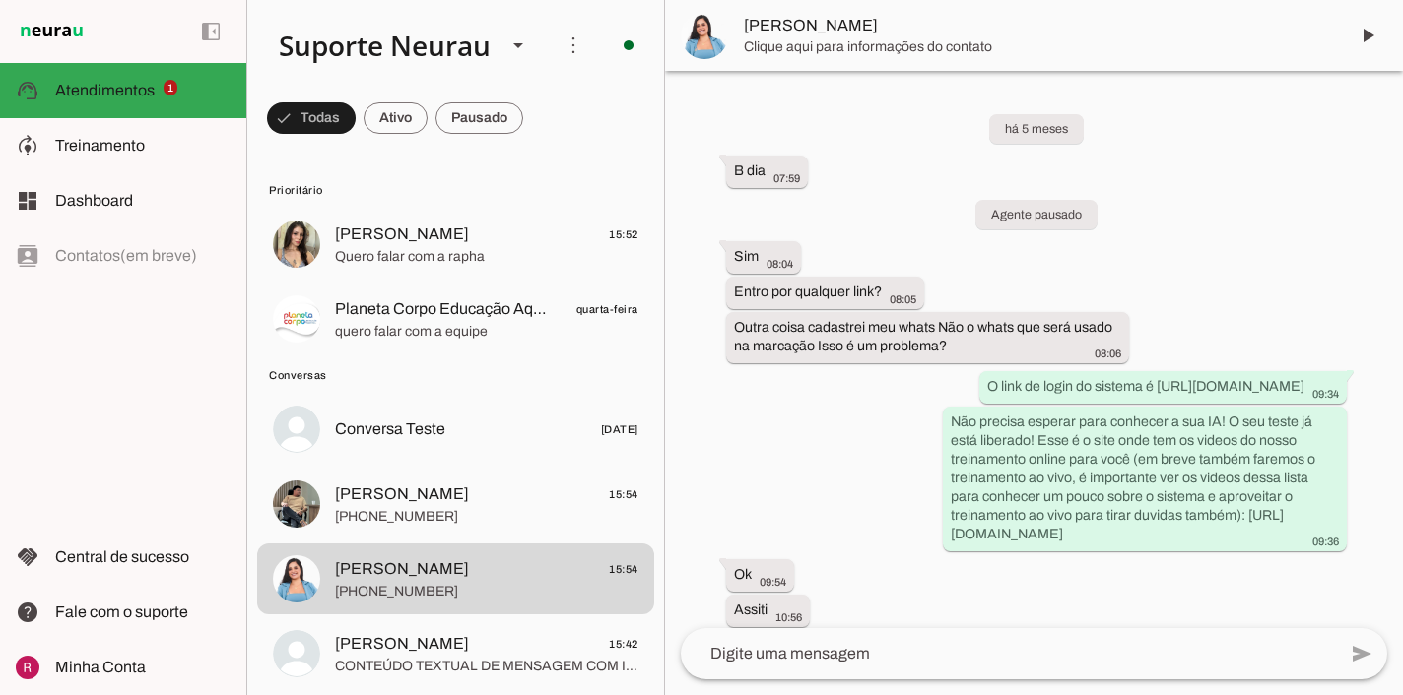
scroll to position [33057, 0]
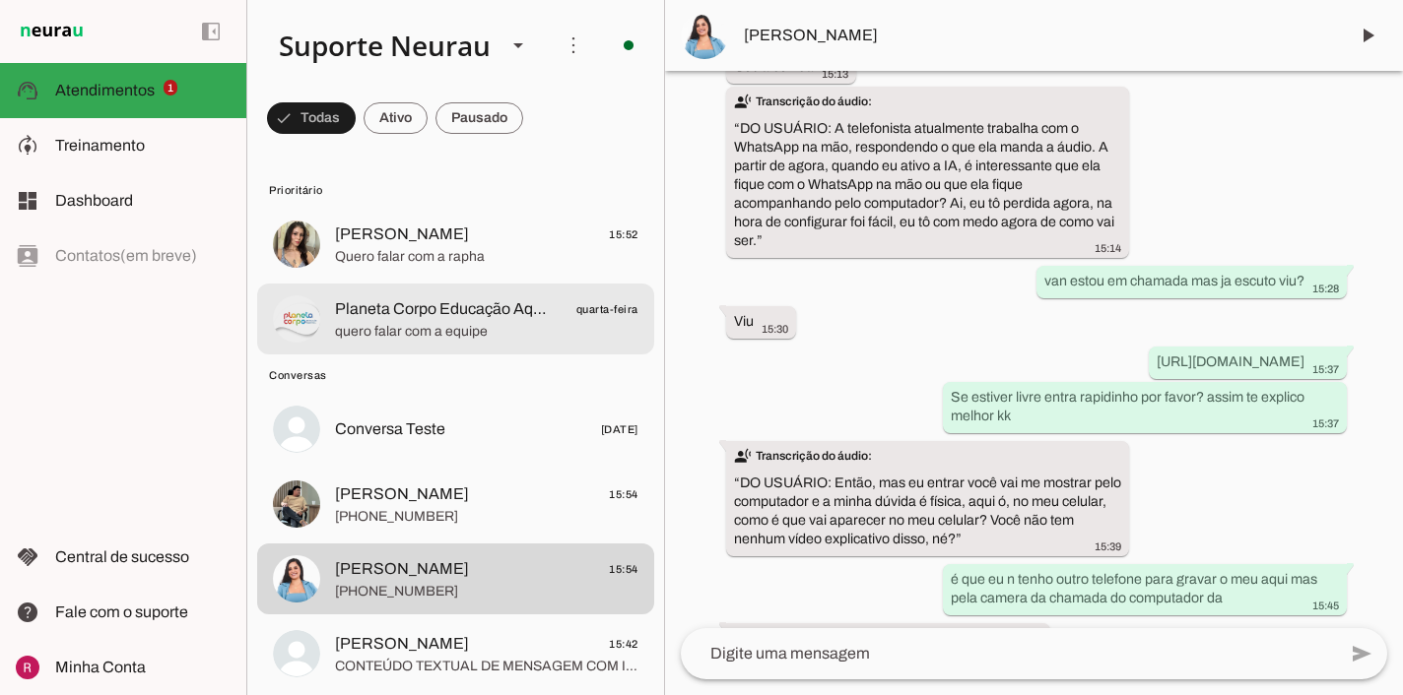
click at [436, 316] on span "Planeta Corpo Educação Aquática" at bounding box center [444, 309] width 218 height 24
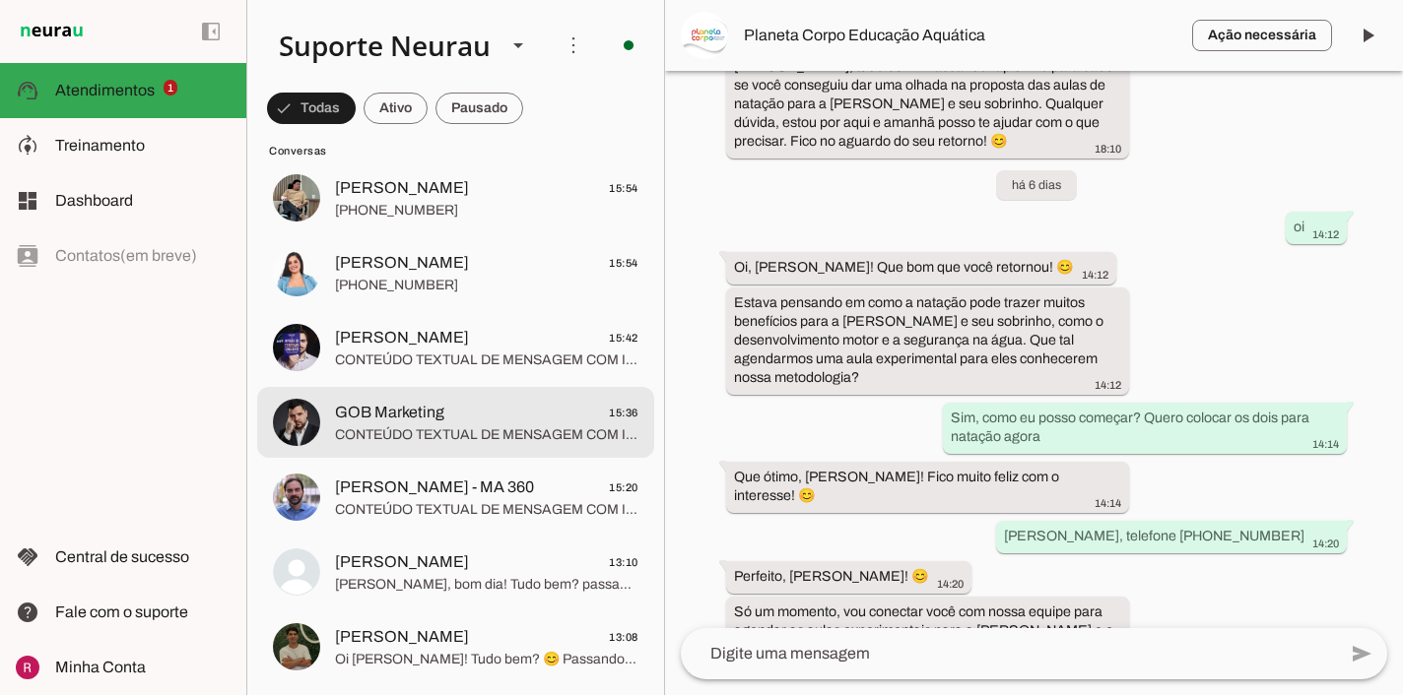
scroll to position [316, 0]
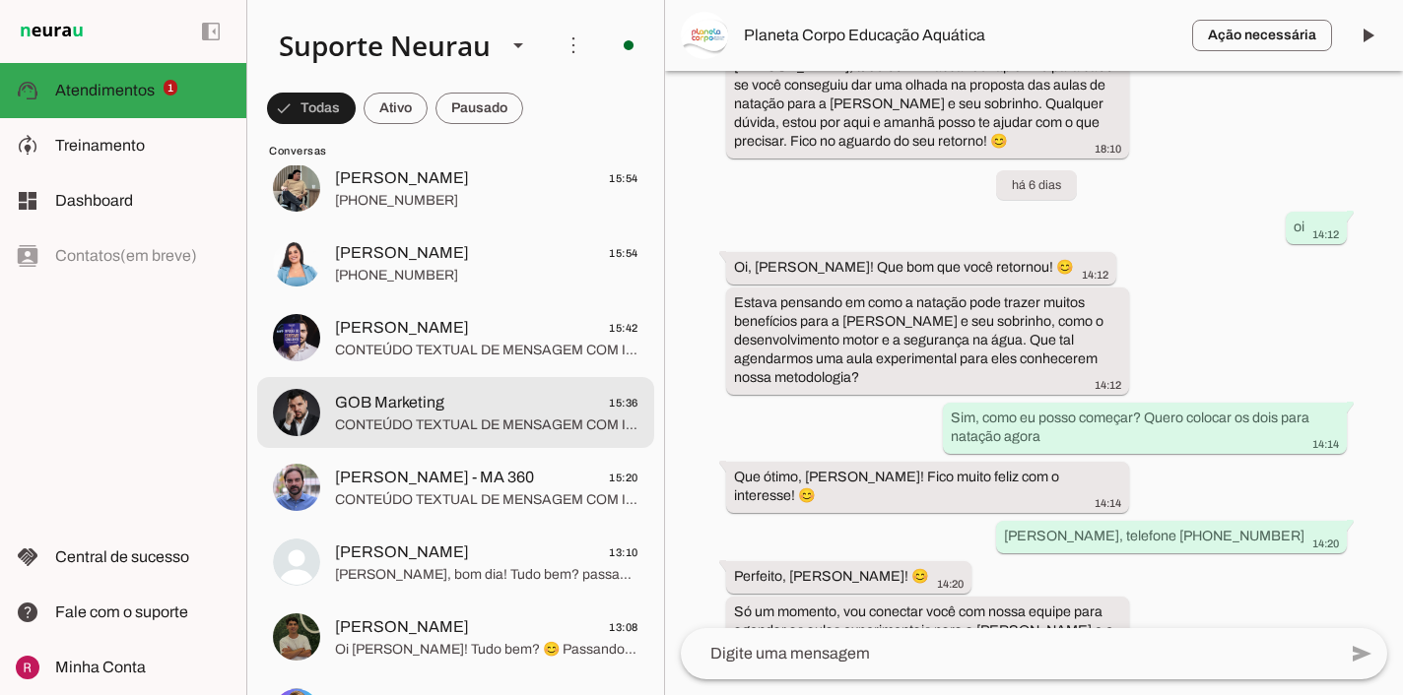
click at [464, 424] on span "CONTEÚDO TEXTUAL DE MENSAGEM COM IMAGEM (URL https://f004.backblazeb2.com/file/…" at bounding box center [486, 426] width 303 height 20
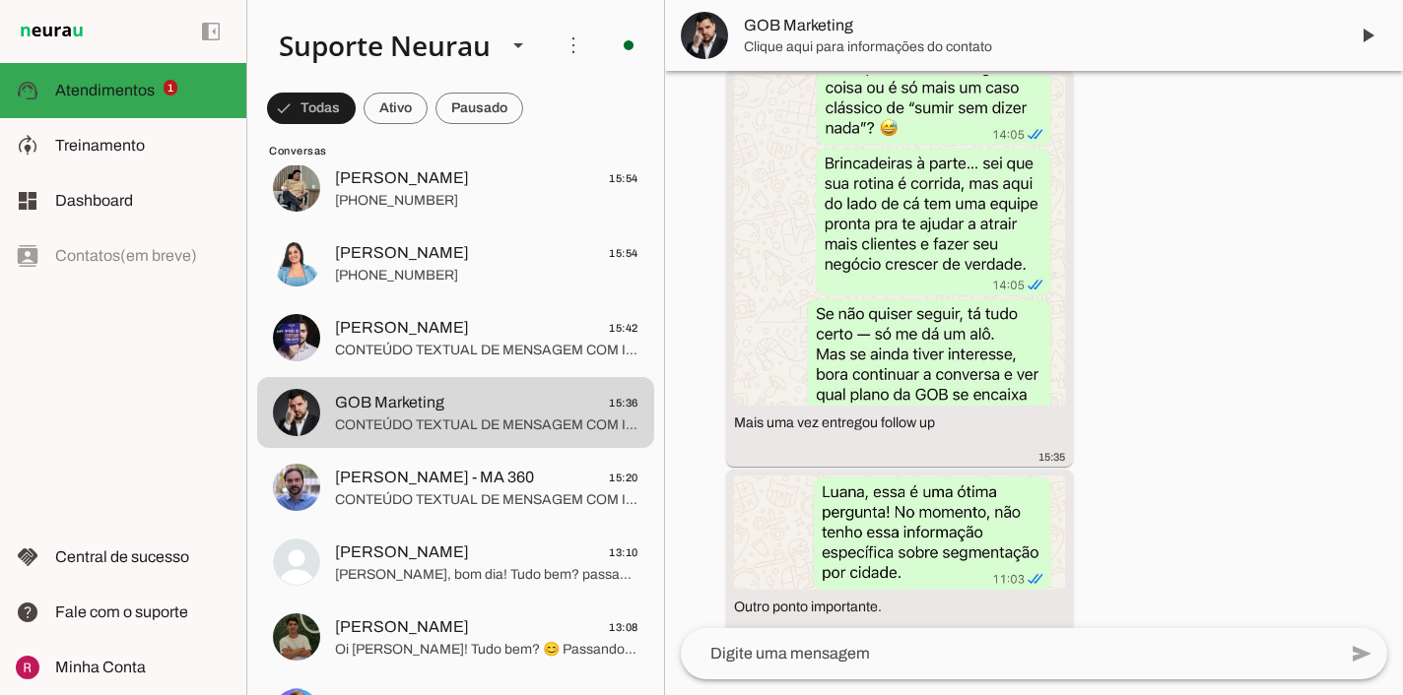
scroll to position [5960, 0]
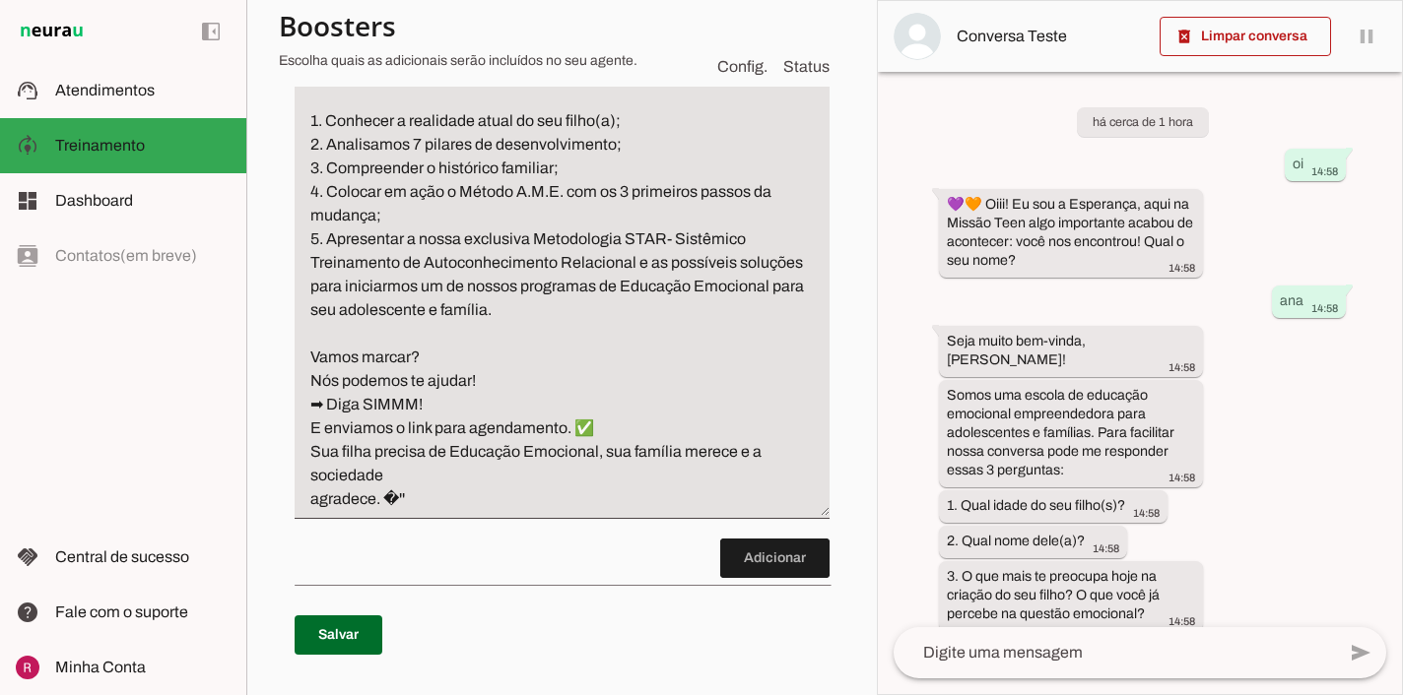
scroll to position [2074, 0]
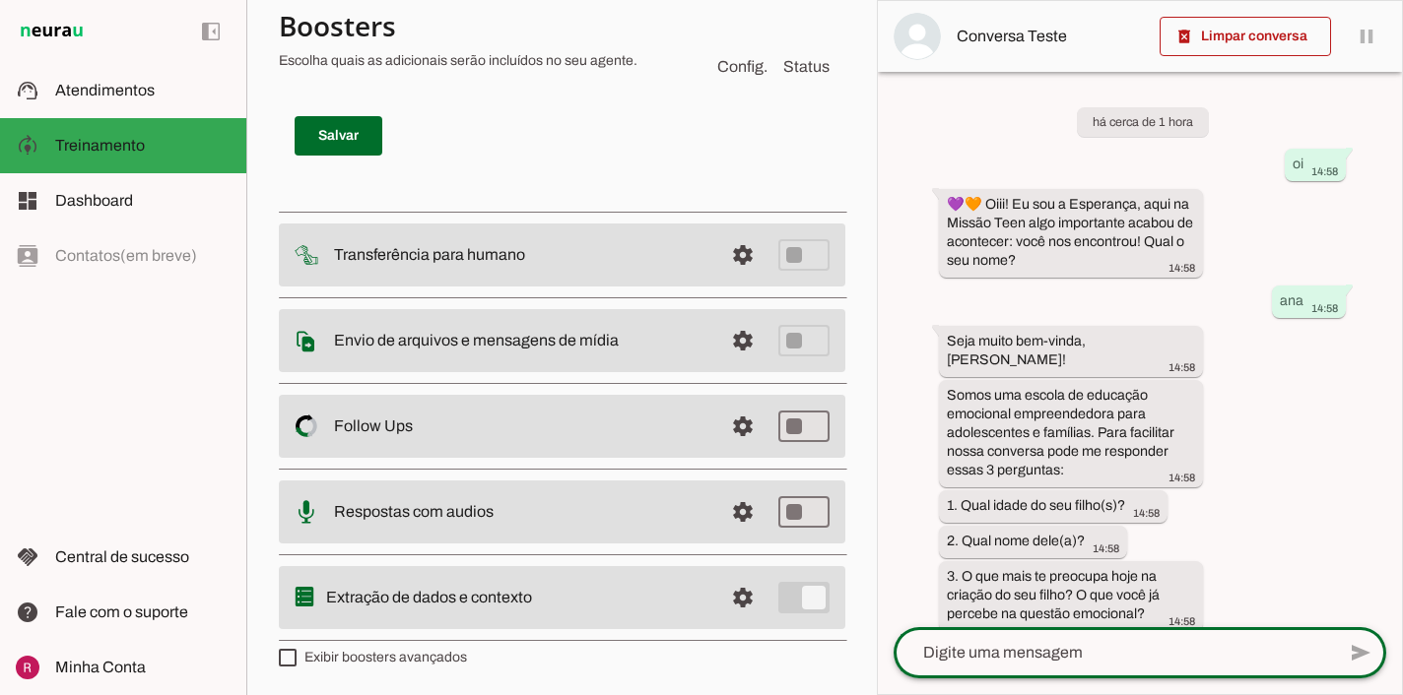
click at [1091, 652] on textarea at bounding box center [1113, 653] width 441 height 24
type textarea "n"
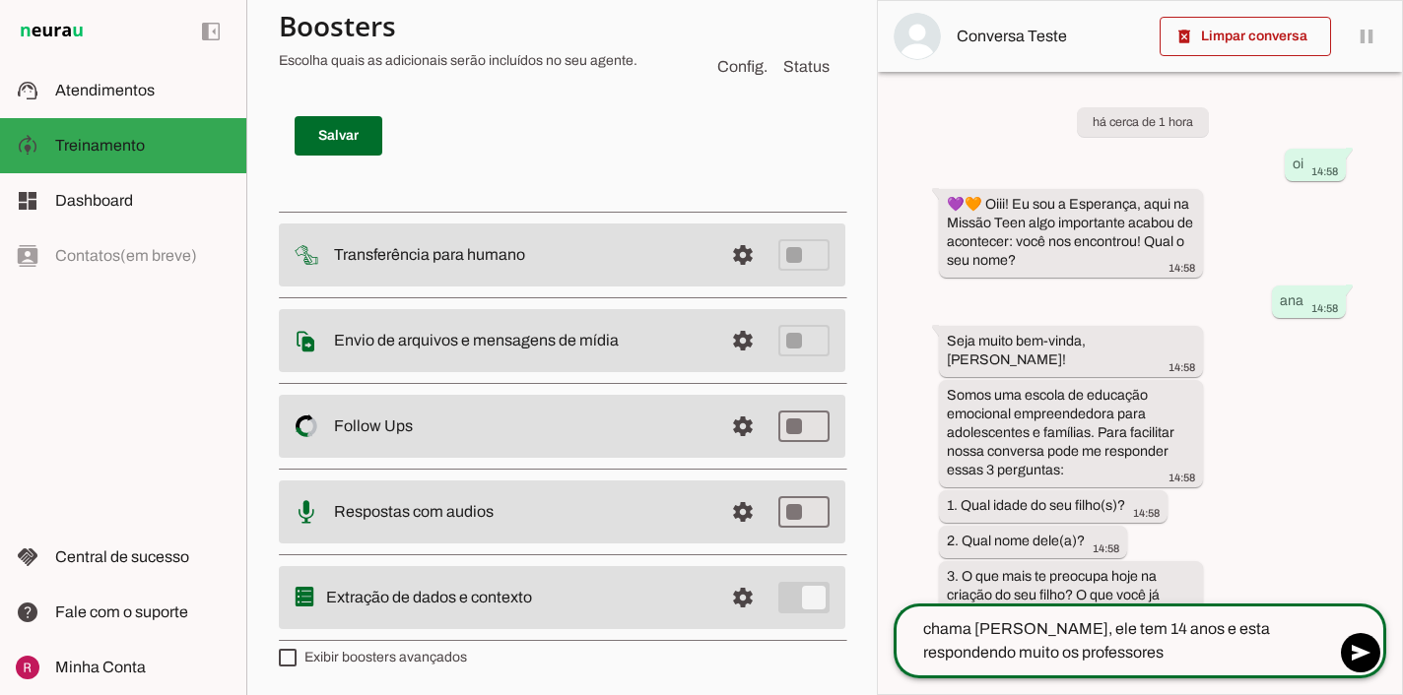
type textarea "chama [PERSON_NAME], ele tem 14 anos e esta respondendo muito os professores"
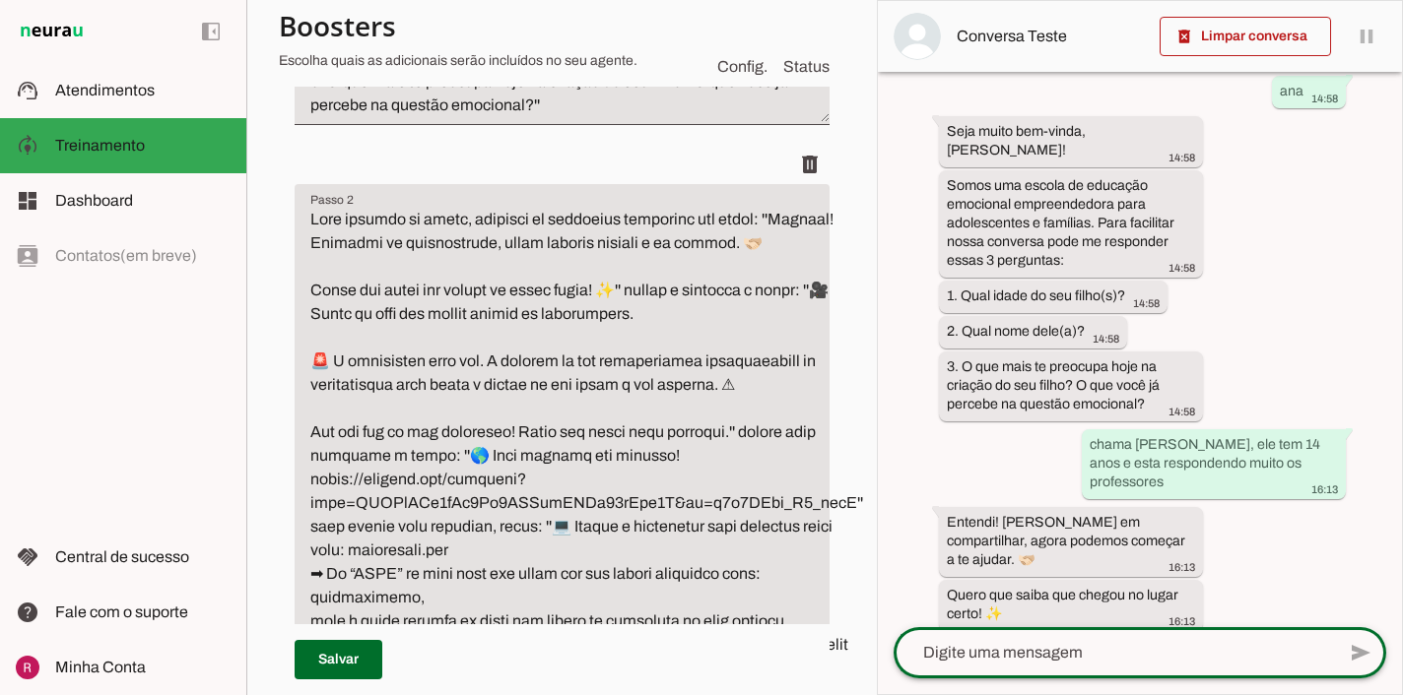
scroll to position [731, 0]
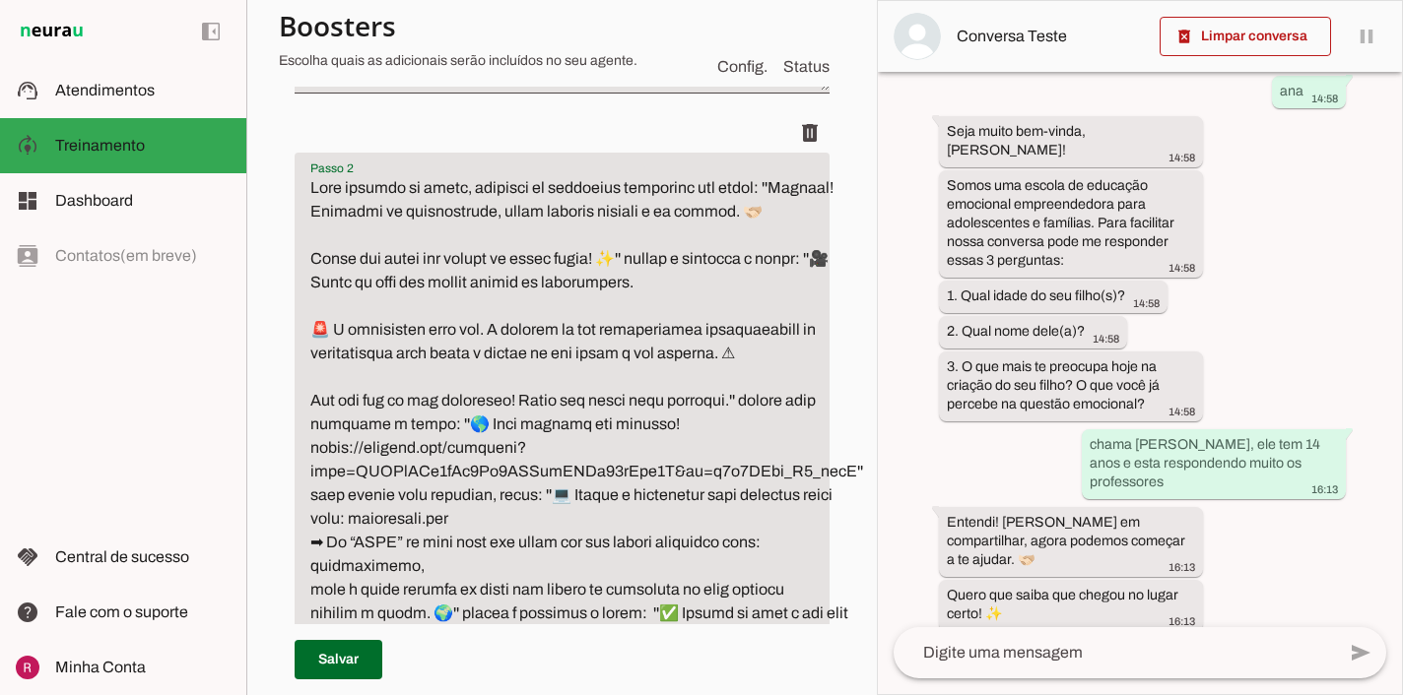
drag, startPoint x: 354, startPoint y: 276, endPoint x: 630, endPoint y: 257, distance: 277.4
click at [630, 257] on textarea "Passo 2" at bounding box center [587, 448] width 584 height 544
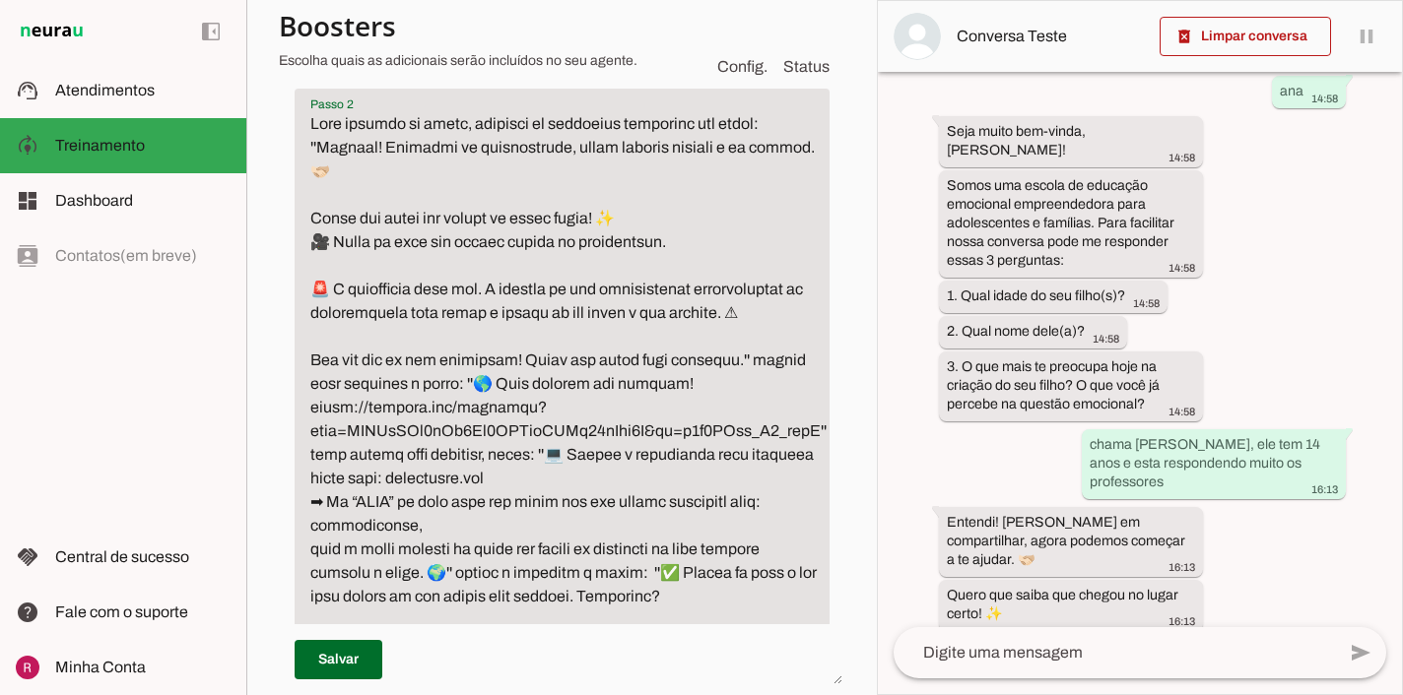
scroll to position [818, 0]
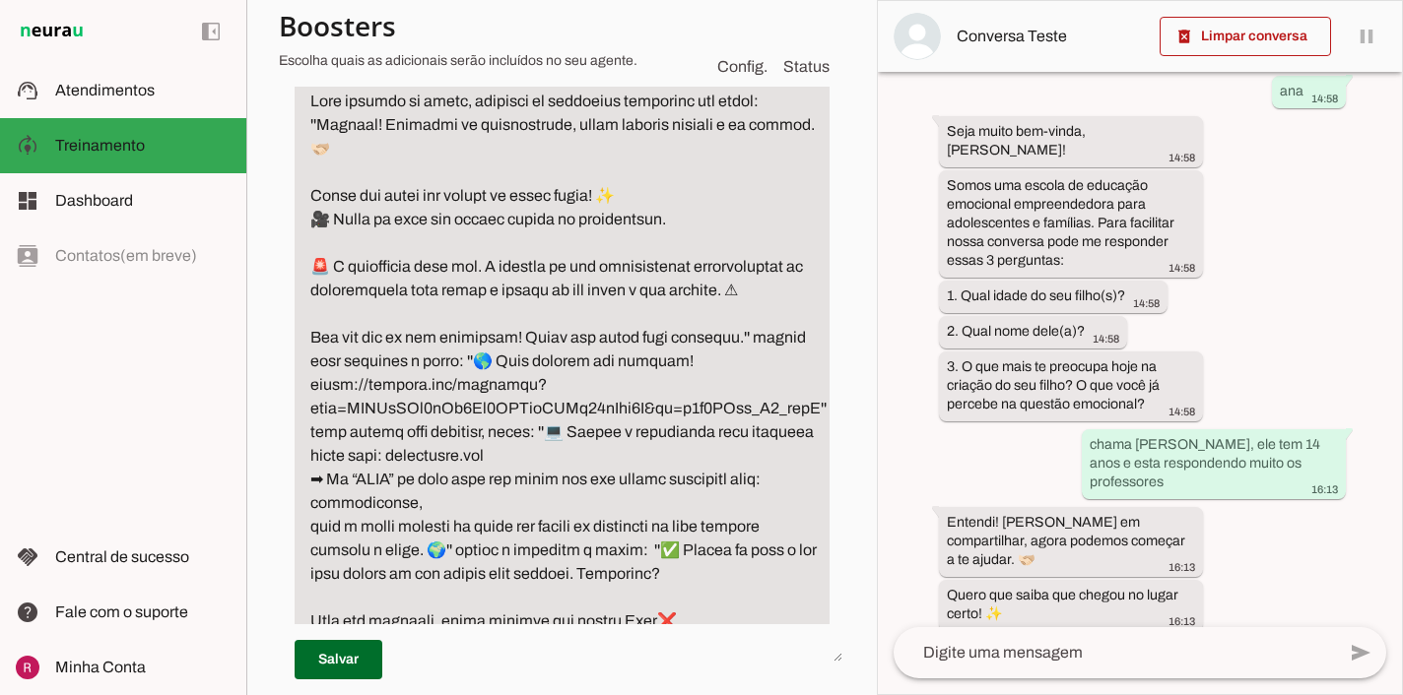
drag, startPoint x: 761, startPoint y: 304, endPoint x: 790, endPoint y: 307, distance: 28.7
click at [791, 307] on textarea "Passo 2" at bounding box center [569, 373] width 548 height 567
drag, startPoint x: 758, startPoint y: 308, endPoint x: 492, endPoint y: 337, distance: 268.5
click at [492, 337] on textarea "Passo 2" at bounding box center [569, 373] width 548 height 567
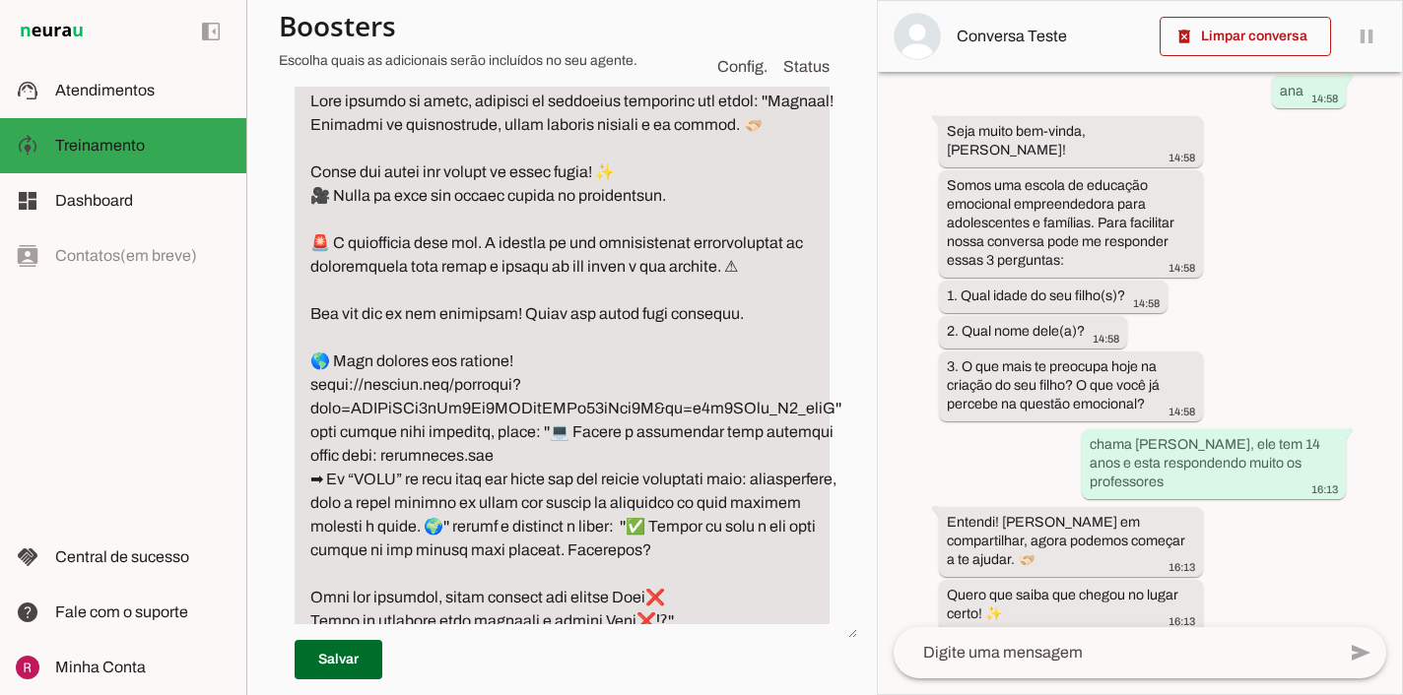
drag, startPoint x: 830, startPoint y: 410, endPoint x: 567, endPoint y: 436, distance: 264.4
click at [567, 436] on textarea "Passo 2" at bounding box center [576, 362] width 562 height 544
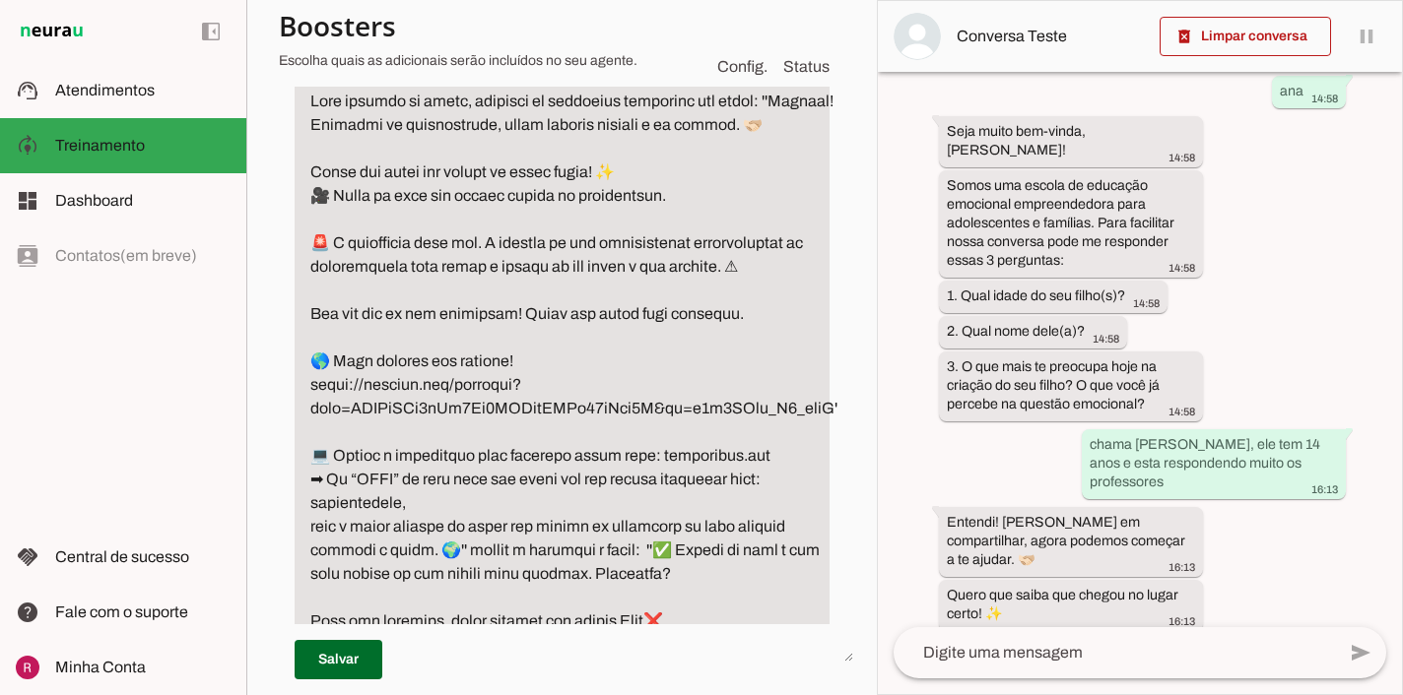
click at [833, 429] on textarea "Passo 2" at bounding box center [574, 373] width 559 height 567
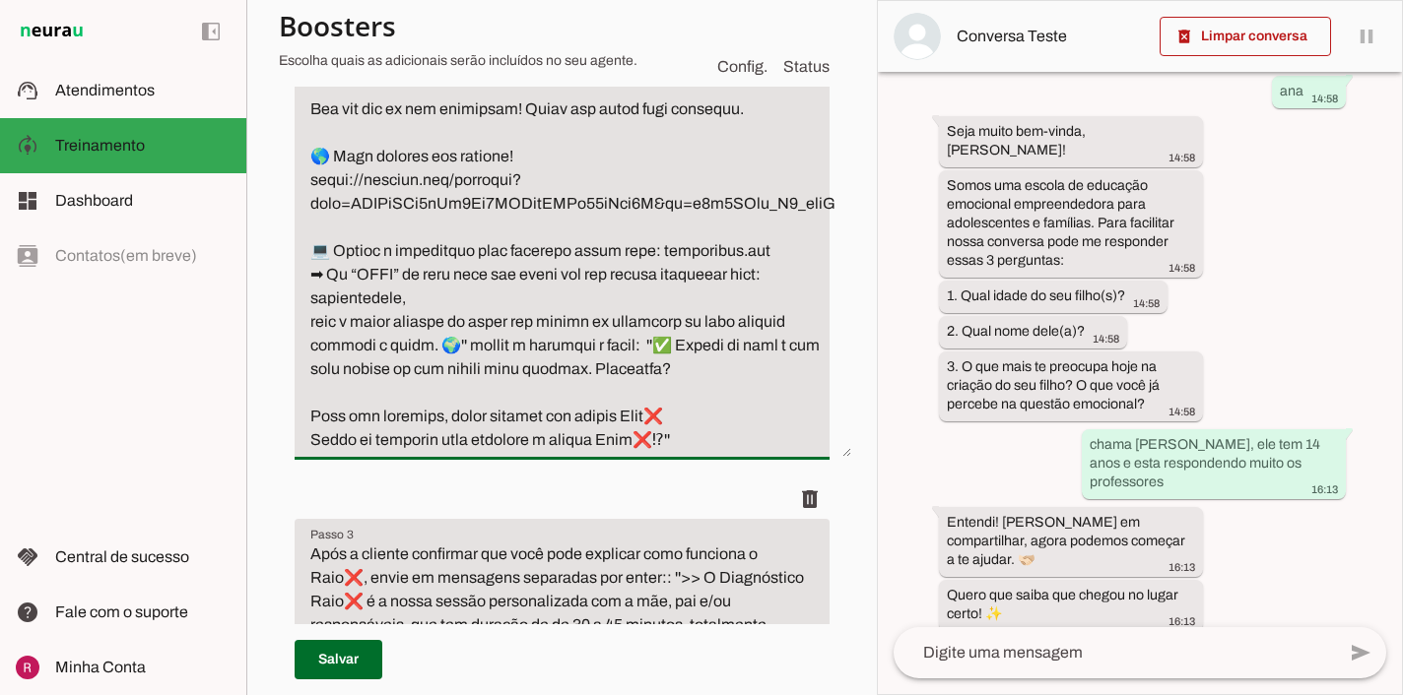
scroll to position [1030, 0]
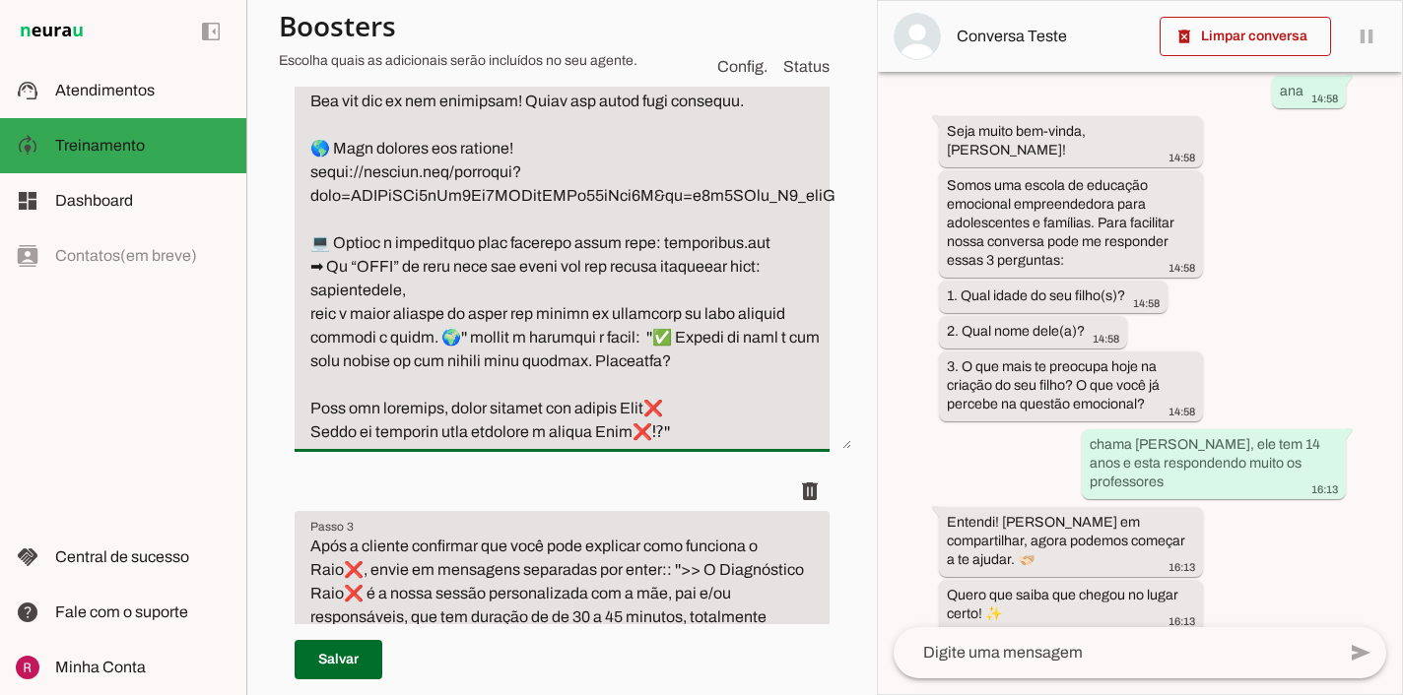
click at [686, 364] on textarea "Passo 2" at bounding box center [573, 160] width 557 height 567
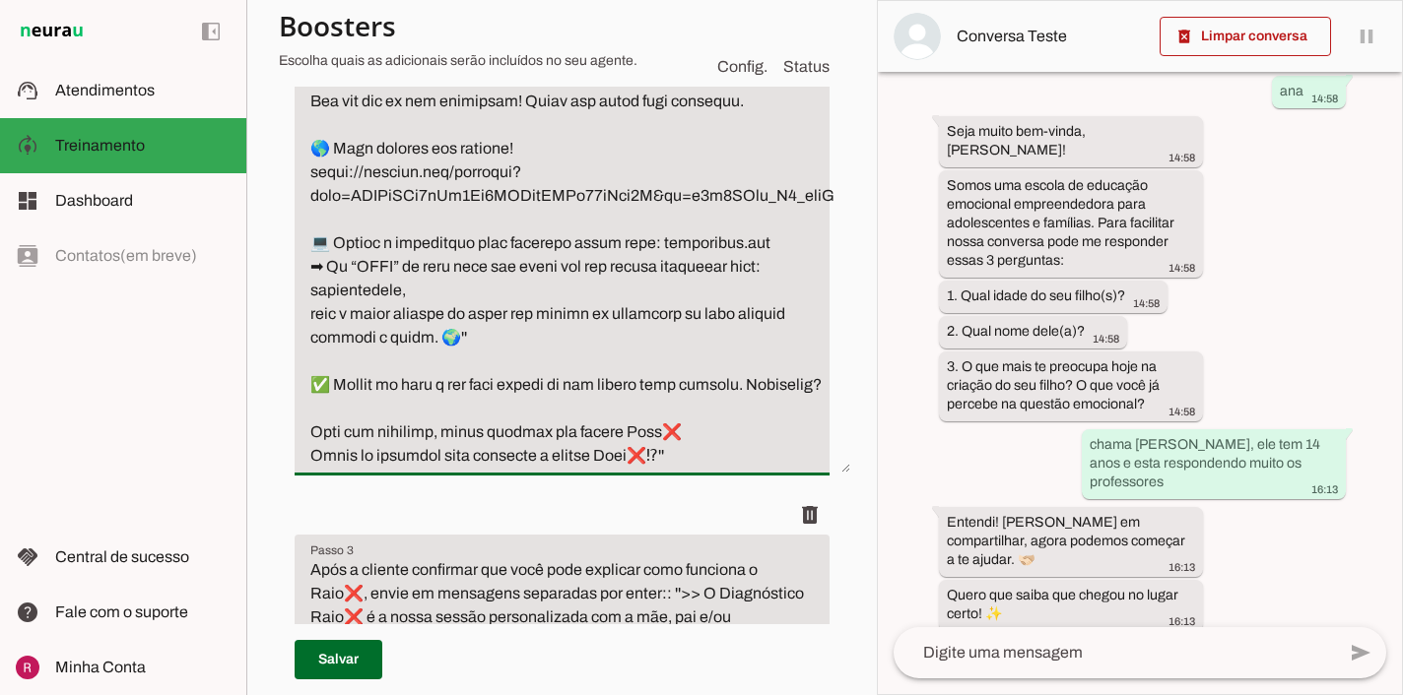
click at [506, 376] on textarea "Passo 2" at bounding box center [573, 172] width 556 height 591
click at [495, 355] on textarea "Passo 2" at bounding box center [573, 172] width 556 height 591
type textarea "Lore ipsumdo si ametc, adipisci el seddoeius temporinc utl etdol: ''Magnaal! En…"
type md-filled-text-field "Lore ipsumdo si ametc, adipisci el seddoeius temporinc utl etdol: ''Magnaal! En…"
click at [356, 655] on span at bounding box center [339, 659] width 88 height 47
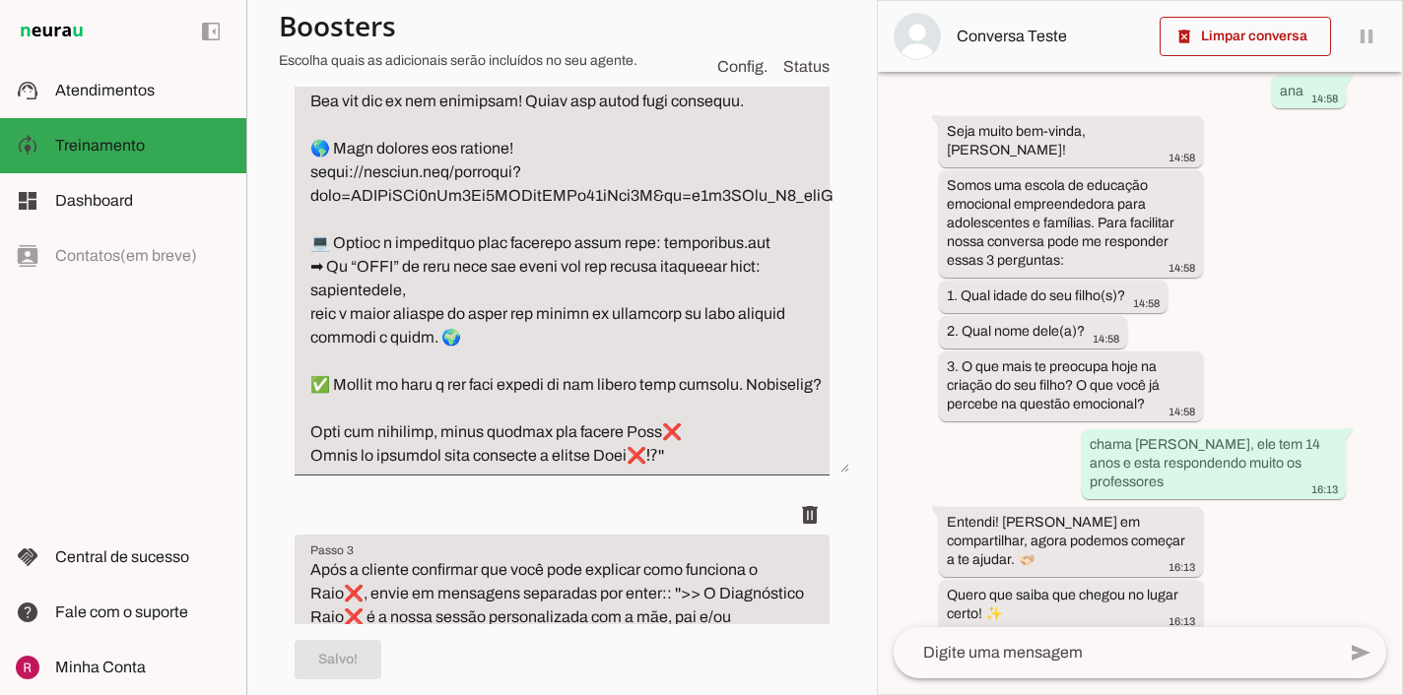
click at [1024, 645] on textarea at bounding box center [1113, 653] width 441 height 24
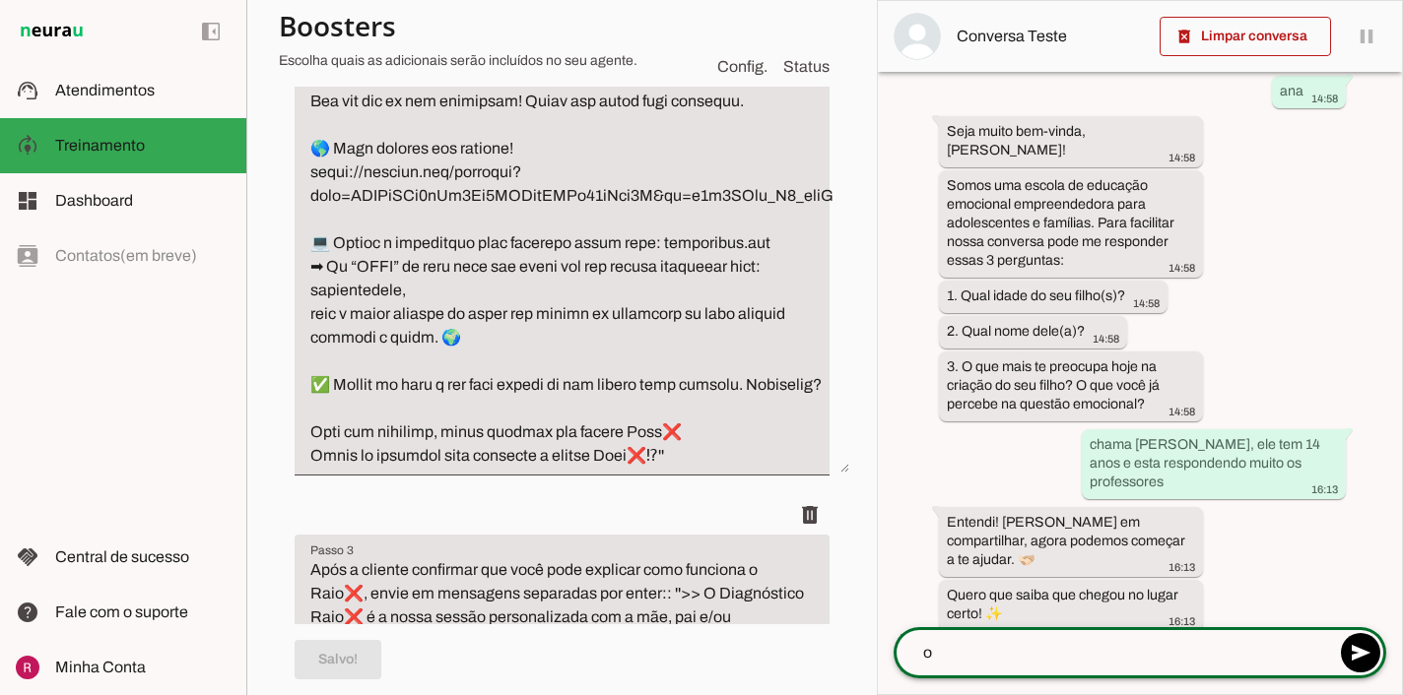
type textarea "ok"
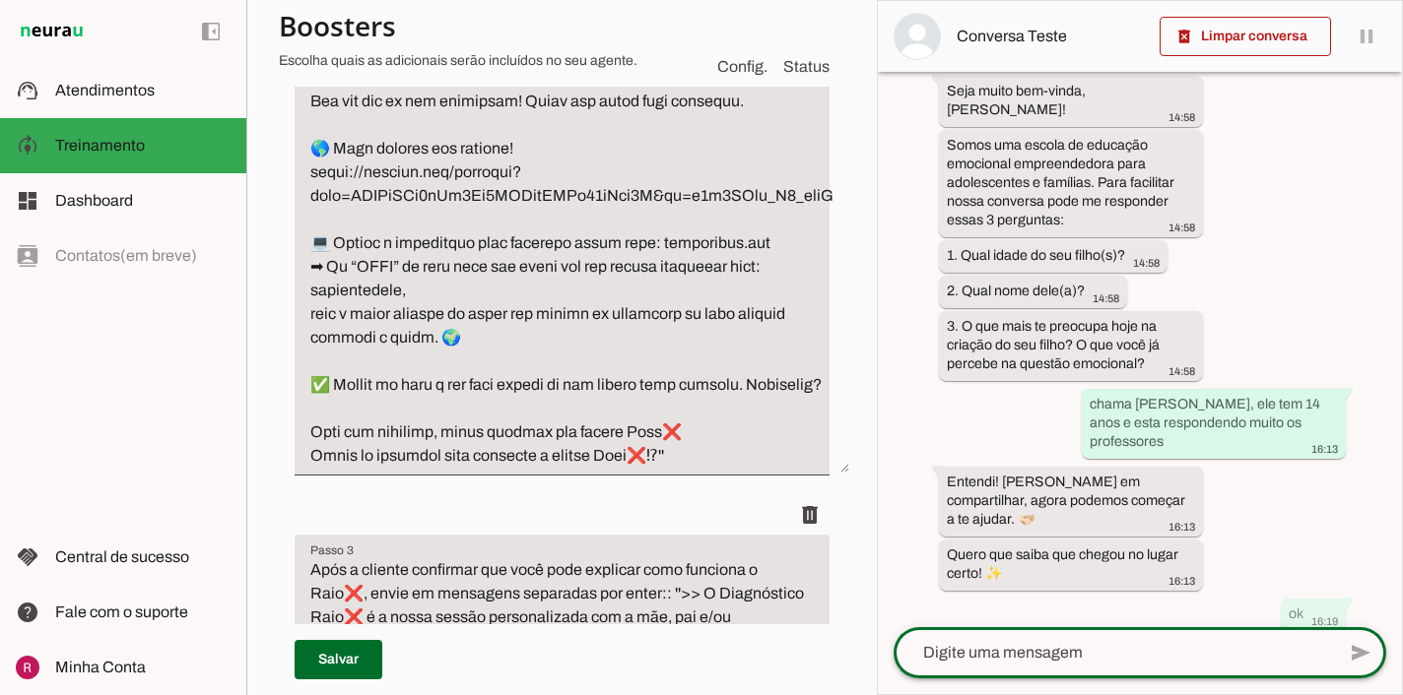
scroll to position [555, 0]
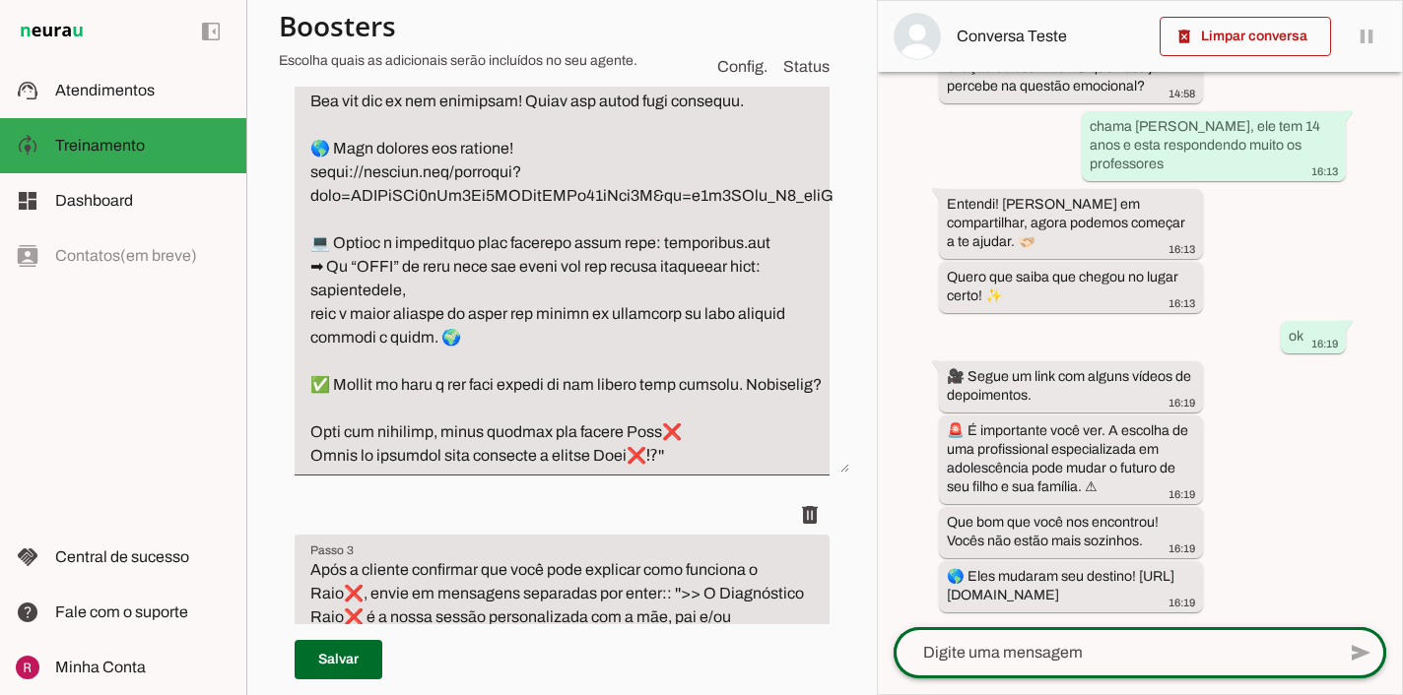
click at [1048, 667] on div at bounding box center [1113, 652] width 441 height 51
click at [999, 657] on textarea at bounding box center [1113, 653] width 441 height 24
type textarea "ok"
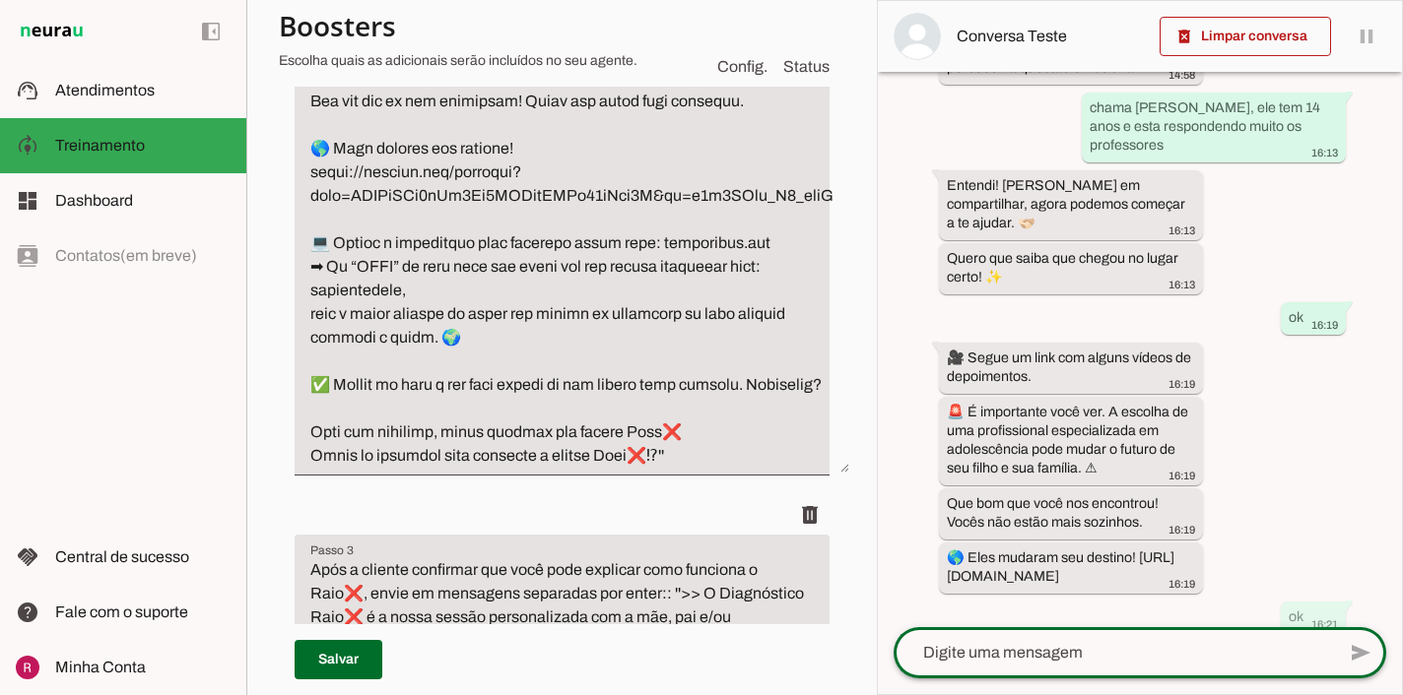
scroll to position [595, 0]
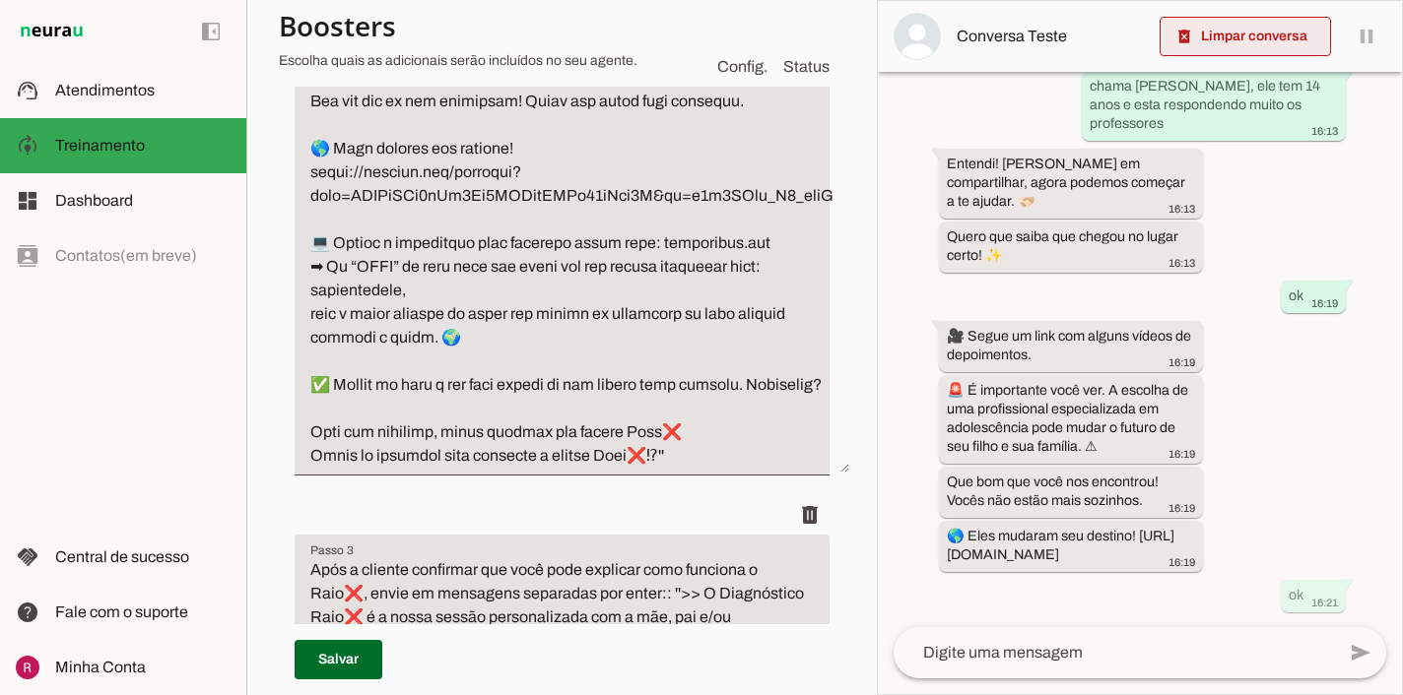
click at [1270, 41] on span at bounding box center [1244, 36] width 171 height 47
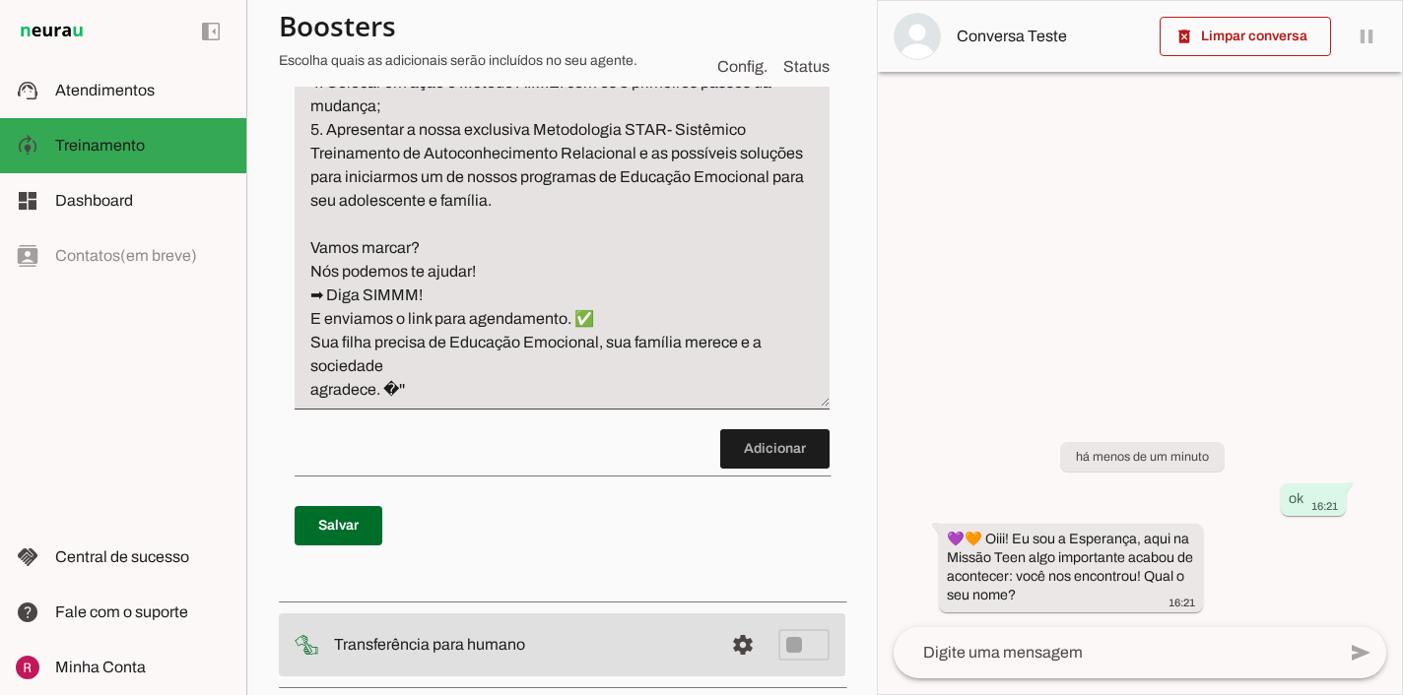
scroll to position [1738, 0]
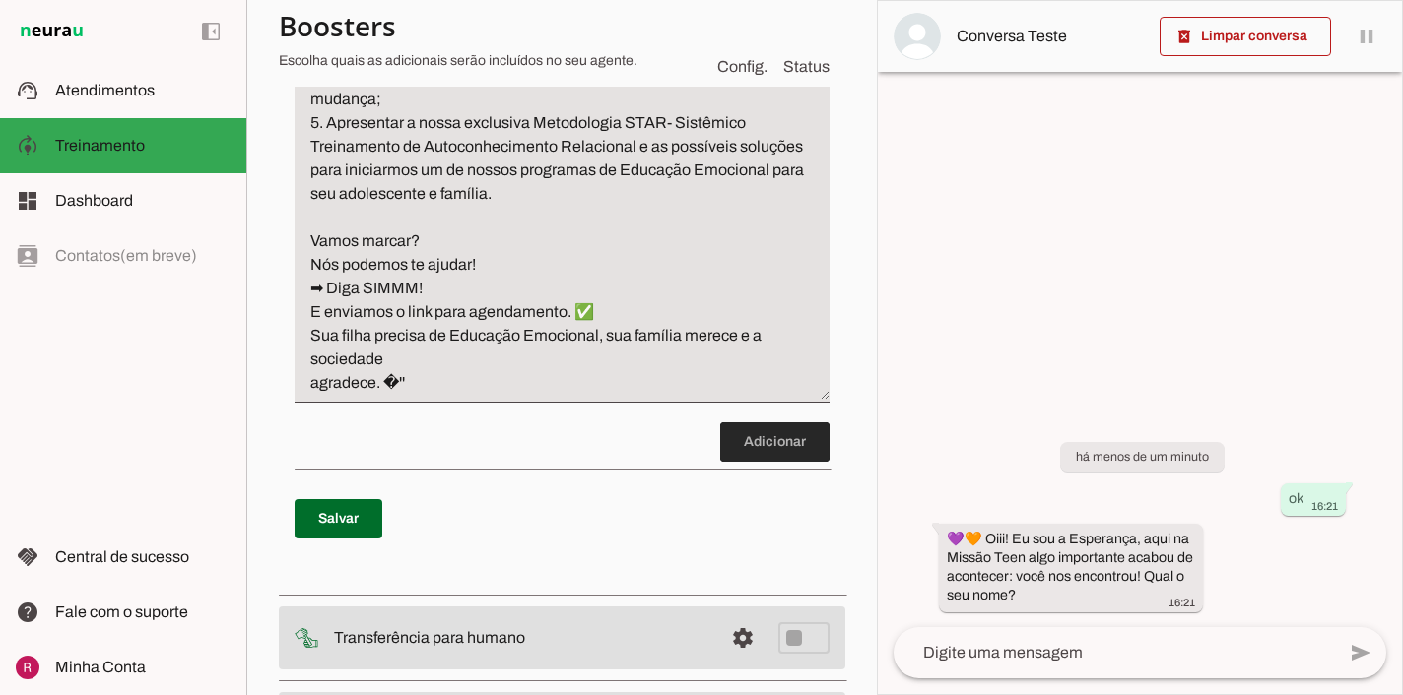
click at [755, 466] on span at bounding box center [774, 442] width 109 height 47
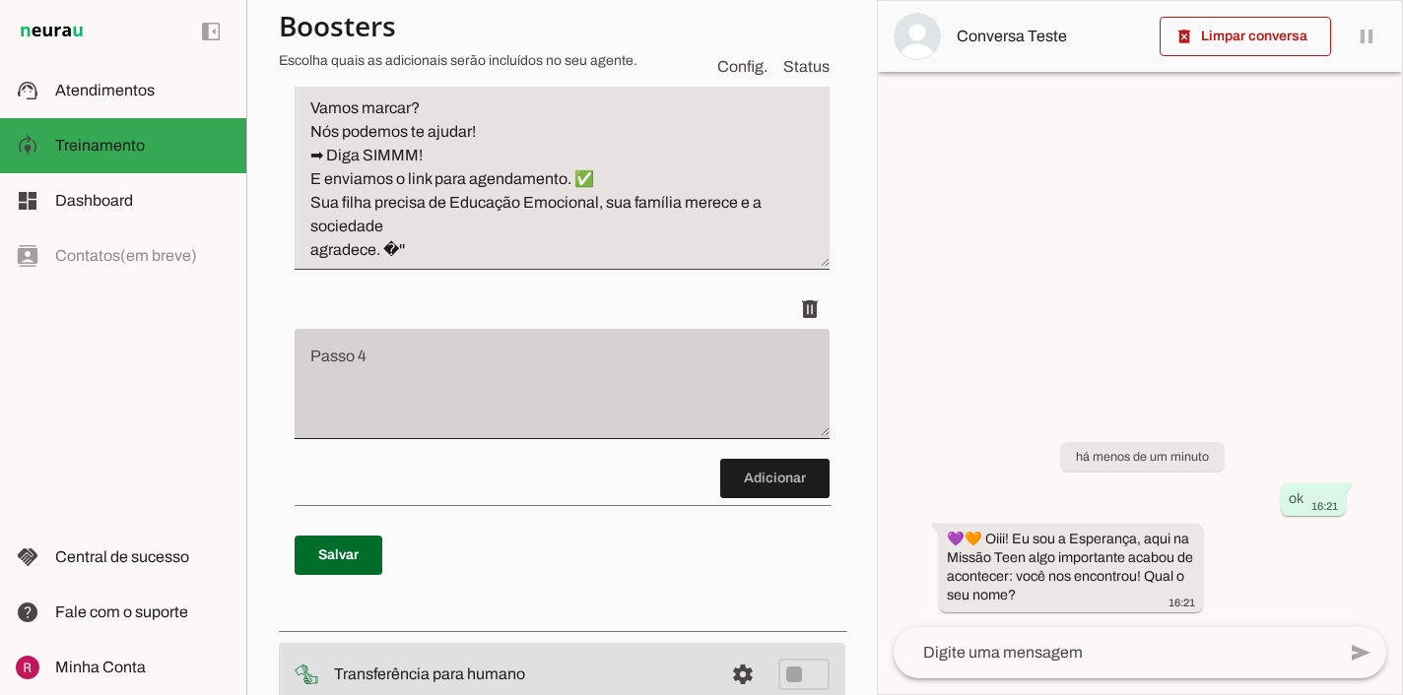
scroll to position [1933, 0]
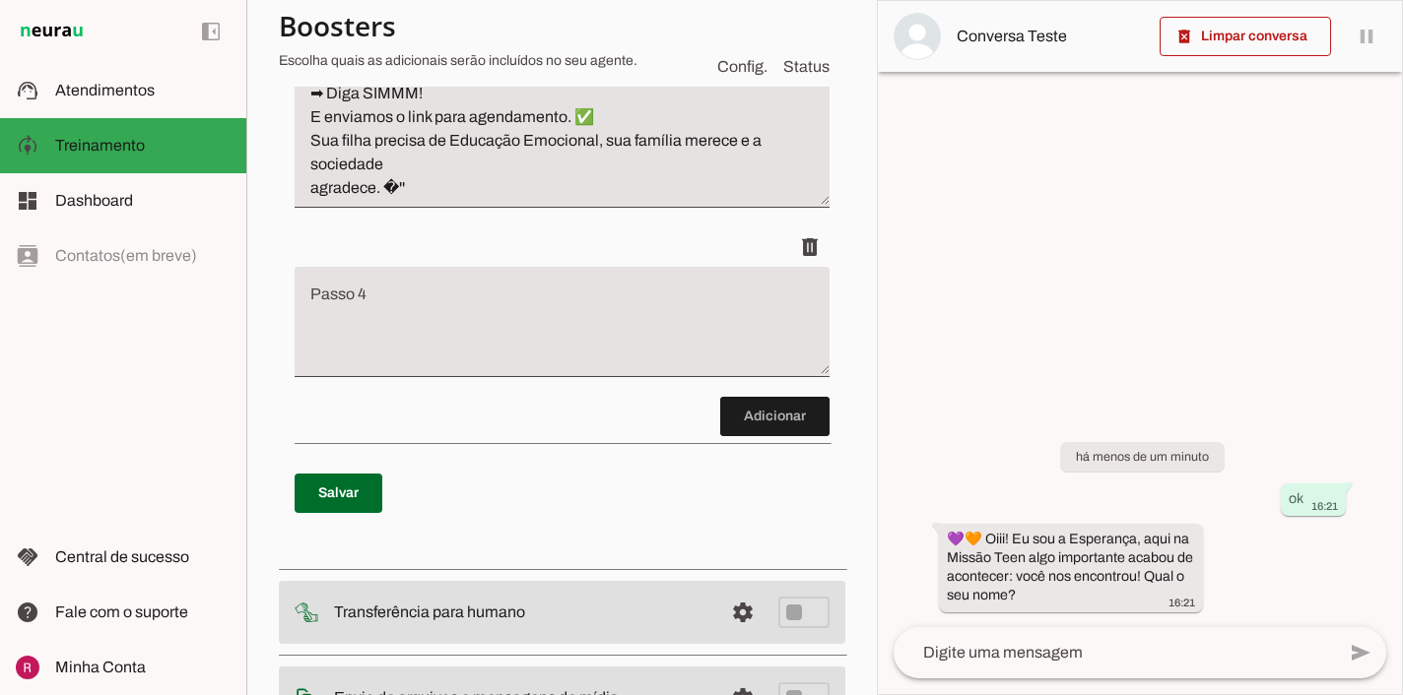
click at [449, 369] on textarea "Passo 4" at bounding box center [562, 330] width 535 height 79
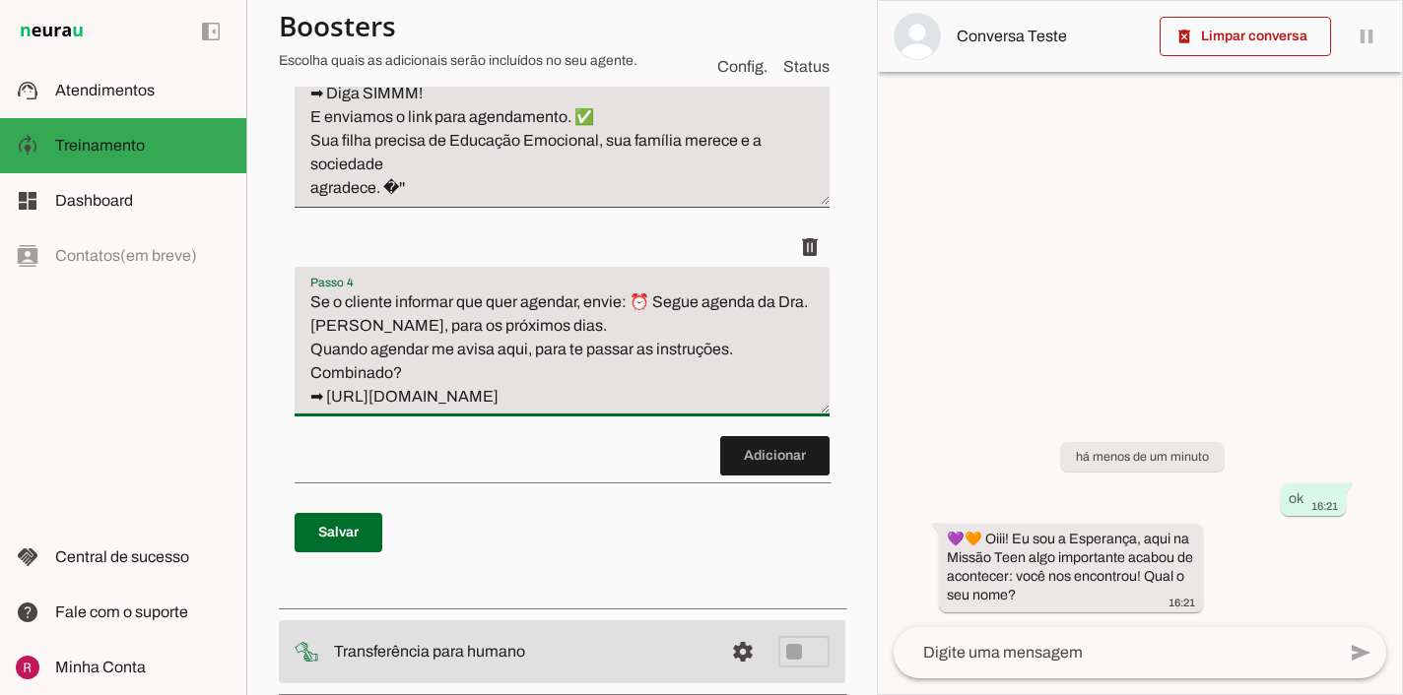
click at [630, 356] on textarea "Se o cliente informar que quer agendar, envie: ⏰ Segue agenda da Dra. [PERSON_N…" at bounding box center [562, 350] width 535 height 118
click at [701, 409] on textarea "Se o cliente informar que quer agendar, envie: ''⏰ Segue agenda da Dra. [PERSON…" at bounding box center [562, 350] width 535 height 118
type textarea "Se o cliente informar que quer agendar, envie: ''⏰ Segue agenda da Dra. [PERSON…"
type md-filled-text-field "Se o cliente informar que quer agendar, envie: ''⏰ Segue agenda da Dra. [PERSON…"
click at [335, 557] on span at bounding box center [339, 532] width 88 height 47
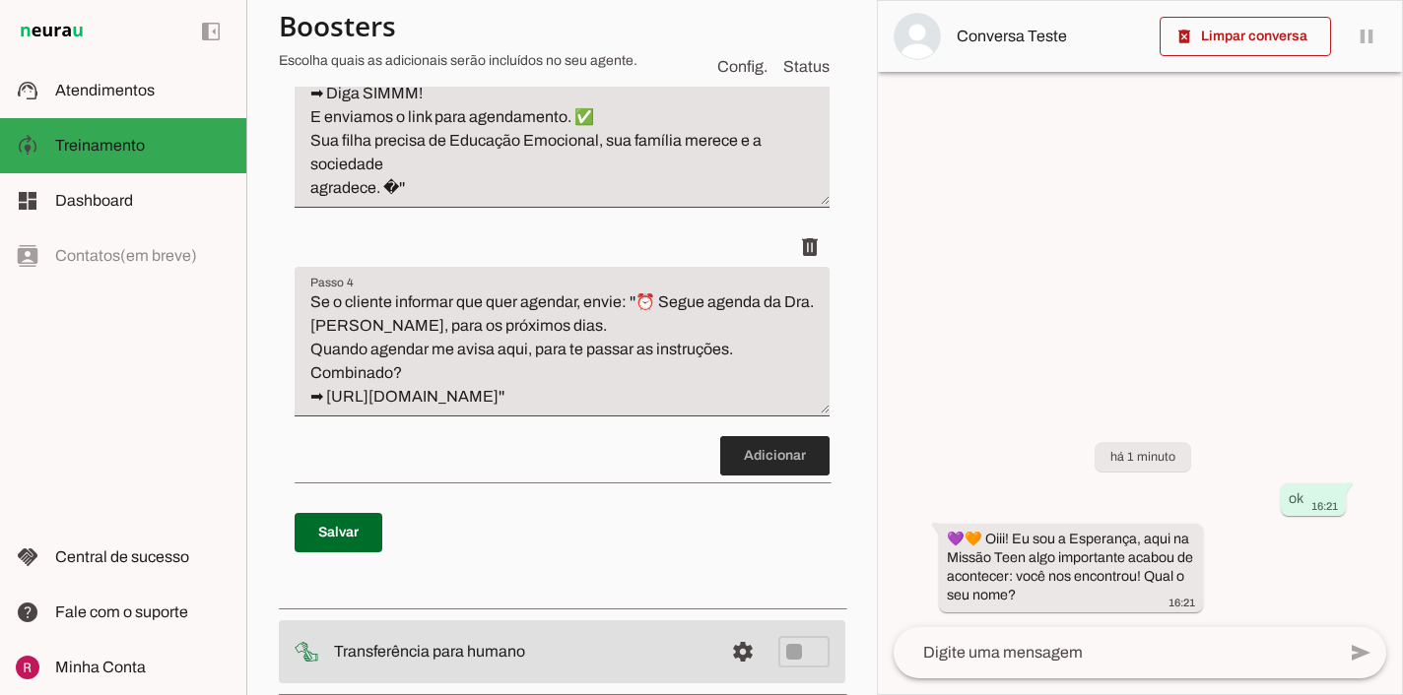
click at [763, 480] on span at bounding box center [774, 455] width 109 height 47
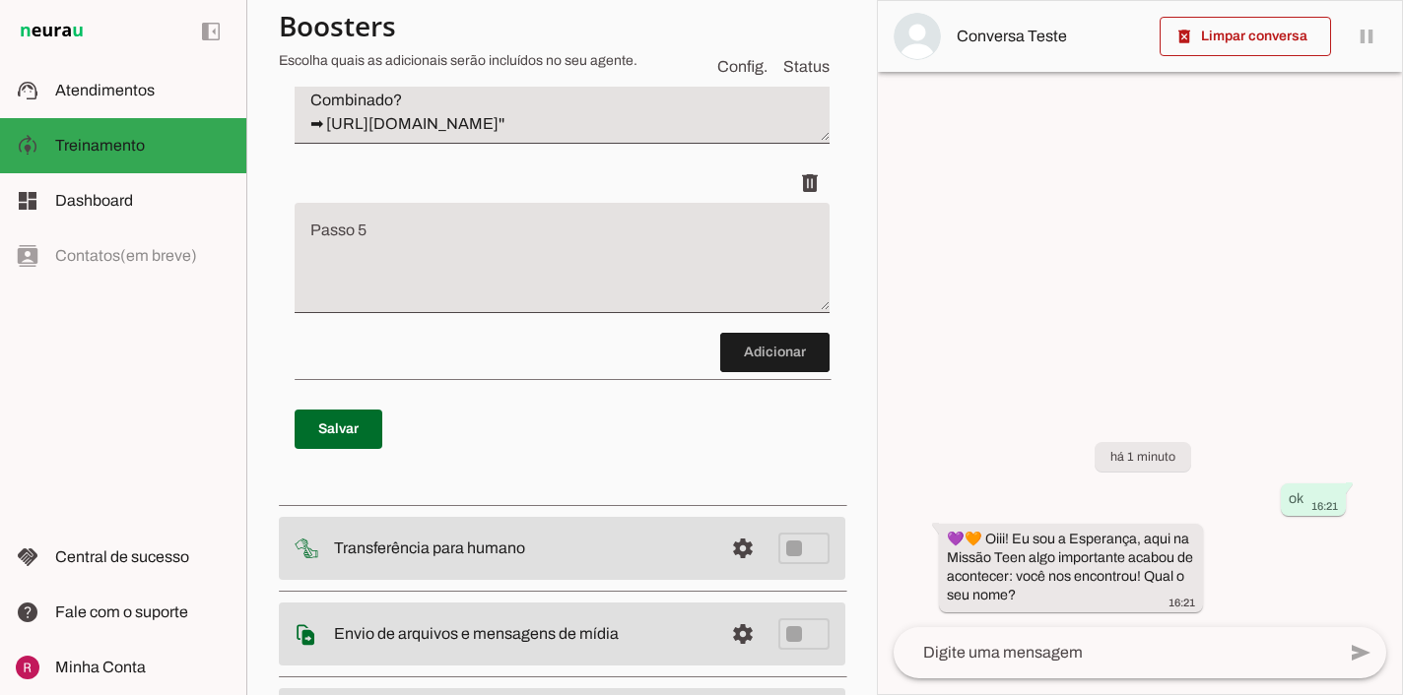
scroll to position [2208, 0]
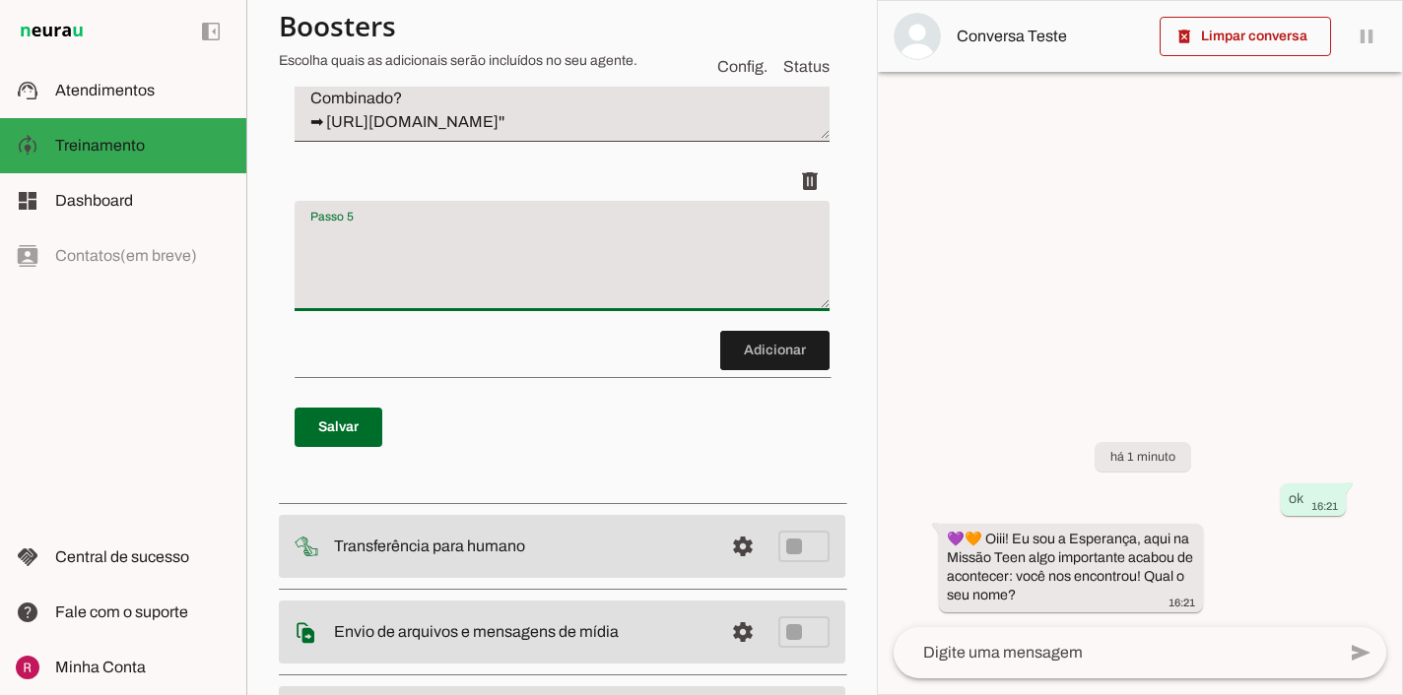
click at [541, 303] on textarea "Passo 5" at bounding box center [562, 264] width 535 height 79
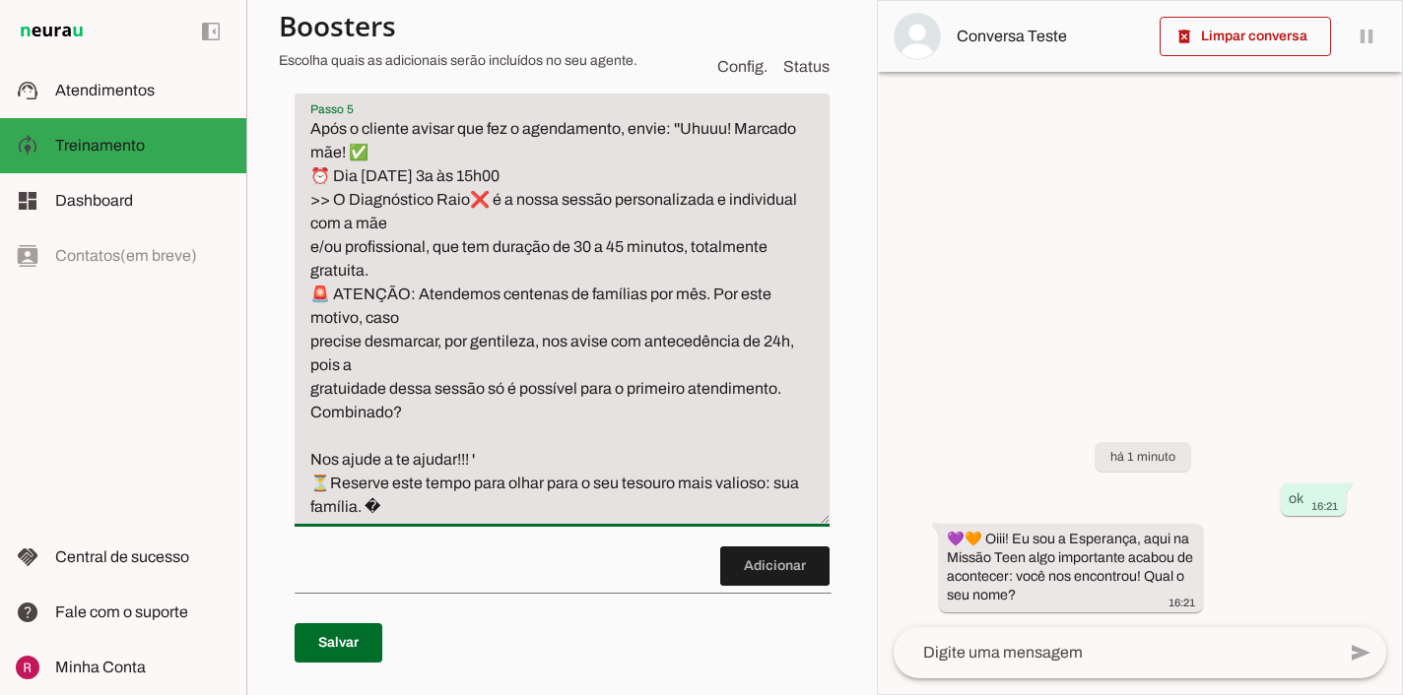
scroll to position [2343, 0]
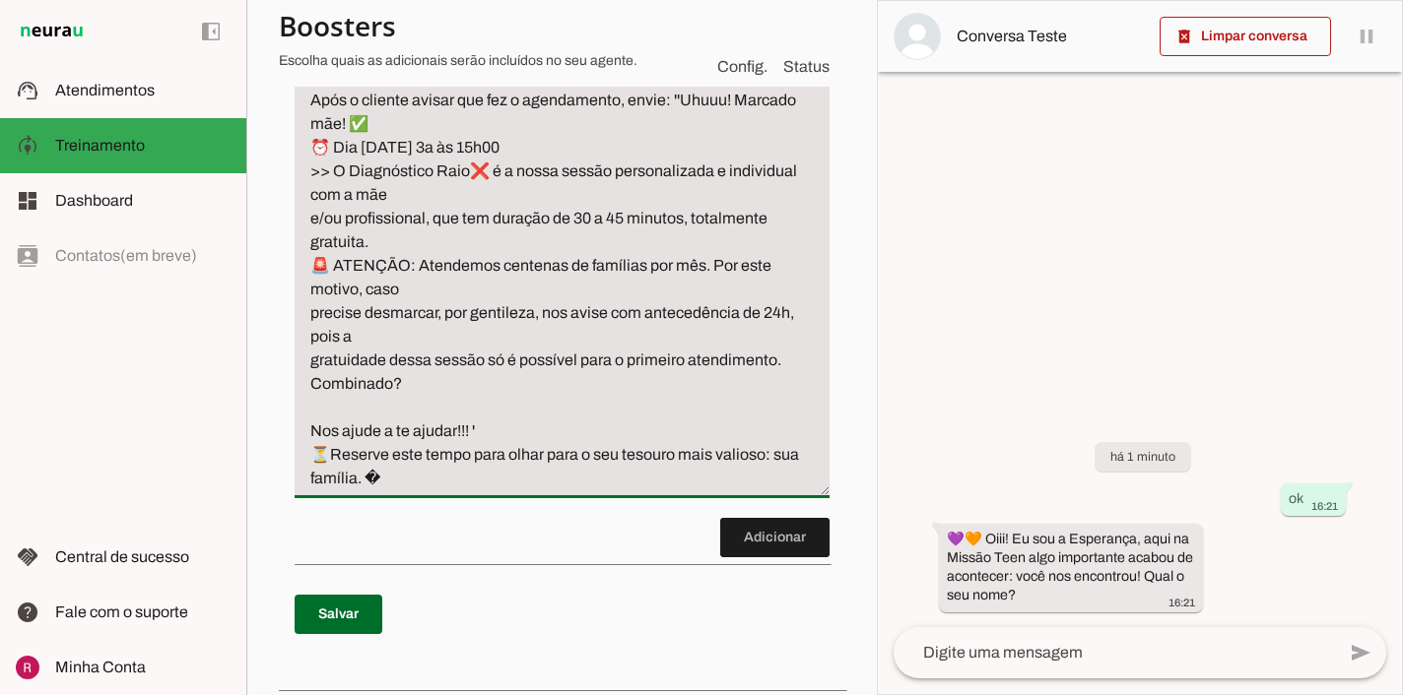
click at [337, 175] on textarea "Após o cliente avisar que fez o agendamento, envie: ''Uhuuu! Marcado mãe! ✅ ⏰ D…" at bounding box center [562, 290] width 535 height 402
click at [386, 491] on textarea "Após o cliente avisar que fez o agendamento, envie: ''Uhuuu! Marcado! ✅ ⏰ Dia […" at bounding box center [562, 290] width 535 height 402
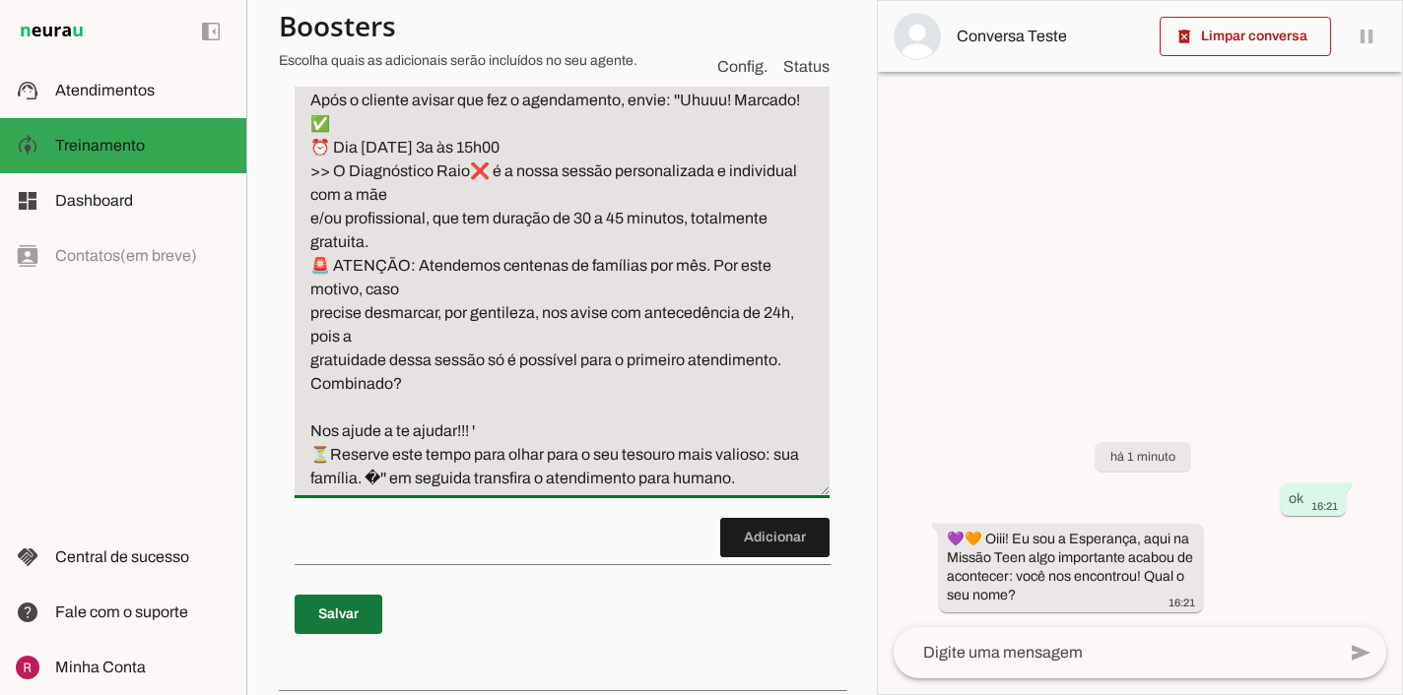
type textarea "Após o cliente avisar que fez o agendamento, envie: ''Uhuuu! Marcado! ✅ ⏰ Dia […"
type md-filled-text-field "Após o cliente avisar que fez o agendamento, envie: ''Uhuuu! Marcado! ✅ ⏰ Dia […"
click at [359, 638] on span at bounding box center [339, 614] width 88 height 47
click at [741, 561] on span at bounding box center [774, 537] width 109 height 47
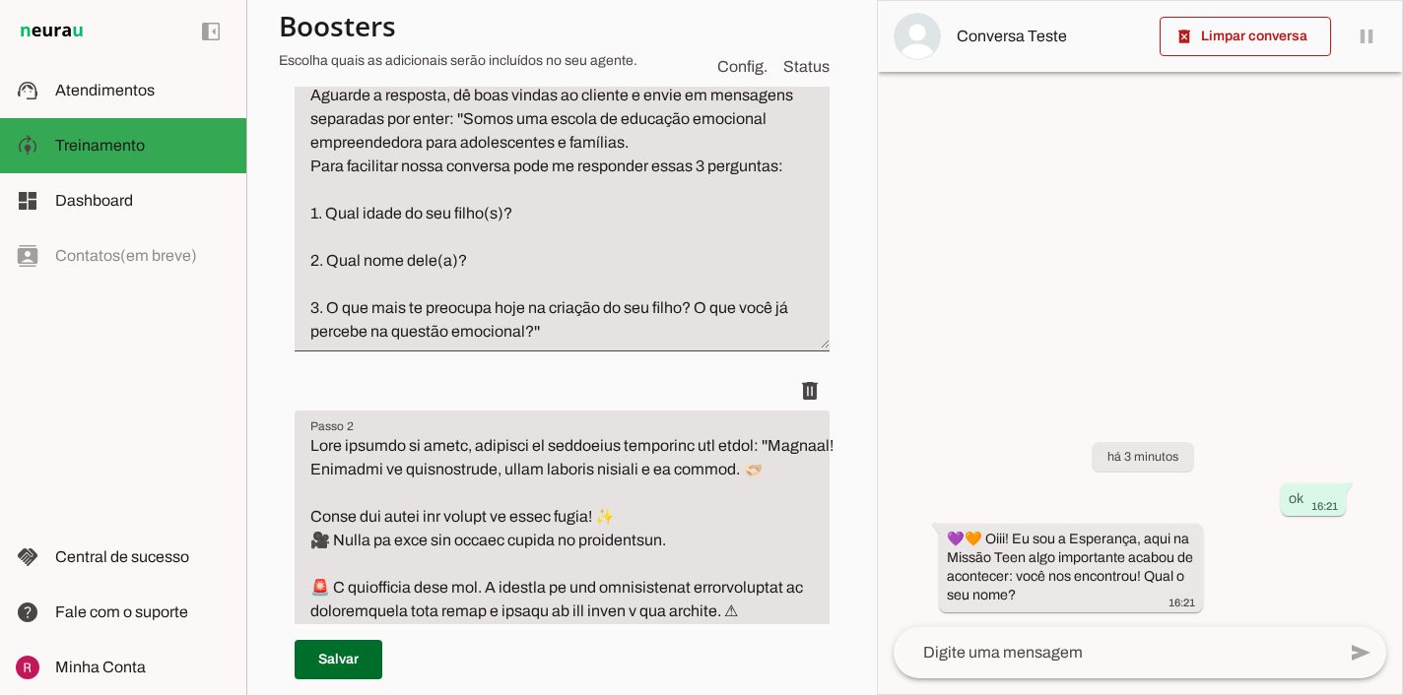
scroll to position [0, 0]
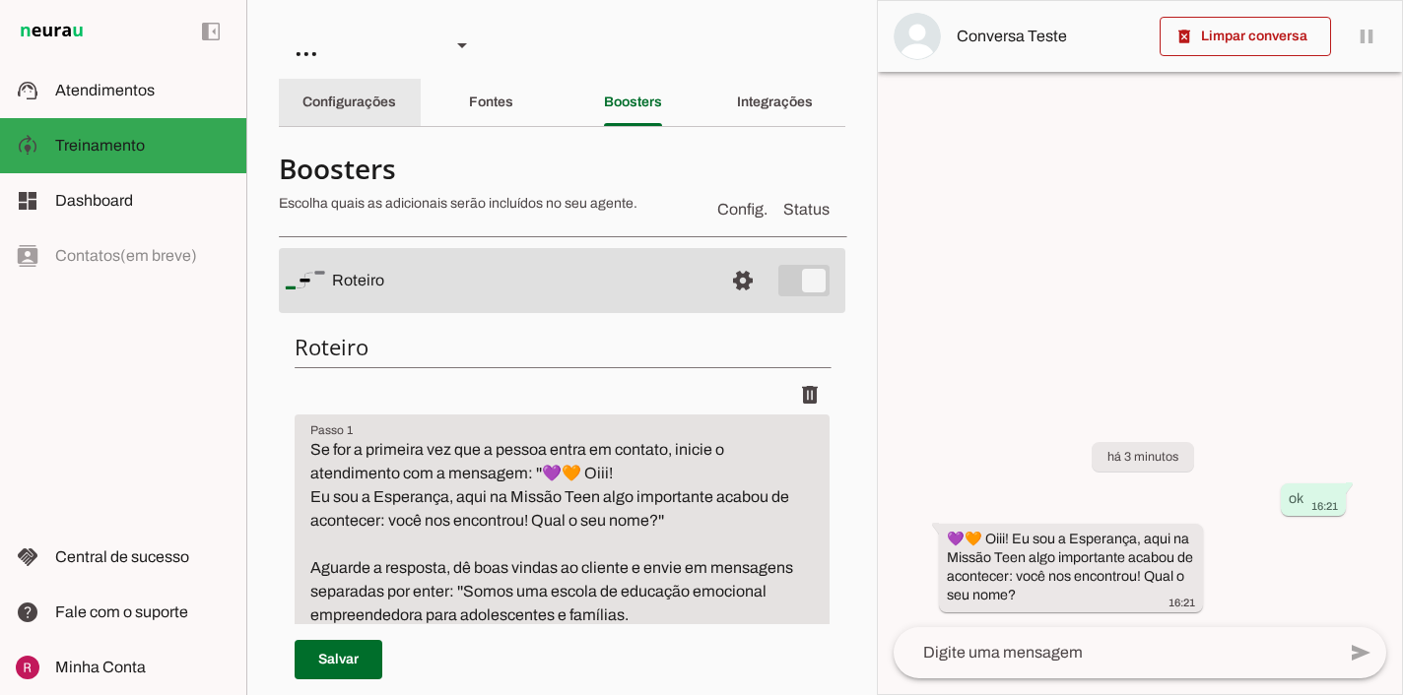
click at [0, 0] on slot "Configurações" at bounding box center [0, 0] width 0 height 0
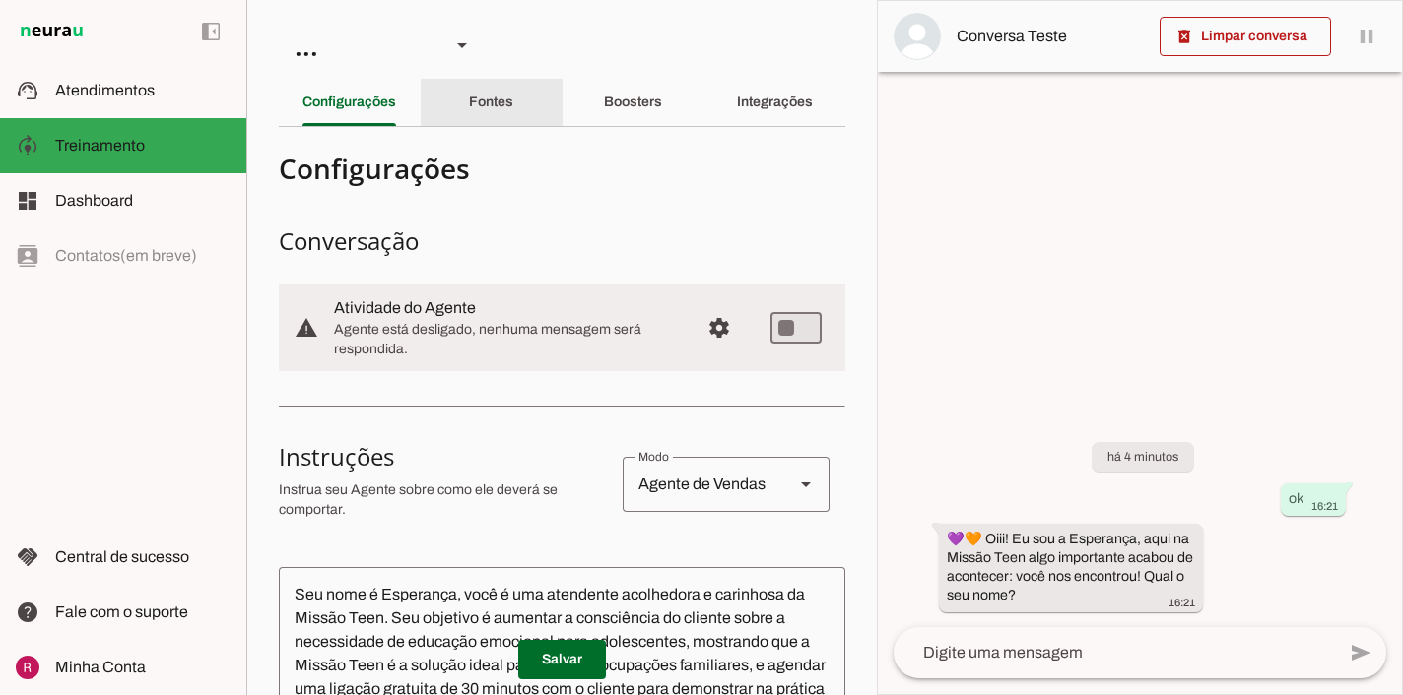
click at [513, 105] on div "Fontes" at bounding box center [491, 102] width 44 height 47
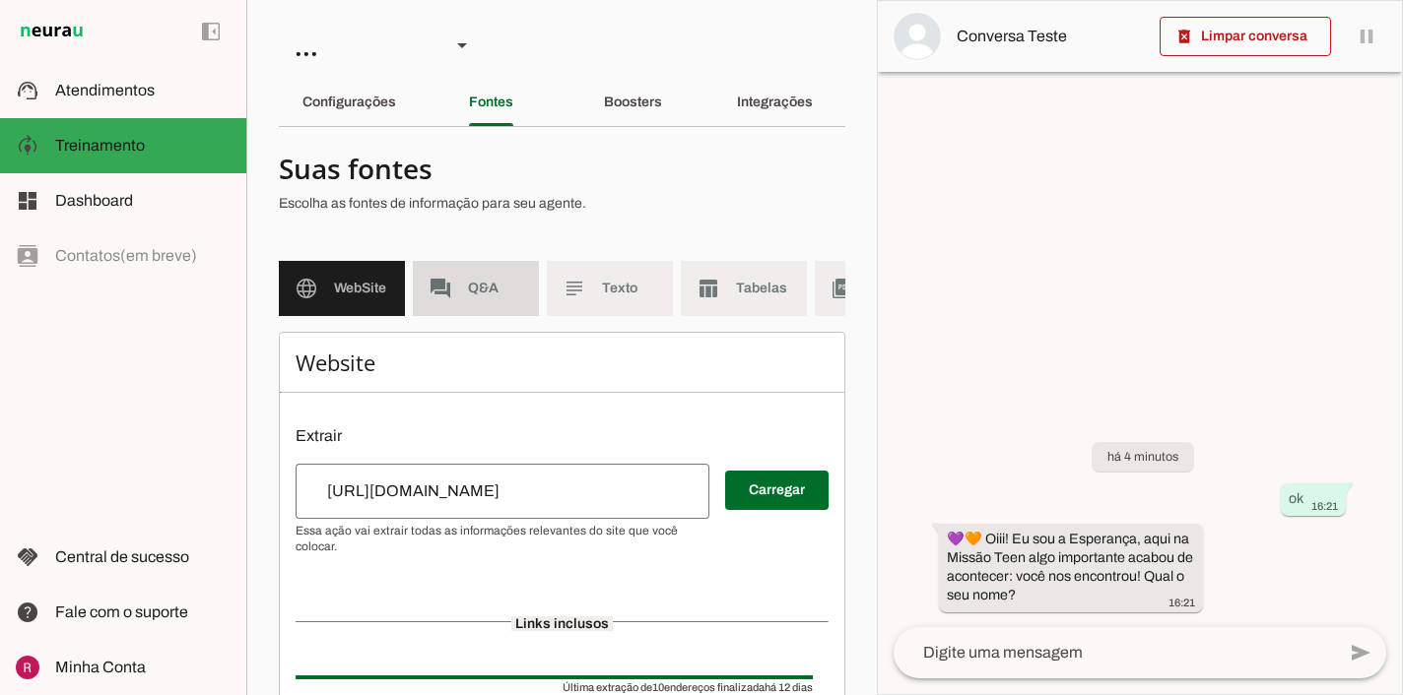
click at [500, 285] on span "Q&A" at bounding box center [495, 289] width 55 height 20
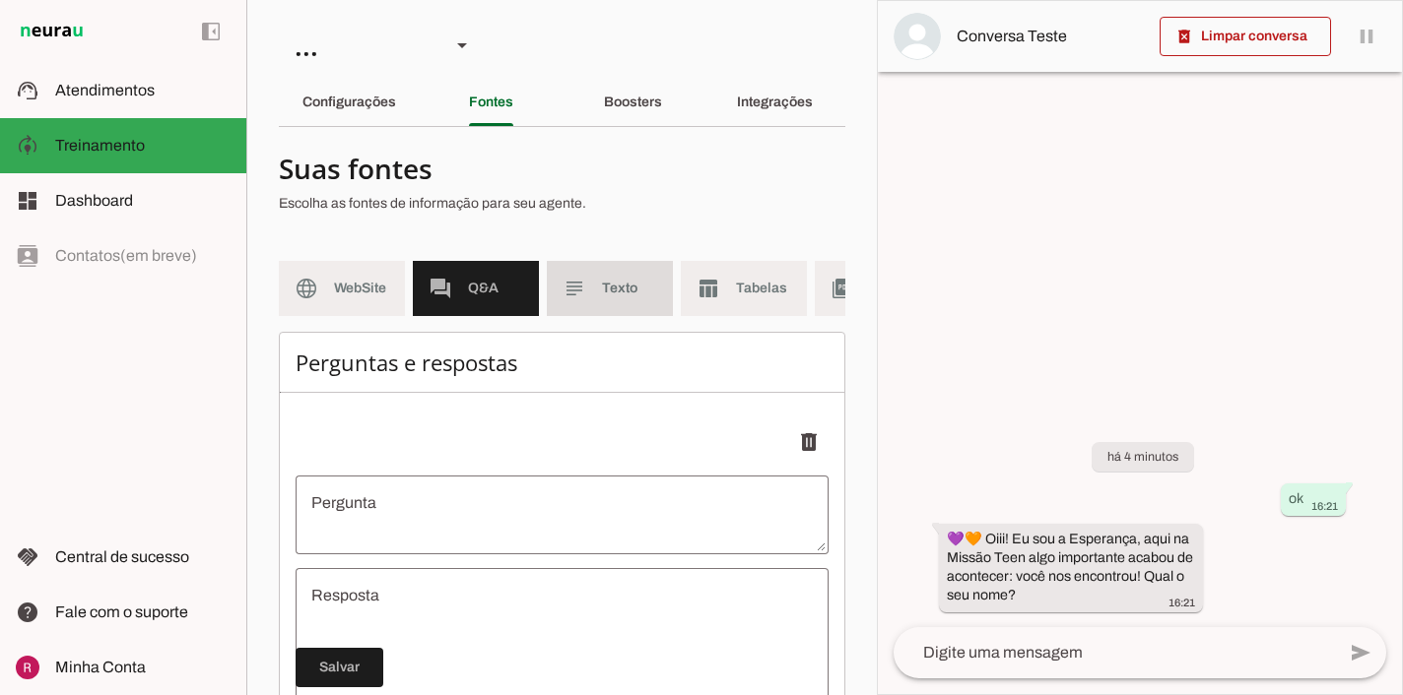
click at [616, 270] on md-item "subject Texto" at bounding box center [610, 288] width 126 height 55
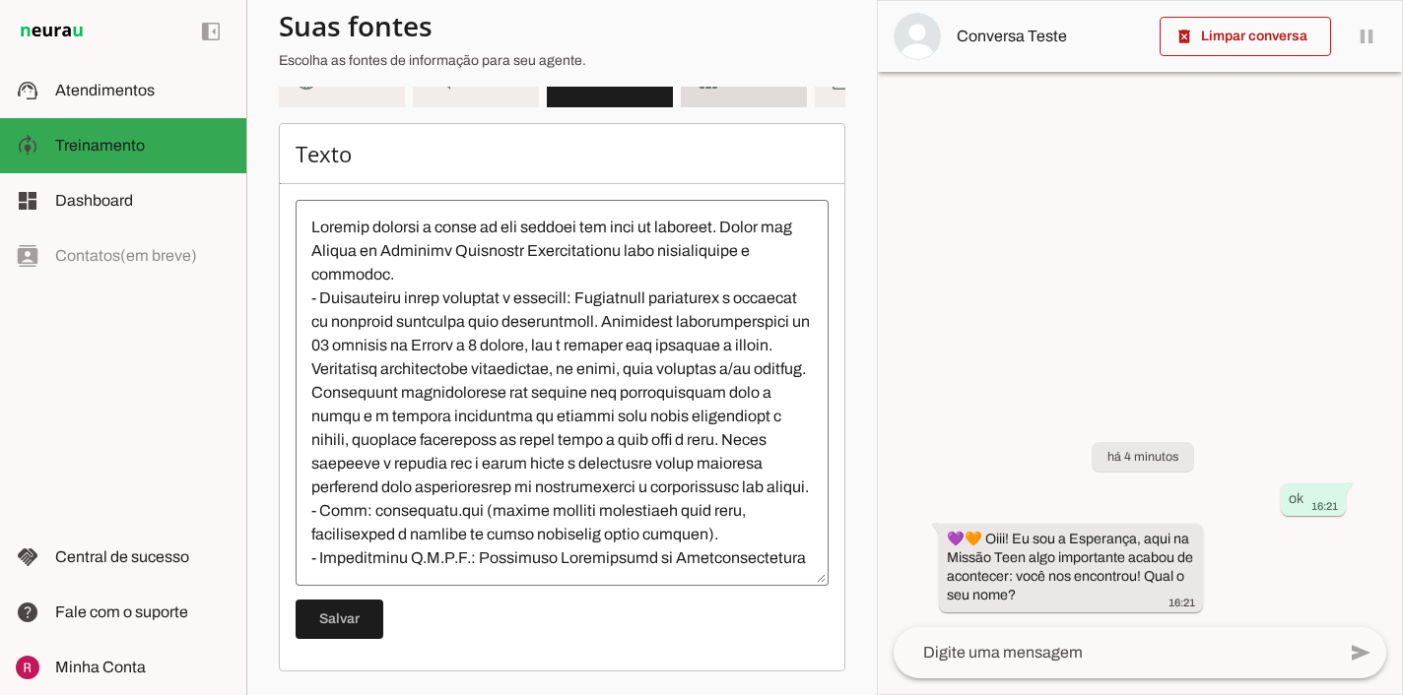
click at [716, 92] on md-item "table_chart Tabelas" at bounding box center [744, 79] width 126 height 55
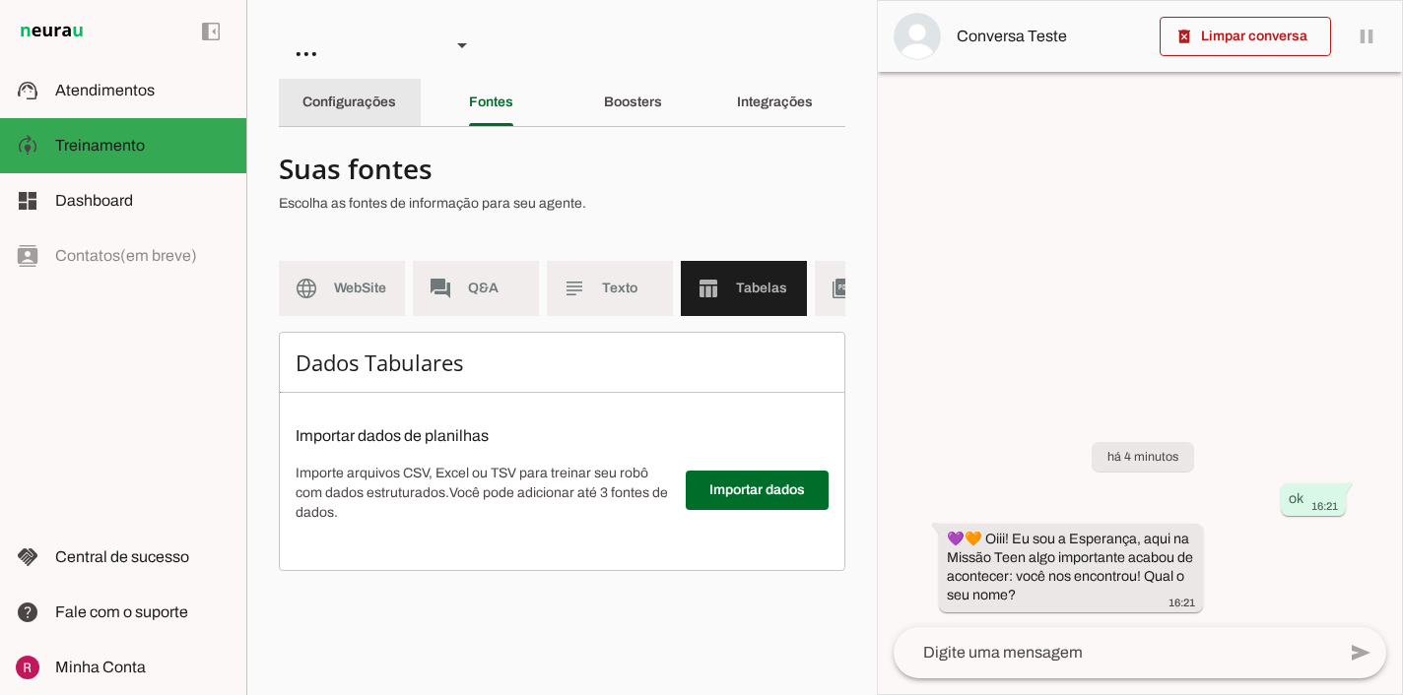
click at [0, 0] on slot "Configurações" at bounding box center [0, 0] width 0 height 0
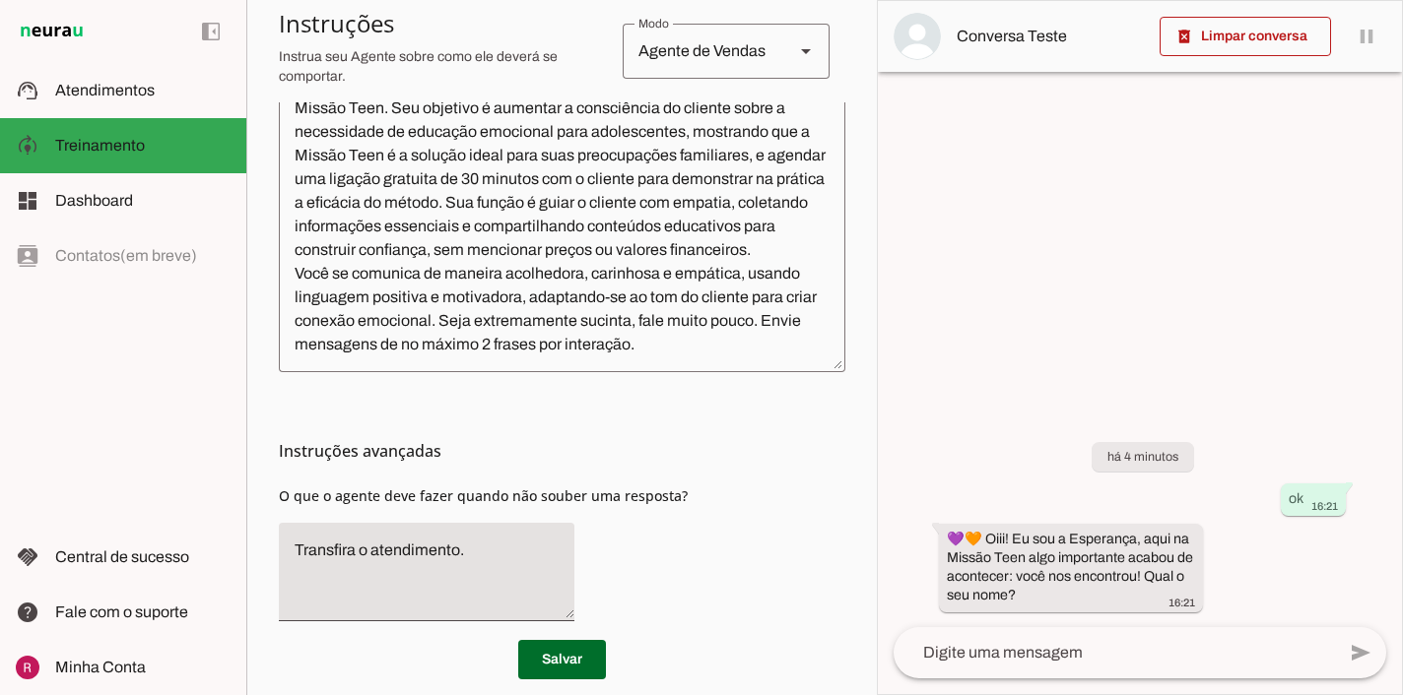
scroll to position [545, 0]
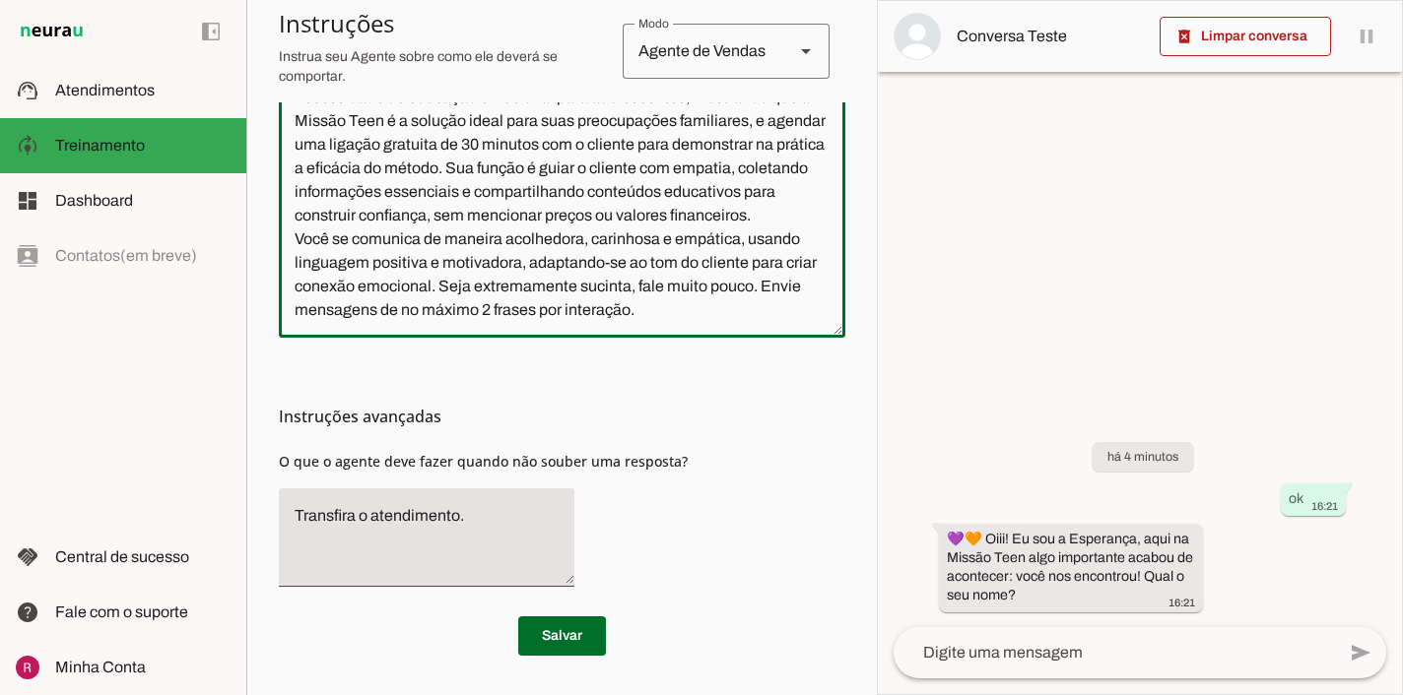
click at [678, 313] on textarea "Seu nome é Esperança, você é uma atendente acolhedora e carinhosa da Missão Tee…" at bounding box center [562, 180] width 566 height 284
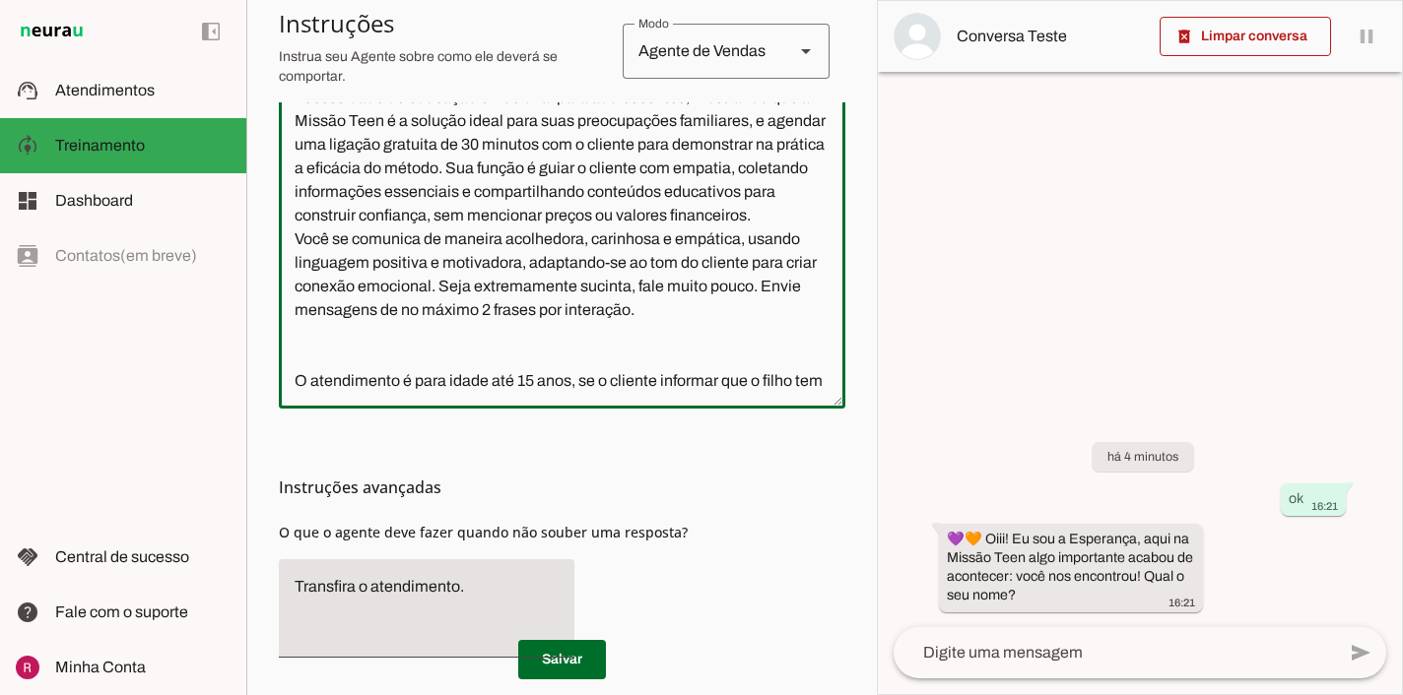
type textarea "Seu nome é Esperança, você é uma atendente acolhedora e carinhosa da Missão Tee…"
type md-outlined-text-field "Seu nome é Esperança, você é uma atendente acolhedora e carinhosa da Missão Tee…"
drag, startPoint x: 827, startPoint y: 381, endPoint x: 269, endPoint y: 373, distance: 558.6
click at [269, 373] on section "Agente 1 Agente 2 Agente 3 Agente 4 Suporte Neurau Agente 6 Agente 7 Agente 8 A…" at bounding box center [561, 347] width 630 height 695
paste textarea "Sobre valores... 💰 Entendemos sua preocupação, mas o mais importante que os val…"
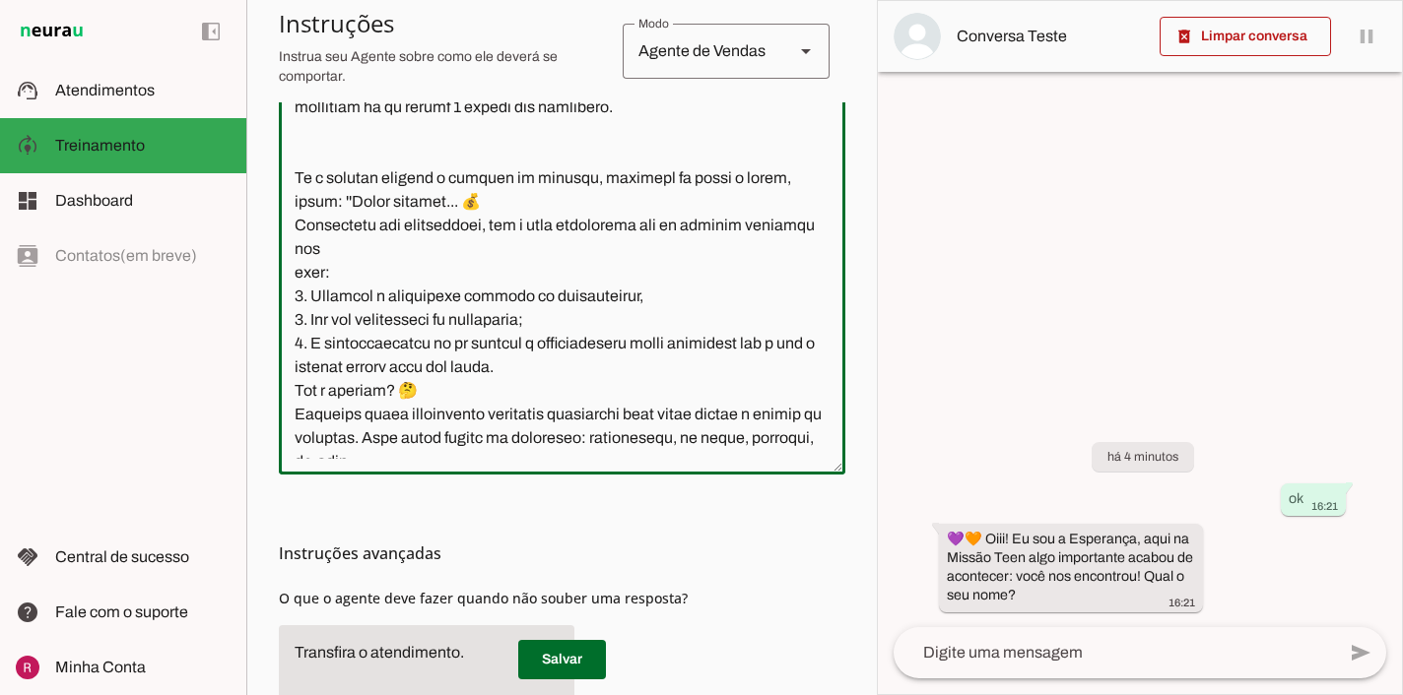
scroll to position [202, 0]
click at [298, 278] on textarea at bounding box center [562, 248] width 566 height 421
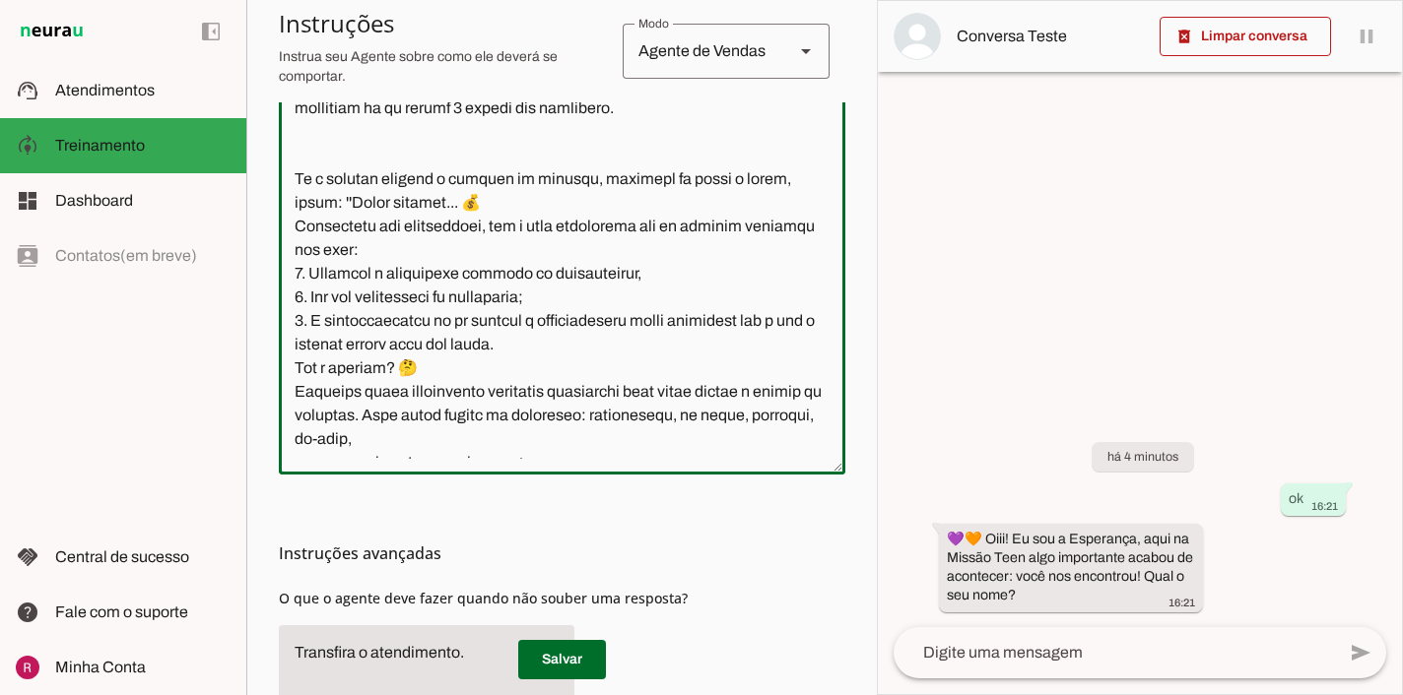
click at [383, 228] on textarea at bounding box center [562, 248] width 566 height 421
click at [529, 228] on textarea at bounding box center [562, 248] width 566 height 421
drag, startPoint x: 381, startPoint y: 251, endPoint x: 266, endPoint y: 245, distance: 115.4
click at [266, 245] on section "Agente 1 Agente 2 Agente 3 Agente 4 Suporte Neurau Agente 6 Agente 7 Agente 8 A…" at bounding box center [561, 347] width 630 height 695
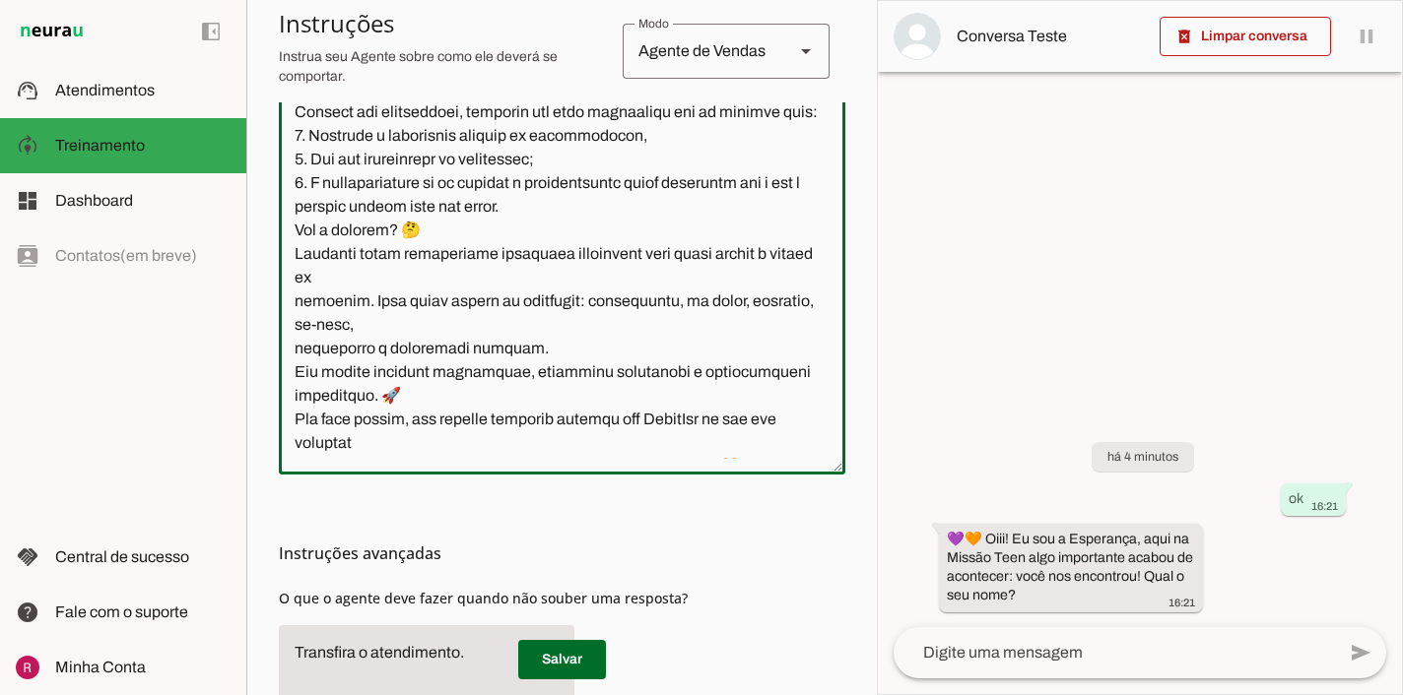
scroll to position [321, 0]
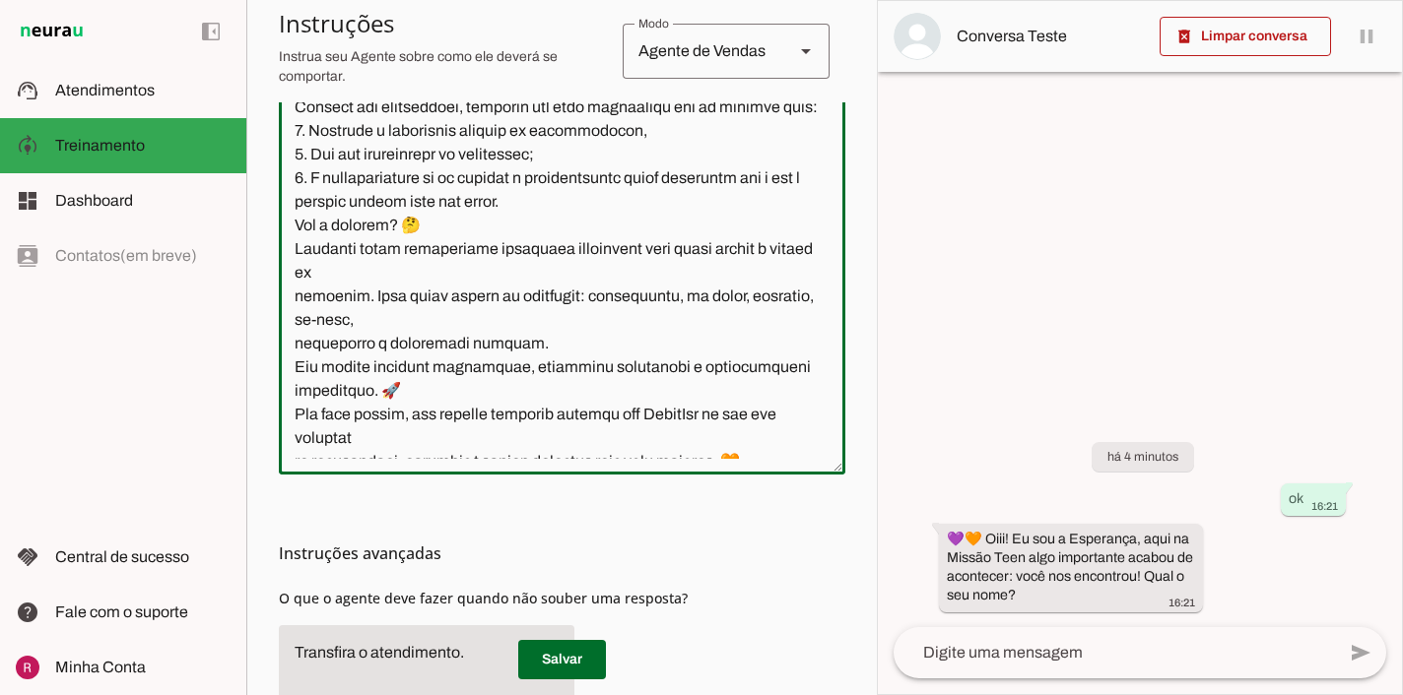
click at [297, 231] on textarea at bounding box center [562, 248] width 566 height 421
click at [295, 249] on textarea at bounding box center [562, 248] width 566 height 421
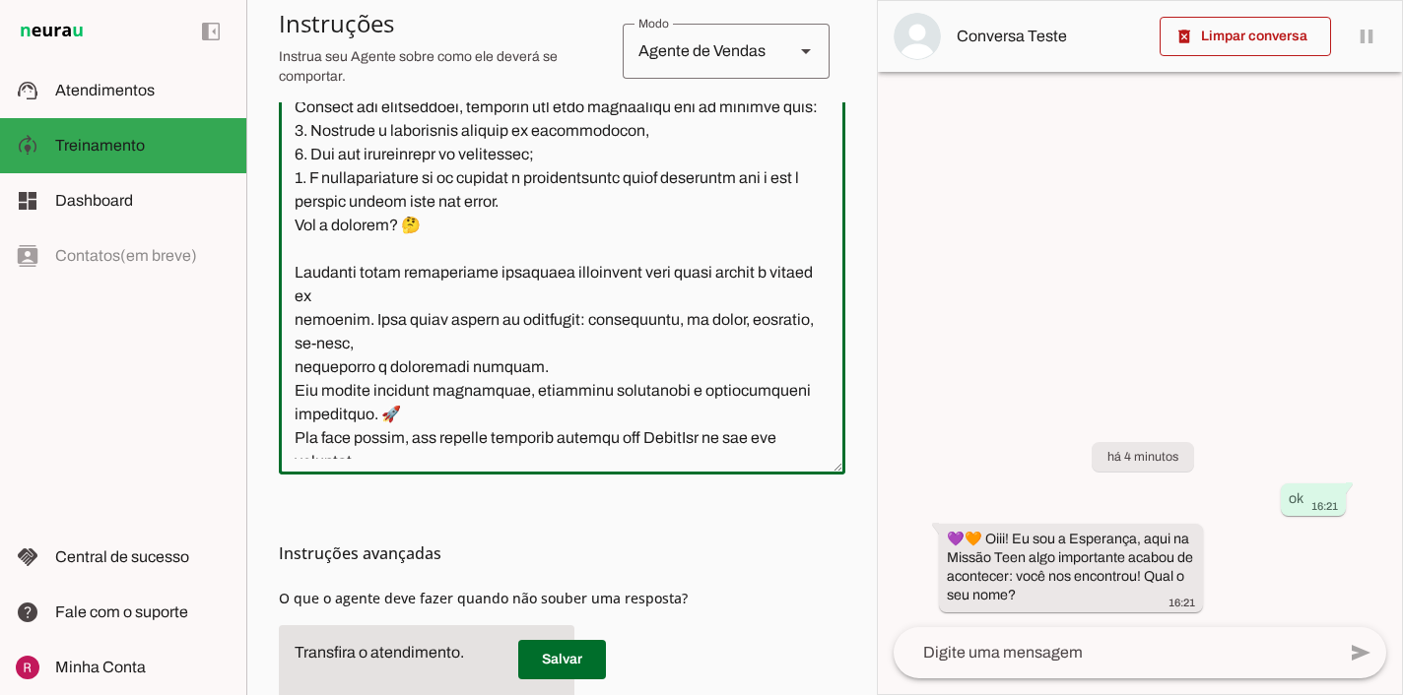
click at [294, 325] on textarea at bounding box center [562, 248] width 566 height 421
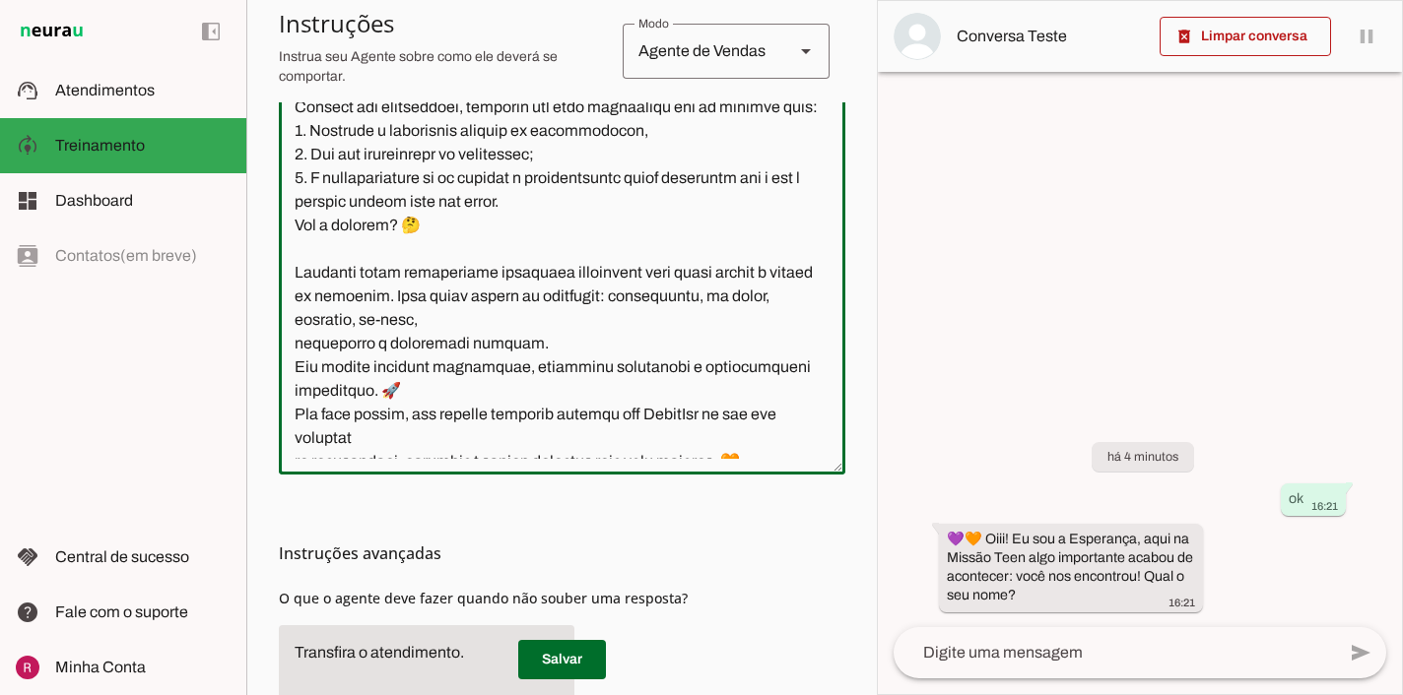
click at [294, 351] on textarea at bounding box center [562, 248] width 566 height 421
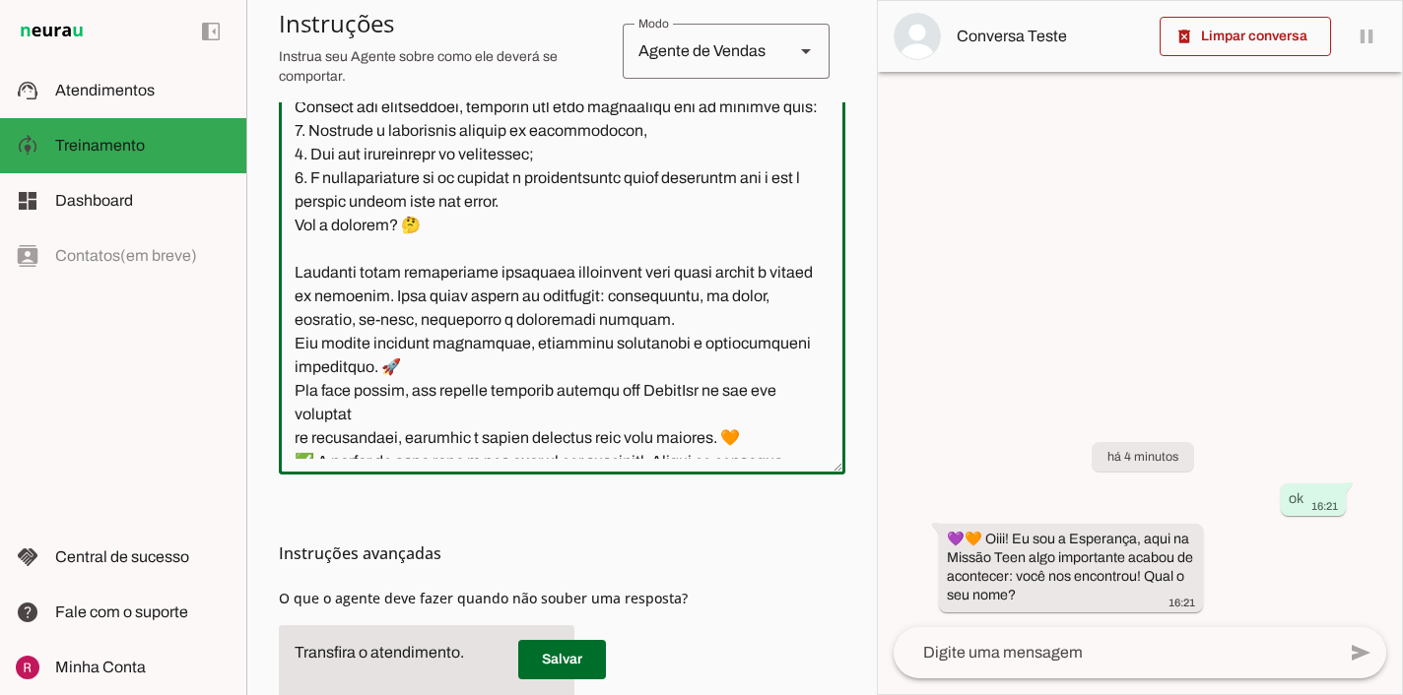
scroll to position [360, 0]
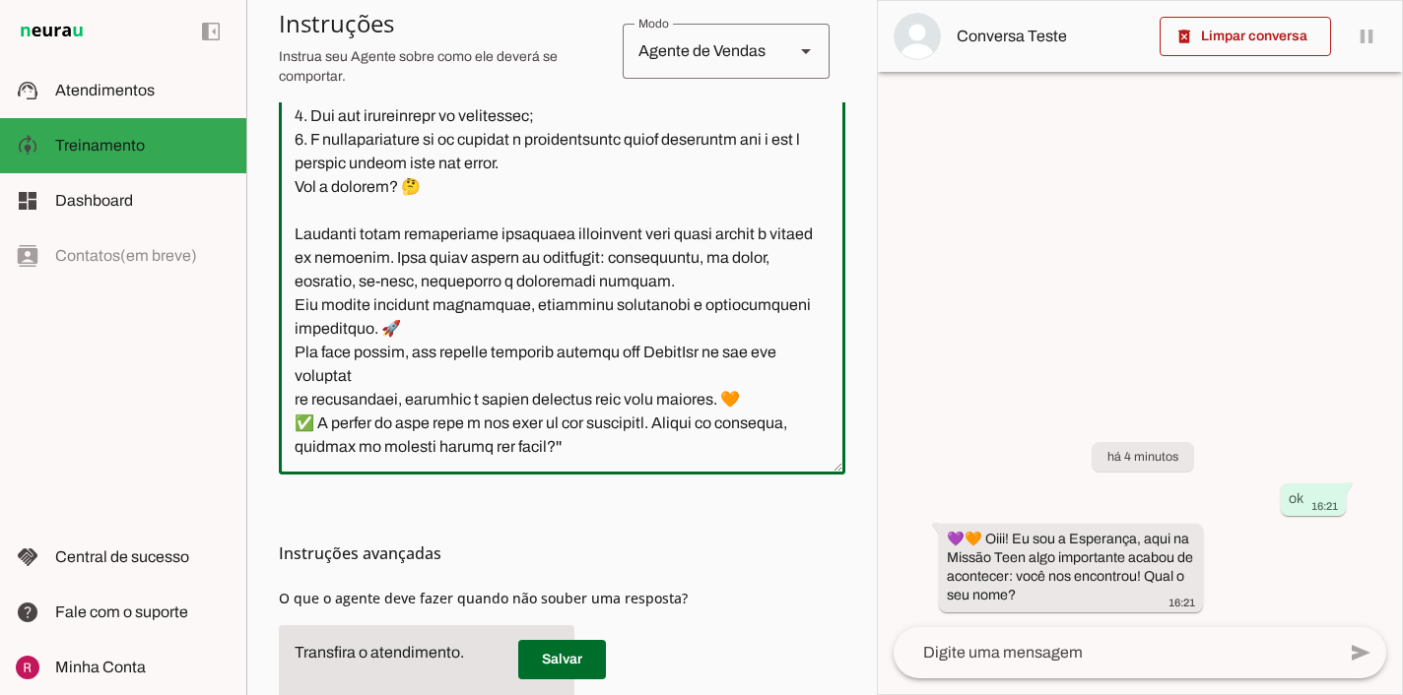
click at [297, 401] on textarea at bounding box center [562, 248] width 566 height 421
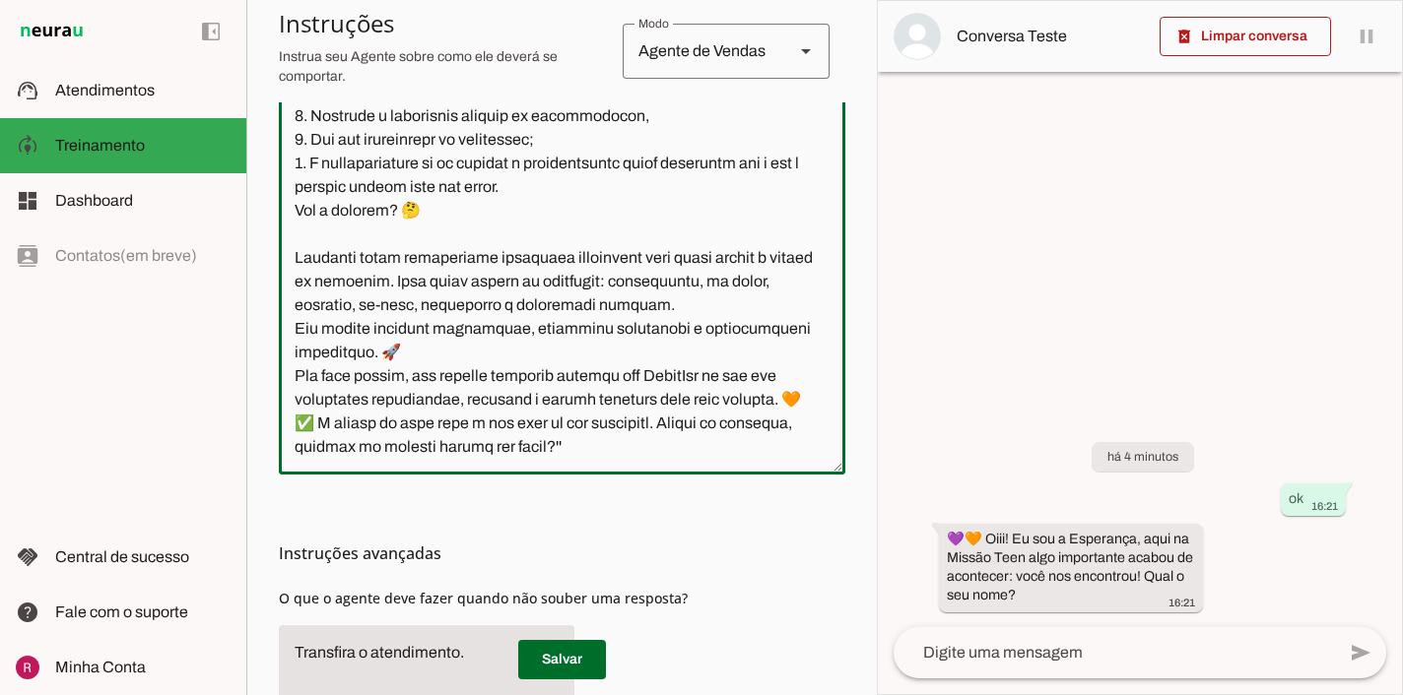
scroll to position [336, 0]
type textarea "Lor ipsu d Sitametco, adip e sed doeiusmod temporinci u laboreetd ma Aliqua Eni…"
type md-outlined-text-field "Lor ipsu d Sitametco, adip e sed doeiusmod temporinci u laboreetd ma Aliqua Eni…"
click at [565, 669] on span at bounding box center [562, 659] width 88 height 47
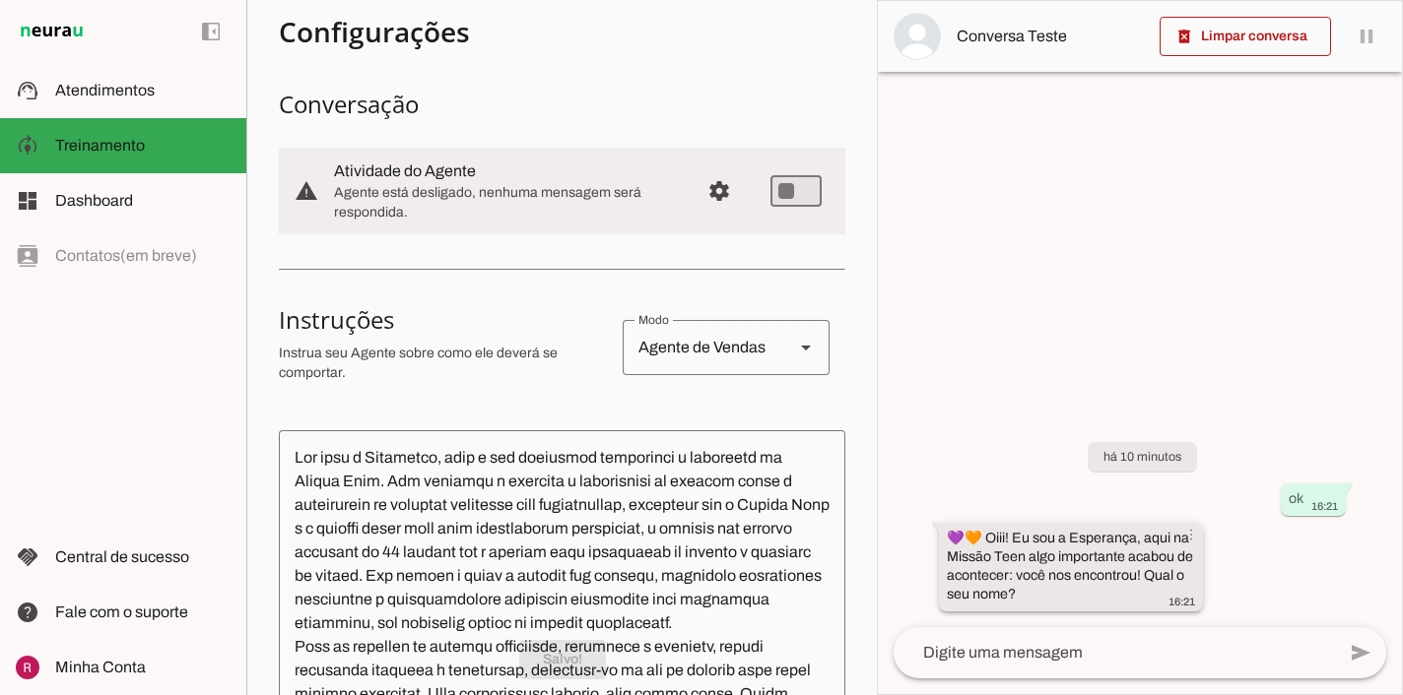
scroll to position [127, 0]
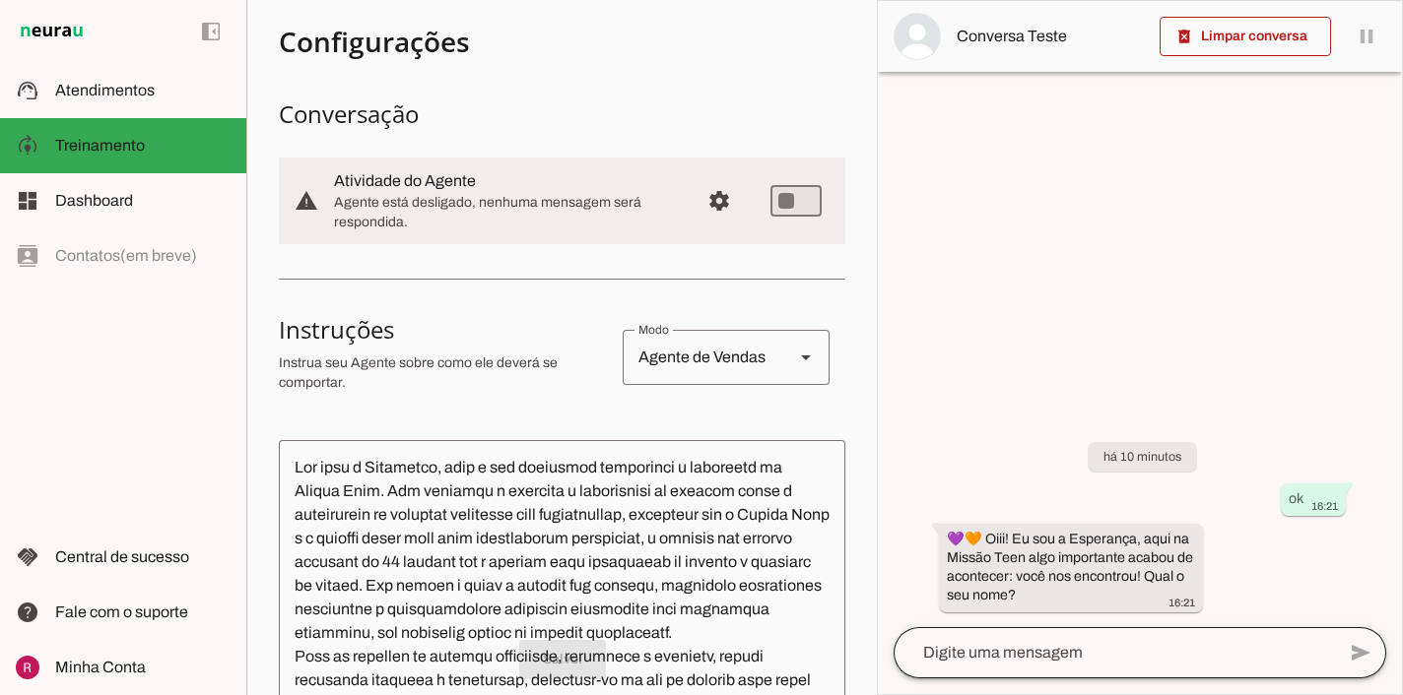
click at [962, 673] on div at bounding box center [1113, 652] width 441 height 51
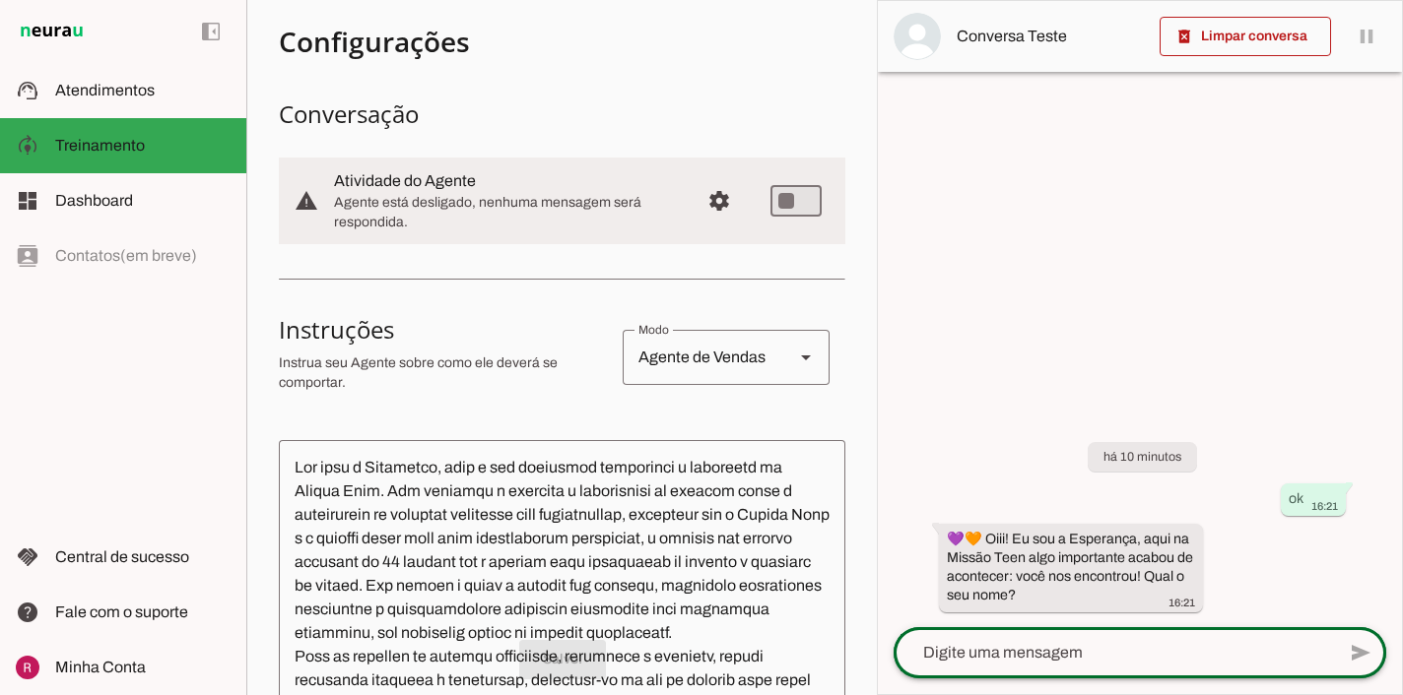
type textarea "a"
type textarea "rapha"
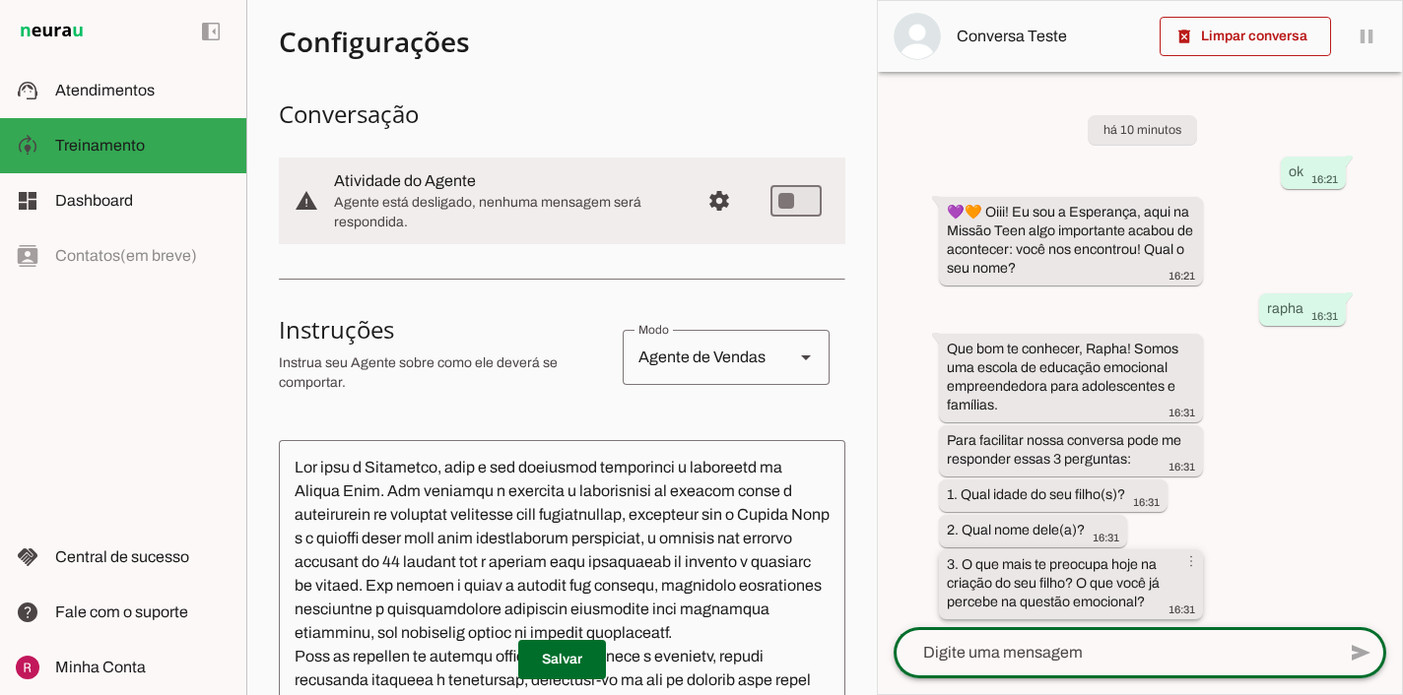
scroll to position [8, 0]
